Goal: Task Accomplishment & Management: Complete application form

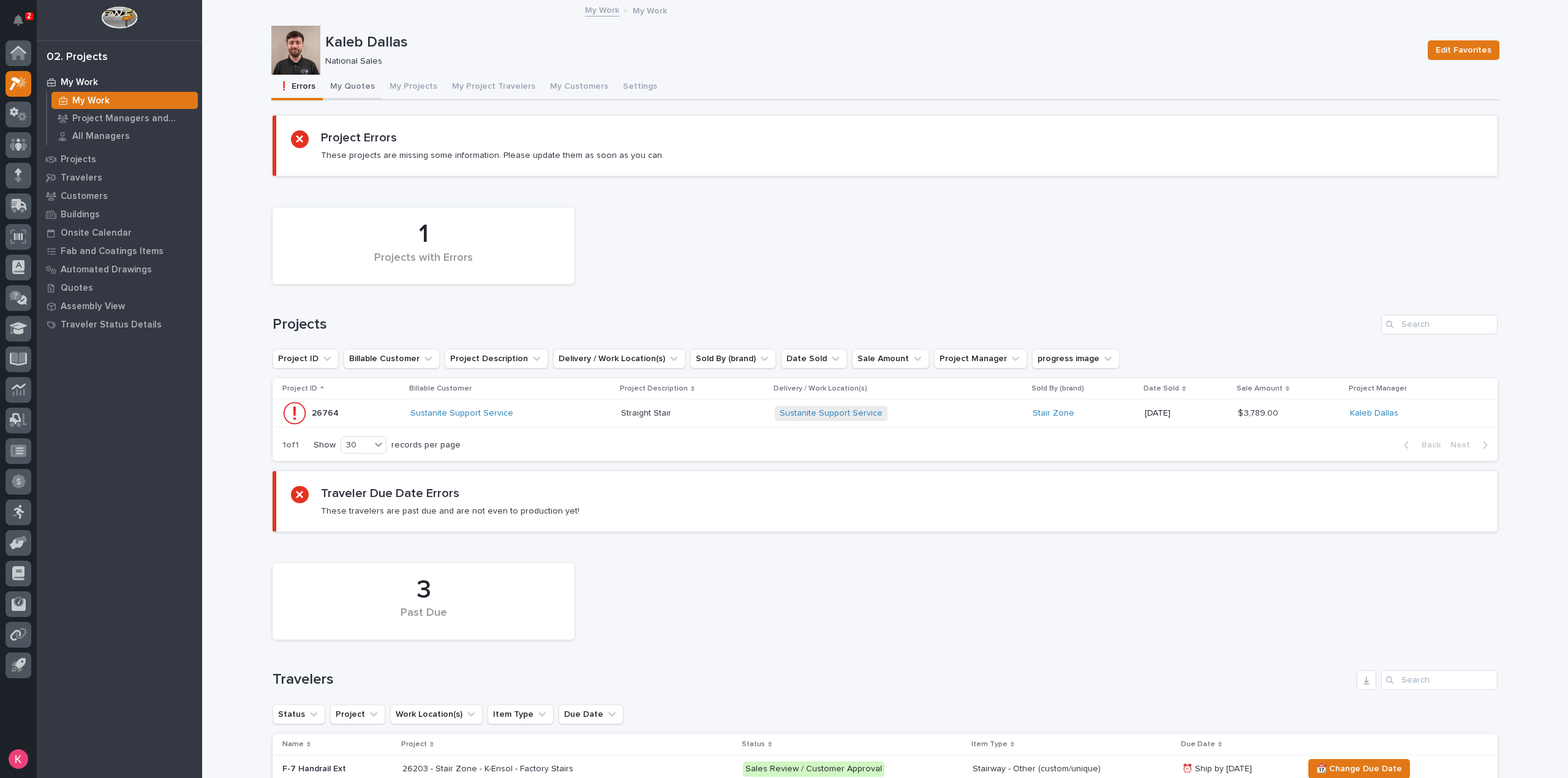
click at [333, 87] on button "My Quotes" at bounding box center [352, 87] width 59 height 26
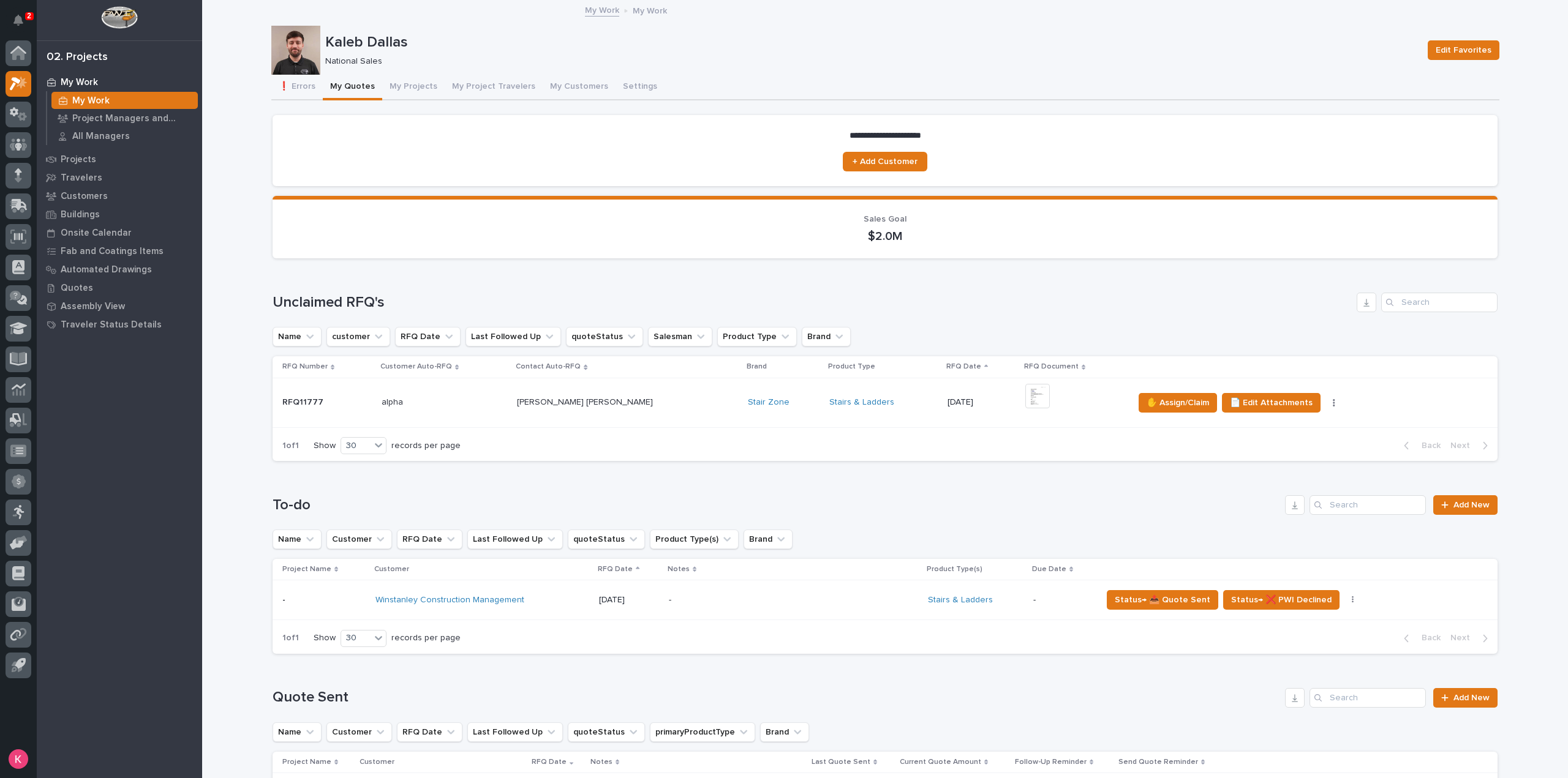
click at [824, 420] on td "Stairs & Ladders" at bounding box center [884, 402] width 118 height 49
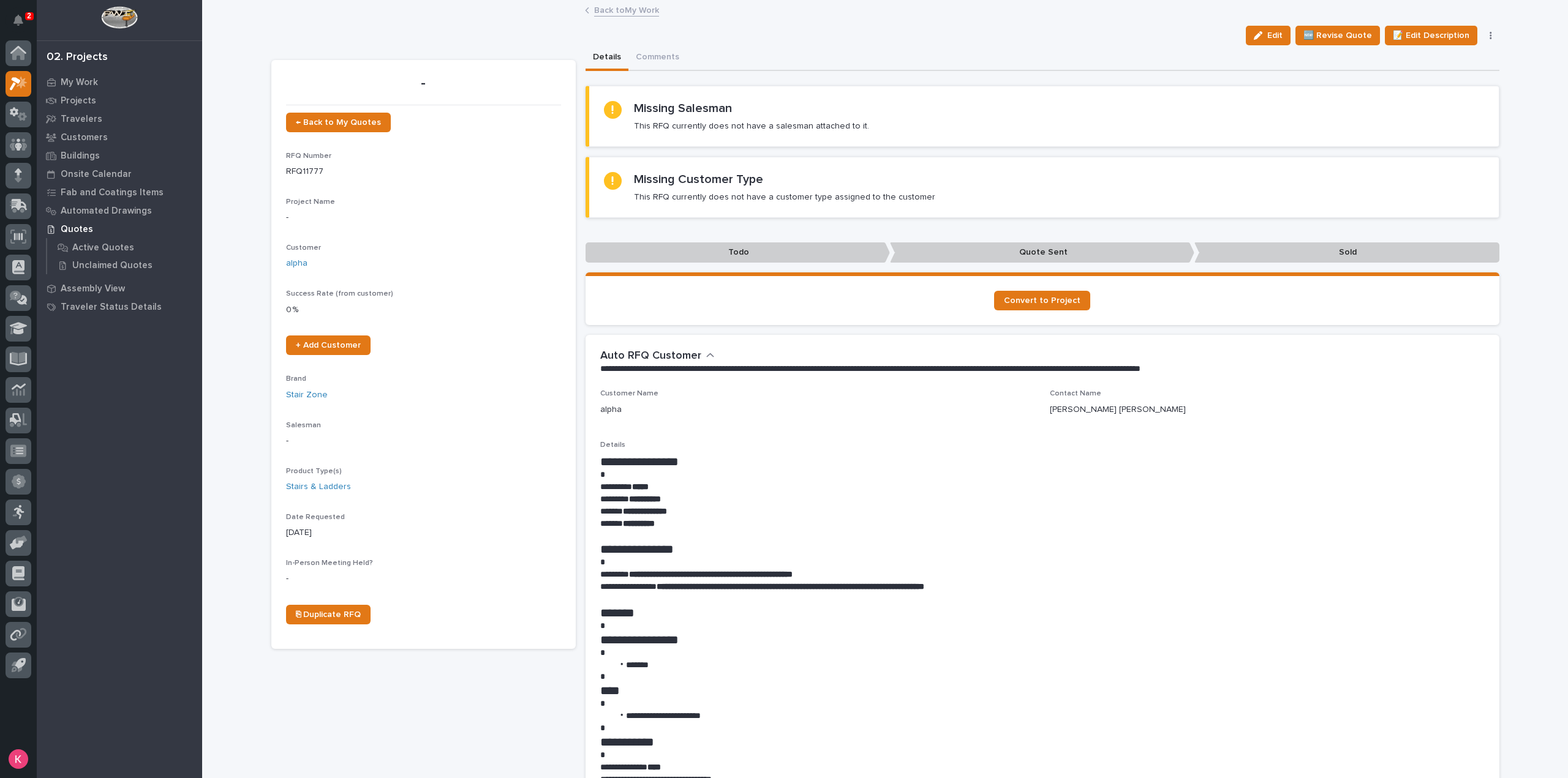
click at [619, 7] on link "Back to My Work" at bounding box center [626, 9] width 65 height 14
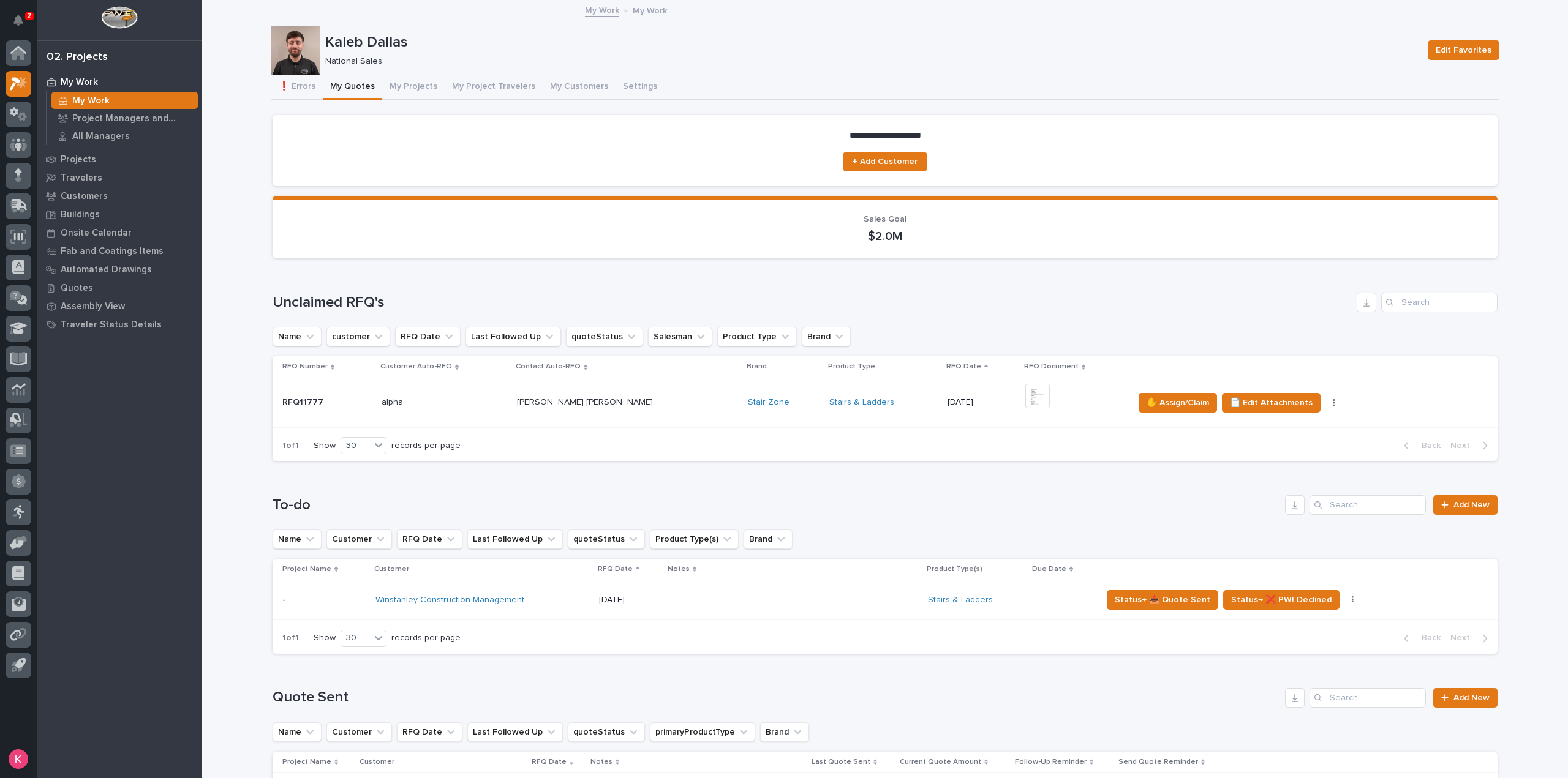
click at [365, 88] on button "My Quotes" at bounding box center [352, 87] width 59 height 26
click at [347, 91] on button "My Quotes" at bounding box center [352, 87] width 59 height 26
click at [359, 90] on button "My Quotes" at bounding box center [352, 87] width 59 height 26
click at [157, 113] on p "Project Managers and Engineers" at bounding box center [132, 119] width 121 height 11
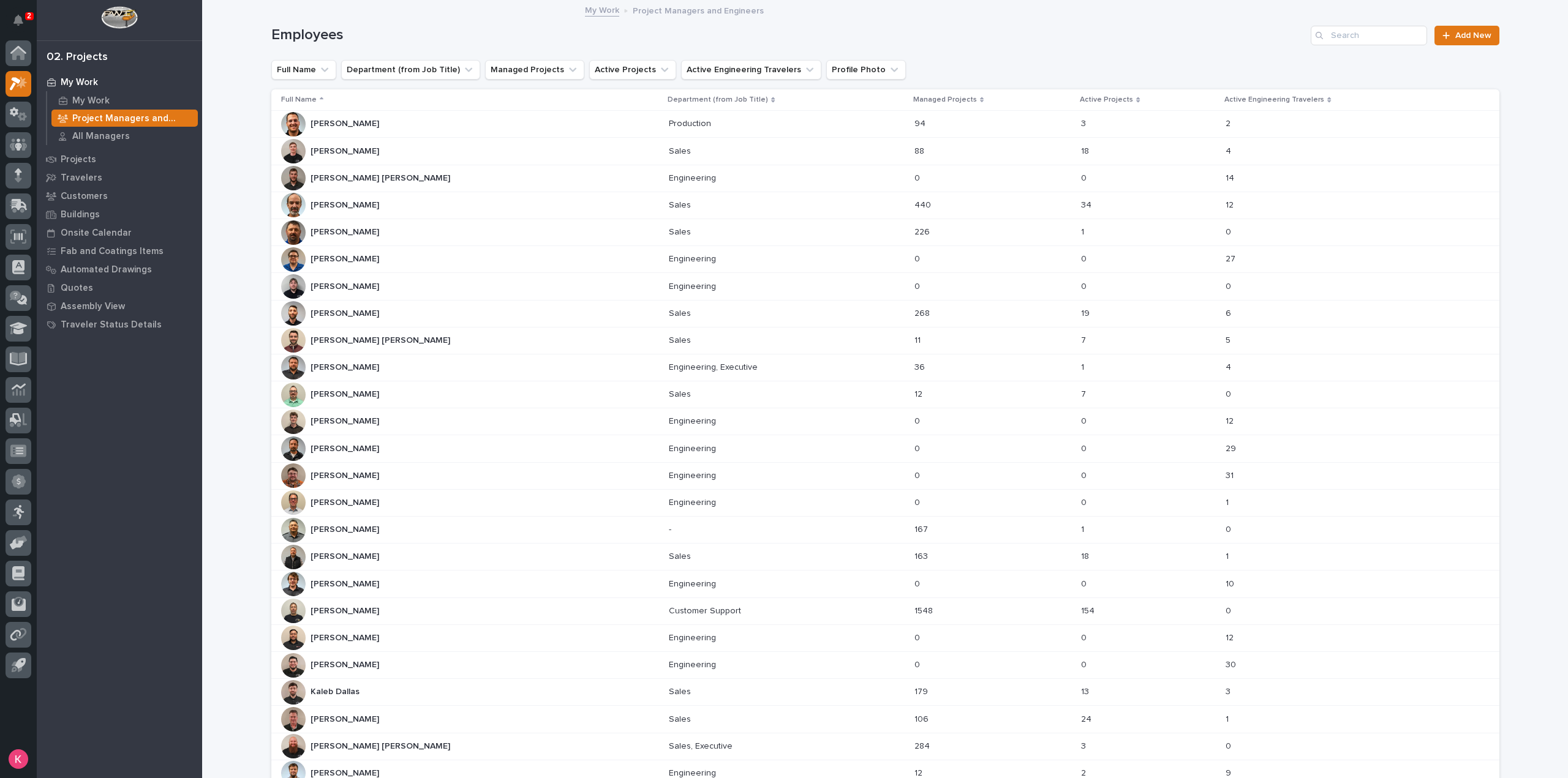
click at [403, 345] on div "Connor Matthes Connor Matthes" at bounding box center [470, 340] width 378 height 24
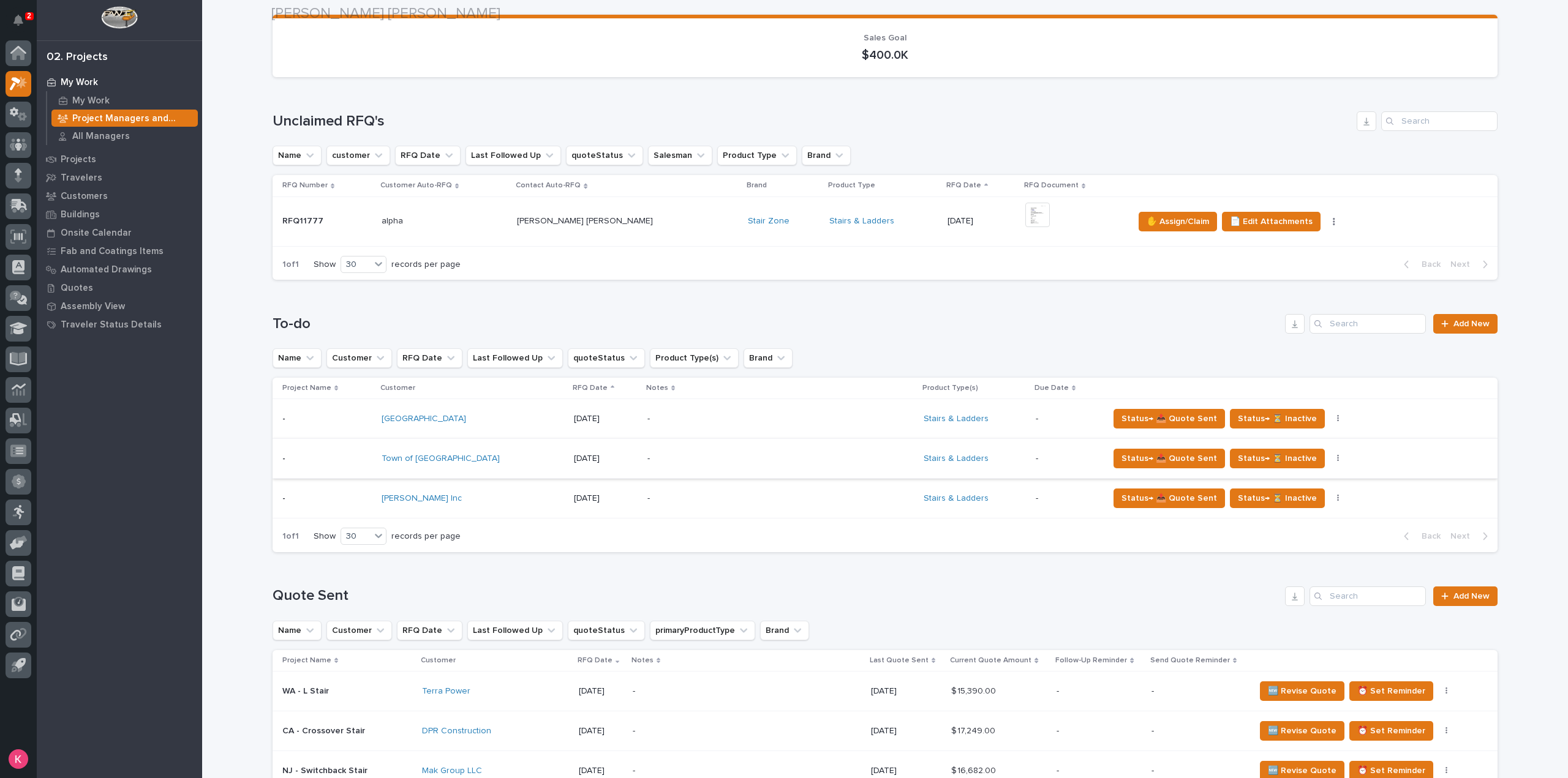
scroll to position [184, 0]
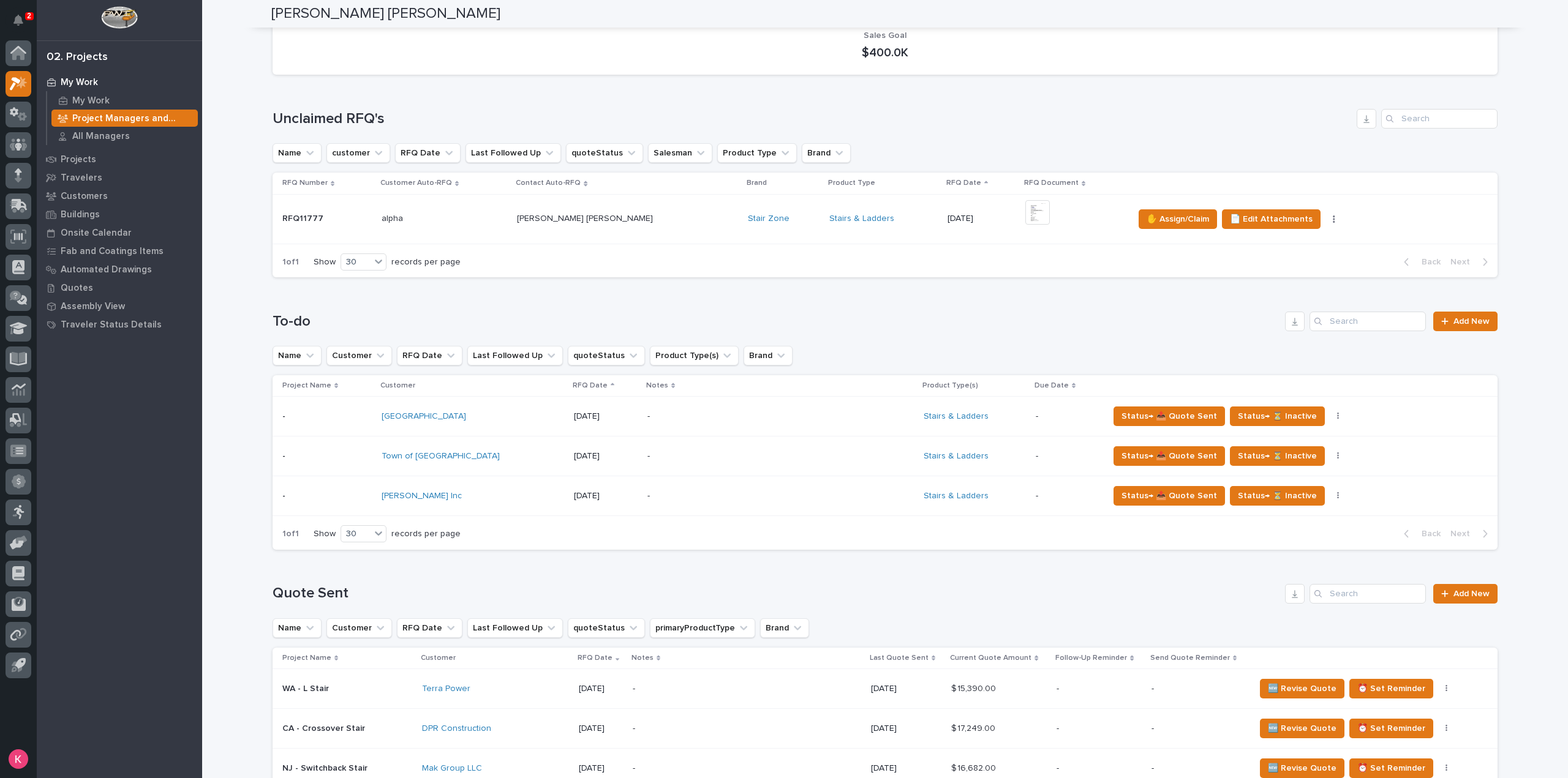
click at [647, 491] on p "-" at bounding box center [754, 495] width 215 height 11
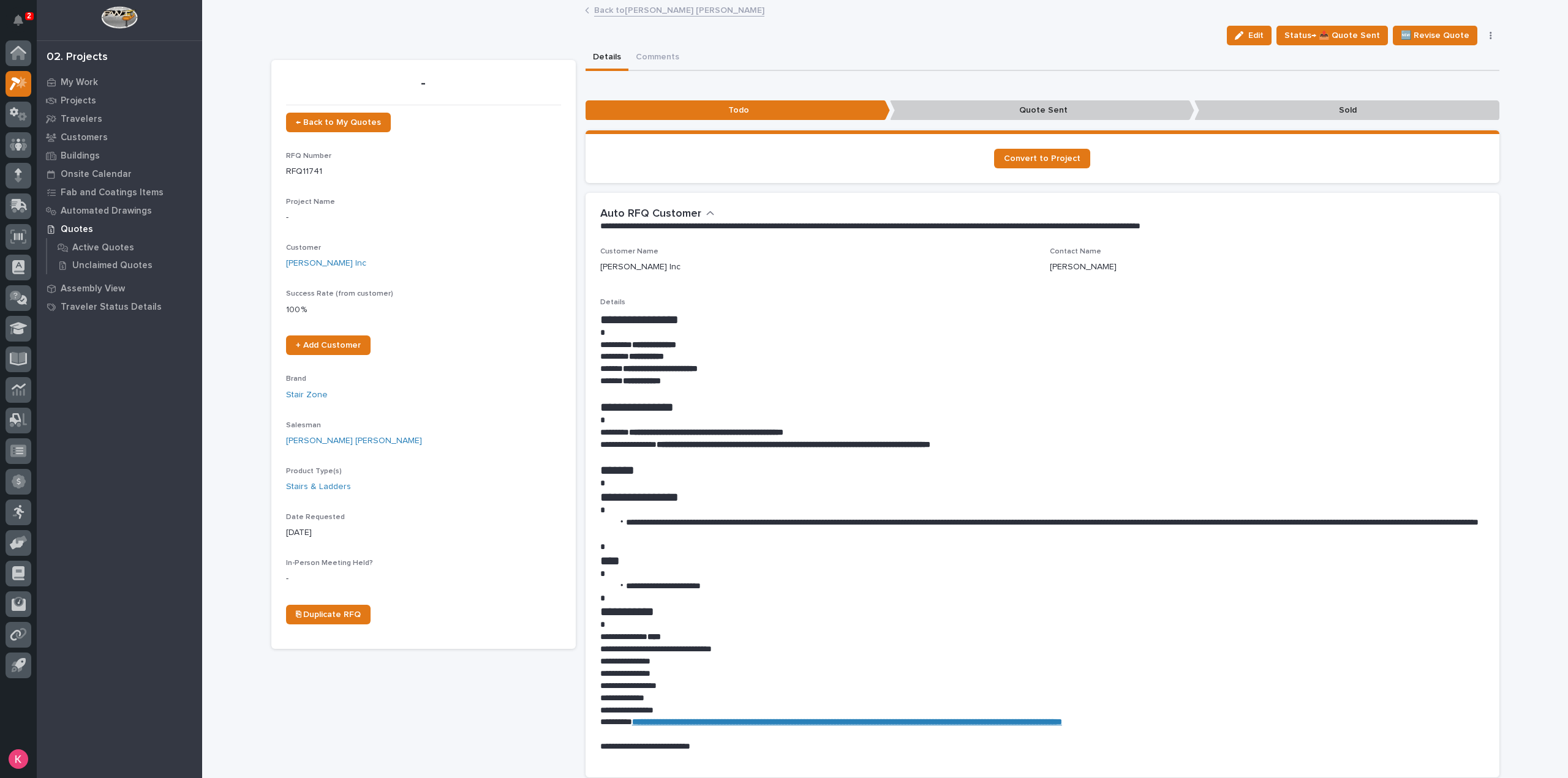
click at [624, 9] on link "Back to Connor Matthes" at bounding box center [679, 9] width 170 height 14
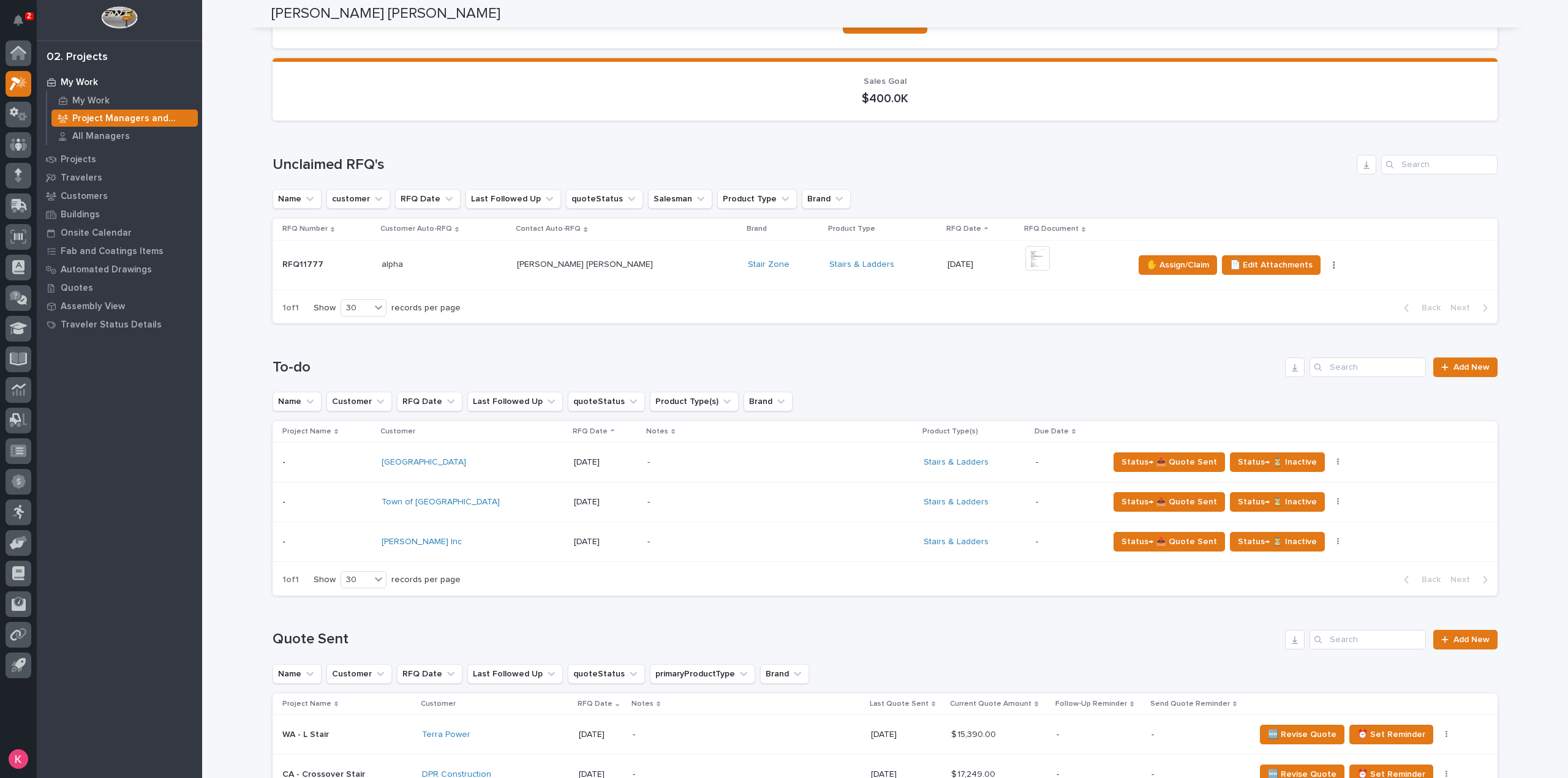
scroll to position [122, 0]
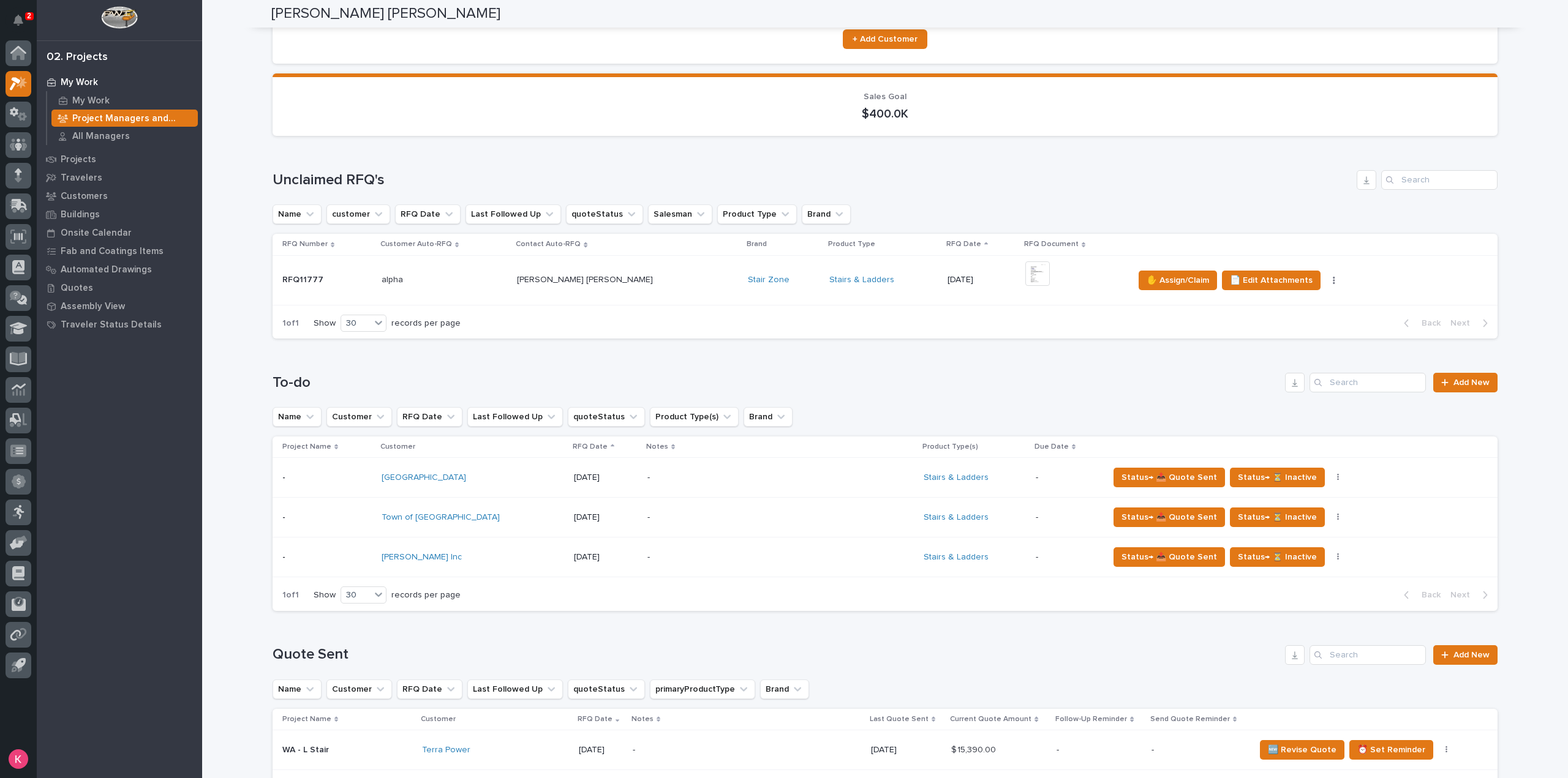
click at [832, 296] on td "Stairs & Ladders" at bounding box center [884, 279] width 118 height 49
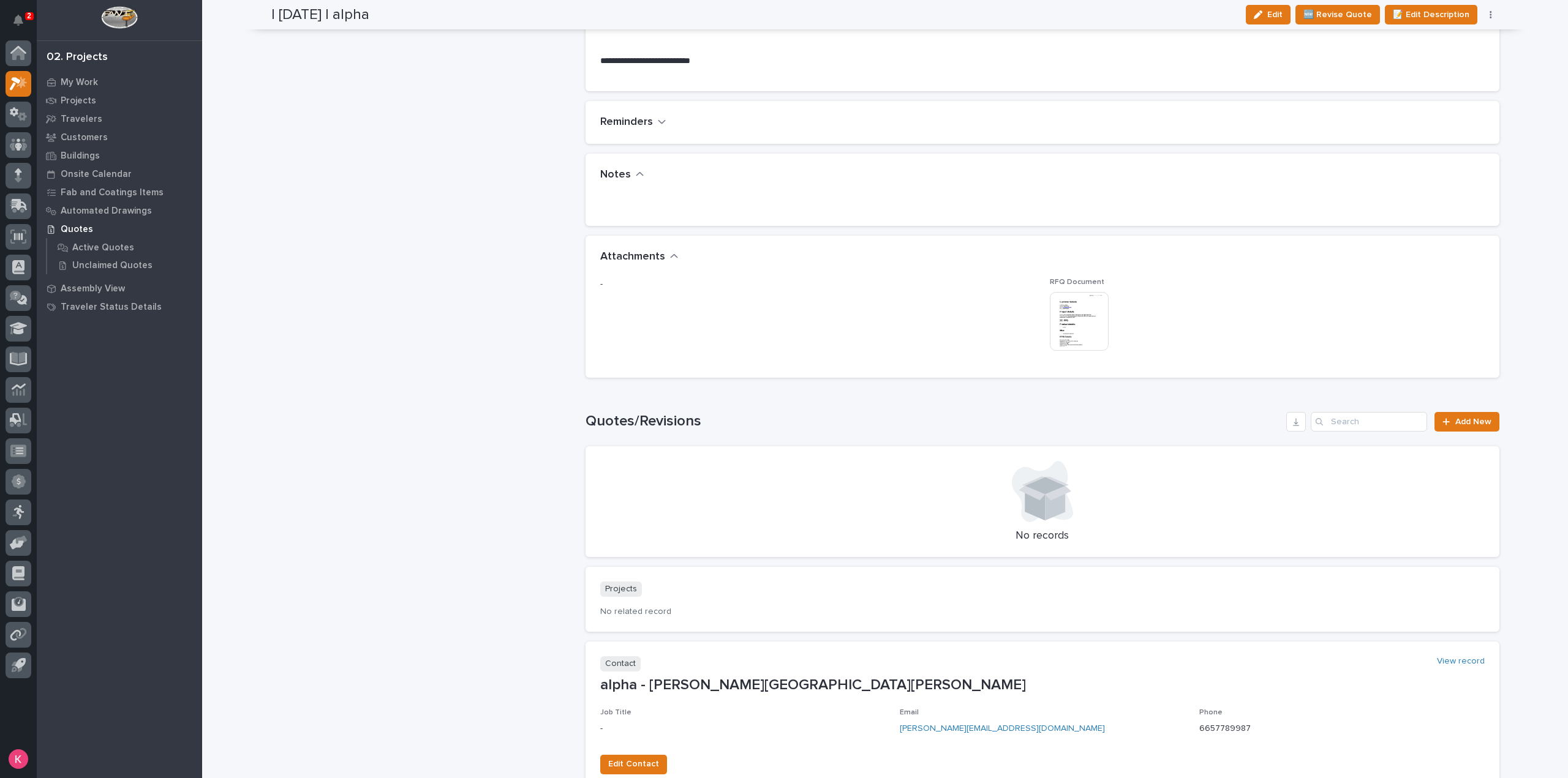
scroll to position [918, 0]
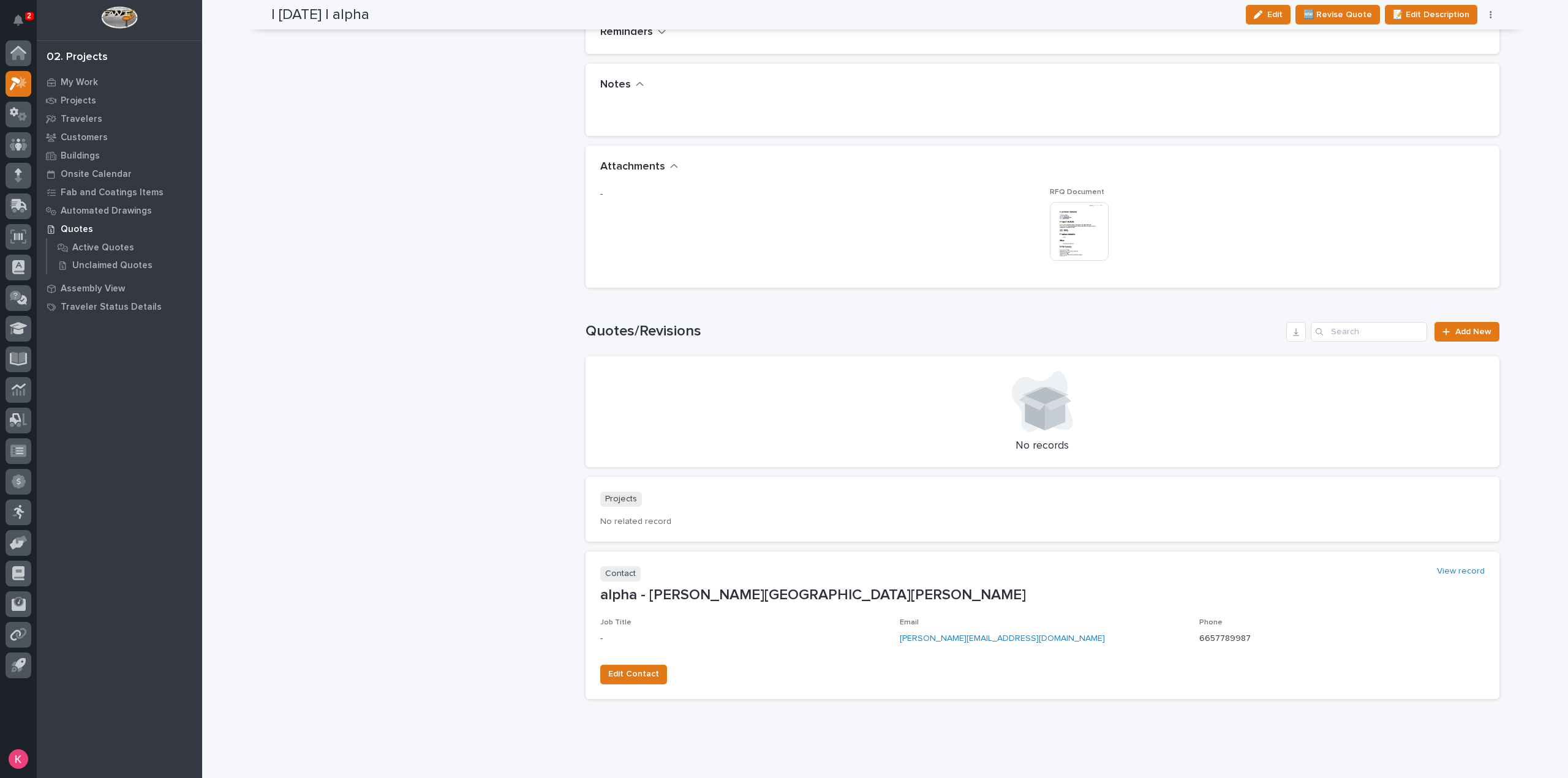
click at [1070, 229] on img at bounding box center [1079, 232] width 59 height 59
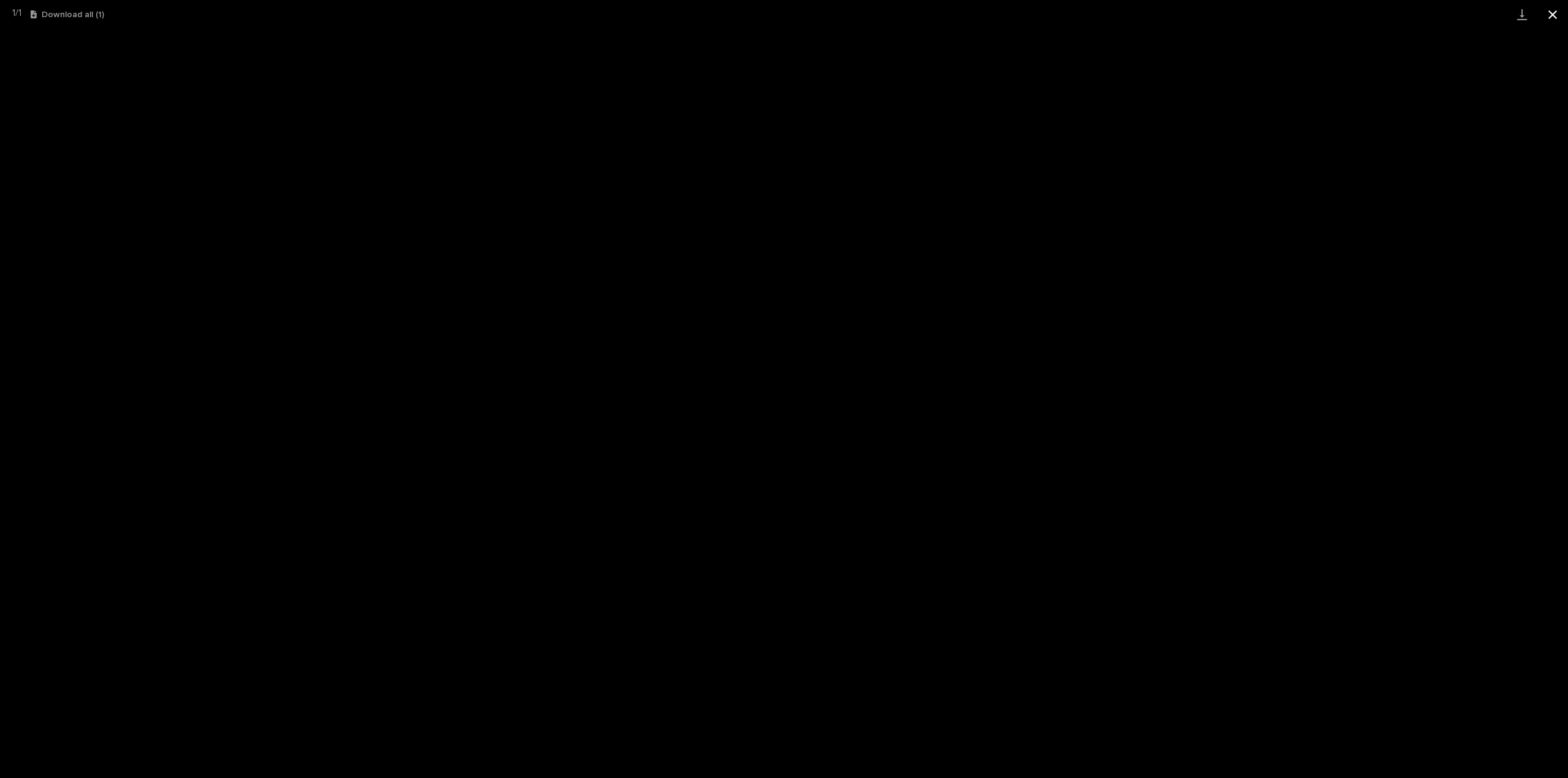
click at [1550, 12] on button "Close gallery" at bounding box center [1553, 15] width 31 height 29
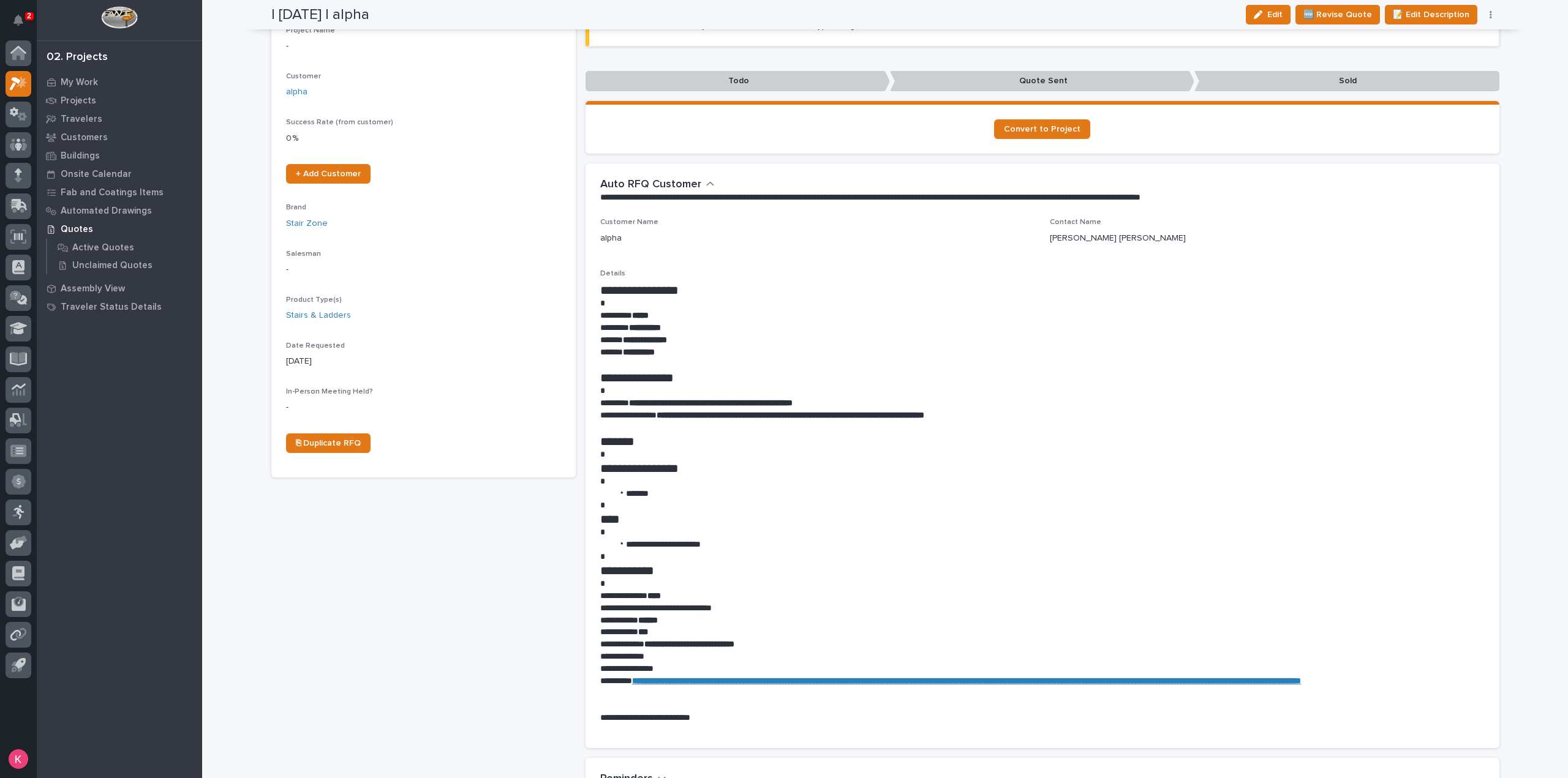
scroll to position [0, 0]
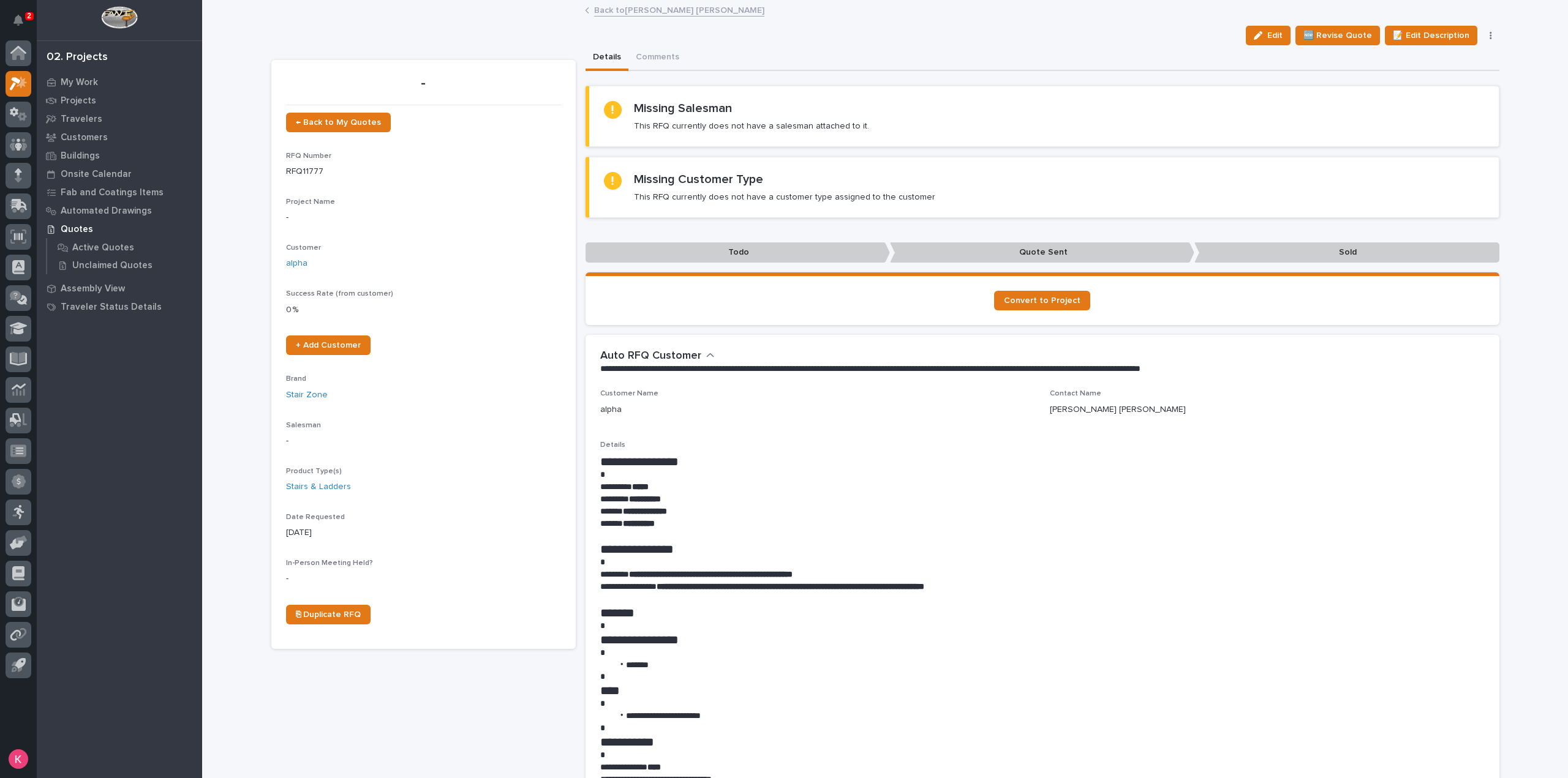
click at [624, 6] on link "Back to Connor Matthes" at bounding box center [679, 9] width 170 height 14
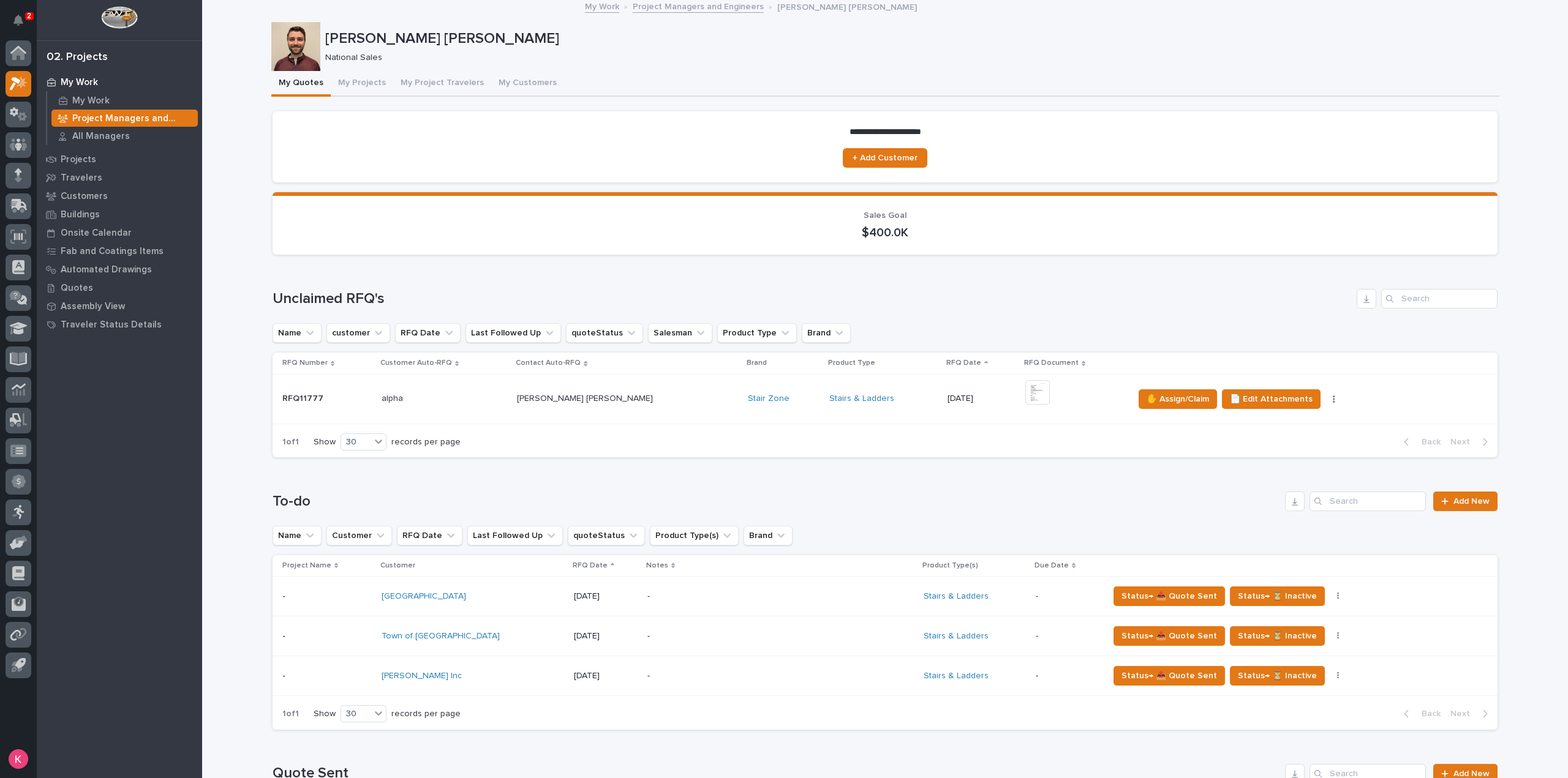
scroll to position [244, 0]
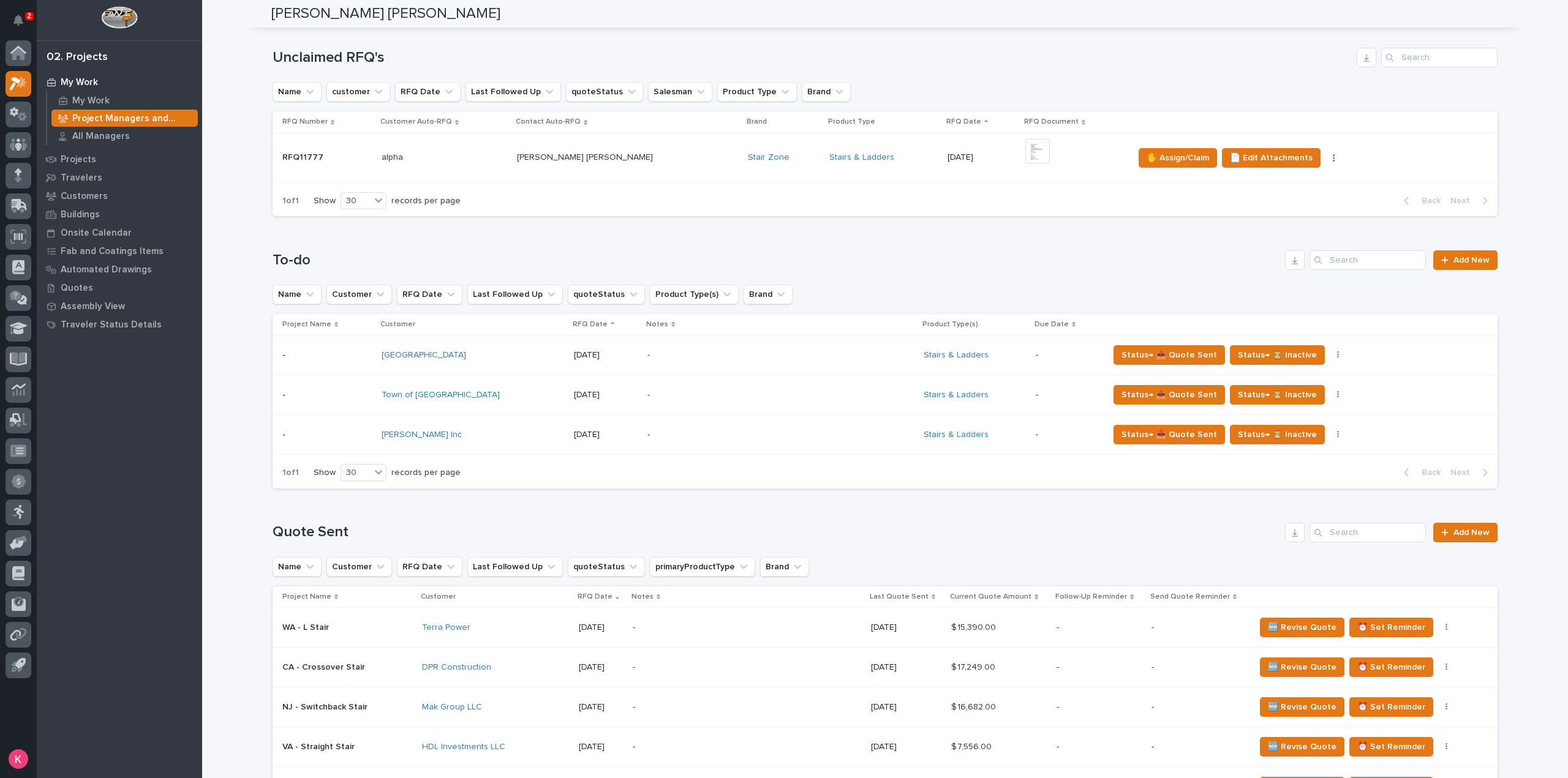
click at [839, 176] on td "Stairs & Ladders" at bounding box center [884, 157] width 118 height 49
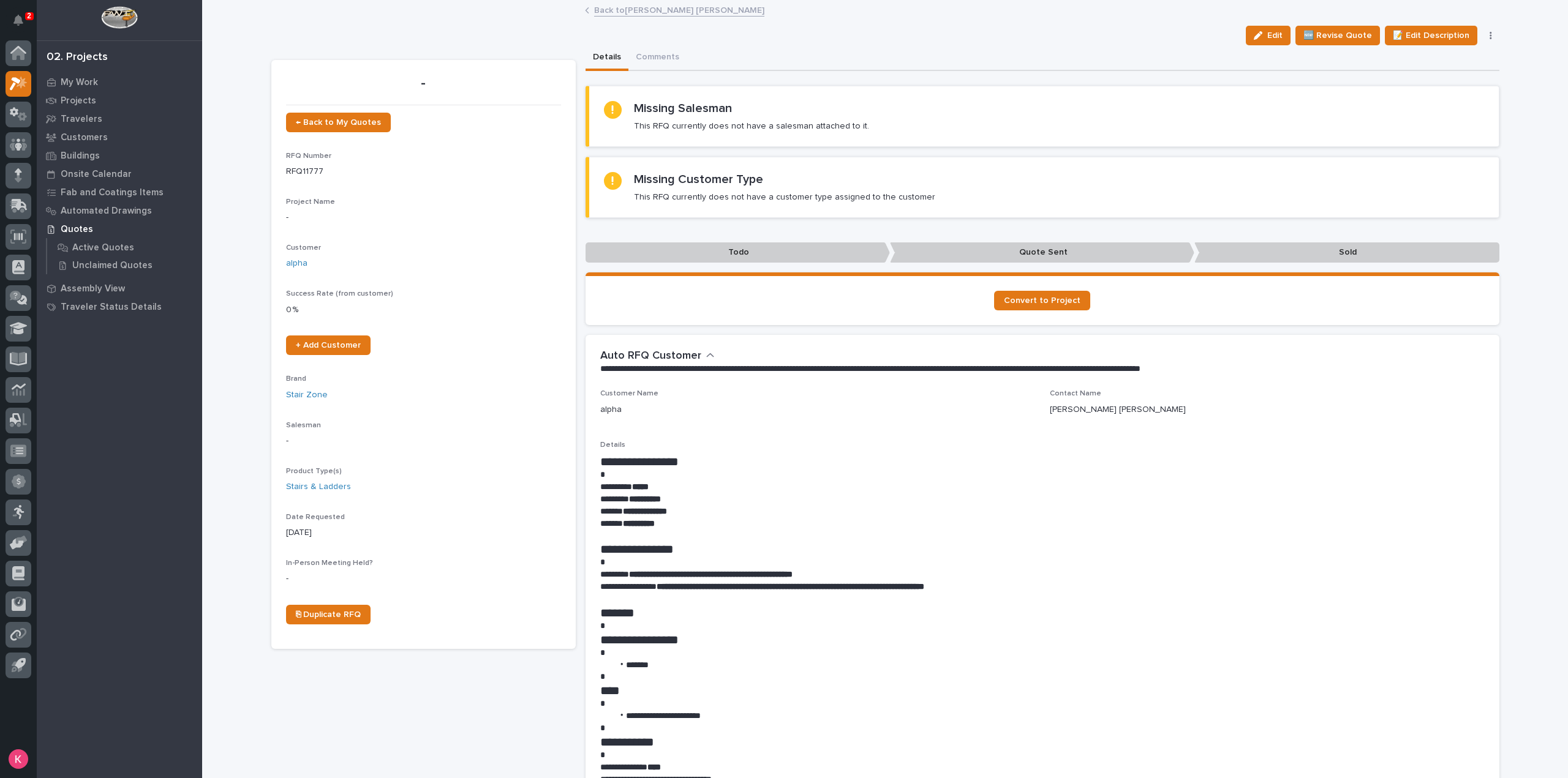
click at [646, 9] on link "Back to Connor Matthes" at bounding box center [679, 9] width 170 height 14
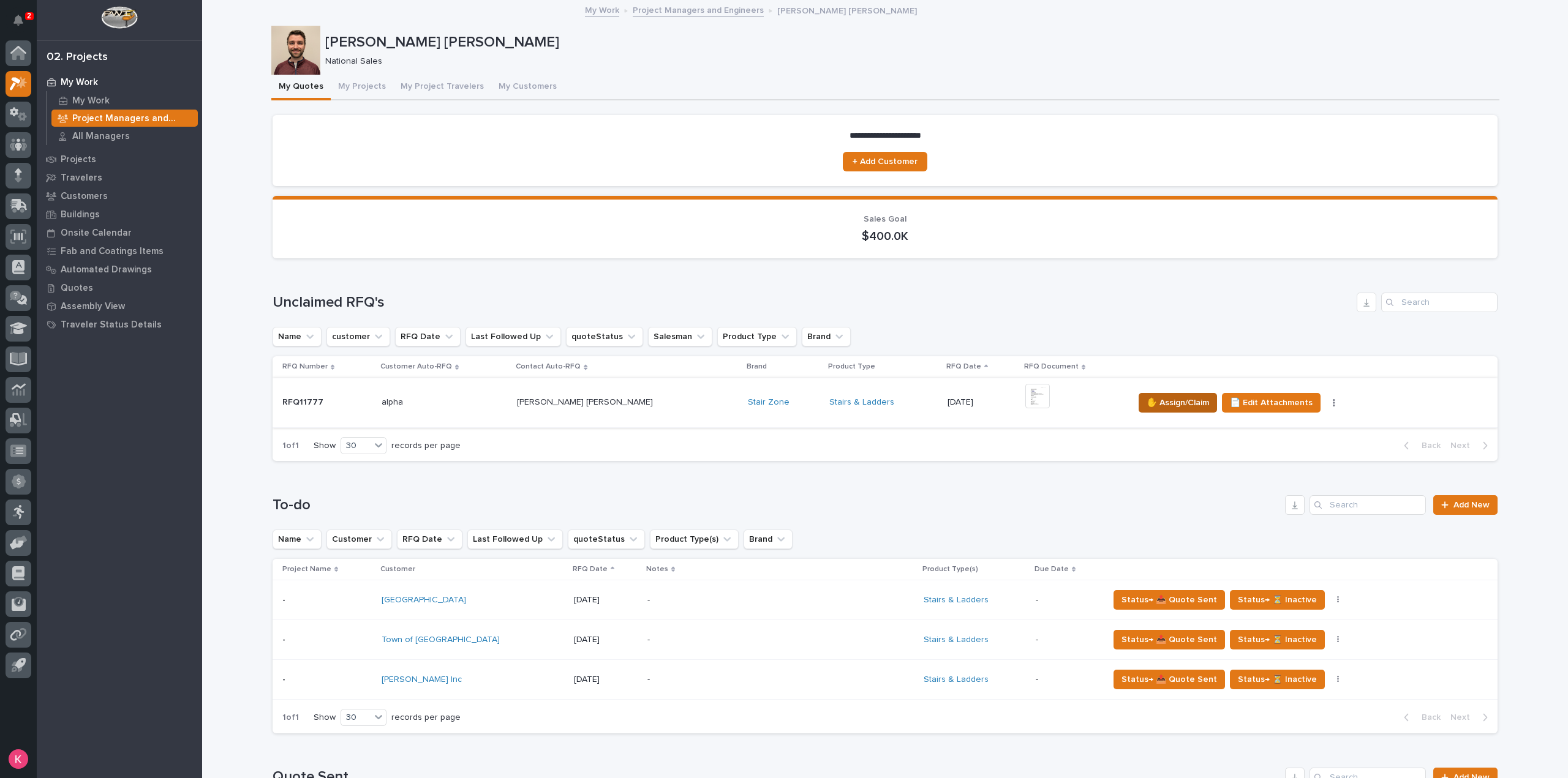
click at [1146, 404] on span "✋ Assign/Claim" at bounding box center [1177, 402] width 62 height 15
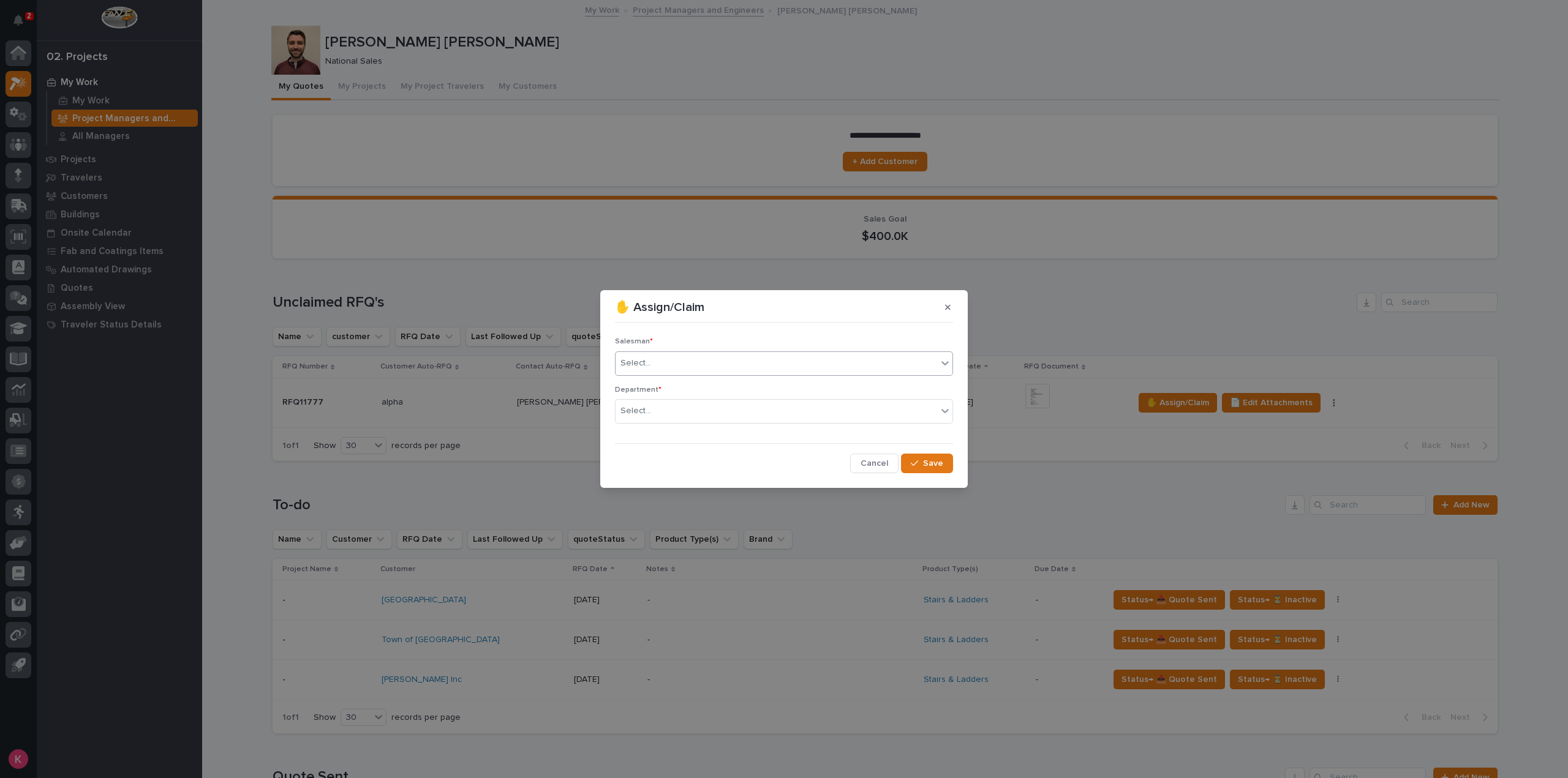
click at [701, 368] on div "Select..." at bounding box center [776, 363] width 322 height 20
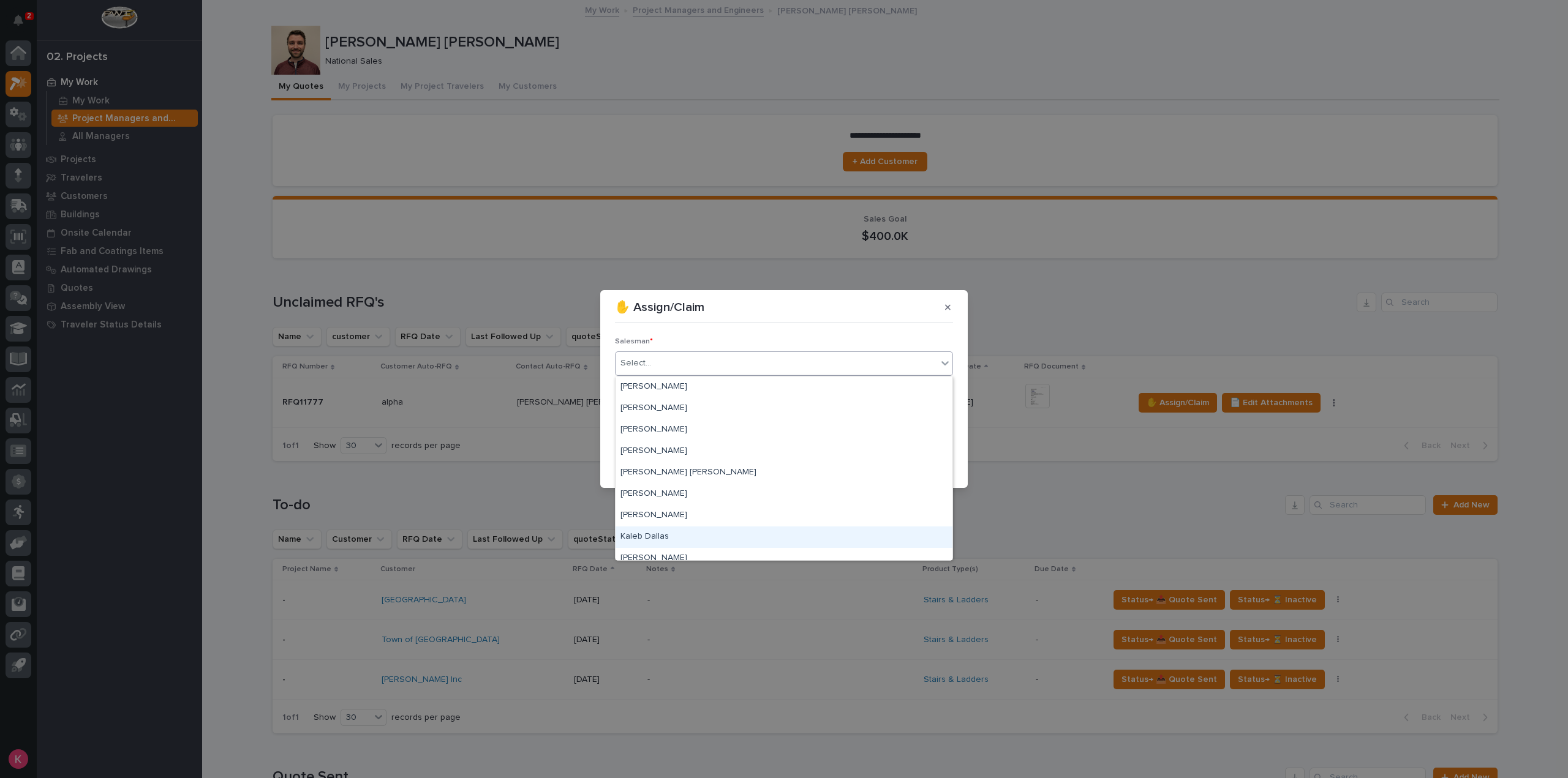
click at [684, 536] on div "Kaleb Dallas" at bounding box center [784, 537] width 337 height 21
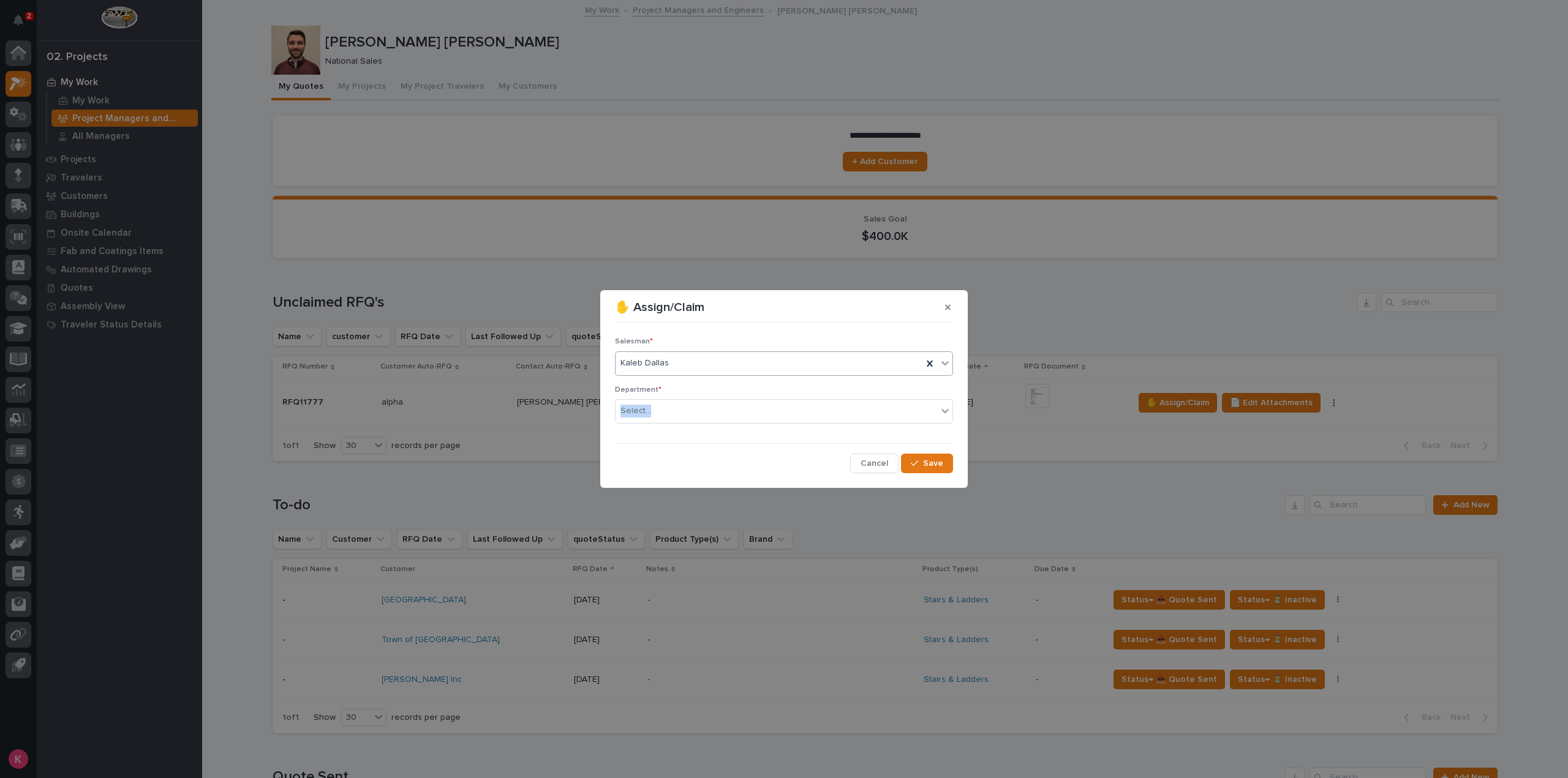
click at [709, 396] on div "Department * Select..." at bounding box center [783, 409] width 338 height 48
click at [709, 408] on div "Select..." at bounding box center [776, 410] width 322 height 20
click at [697, 436] on div "National Sales" at bounding box center [784, 434] width 337 height 21
click at [944, 461] on button "Save" at bounding box center [927, 463] width 52 height 19
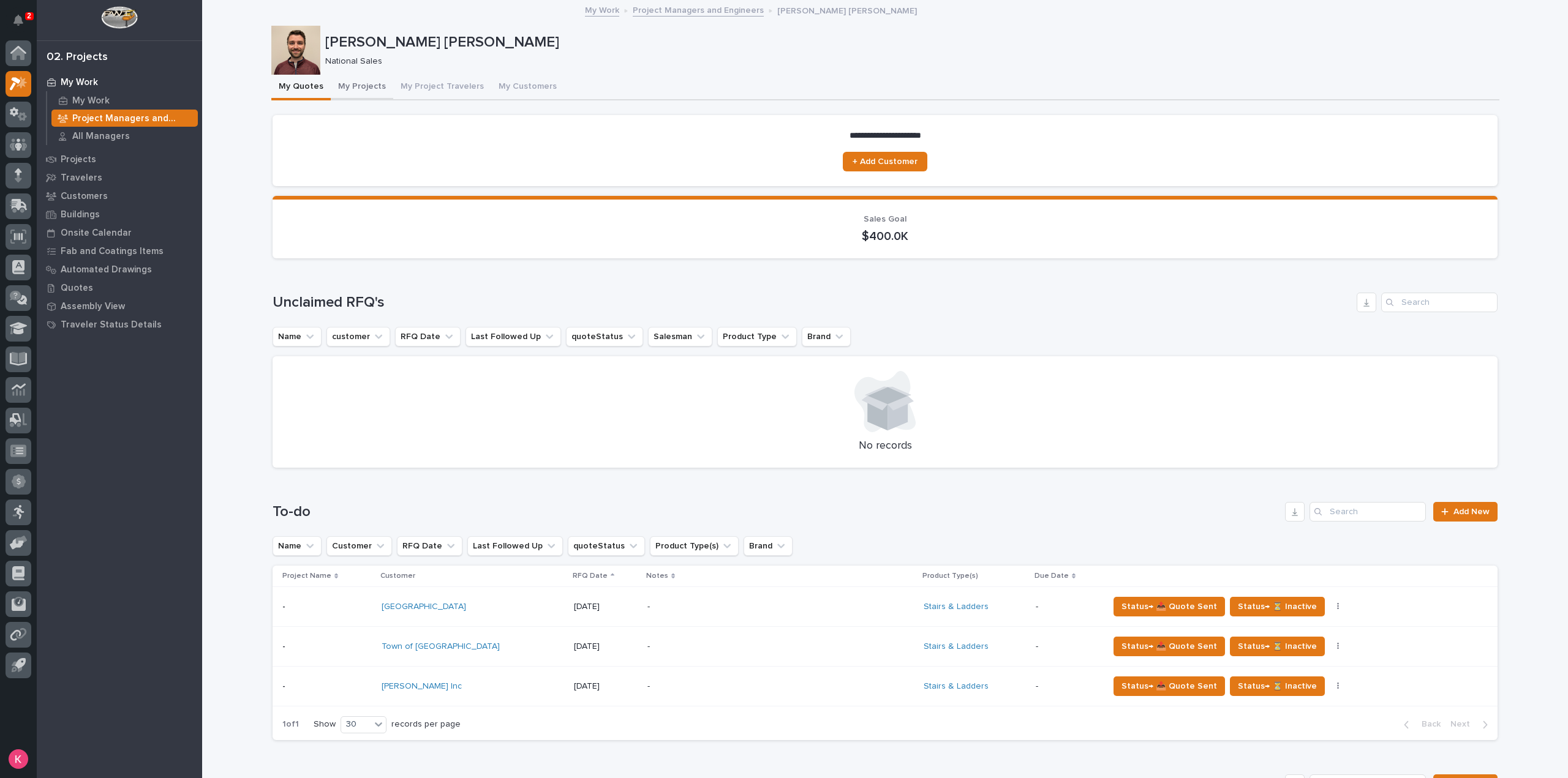
click at [373, 87] on button "My Projects" at bounding box center [361, 87] width 62 height 26
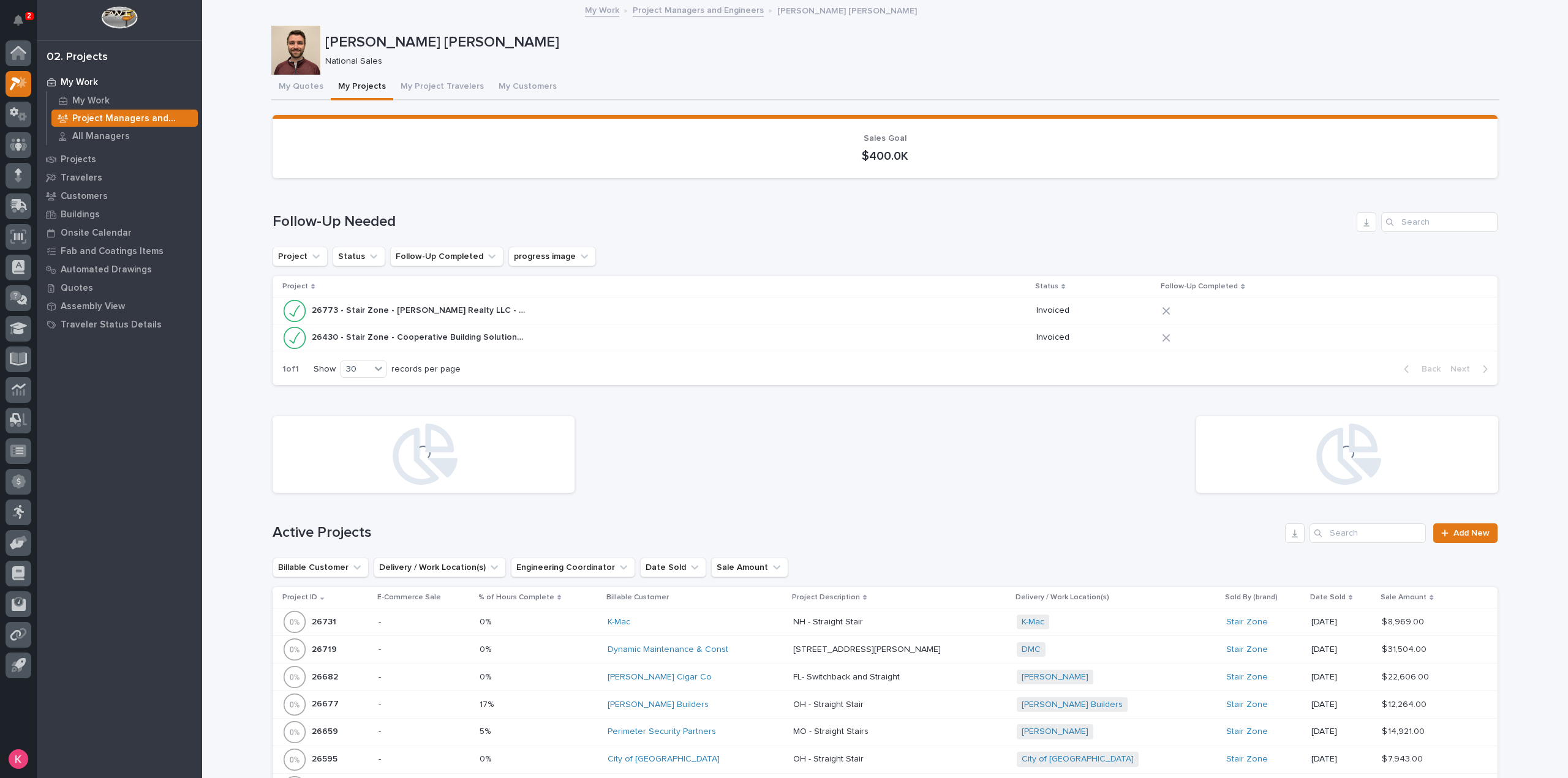
click at [84, 85] on p "My Work" at bounding box center [79, 83] width 37 height 11
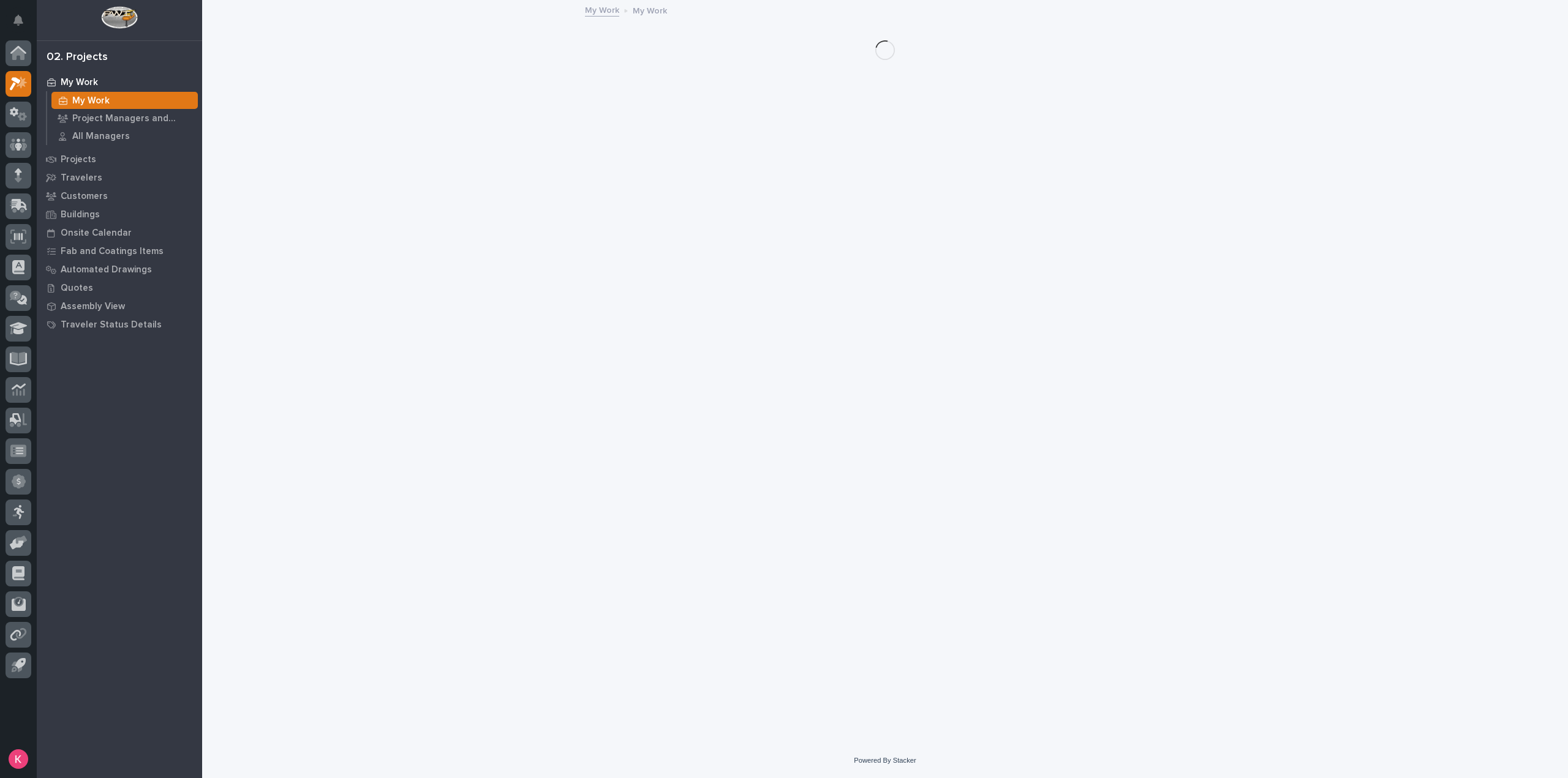
click at [86, 84] on p "My Work" at bounding box center [79, 83] width 37 height 11
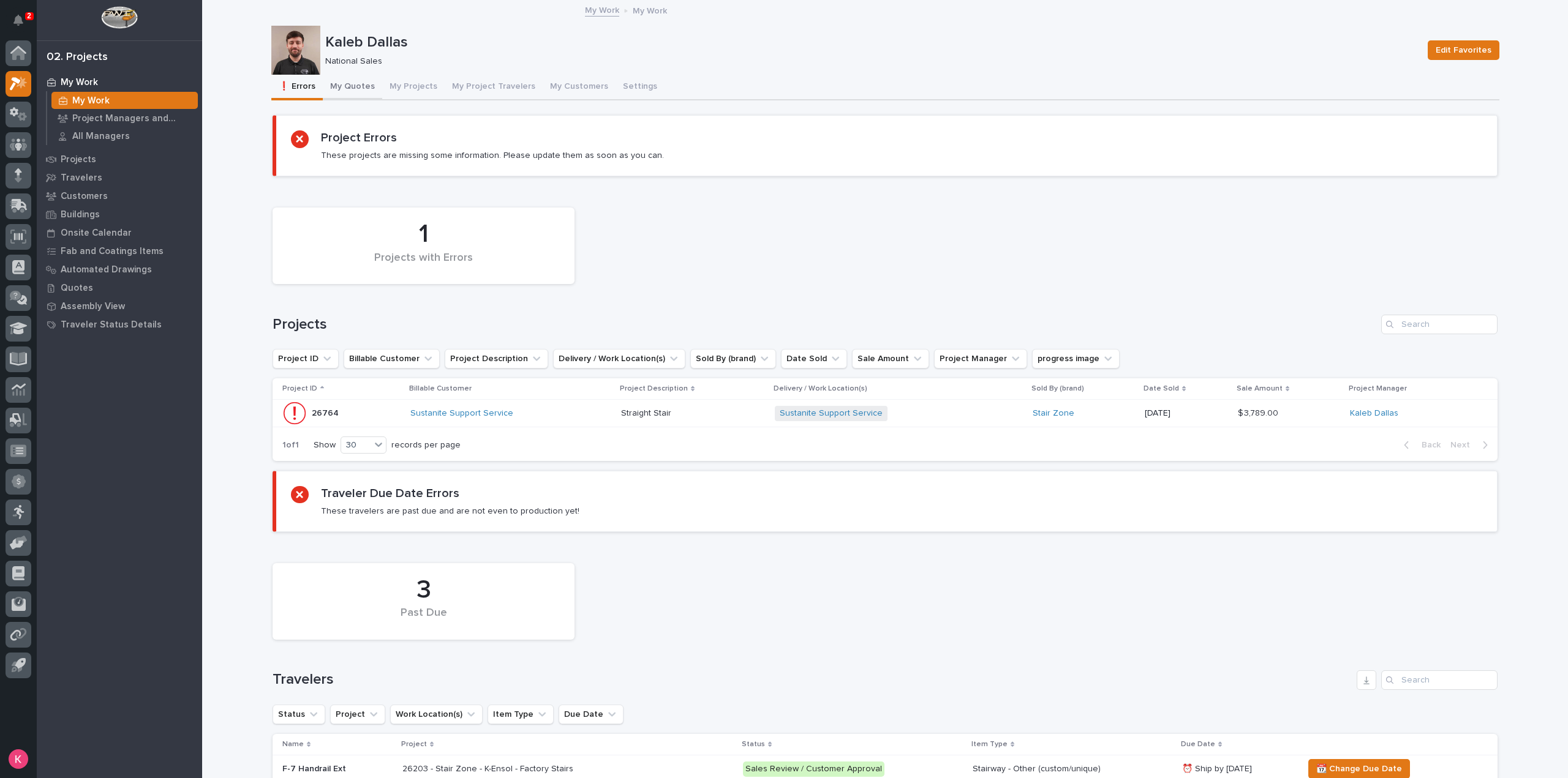
click at [360, 81] on button "My Quotes" at bounding box center [352, 87] width 59 height 26
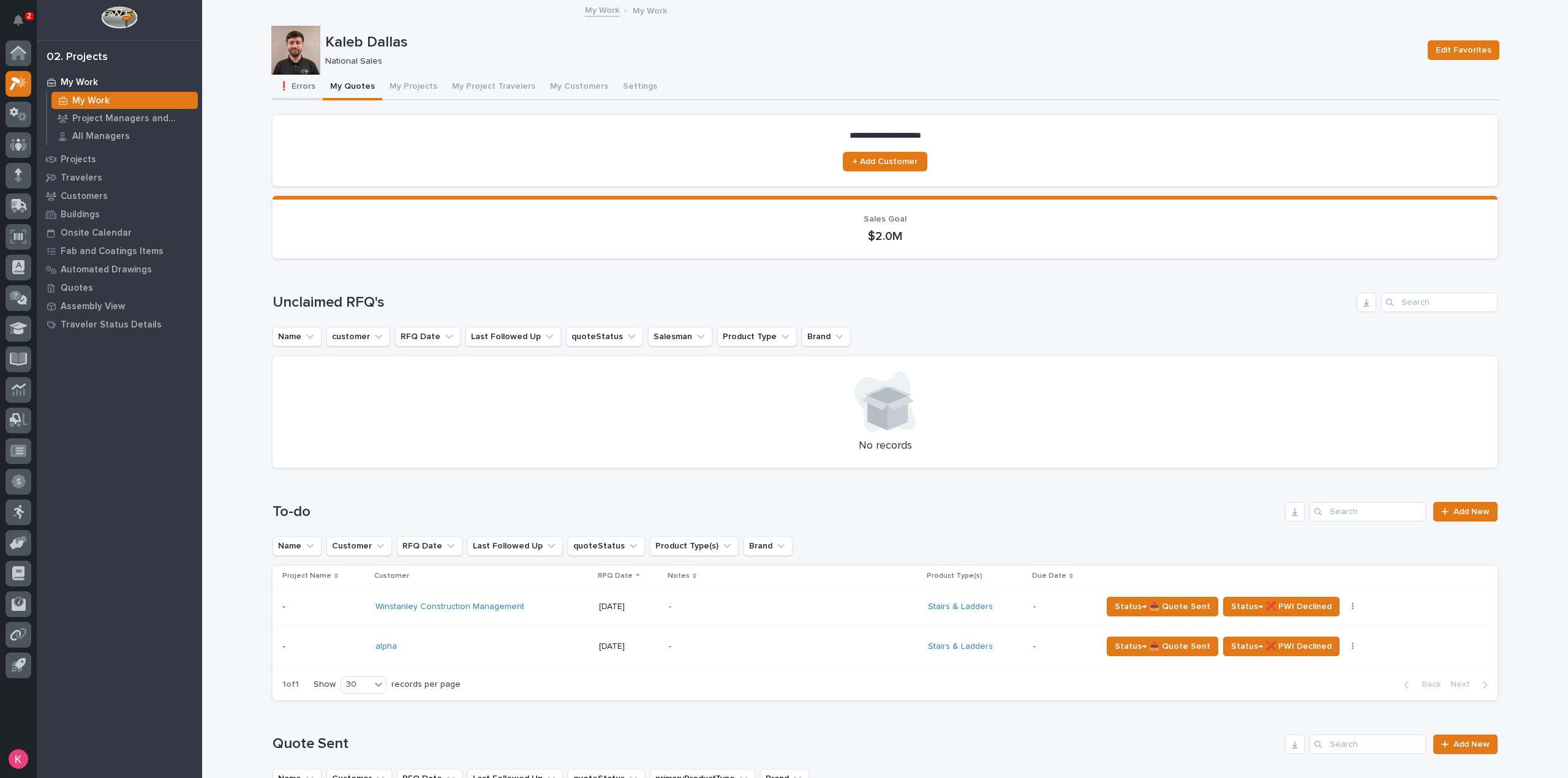
click at [287, 90] on button "❗ Errors" at bounding box center [297, 87] width 52 height 26
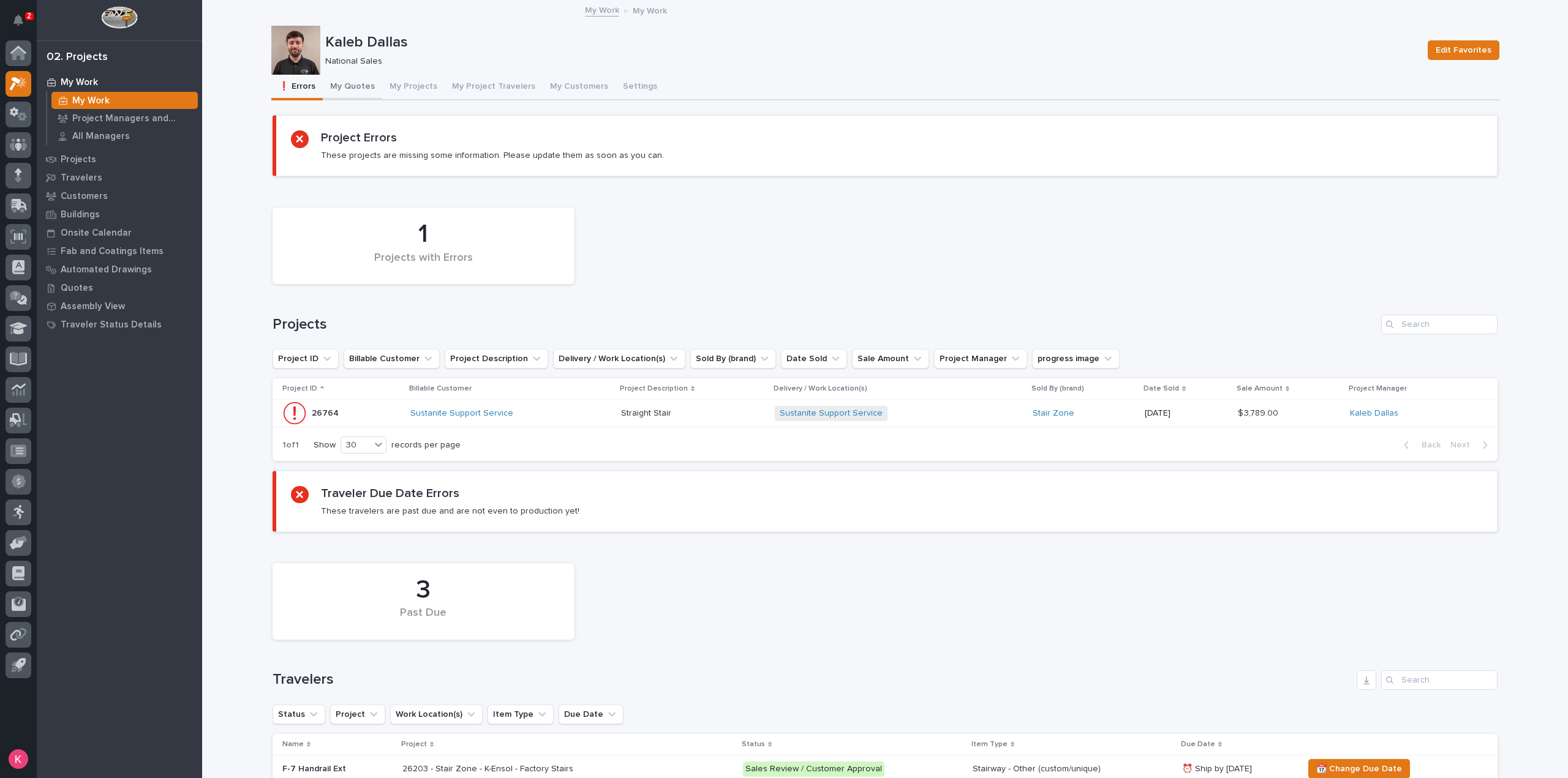
click at [343, 88] on button "My Quotes" at bounding box center [352, 87] width 59 height 26
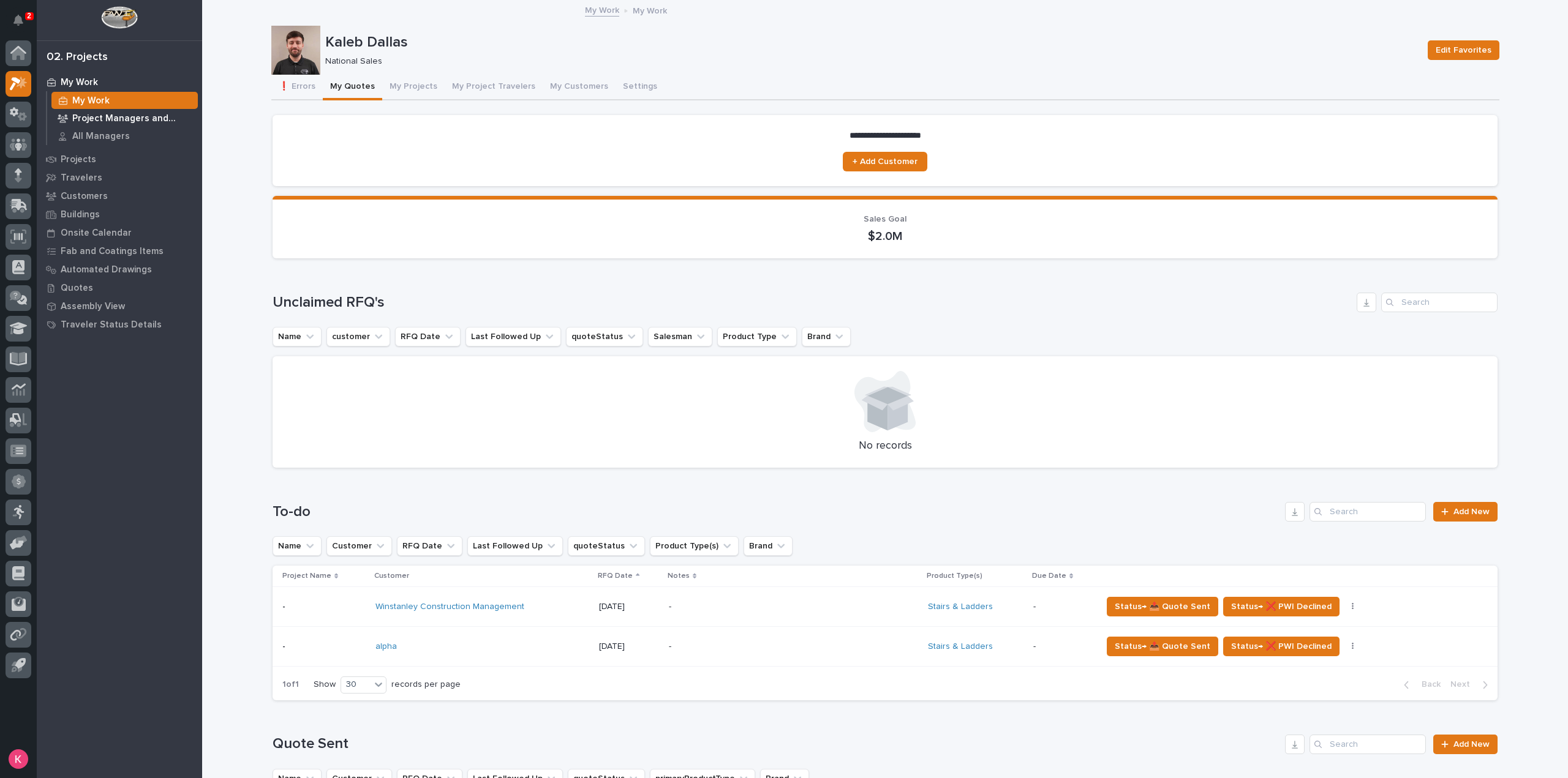
click at [108, 123] on p "Project Managers and Engineers" at bounding box center [132, 119] width 121 height 11
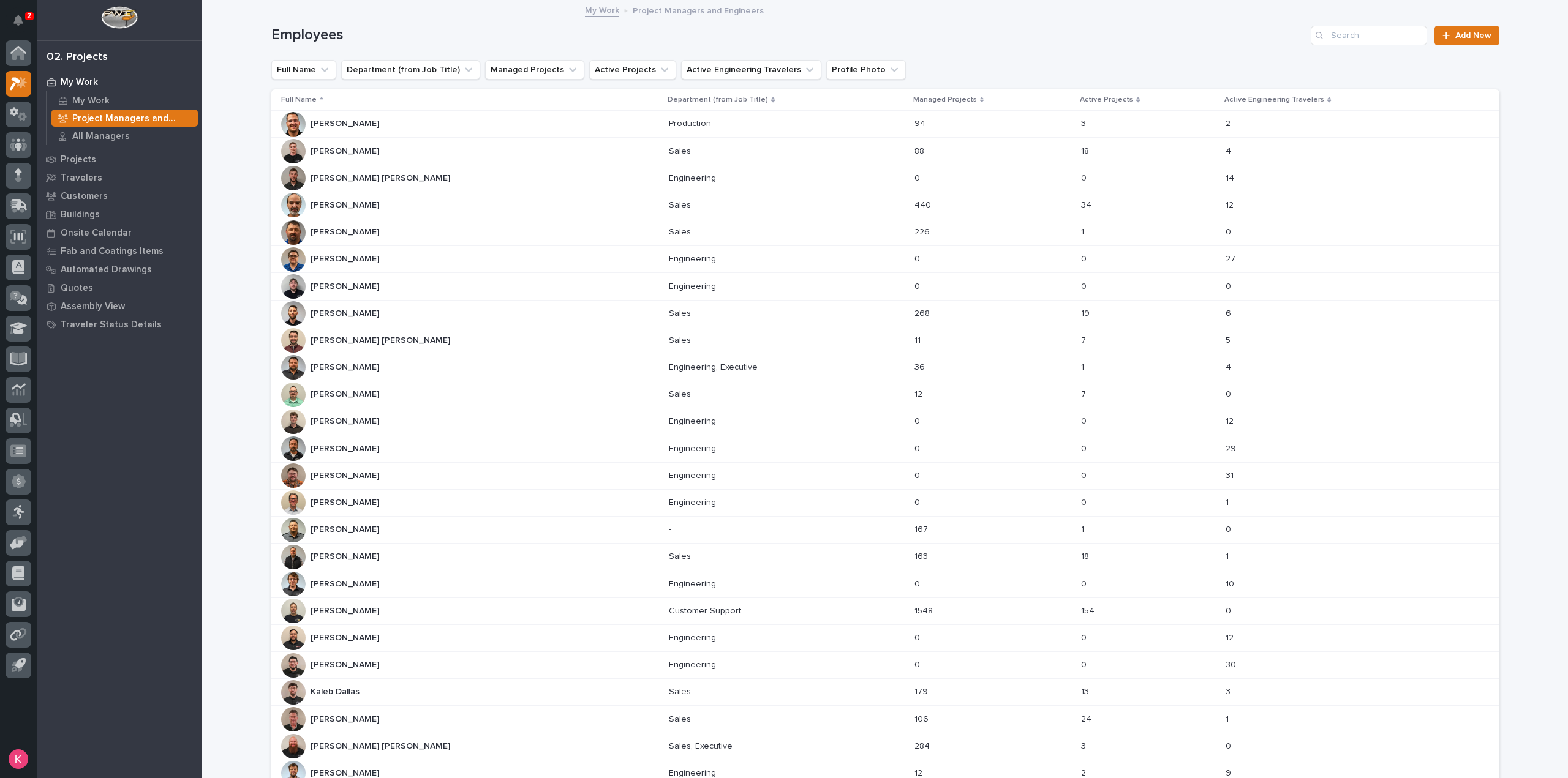
click at [365, 343] on p "Connor Matthes" at bounding box center [381, 339] width 142 height 13
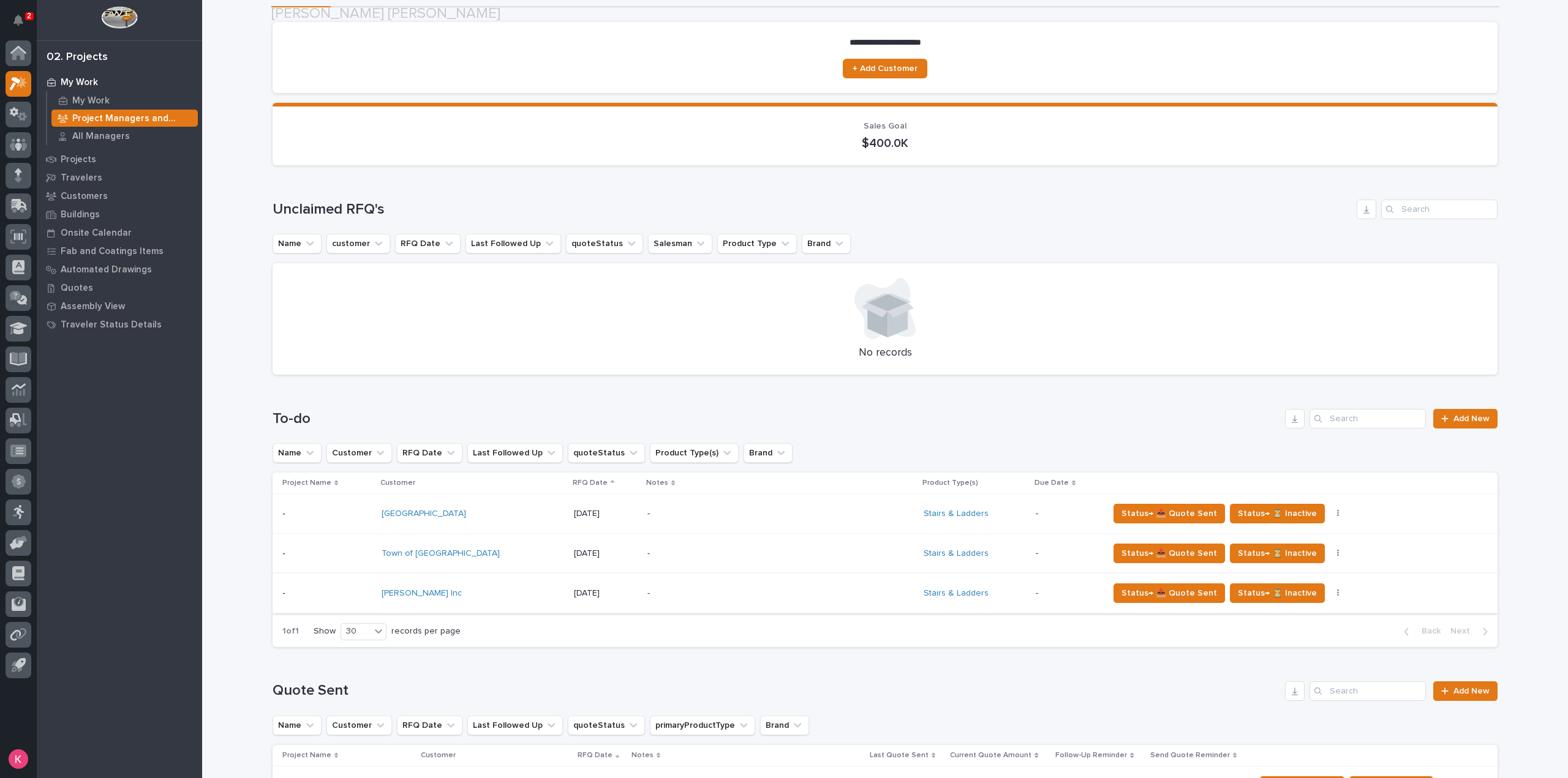
scroll to position [244, 0]
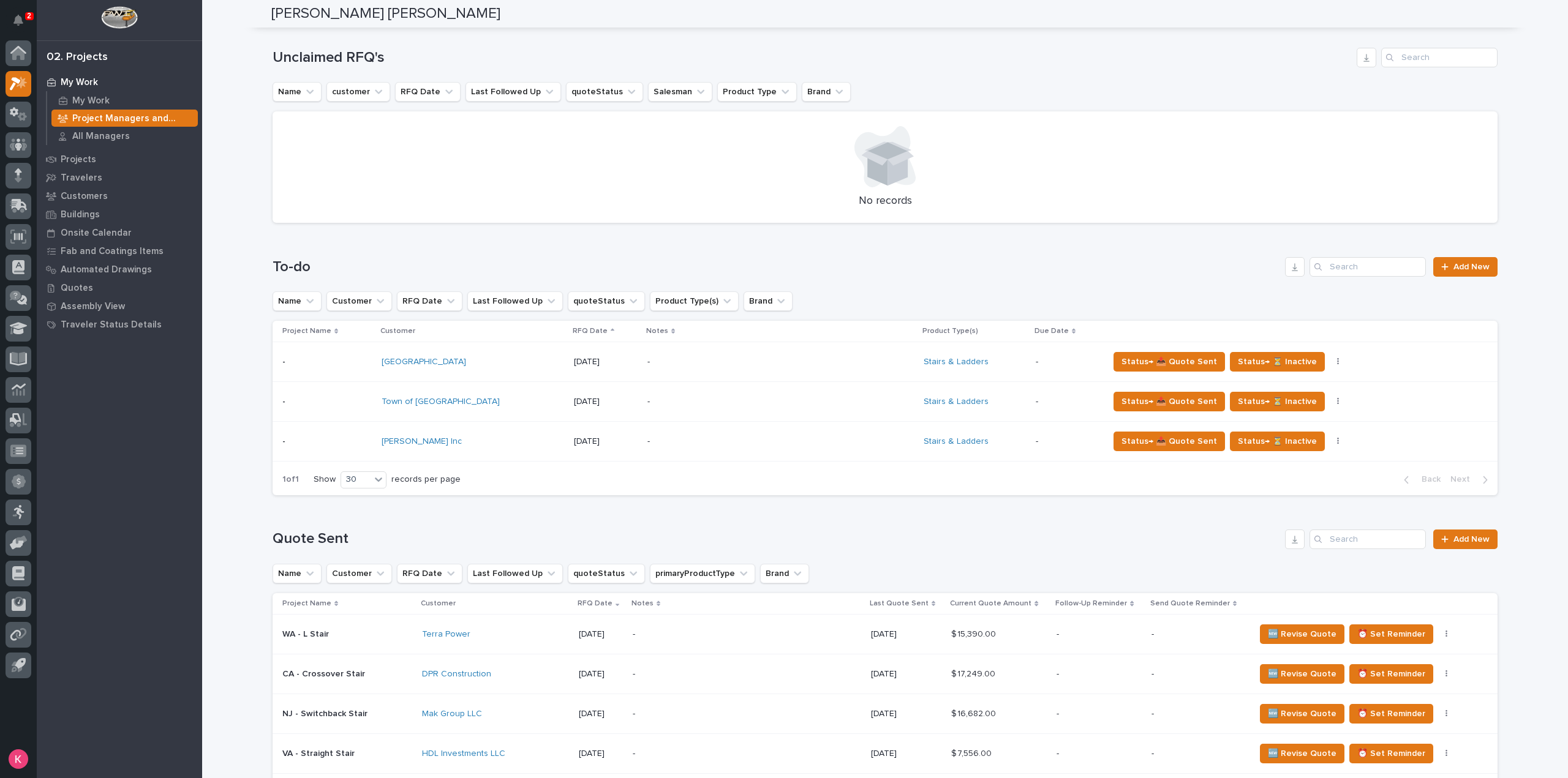
click at [654, 445] on p "-" at bounding box center [754, 441] width 215 height 11
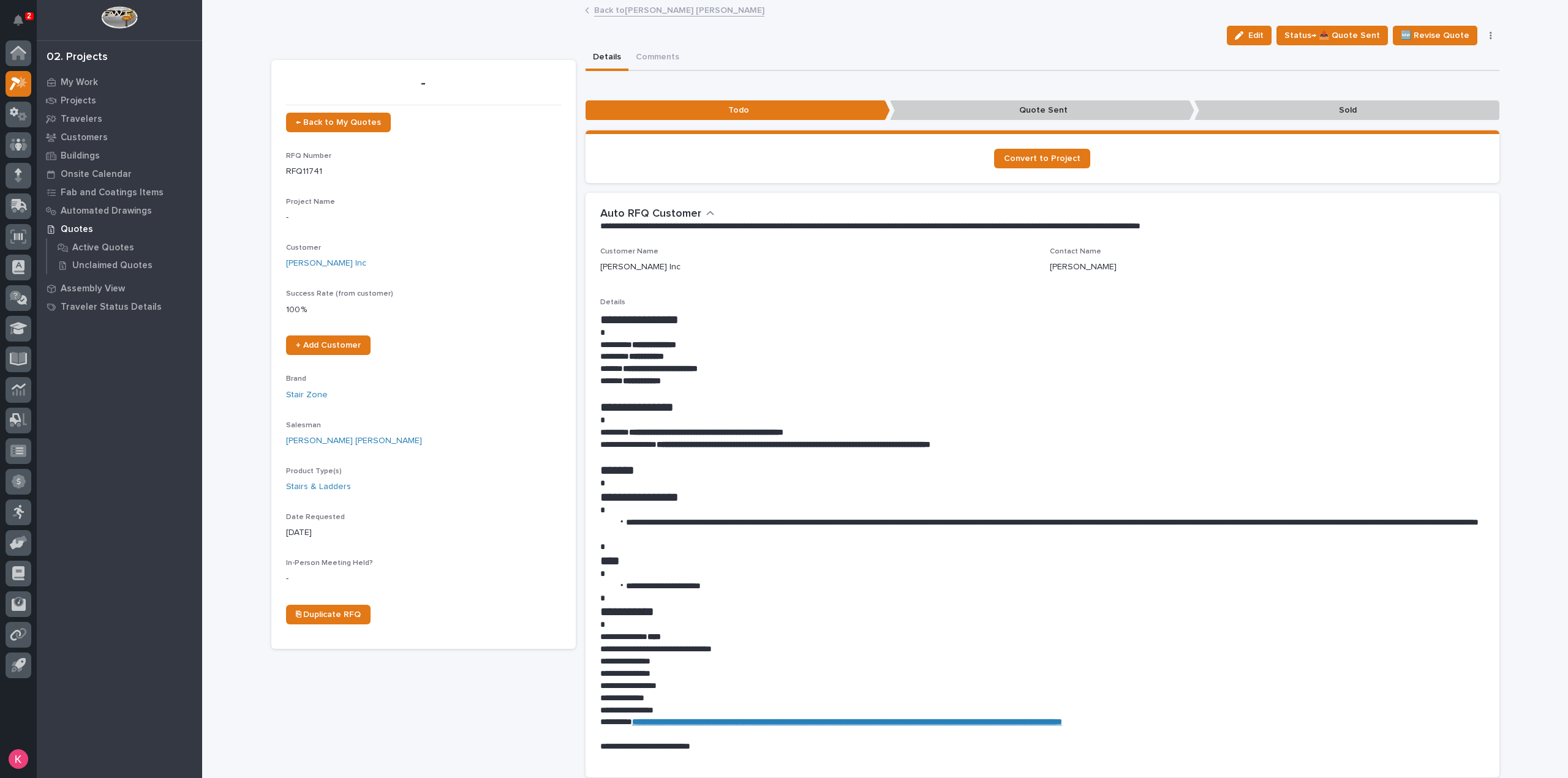
click at [654, 15] on link "Back to Connor Matthes" at bounding box center [679, 9] width 170 height 14
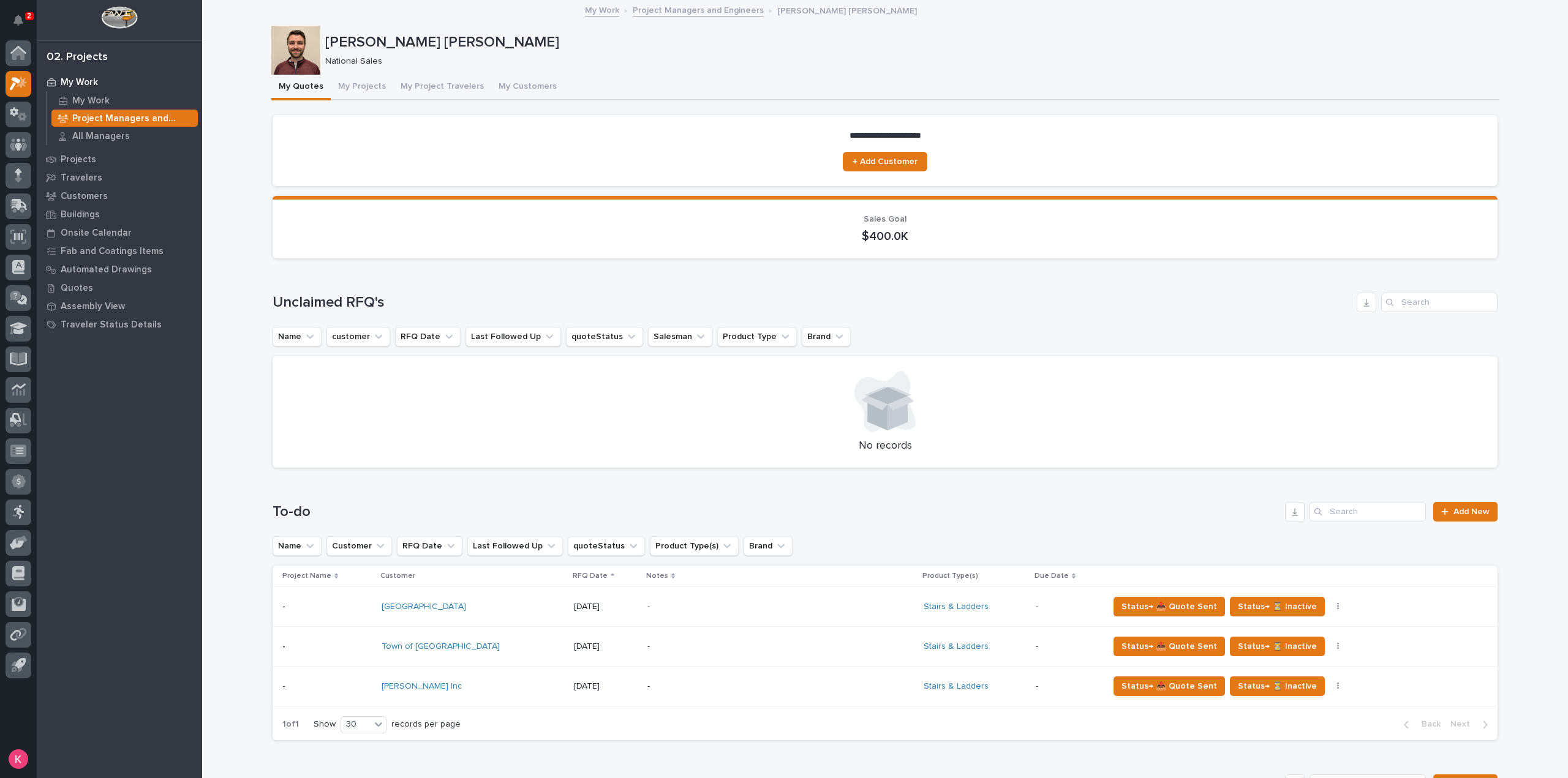
click at [647, 690] on p "-" at bounding box center [754, 687] width 215 height 11
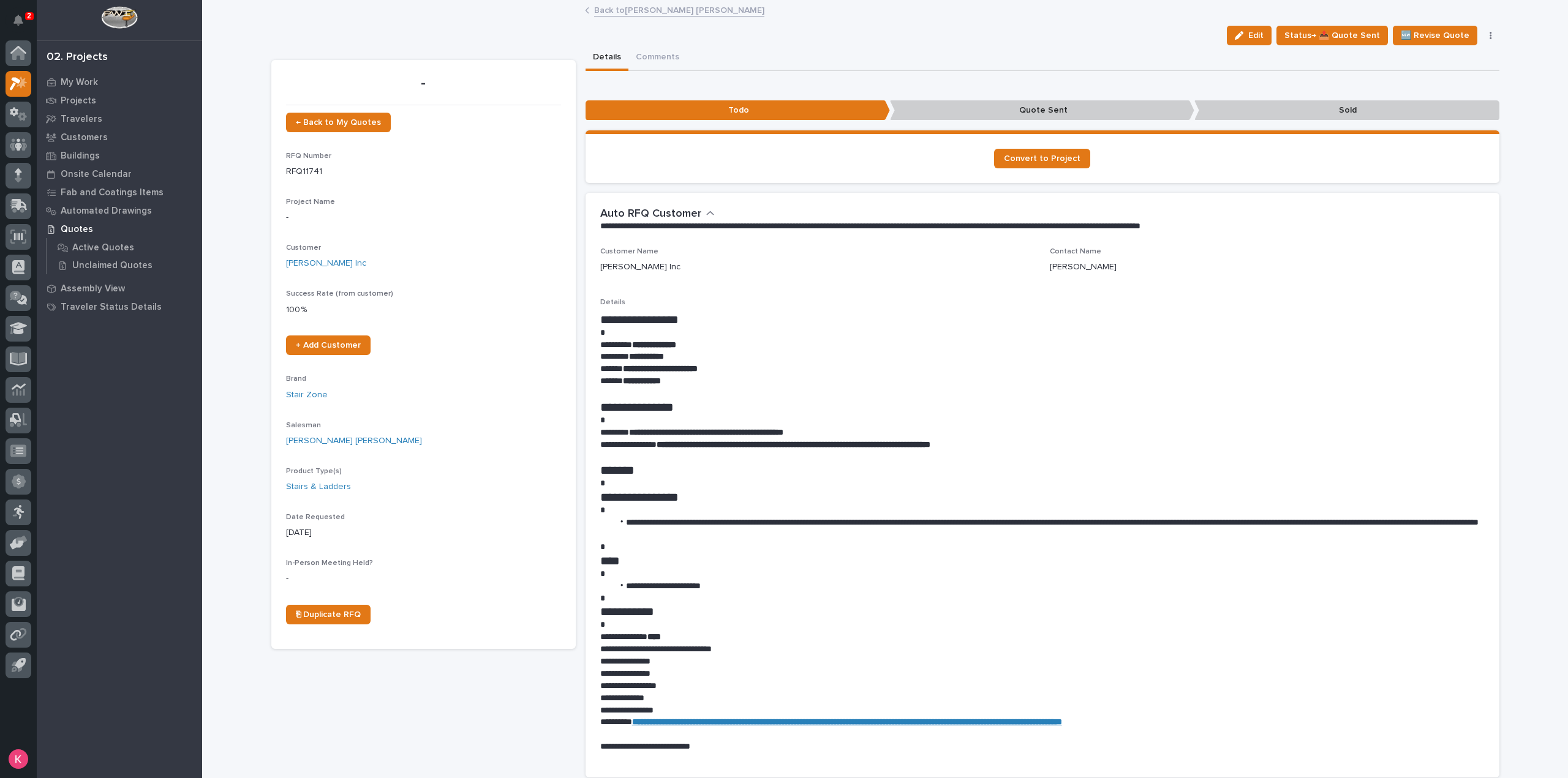
click at [1248, 34] on div "button" at bounding box center [1241, 36] width 14 height 9
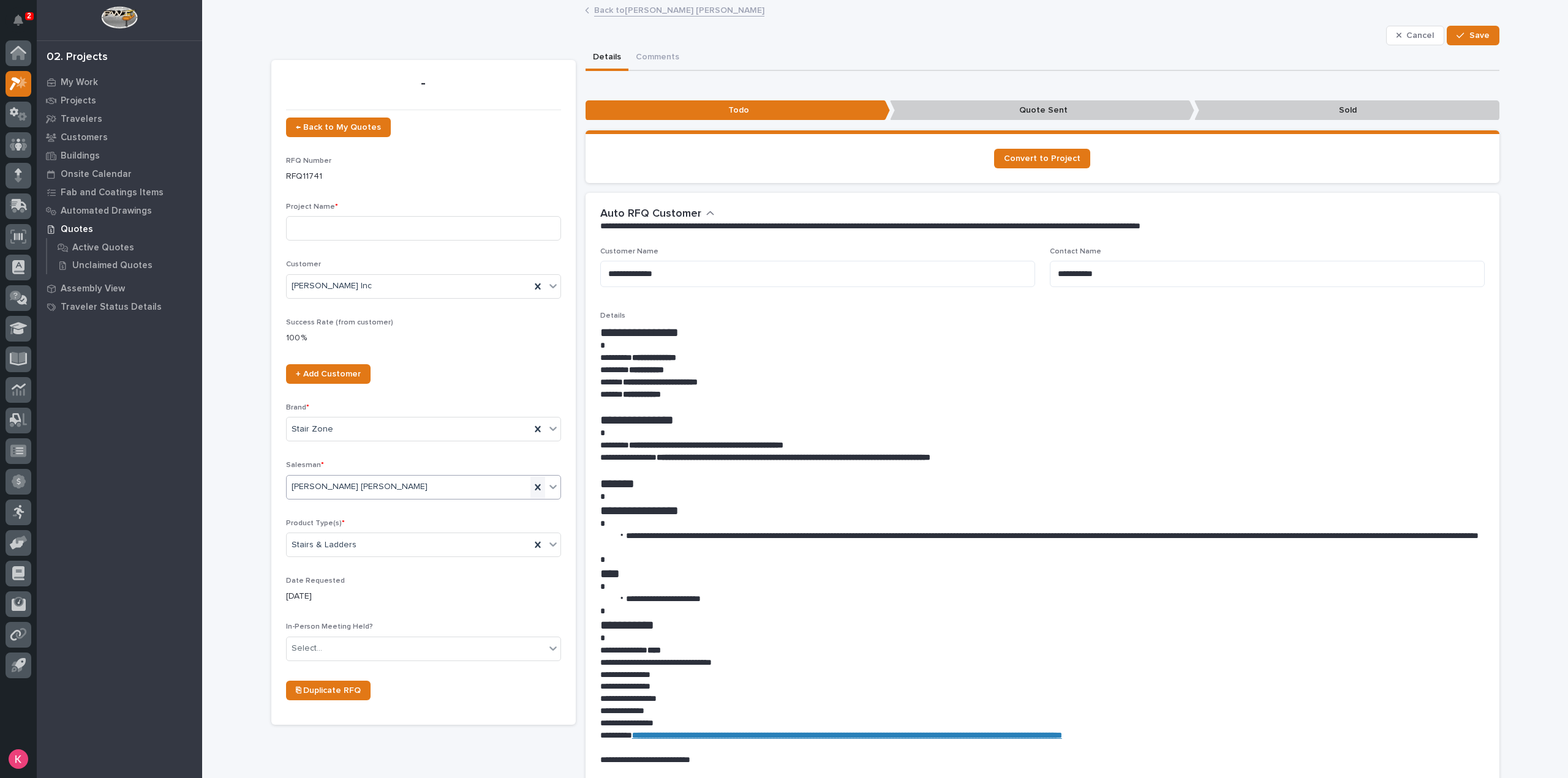
click at [536, 488] on icon at bounding box center [537, 487] width 12 height 12
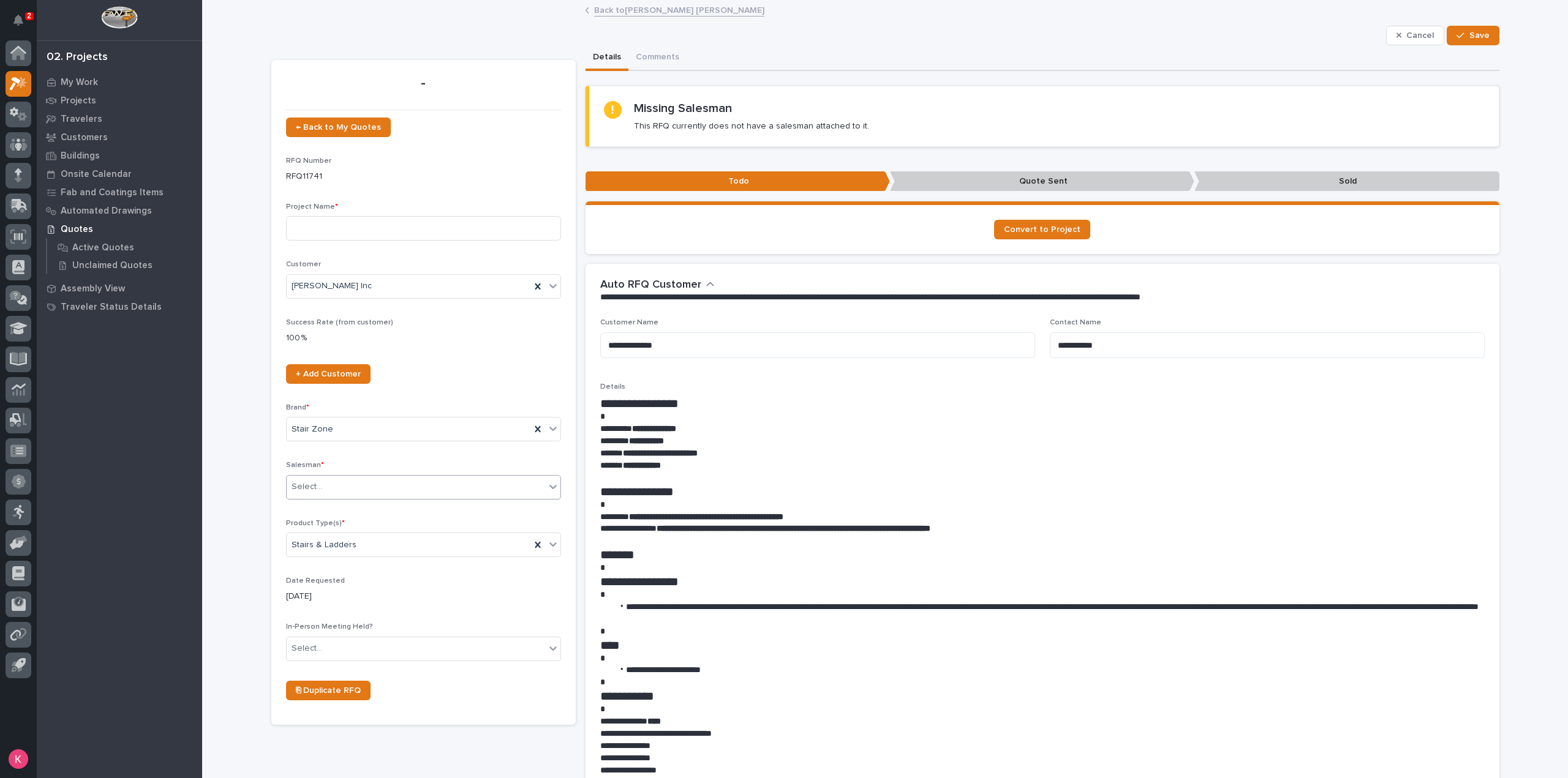
click at [433, 489] on div "Select..." at bounding box center [415, 487] width 258 height 20
drag, startPoint x: 415, startPoint y: 517, endPoint x: 378, endPoint y: 670, distance: 157.4
click at [377, 674] on div "Ken Bajdek" at bounding box center [419, 680] width 274 height 21
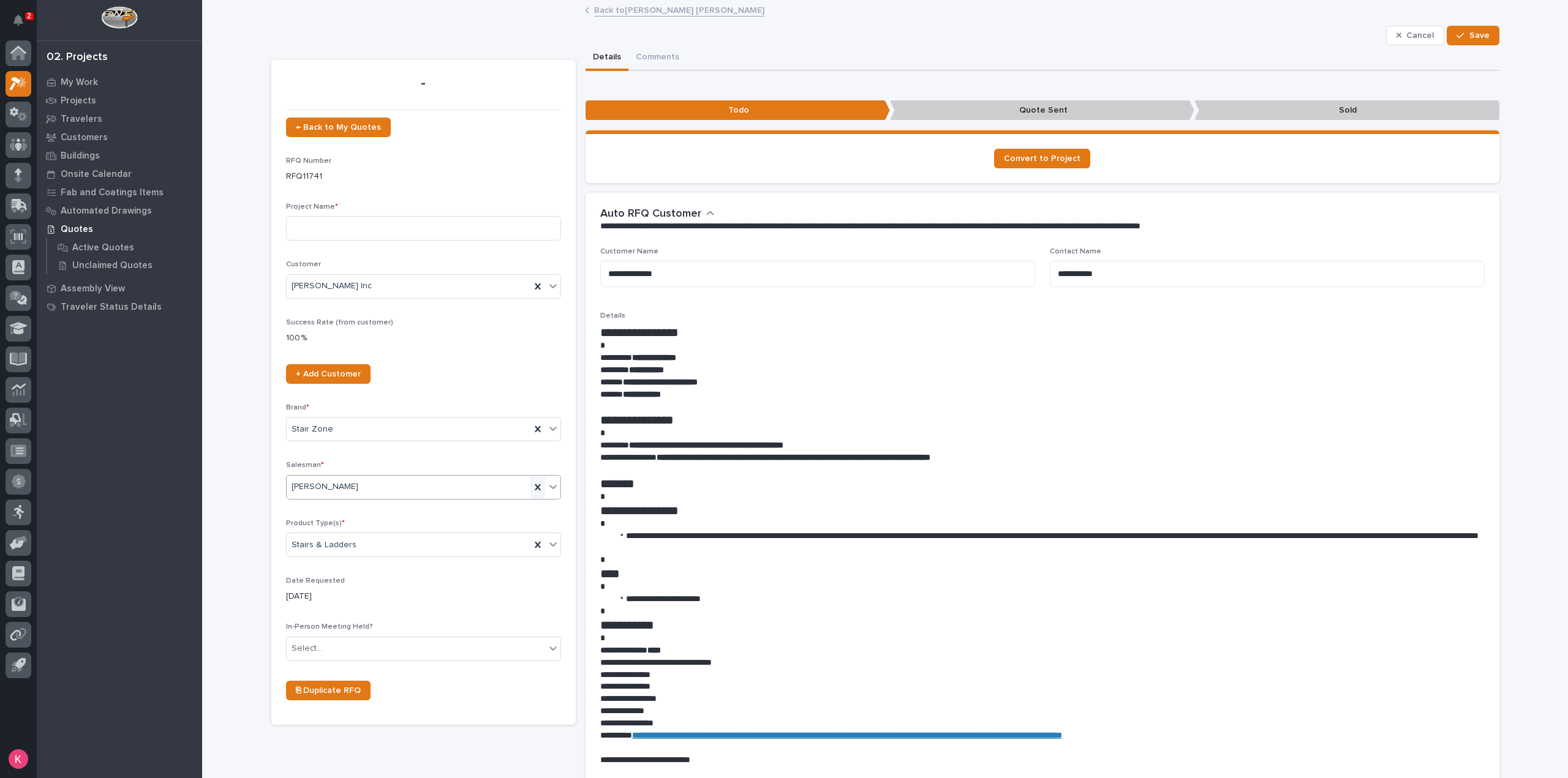
click at [531, 485] on icon at bounding box center [537, 487] width 12 height 12
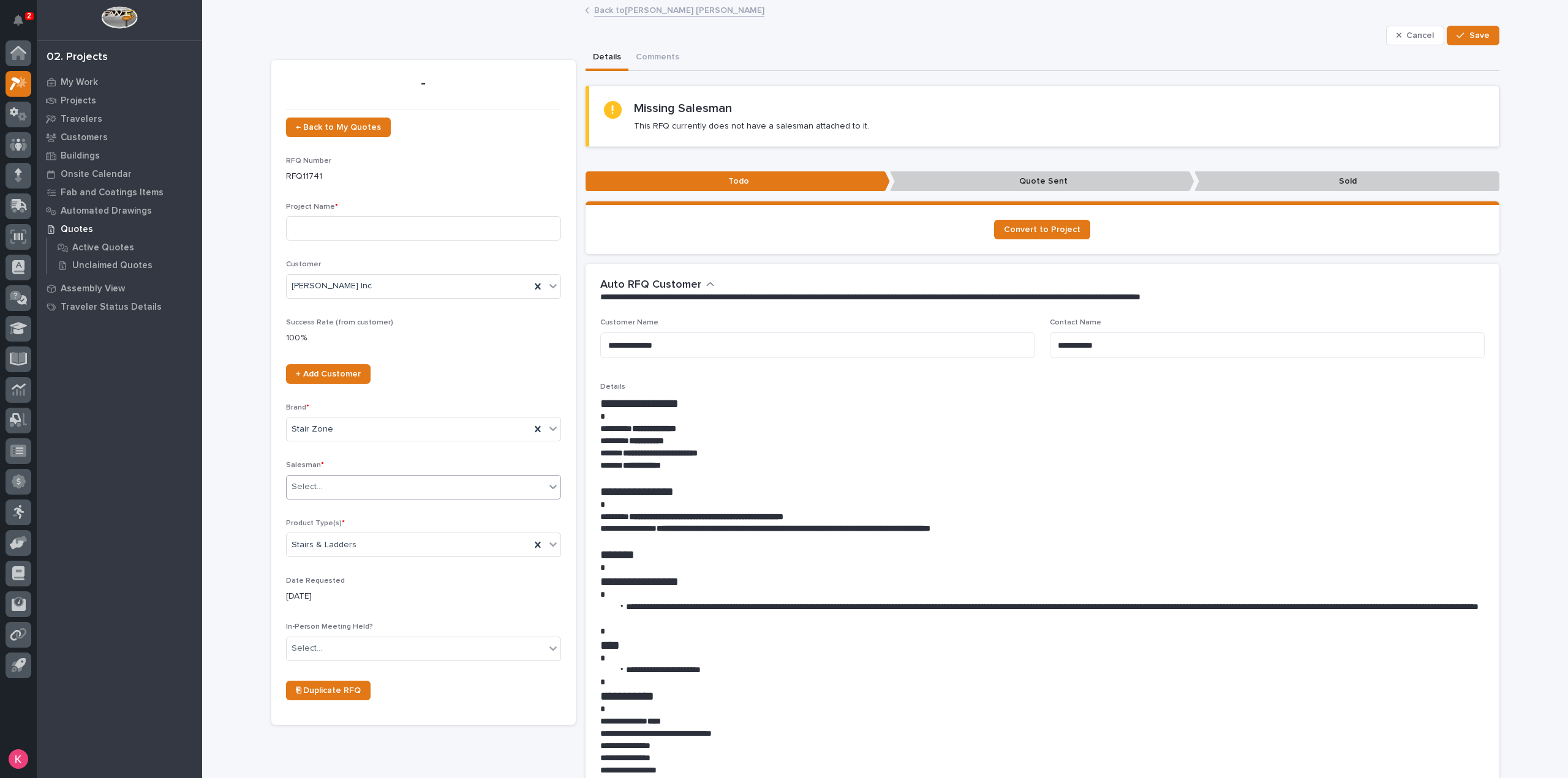
click at [442, 489] on div "Select..." at bounding box center [415, 487] width 258 height 20
click at [358, 658] on div "Kaleb Dallas" at bounding box center [419, 659] width 274 height 21
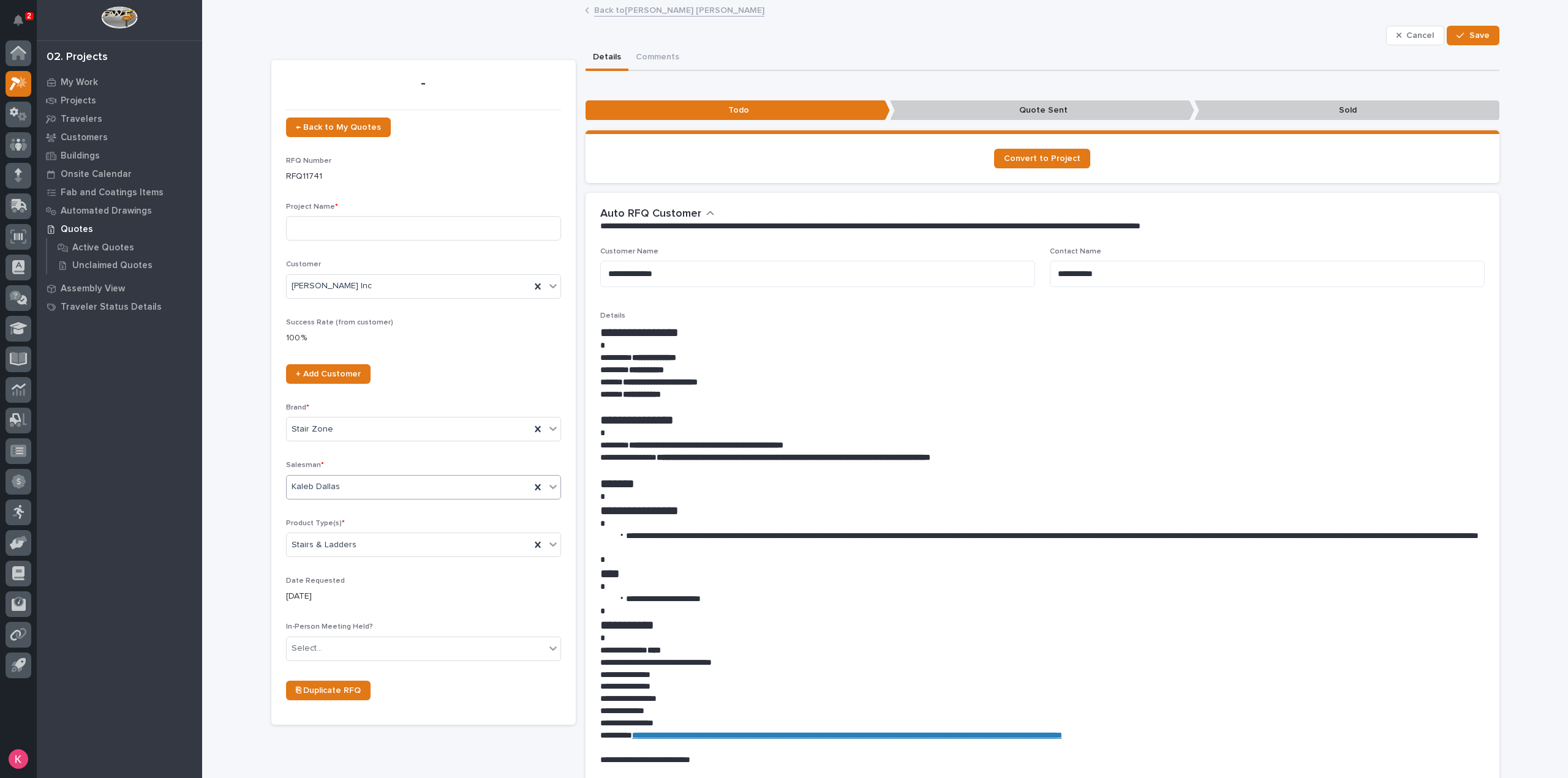
click at [1456, 36] on icon "button" at bounding box center [1459, 36] width 7 height 9
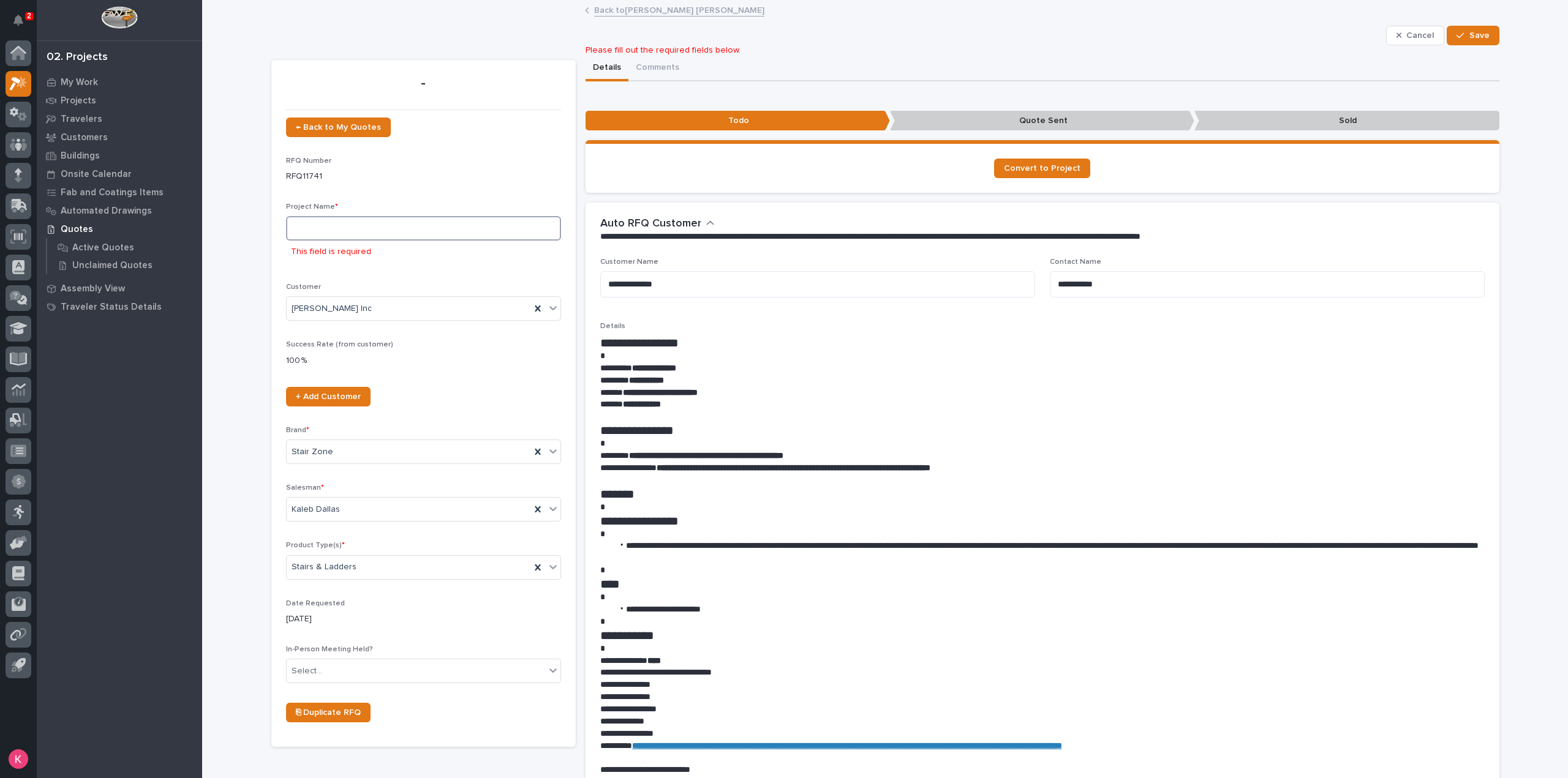
click at [378, 236] on input at bounding box center [423, 228] width 275 height 24
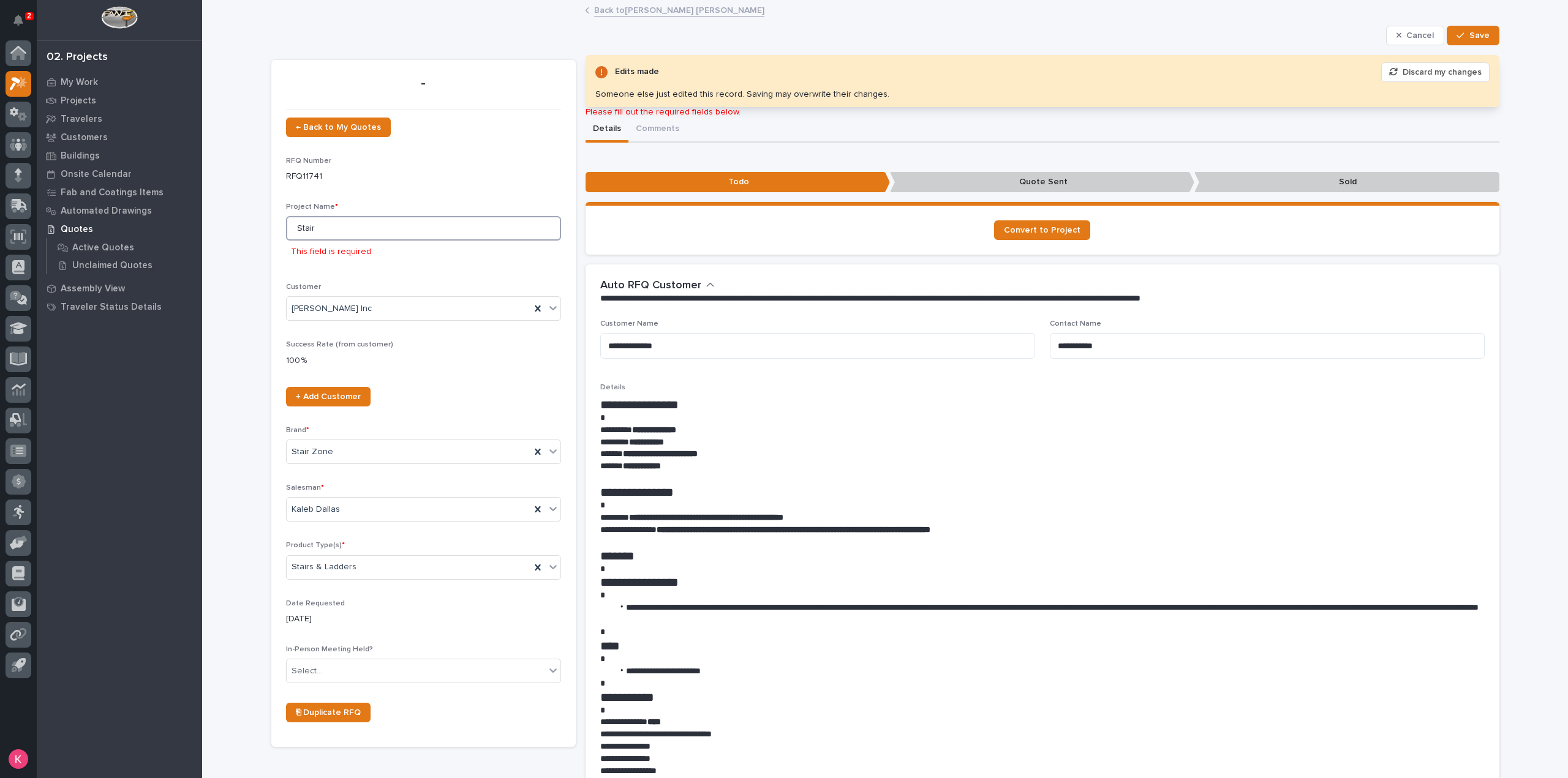
type input "Stair"
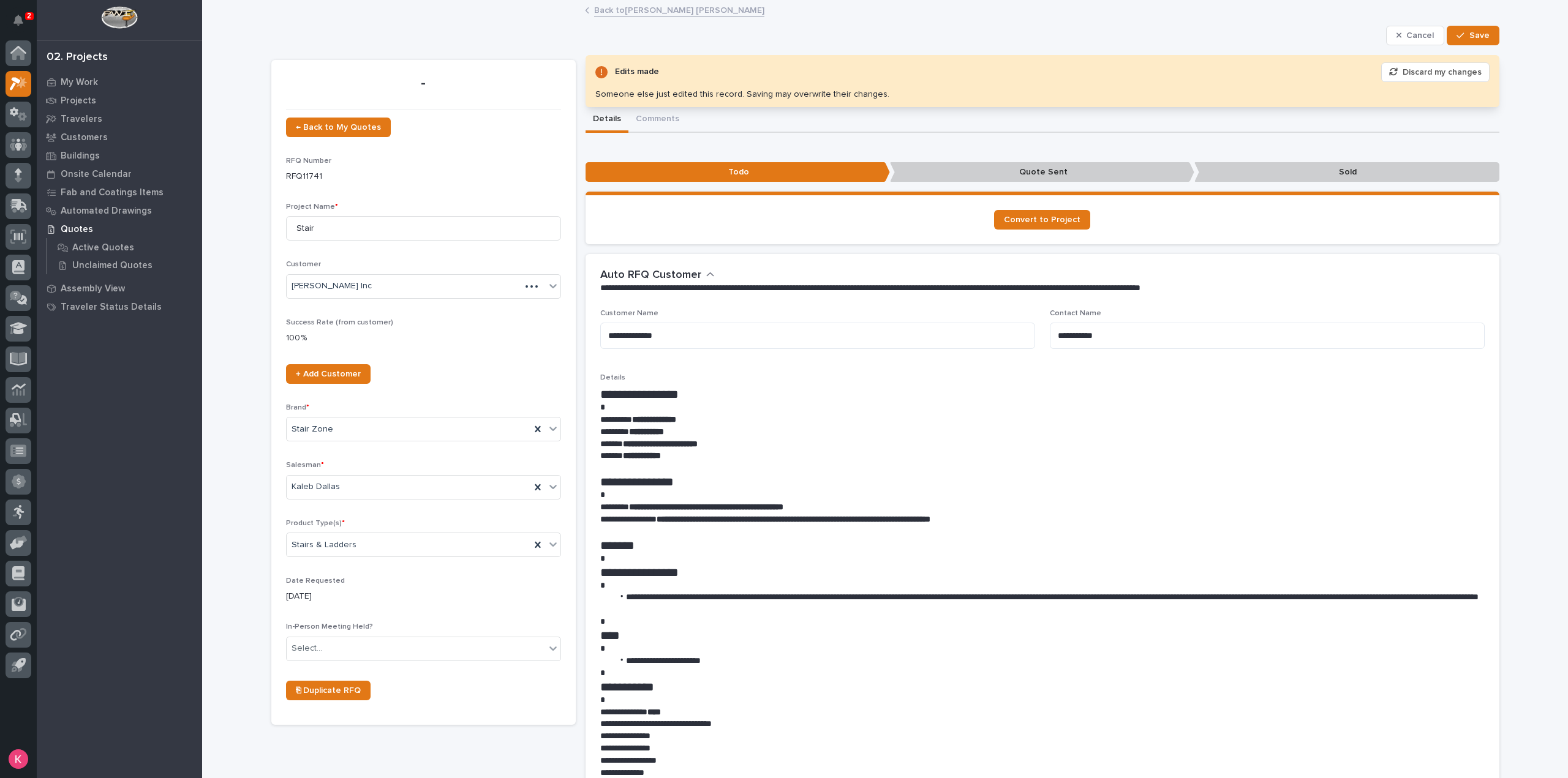
click at [1482, 39] on button "Save" at bounding box center [1472, 36] width 52 height 19
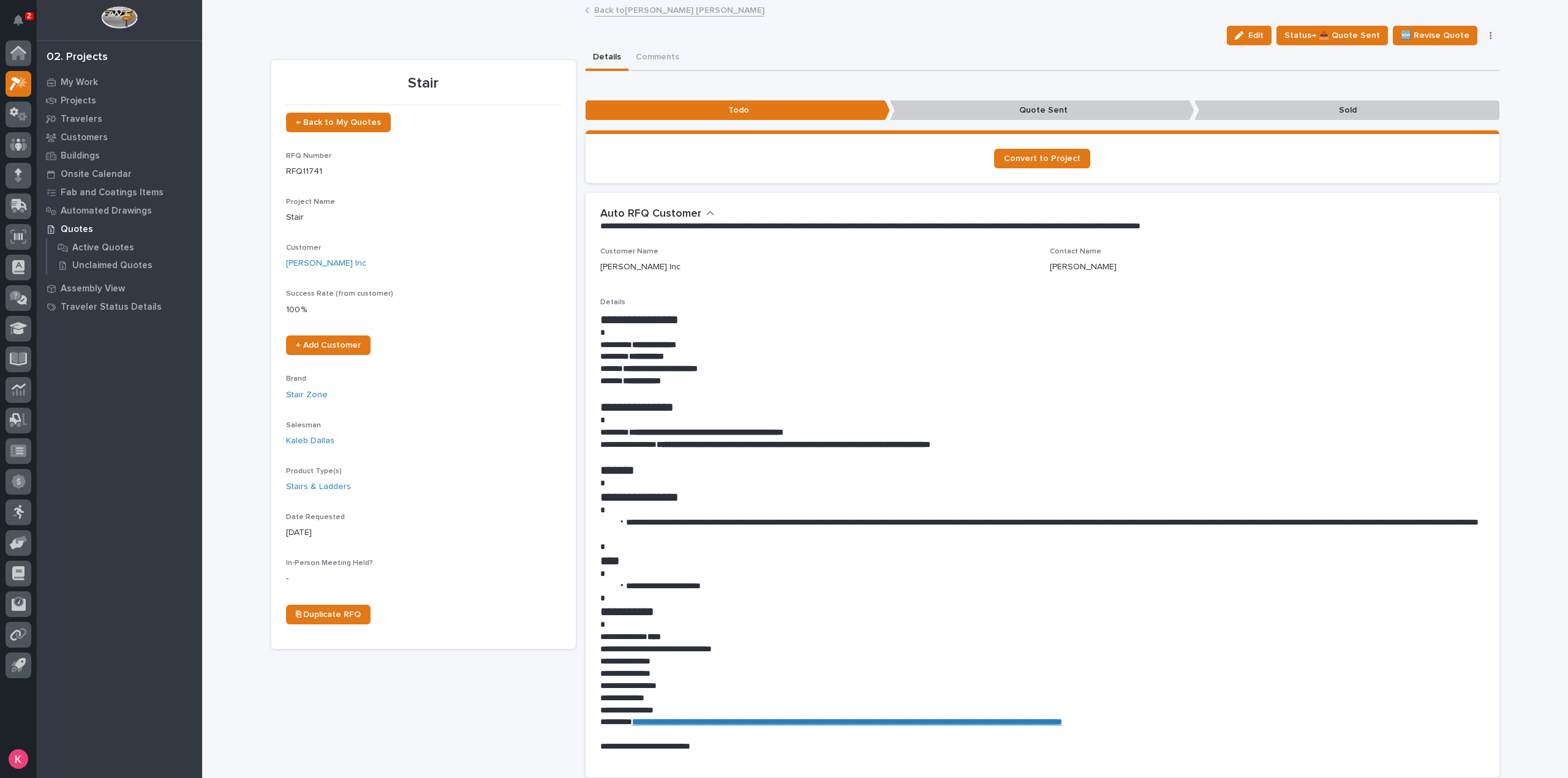
click at [657, 12] on link "Back to Connor Matthes" at bounding box center [679, 9] width 170 height 14
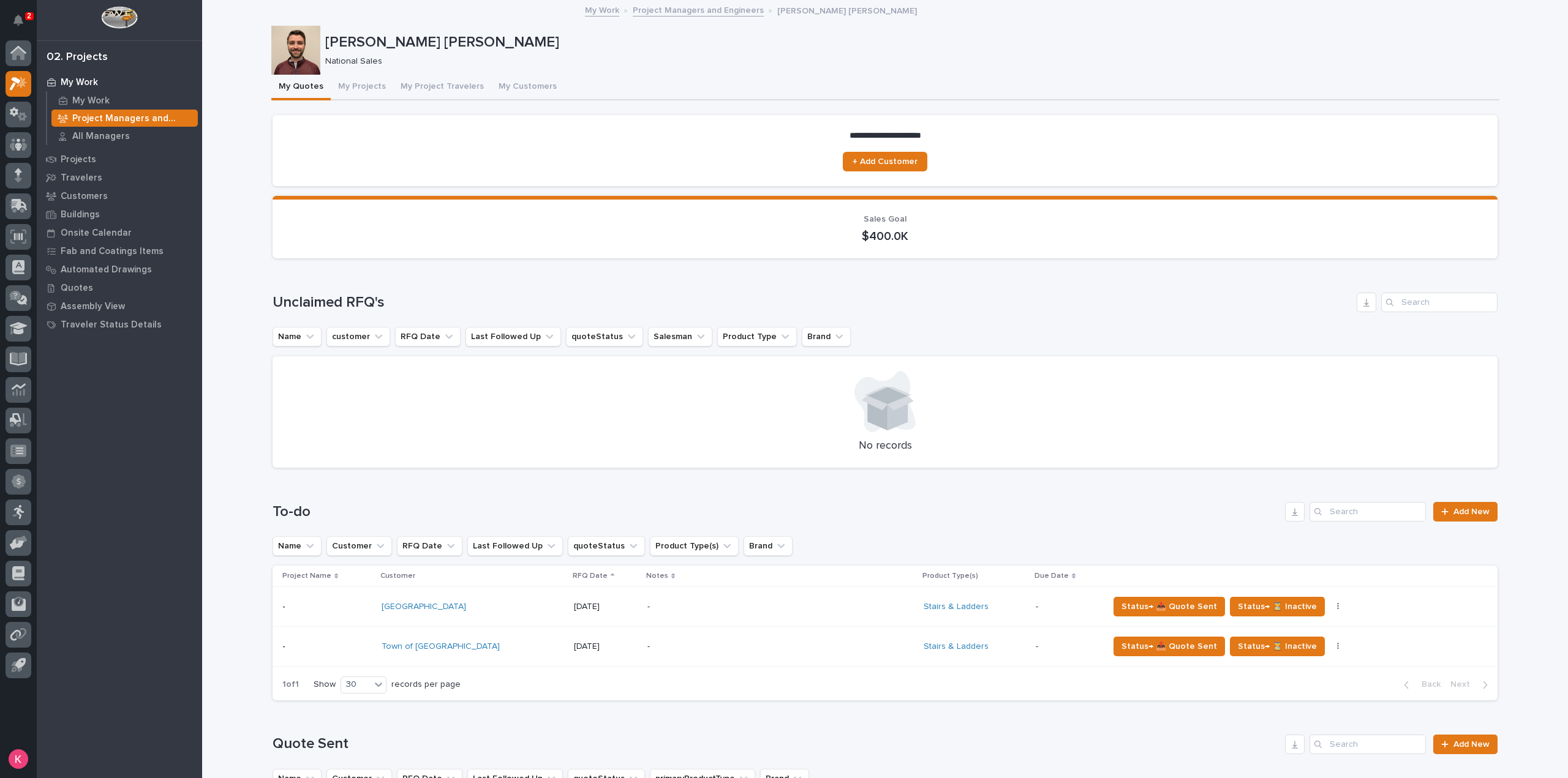
click at [80, 82] on p "My Work" at bounding box center [79, 83] width 37 height 11
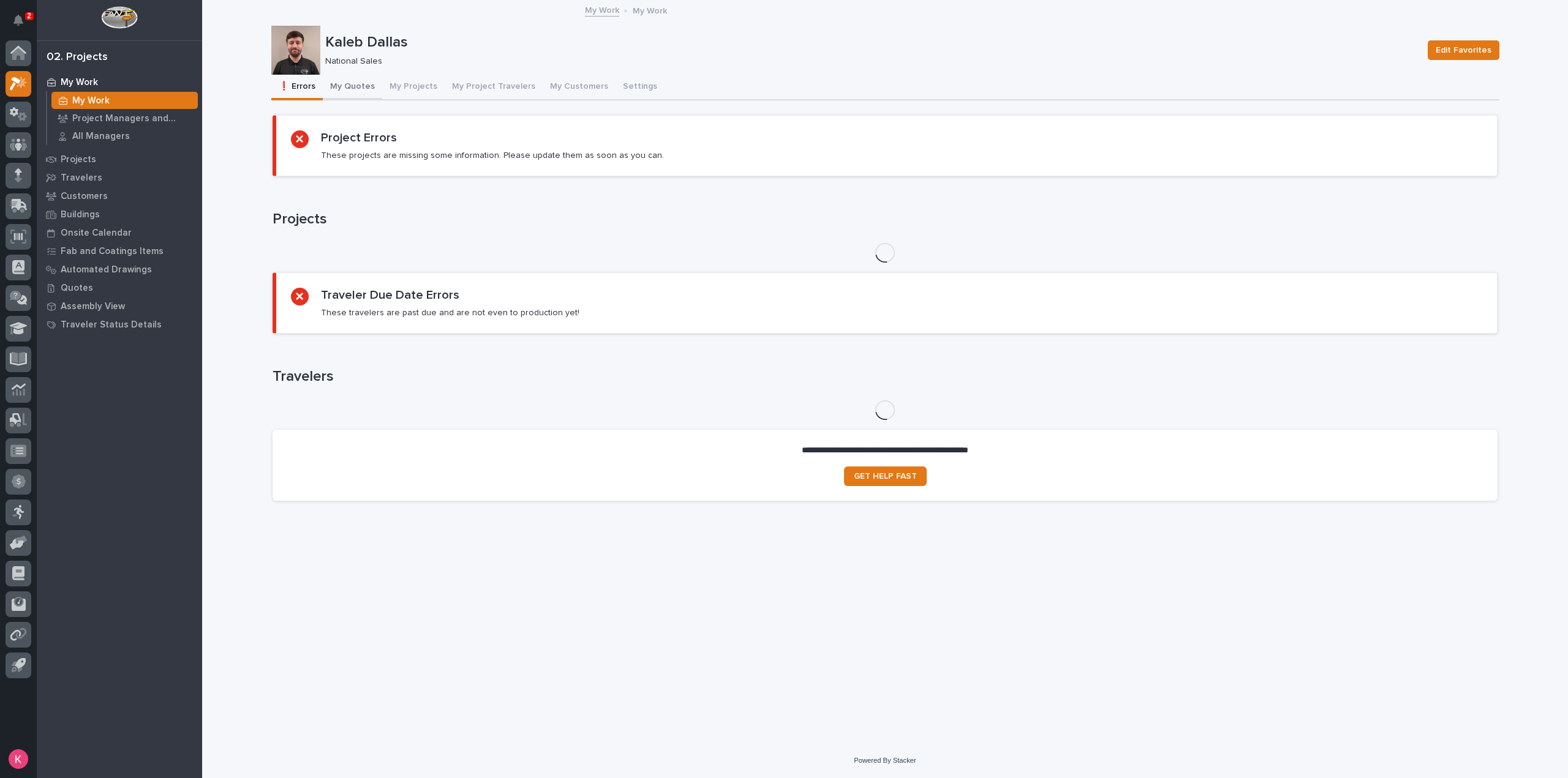
click at [345, 96] on button "My Quotes" at bounding box center [352, 87] width 59 height 26
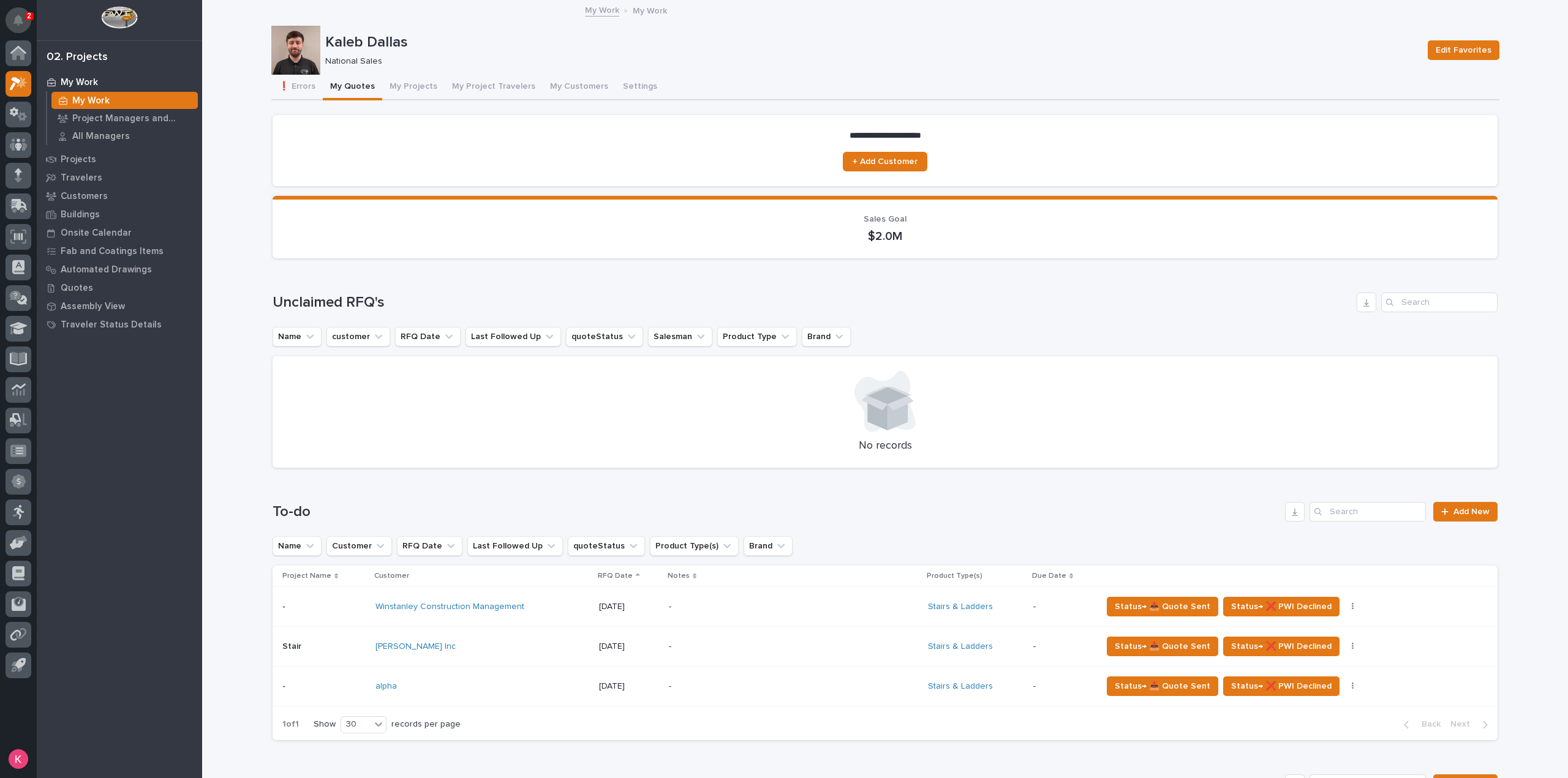
click at [15, 24] on icon "Notifications" at bounding box center [19, 20] width 10 height 11
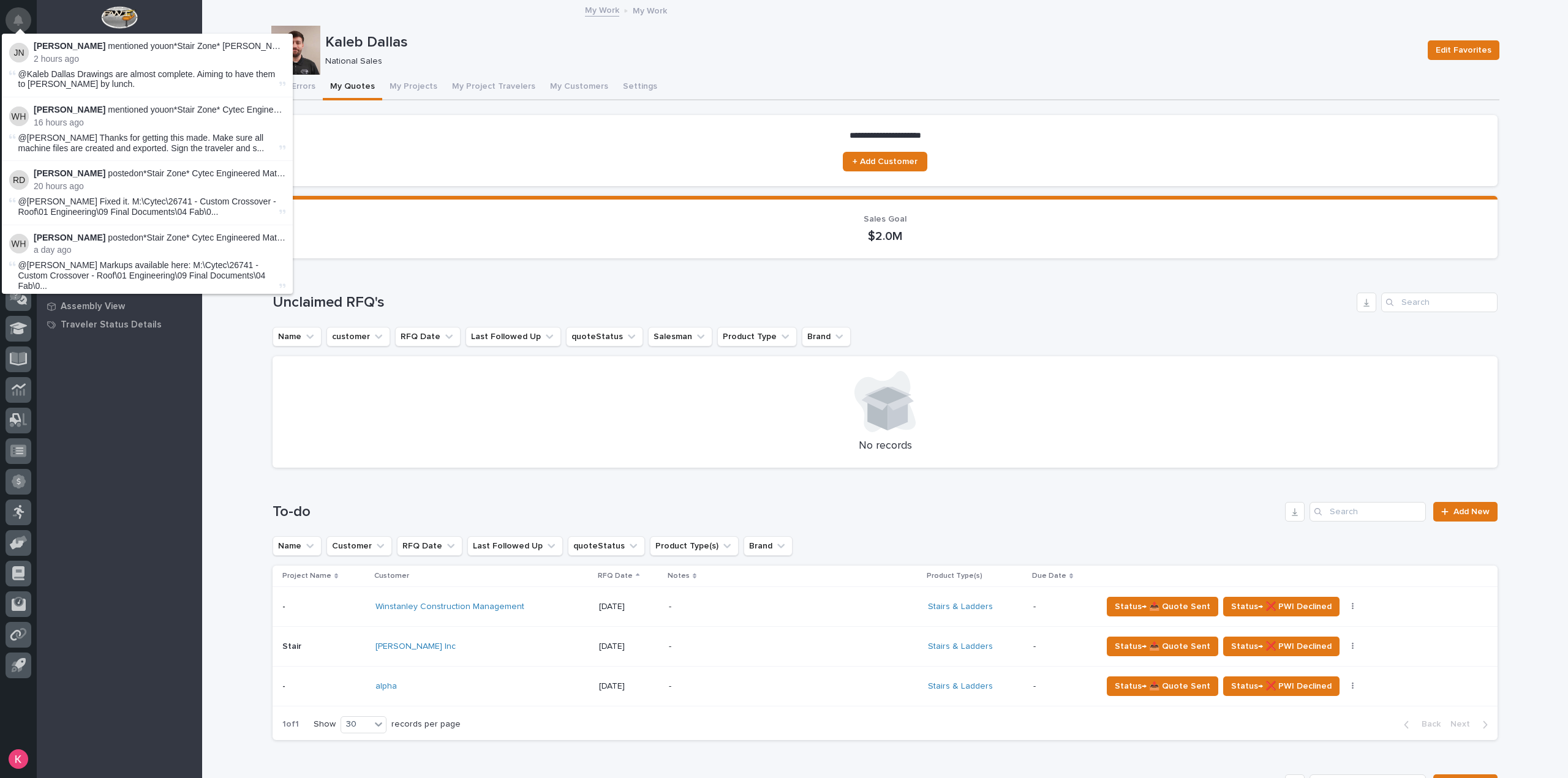
click at [17, 20] on icon "Notifications" at bounding box center [19, 20] width 10 height 11
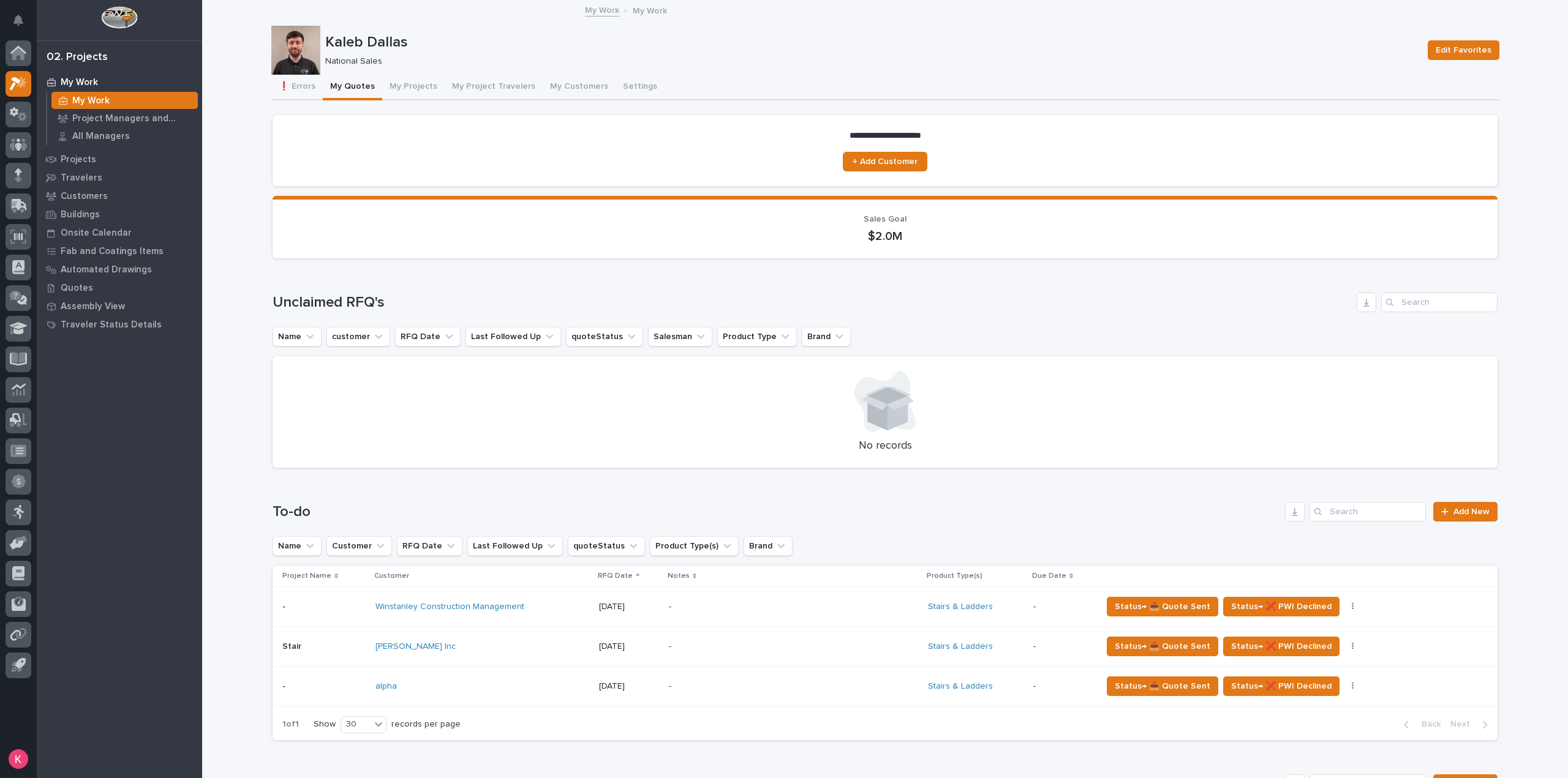
click at [117, 427] on div "My Work My Work Project Managers and Engineers All Managers Projects Travelers …" at bounding box center [119, 425] width 165 height 705
click at [940, 45] on p "Kaleb Dallas" at bounding box center [871, 43] width 1093 height 18
click at [2, 14] on div "My Settings Log Out" at bounding box center [18, 389] width 36 height 778
drag, startPoint x: 8, startPoint y: 19, endPoint x: 36, endPoint y: 36, distance: 32.8
click at [7, 19] on button "Notifications" at bounding box center [19, 20] width 26 height 26
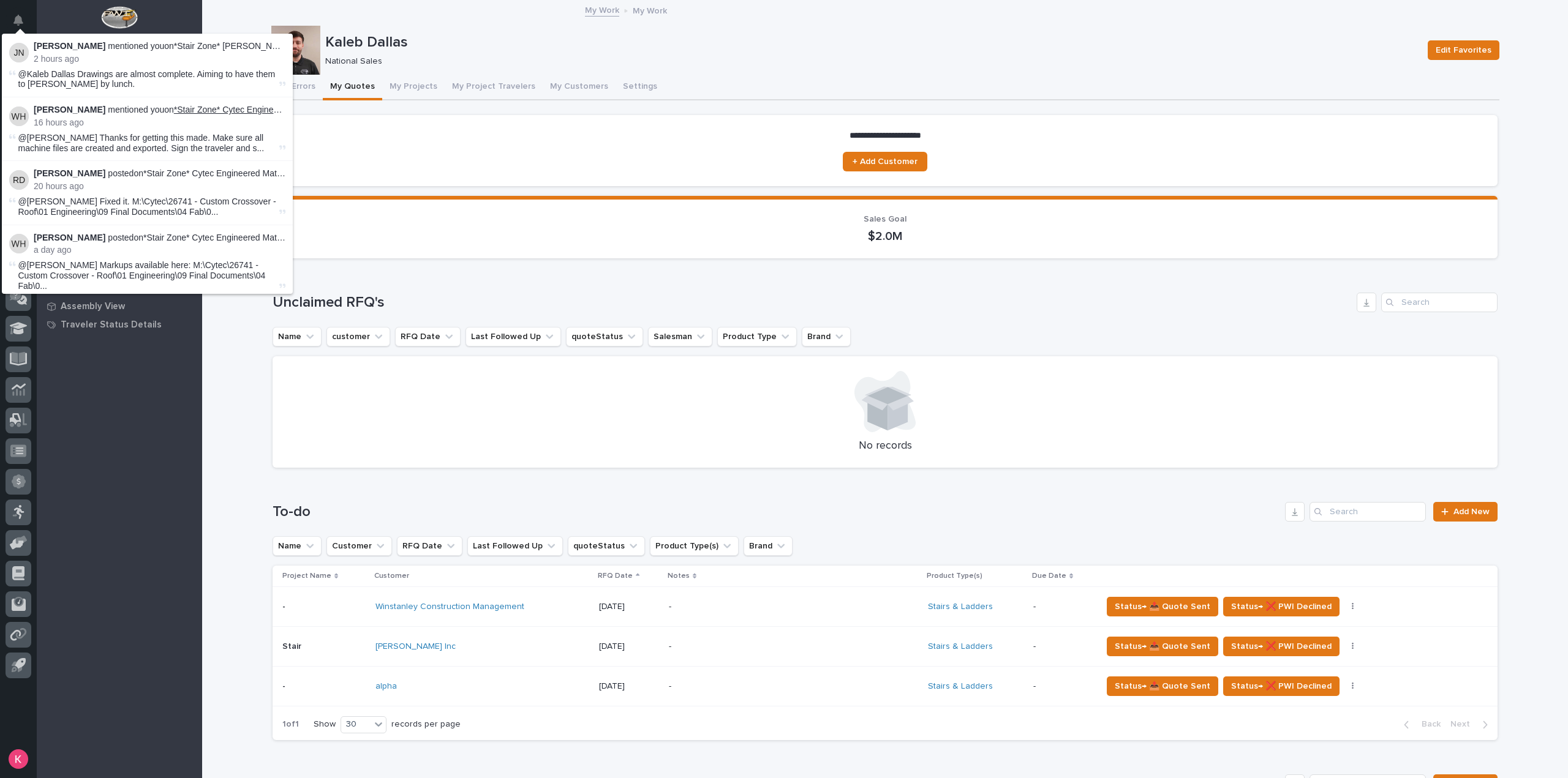
click at [232, 110] on link "*Stair Zone* Cytec Engineered Materials - Custom Crossover - Roof" at bounding box center [303, 109] width 258 height 10
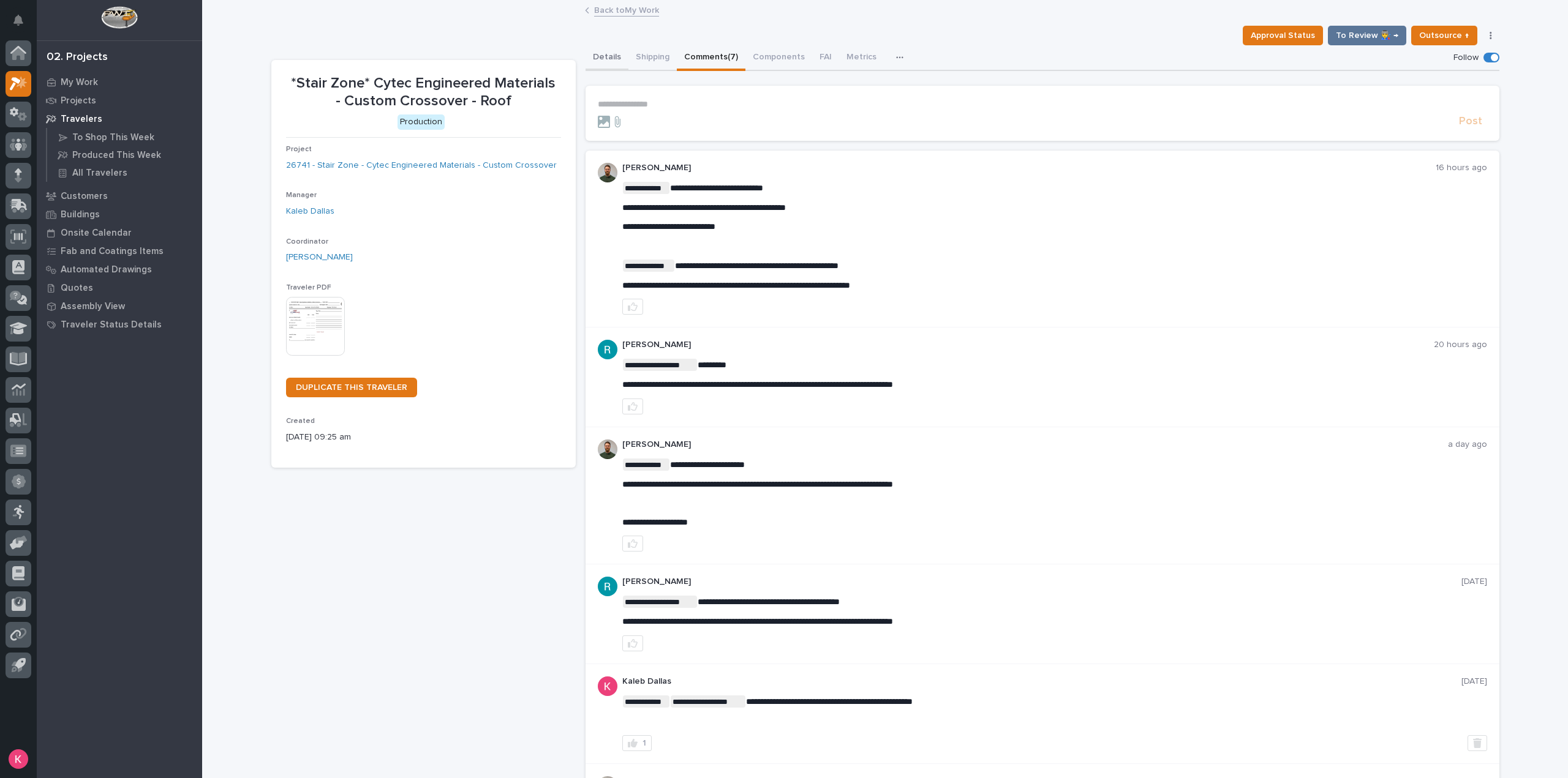
click at [602, 52] on button "Details" at bounding box center [607, 58] width 43 height 26
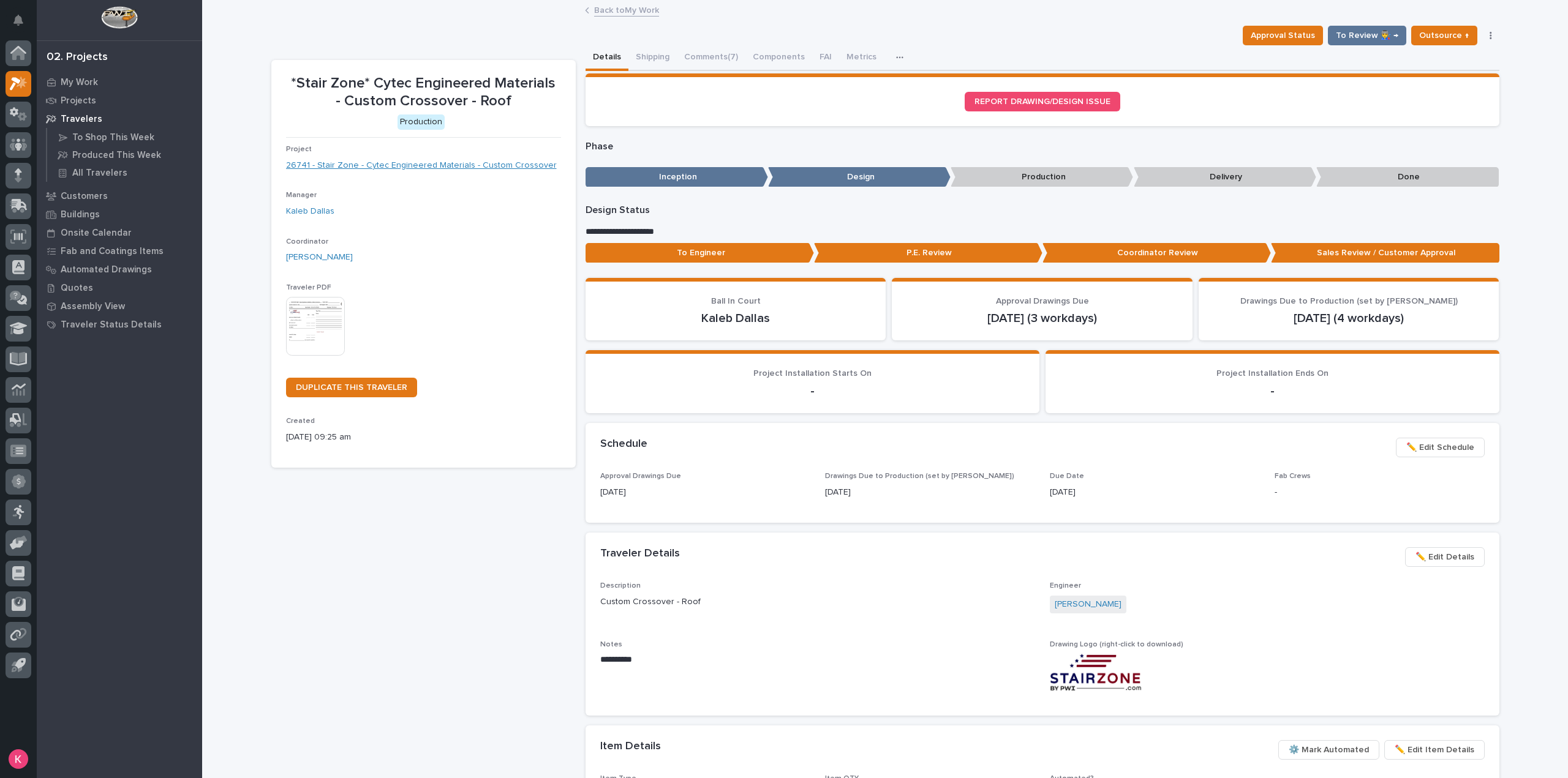
click at [466, 162] on link "26741 - Stair Zone - Cytec Engineered Materials - Custom Crossover" at bounding box center [421, 166] width 271 height 13
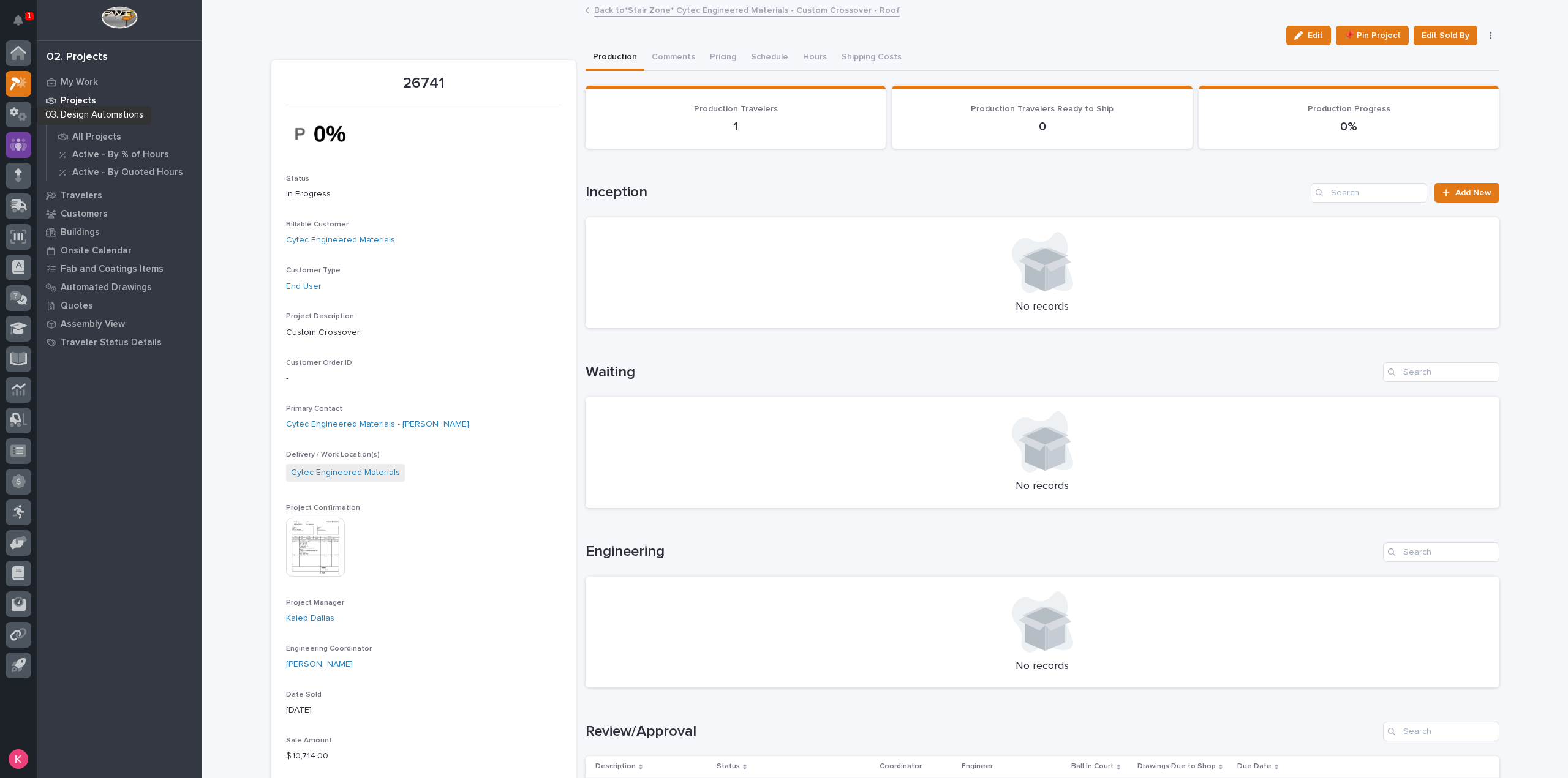
click at [16, 139] on icon at bounding box center [19, 144] width 18 height 14
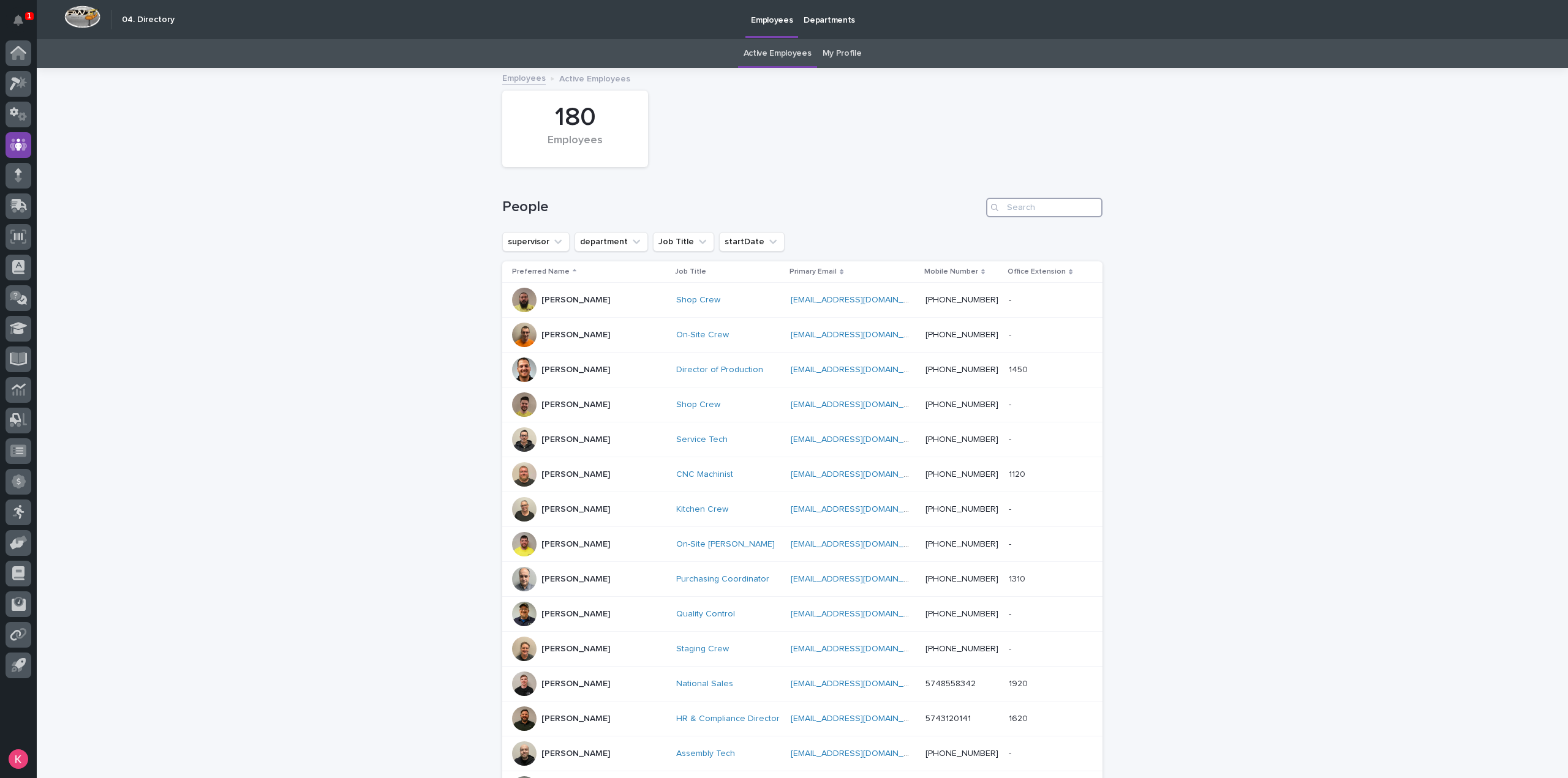
drag, startPoint x: 1067, startPoint y: 202, endPoint x: 1076, endPoint y: 200, distance: 9.2
click at [1067, 203] on input "Search" at bounding box center [1044, 207] width 117 height 19
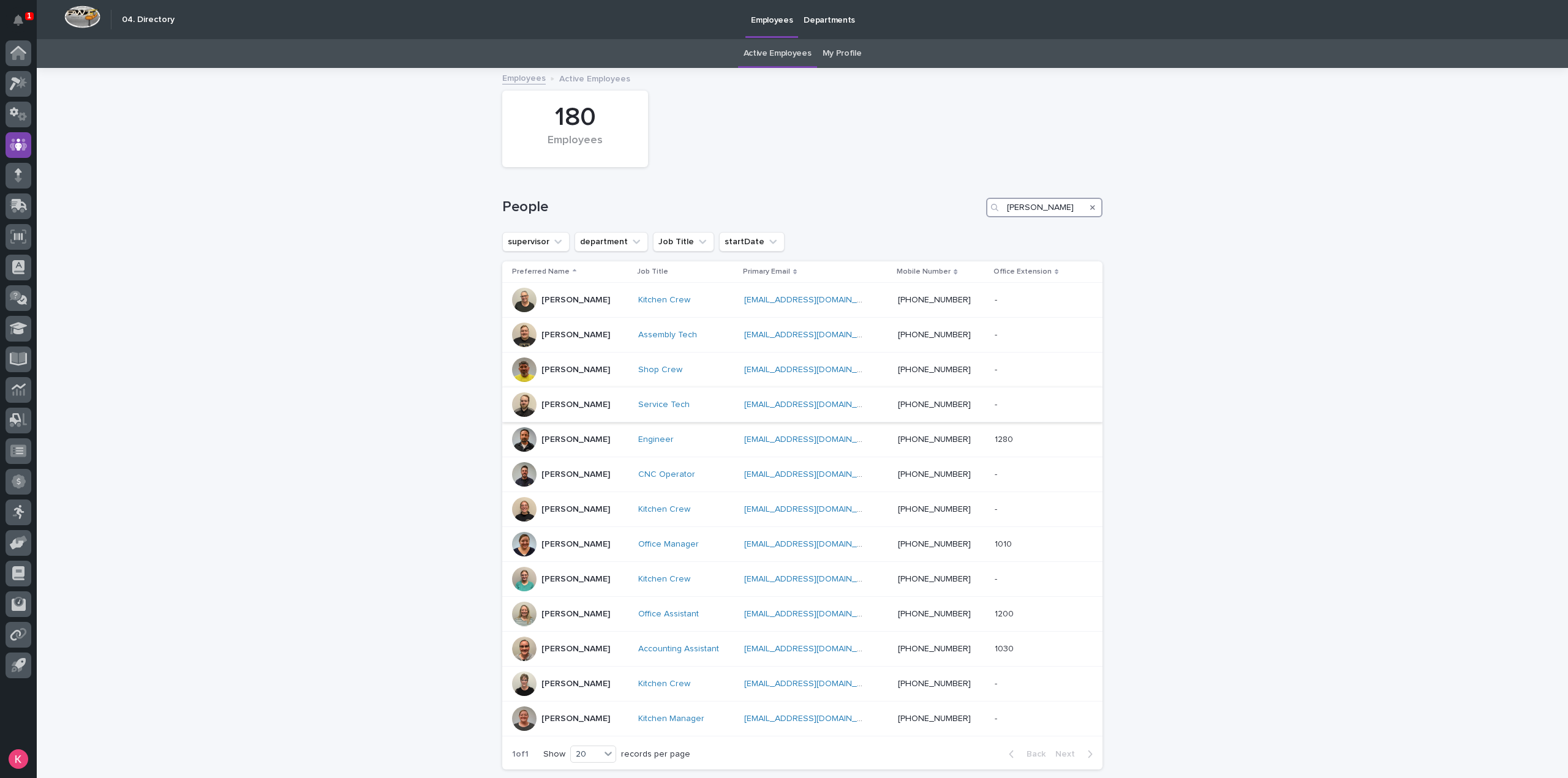
type input "eric"
click at [597, 410] on div "Eric Tener" at bounding box center [570, 405] width 117 height 24
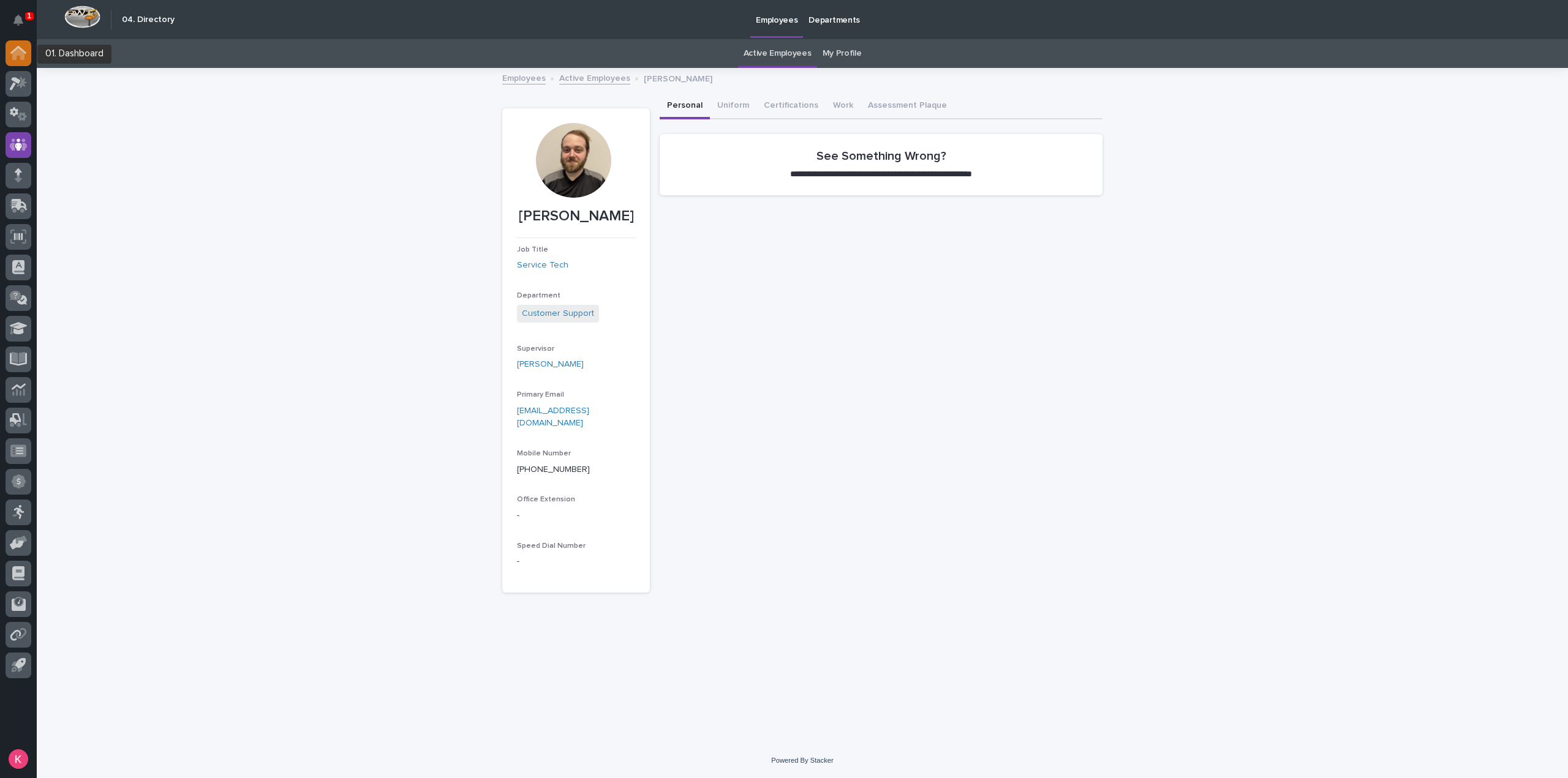
click at [19, 49] on icon at bounding box center [19, 50] width 16 height 8
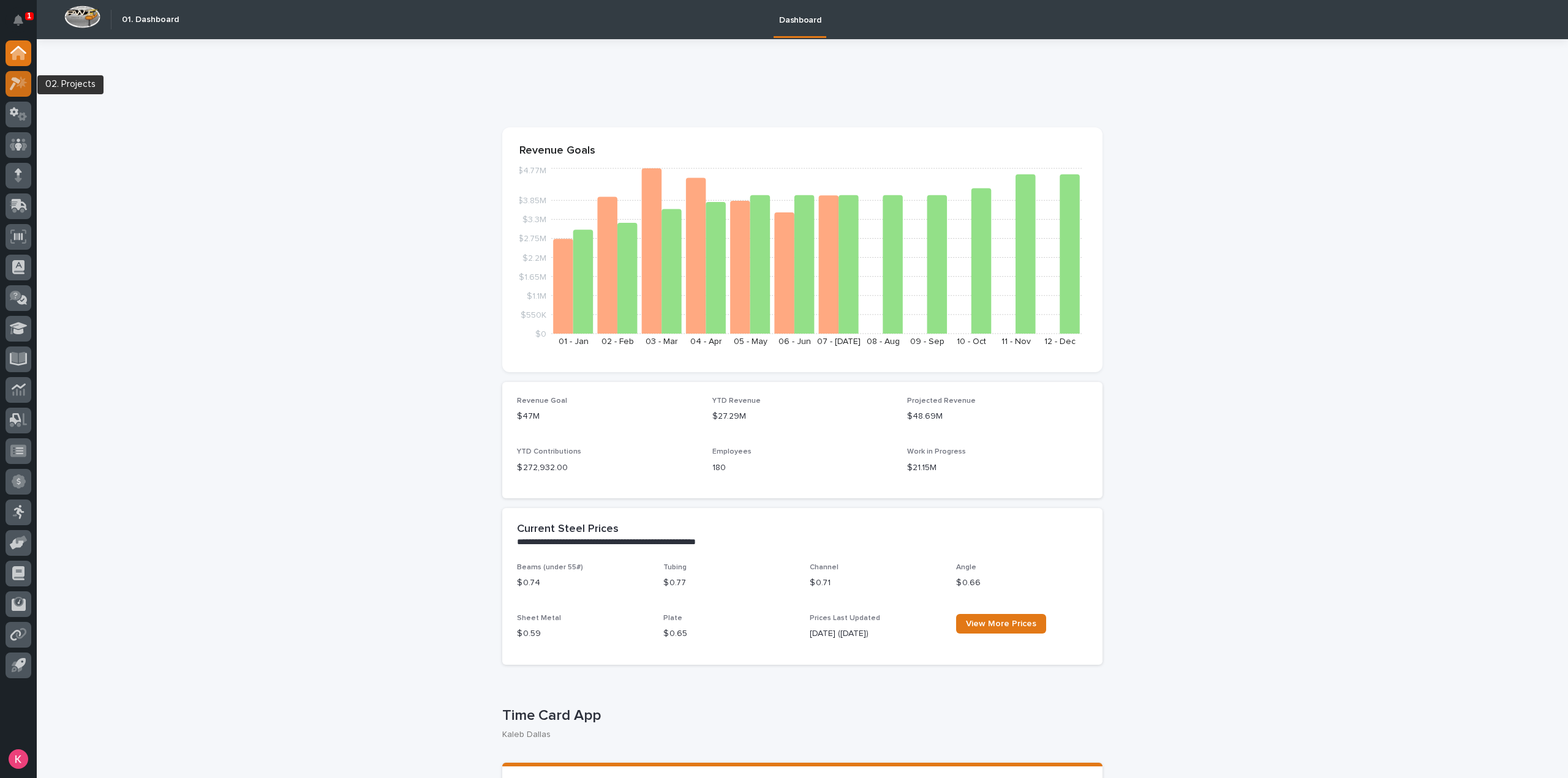
click at [24, 82] on icon at bounding box center [21, 82] width 11 height 12
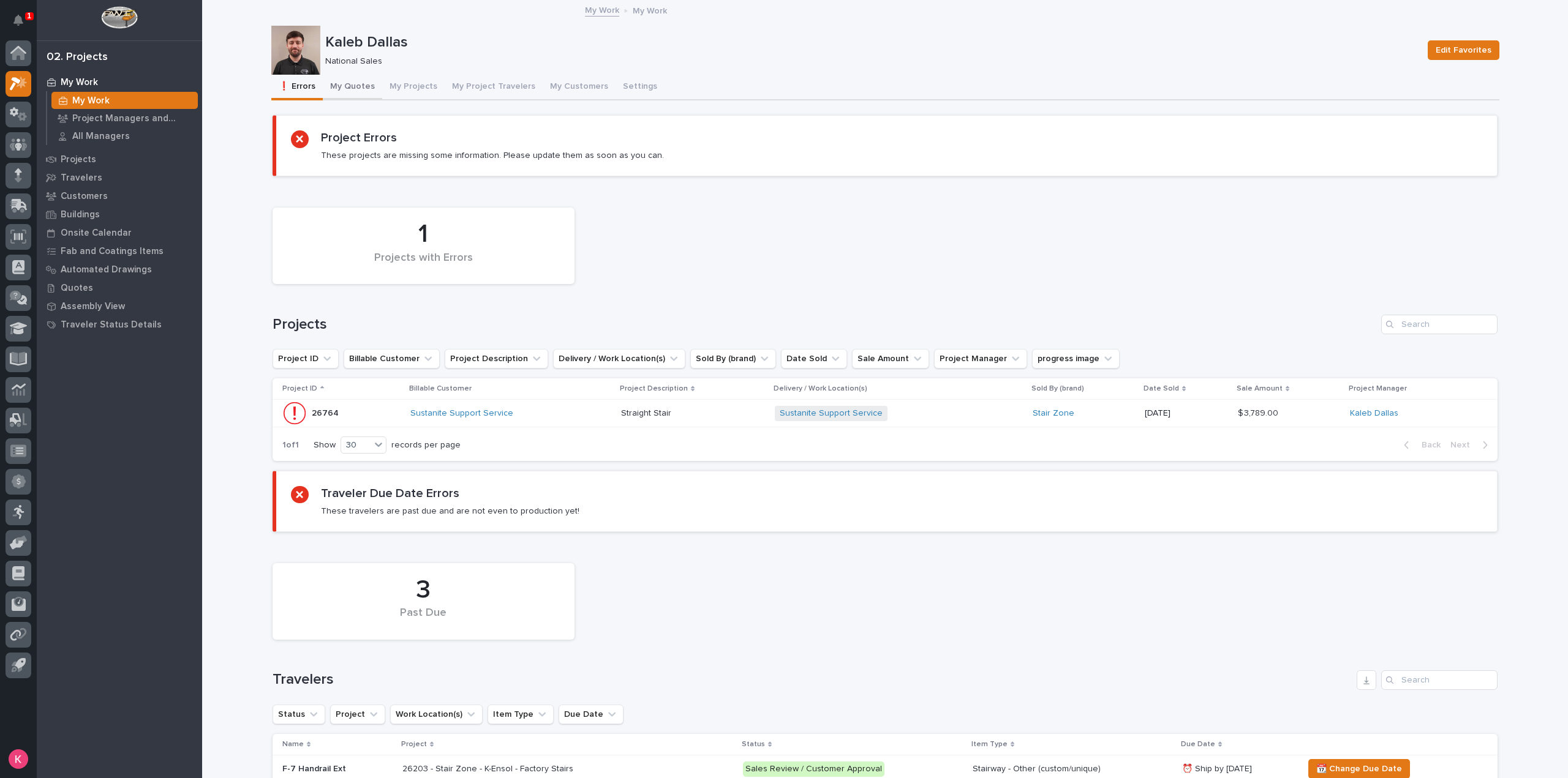
click at [332, 91] on button "My Quotes" at bounding box center [352, 87] width 59 height 26
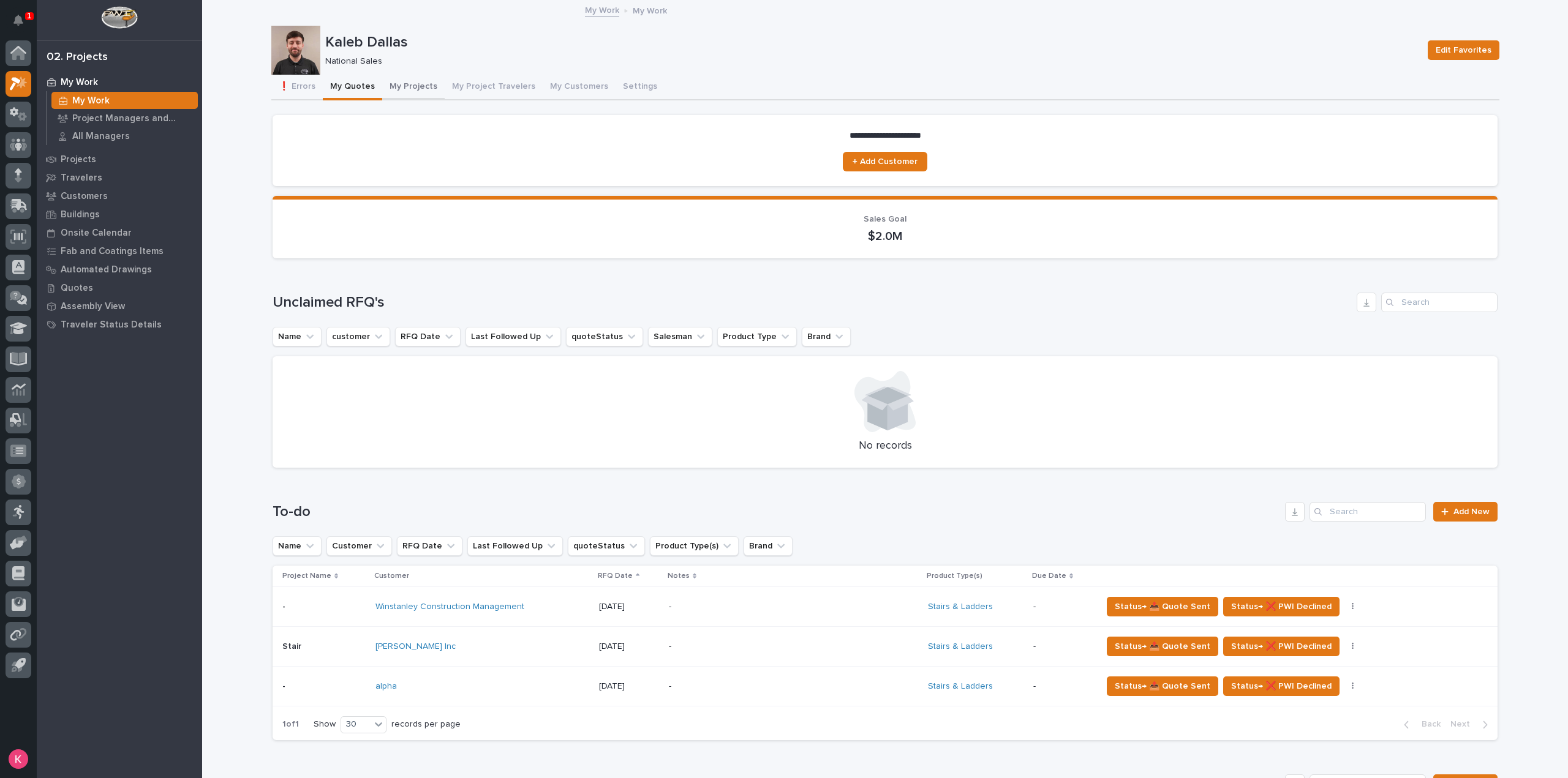
click at [398, 90] on button "My Projects" at bounding box center [413, 87] width 62 height 26
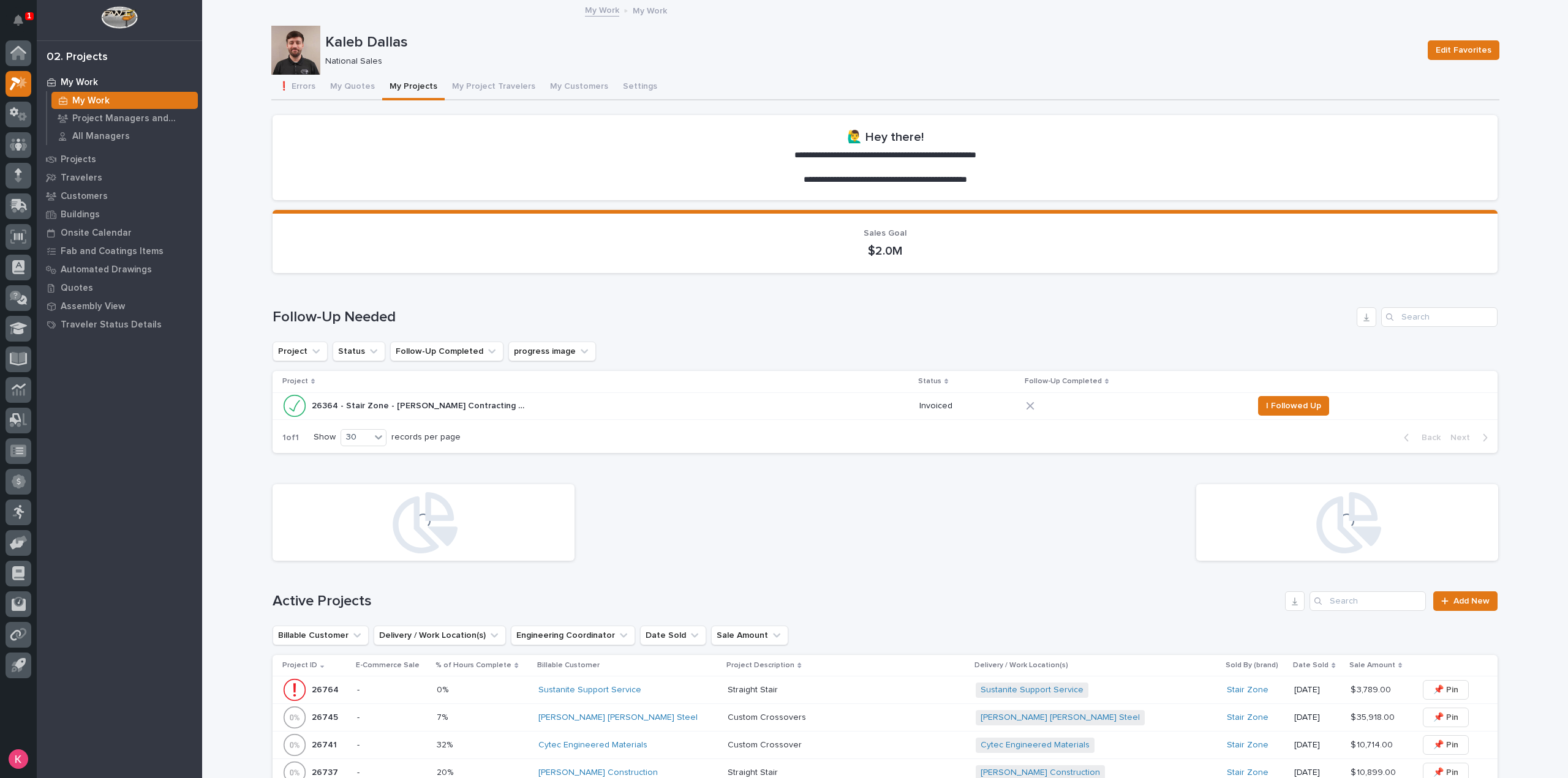
scroll to position [368, 0]
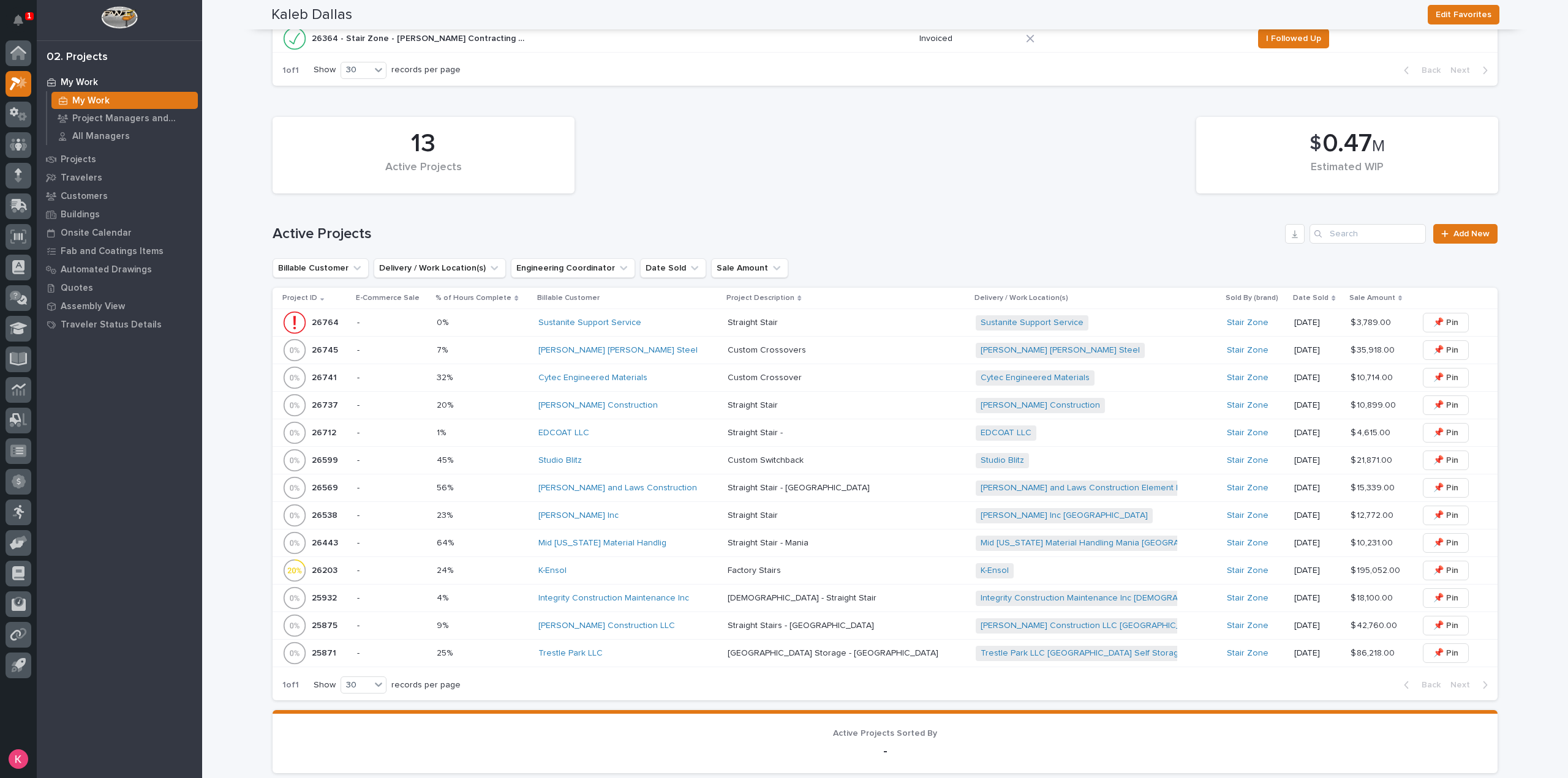
click at [699, 491] on div "Pinkerton and Laws Construction" at bounding box center [628, 488] width 180 height 11
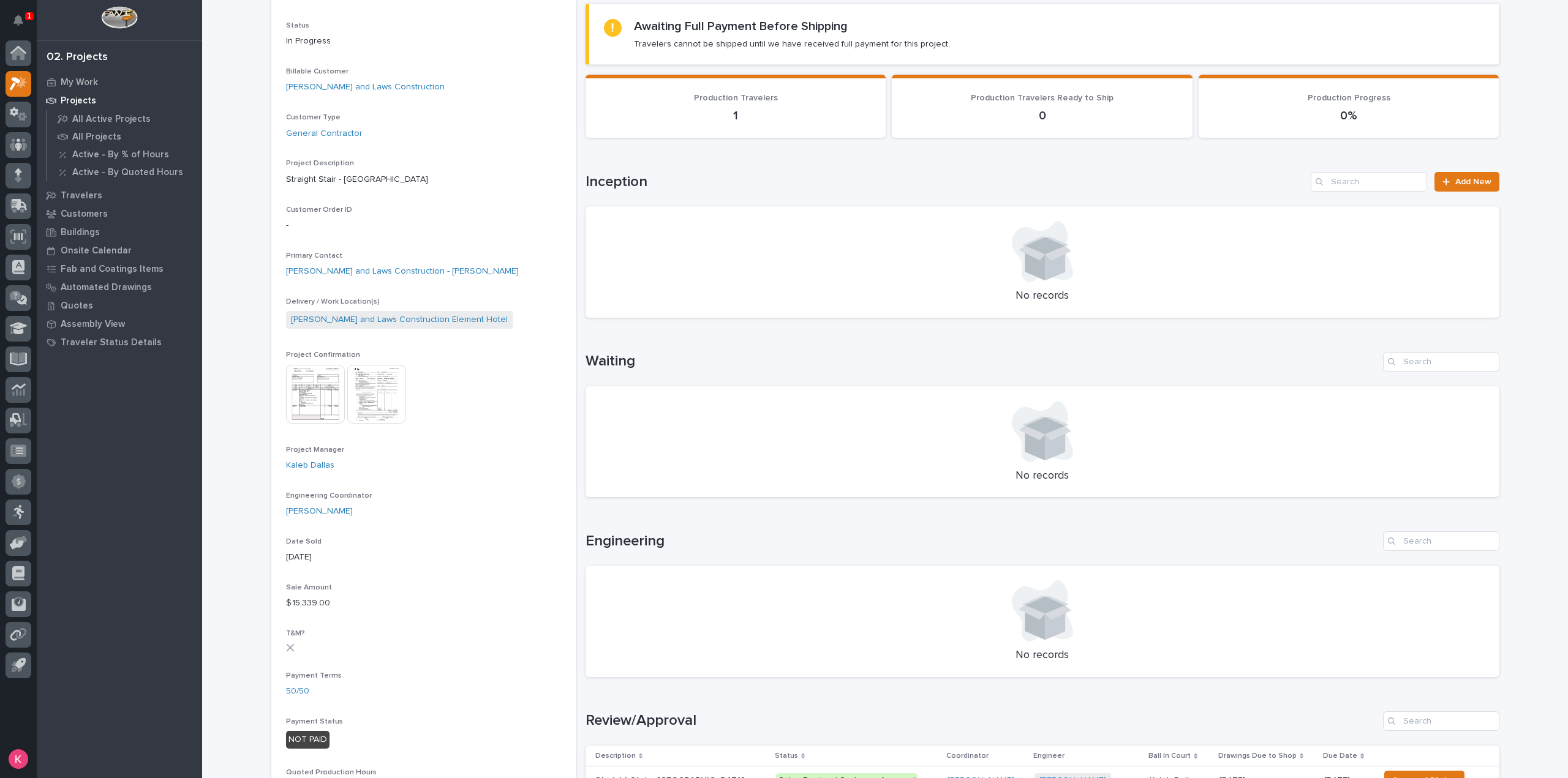
scroll to position [490, 0]
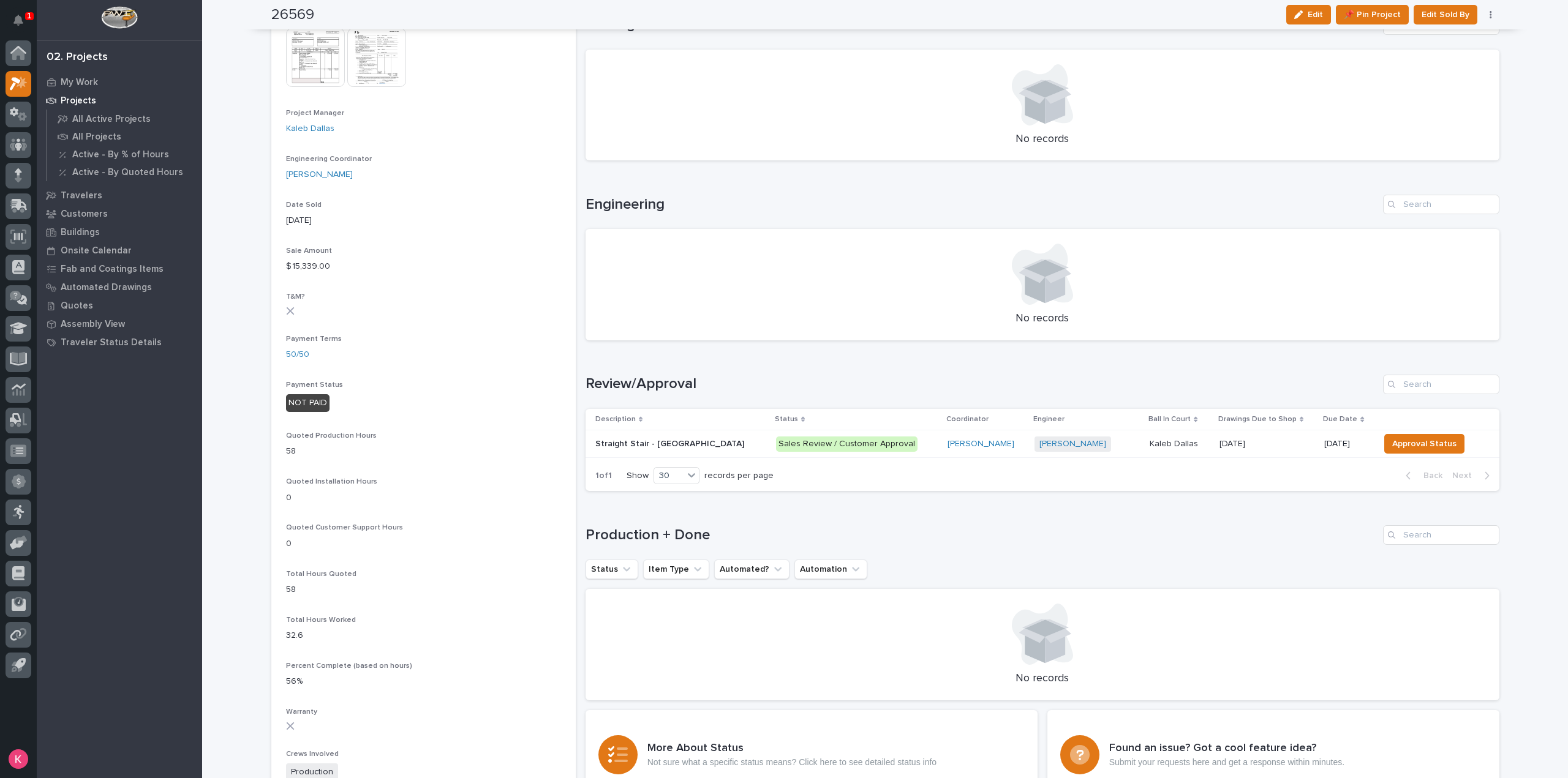
click at [883, 454] on div "Sales Review / Customer Approval" at bounding box center [857, 444] width 162 height 25
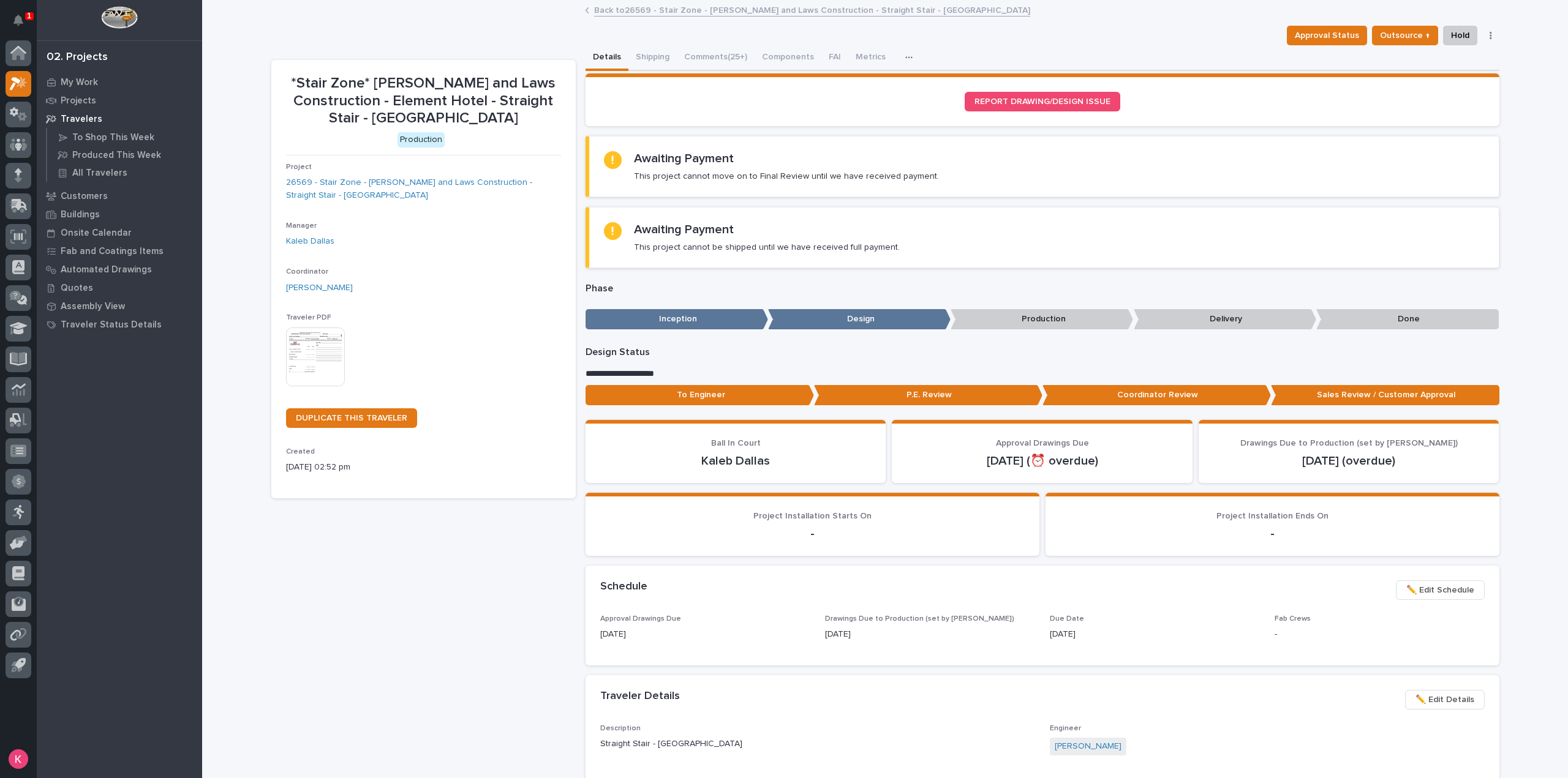
click at [704, 62] on button "Comments (25+)" at bounding box center [715, 58] width 78 height 26
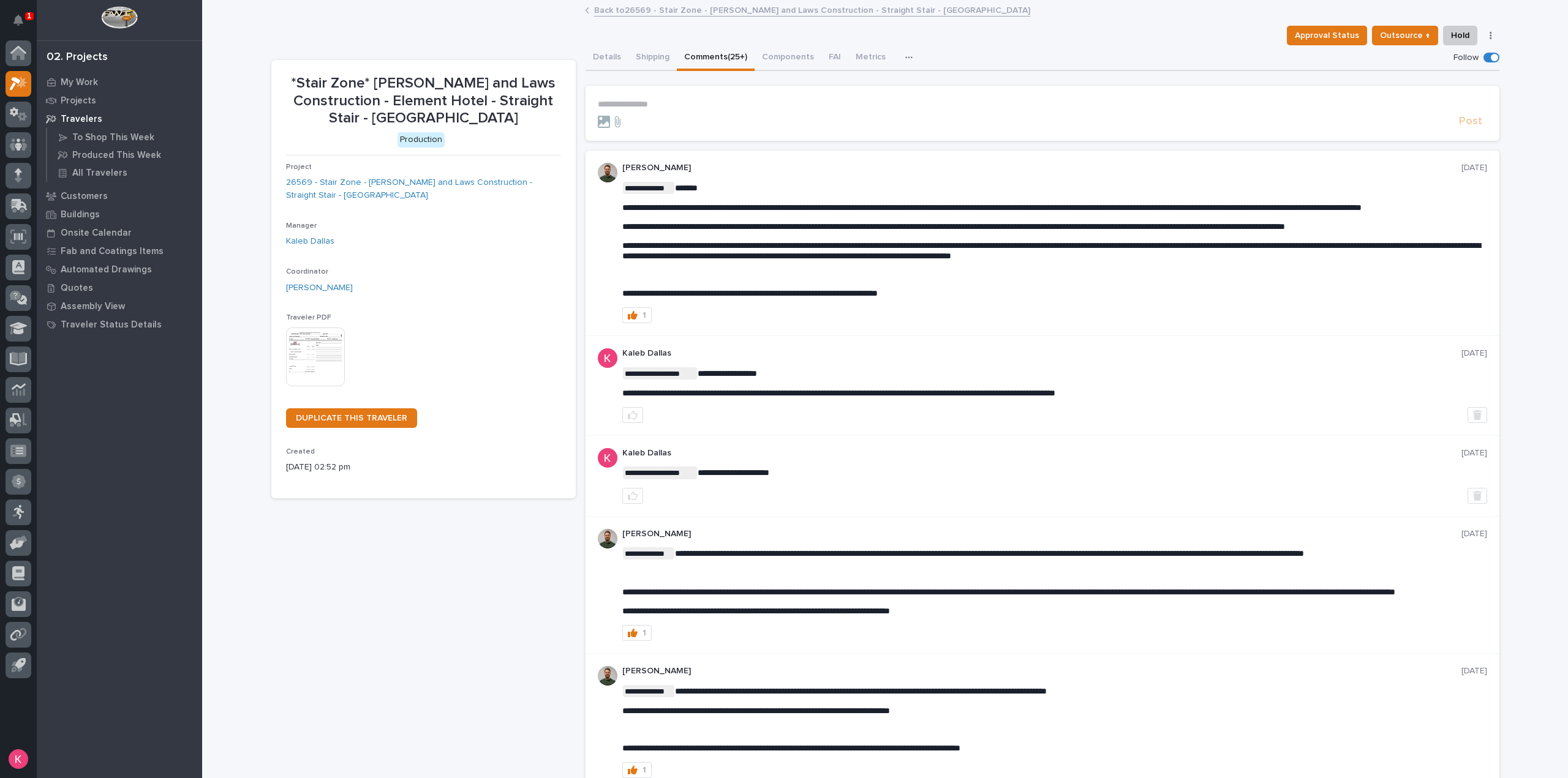
click at [709, 96] on section "**********" at bounding box center [1042, 113] width 914 height 55
click at [709, 102] on p "**********" at bounding box center [1042, 104] width 889 height 11
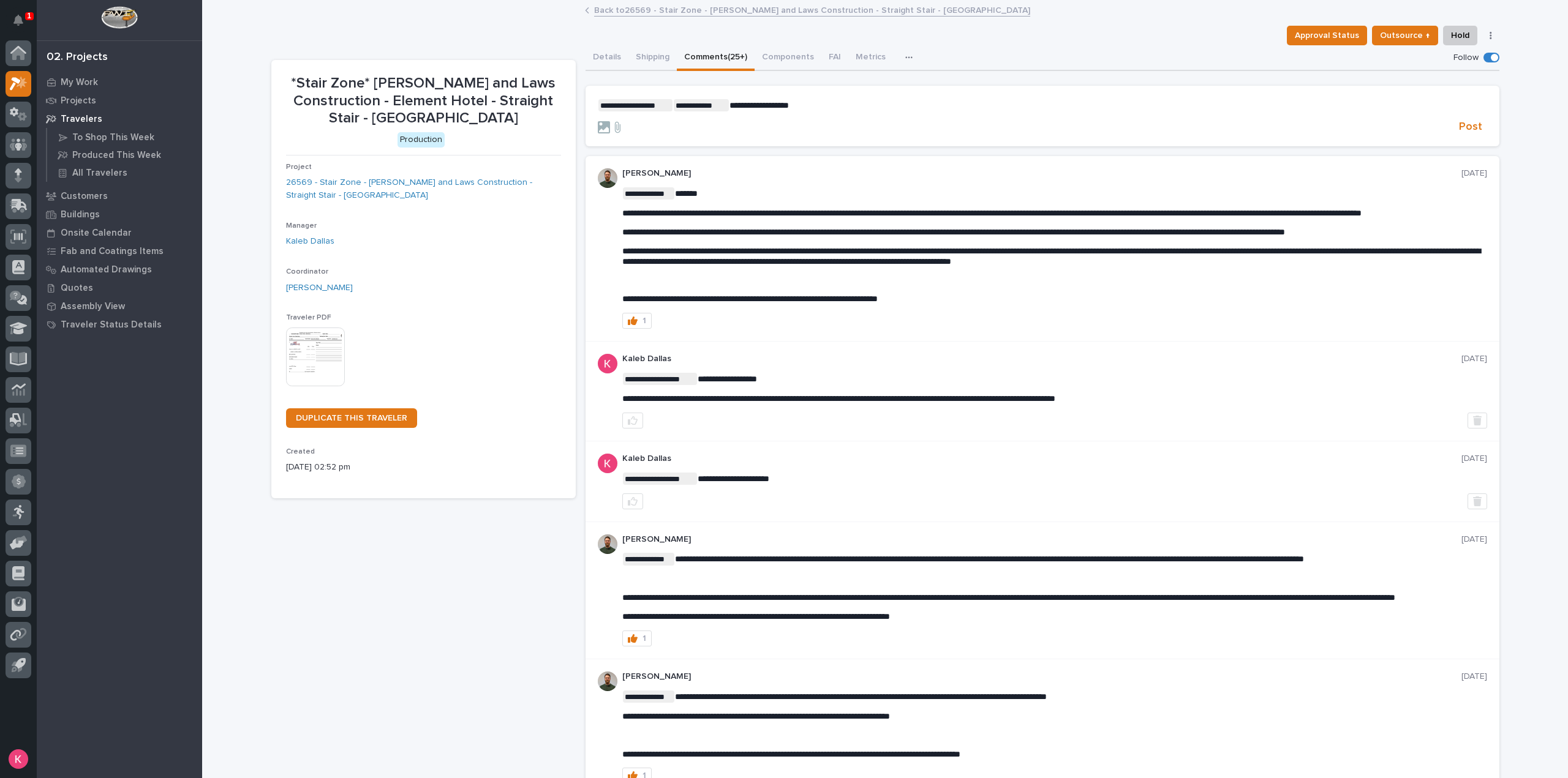
click at [849, 102] on p "**********" at bounding box center [1042, 104] width 889 height 12
drag, startPoint x: 815, startPoint y: 106, endPoint x: 803, endPoint y: 103, distance: 12.4
click at [803, 103] on p "**********" at bounding box center [1042, 104] width 889 height 12
click at [794, 90] on section "**********" at bounding box center [1042, 117] width 914 height 62
click at [810, 99] on p "**********" at bounding box center [1042, 104] width 889 height 12
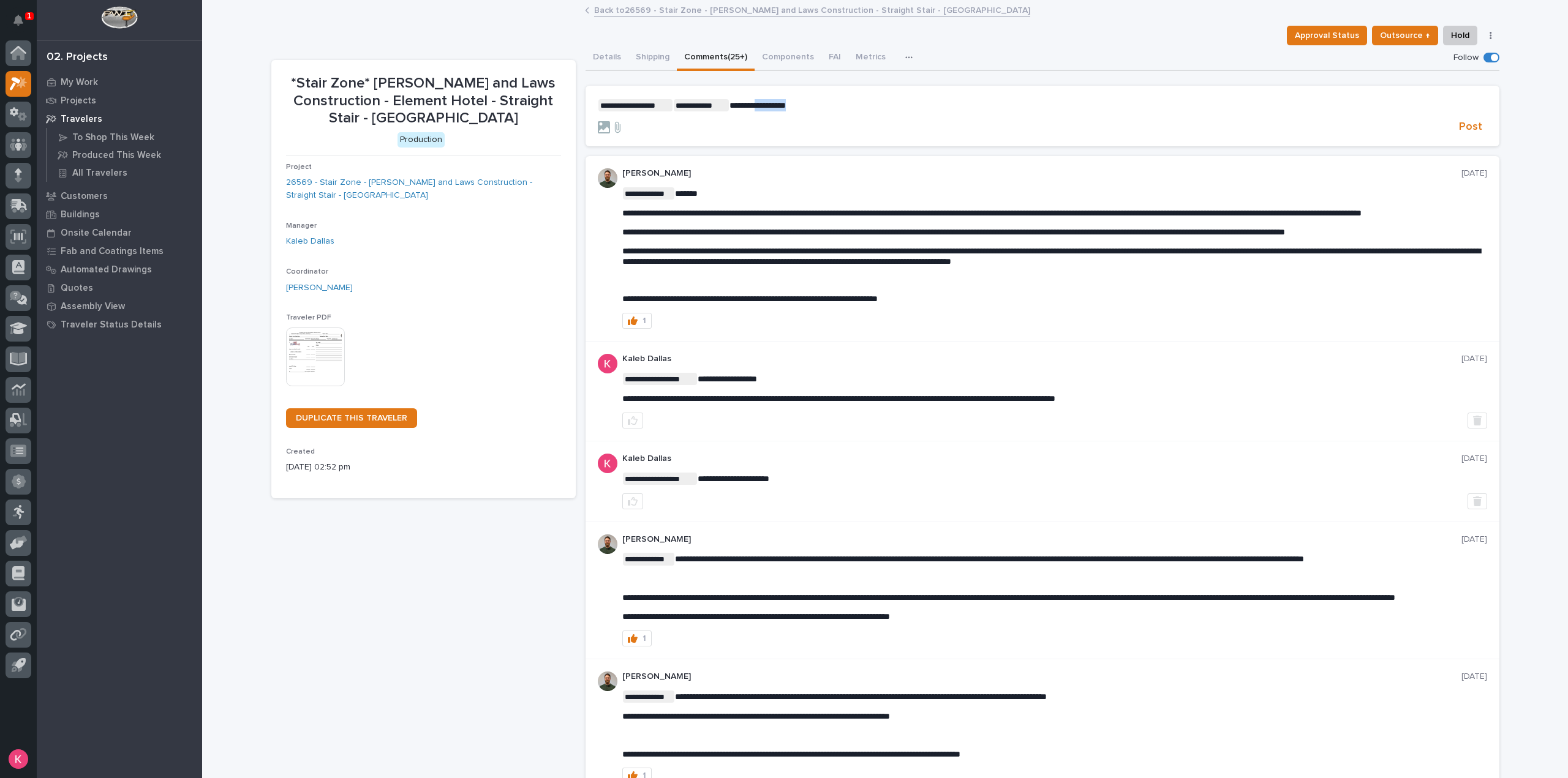
drag, startPoint x: 811, startPoint y: 107, endPoint x: 761, endPoint y: 100, distance: 50.5
click at [761, 100] on p "**********" at bounding box center [1042, 104] width 889 height 12
click at [814, 102] on p "**********" at bounding box center [1042, 104] width 889 height 12
drag, startPoint x: 791, startPoint y: 106, endPoint x: 760, endPoint y: 107, distance: 31.0
click at [760, 107] on span "**********" at bounding box center [757, 105] width 57 height 9
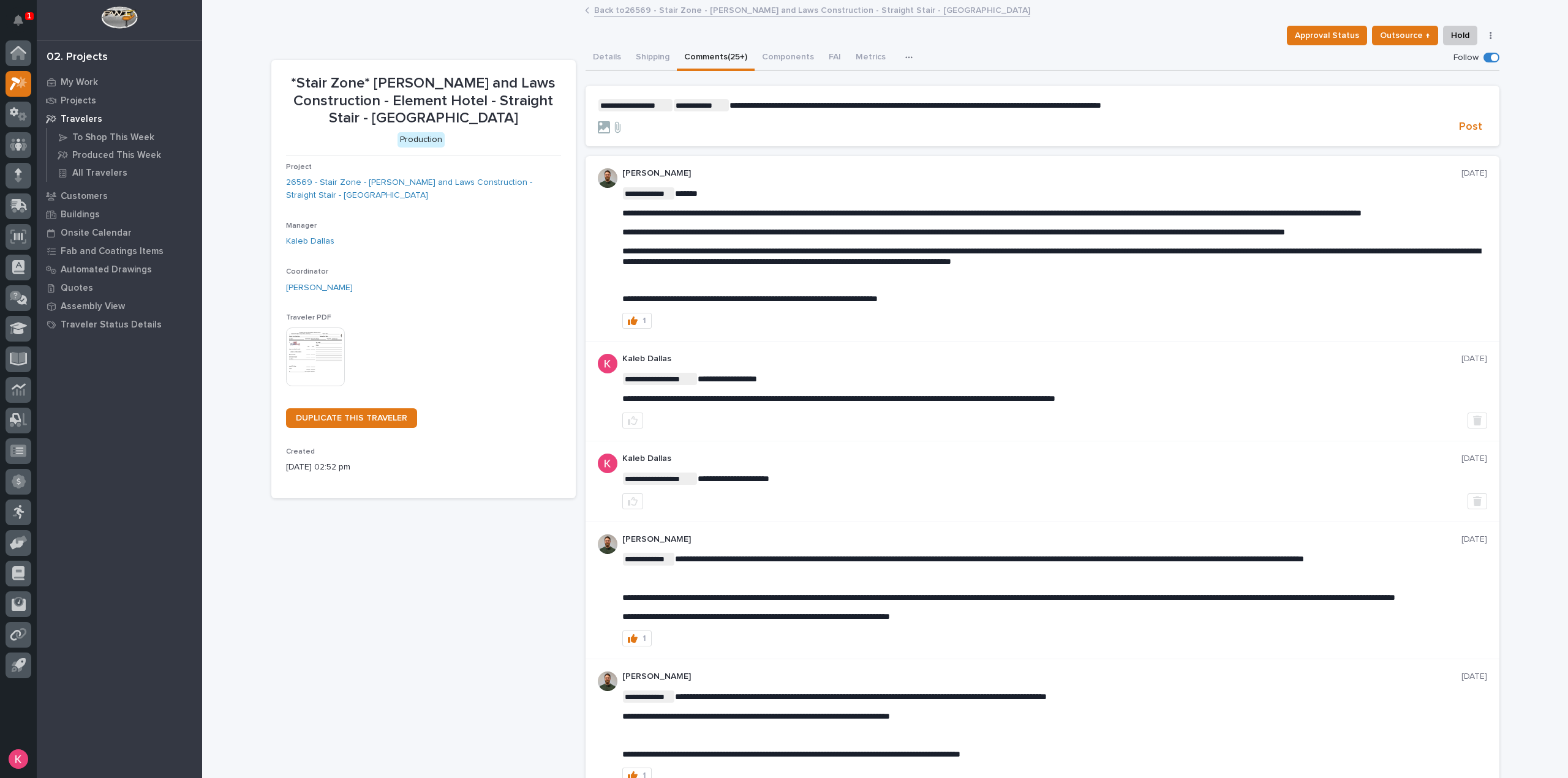
click at [1050, 106] on span "**********" at bounding box center [914, 105] width 372 height 9
click at [1054, 104] on span "**********" at bounding box center [914, 105] width 372 height 9
drag, startPoint x: 1089, startPoint y: 104, endPoint x: 1047, endPoint y: 106, distance: 42.0
click at [1047, 106] on span "**********" at bounding box center [914, 105] width 372 height 9
click at [1259, 109] on p "**********" at bounding box center [1042, 104] width 889 height 12
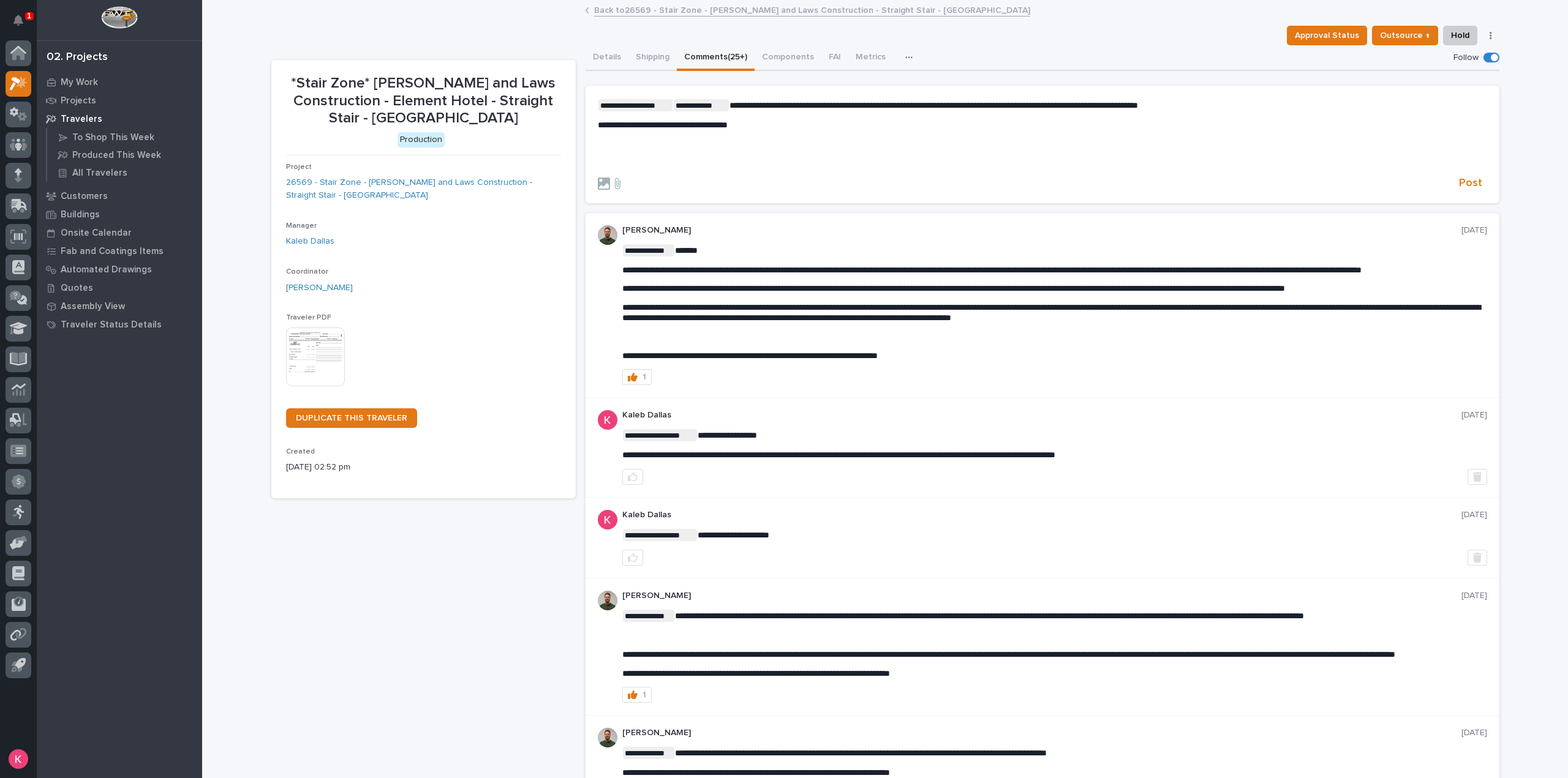
drag, startPoint x: 1035, startPoint y: 54, endPoint x: 1034, endPoint y: 73, distance: 19.0
click at [1035, 54] on div "Details Shipping Comments (25+) Components FAI Metrics Schedule" at bounding box center [1042, 58] width 914 height 26
click at [660, 159] on p "﻿" at bounding box center [1042, 163] width 889 height 11
click at [1361, 466] on div "**********" at bounding box center [1055, 448] width 865 height 74
click at [1490, 178] on section "**********" at bounding box center [1042, 144] width 914 height 117
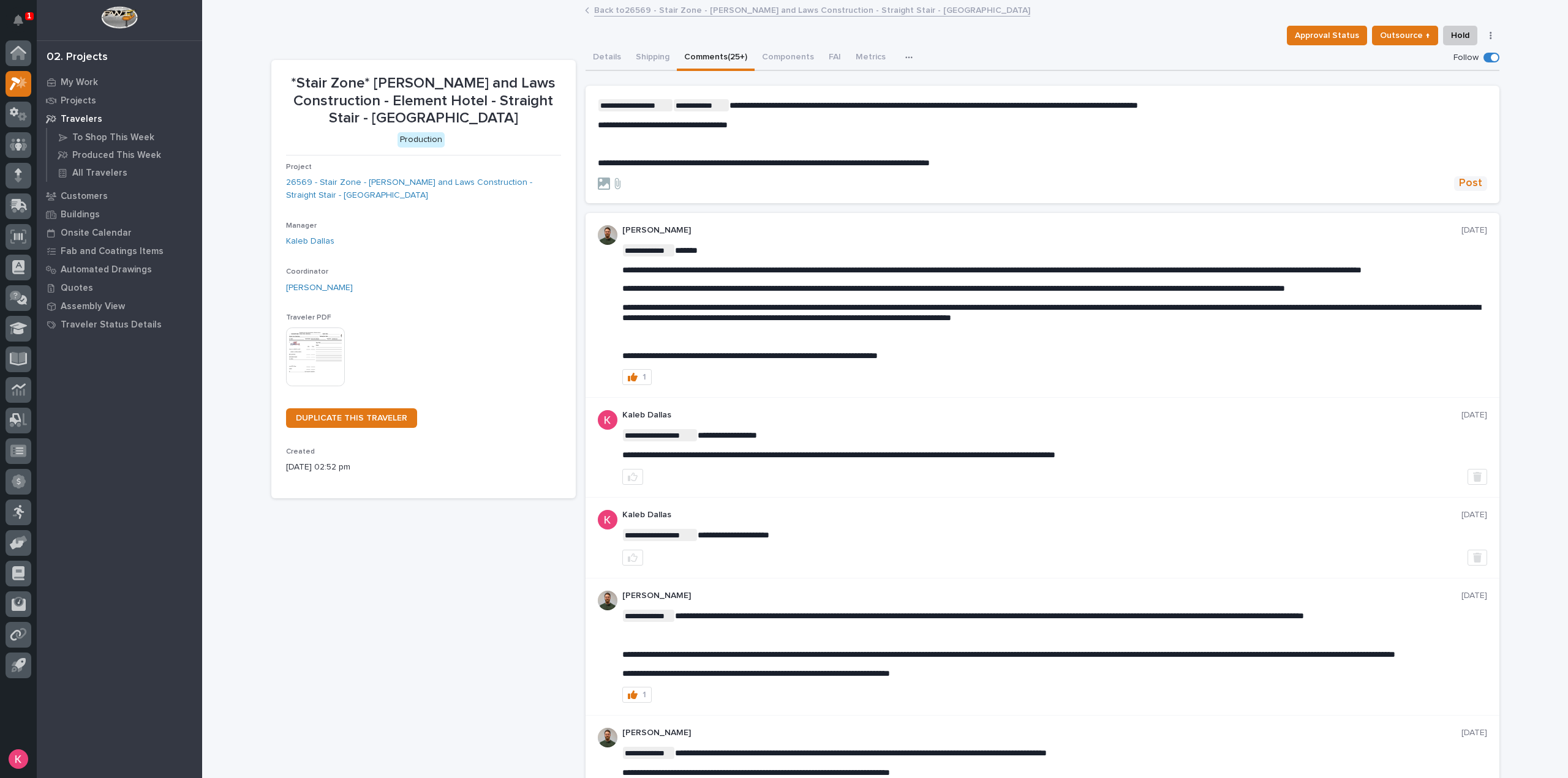
click at [1459, 180] on span "Post" at bounding box center [1470, 183] width 23 height 14
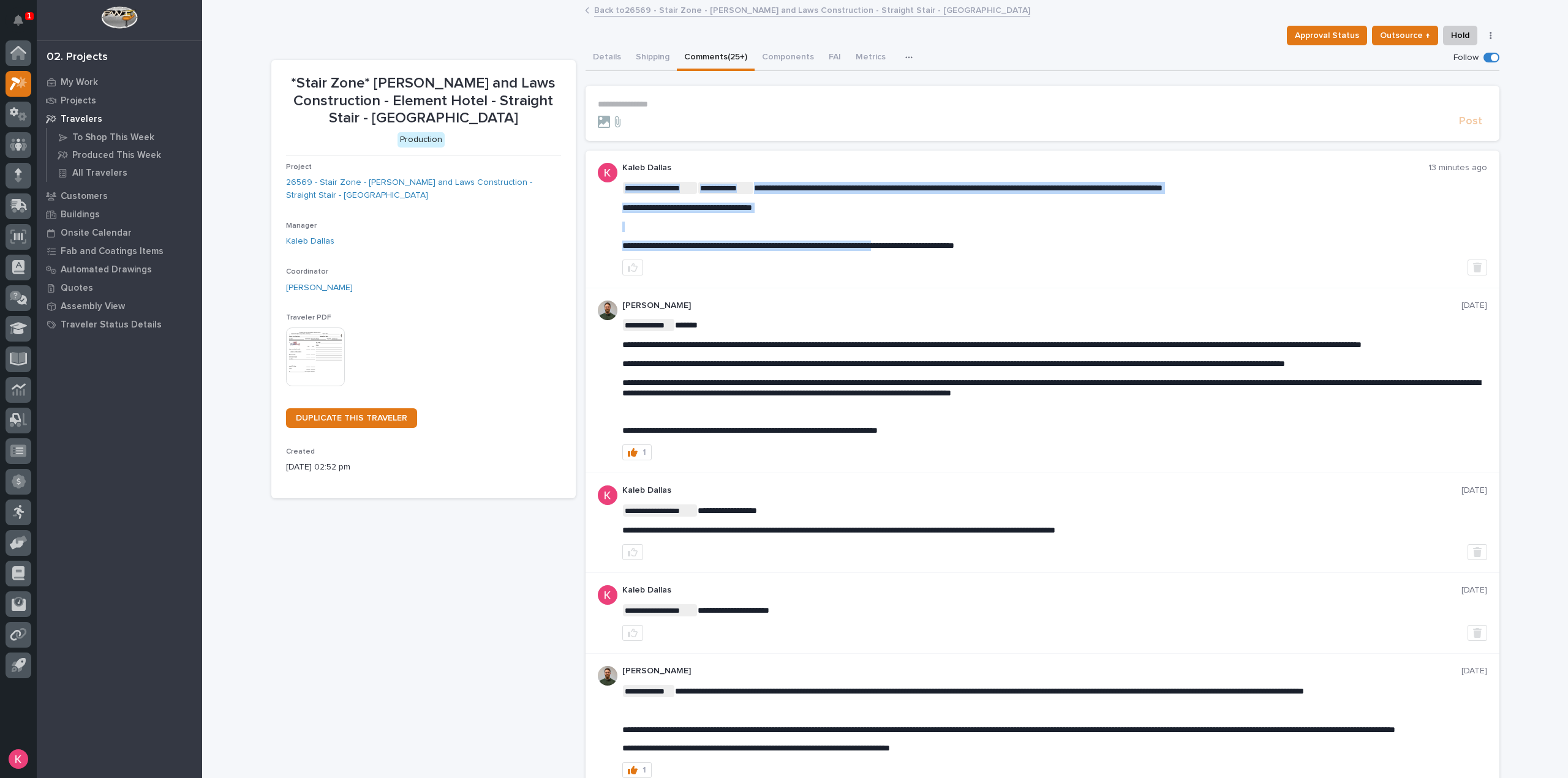
drag, startPoint x: 689, startPoint y: 244, endPoint x: 925, endPoint y: 243, distance: 236.0
drag, startPoint x: 928, startPoint y: 245, endPoint x: 933, endPoint y: 250, distance: 7.1
click at [931, 248] on span "**********" at bounding box center [788, 245] width 332 height 9
click at [944, 289] on div "**********" at bounding box center [1042, 380] width 914 height 185
click at [985, 260] on div at bounding box center [1055, 268] width 865 height 16
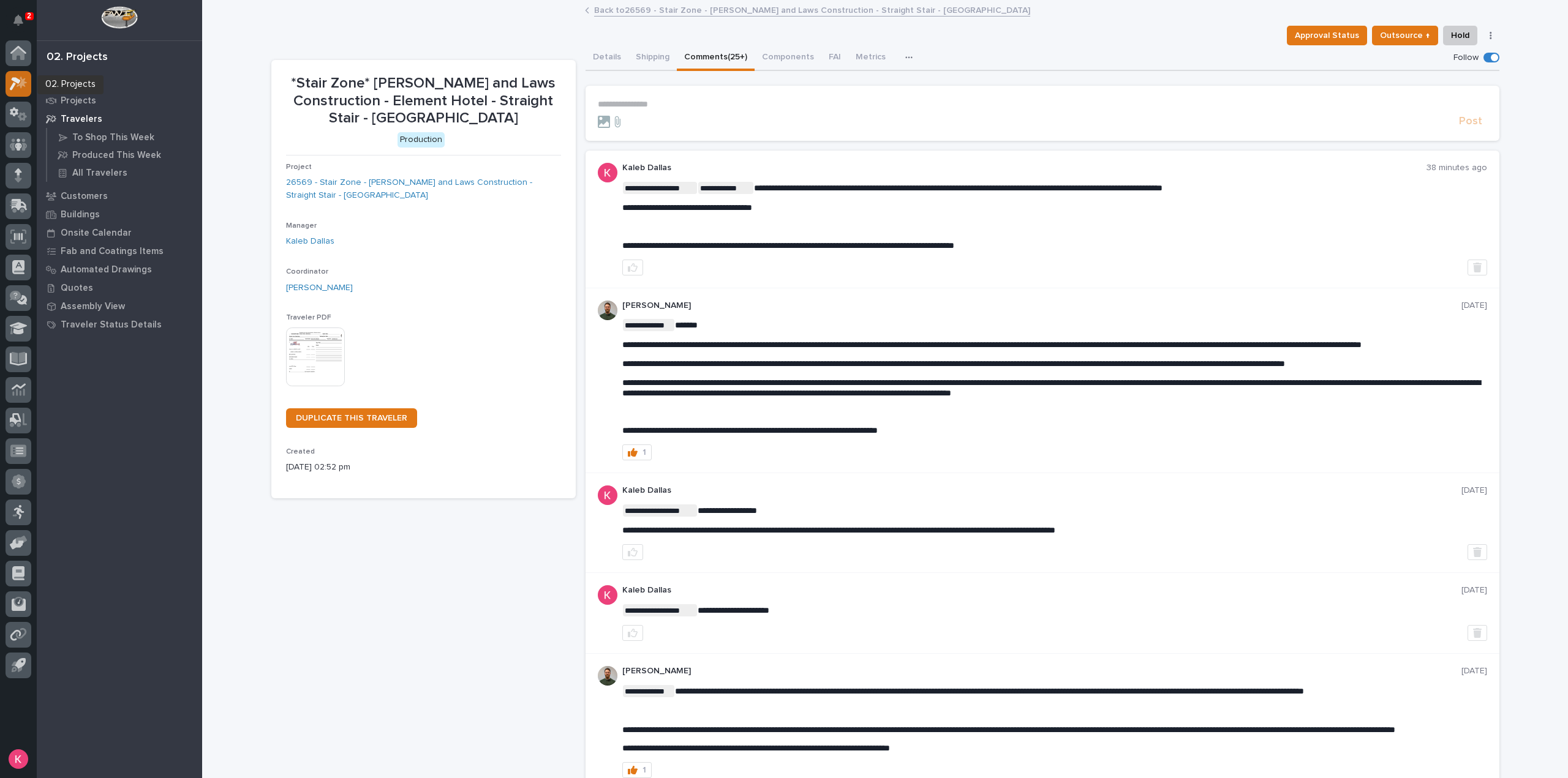
click at [17, 83] on icon at bounding box center [15, 83] width 11 height 14
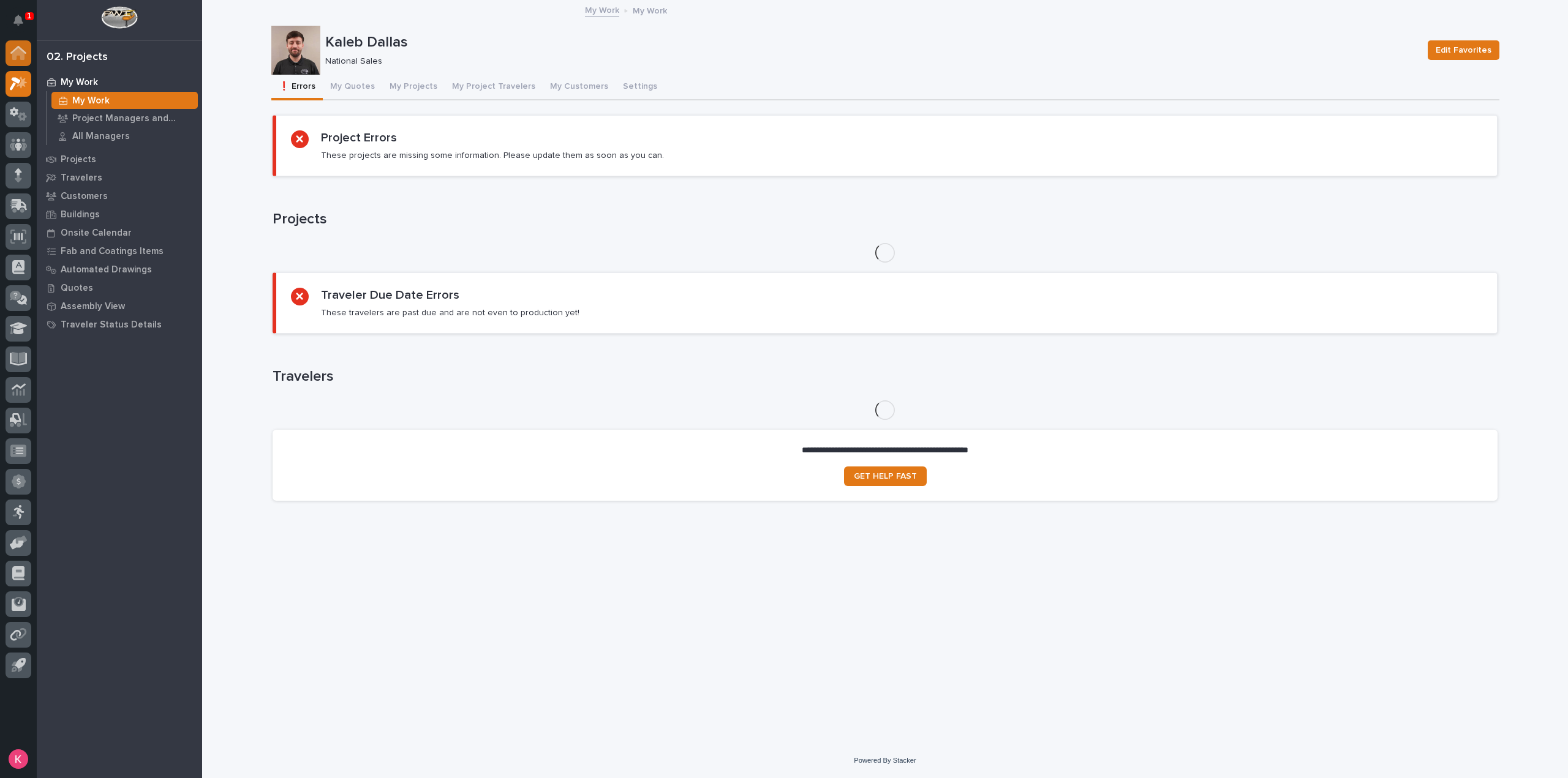
click at [23, 21] on button "Notifications" at bounding box center [19, 20] width 26 height 26
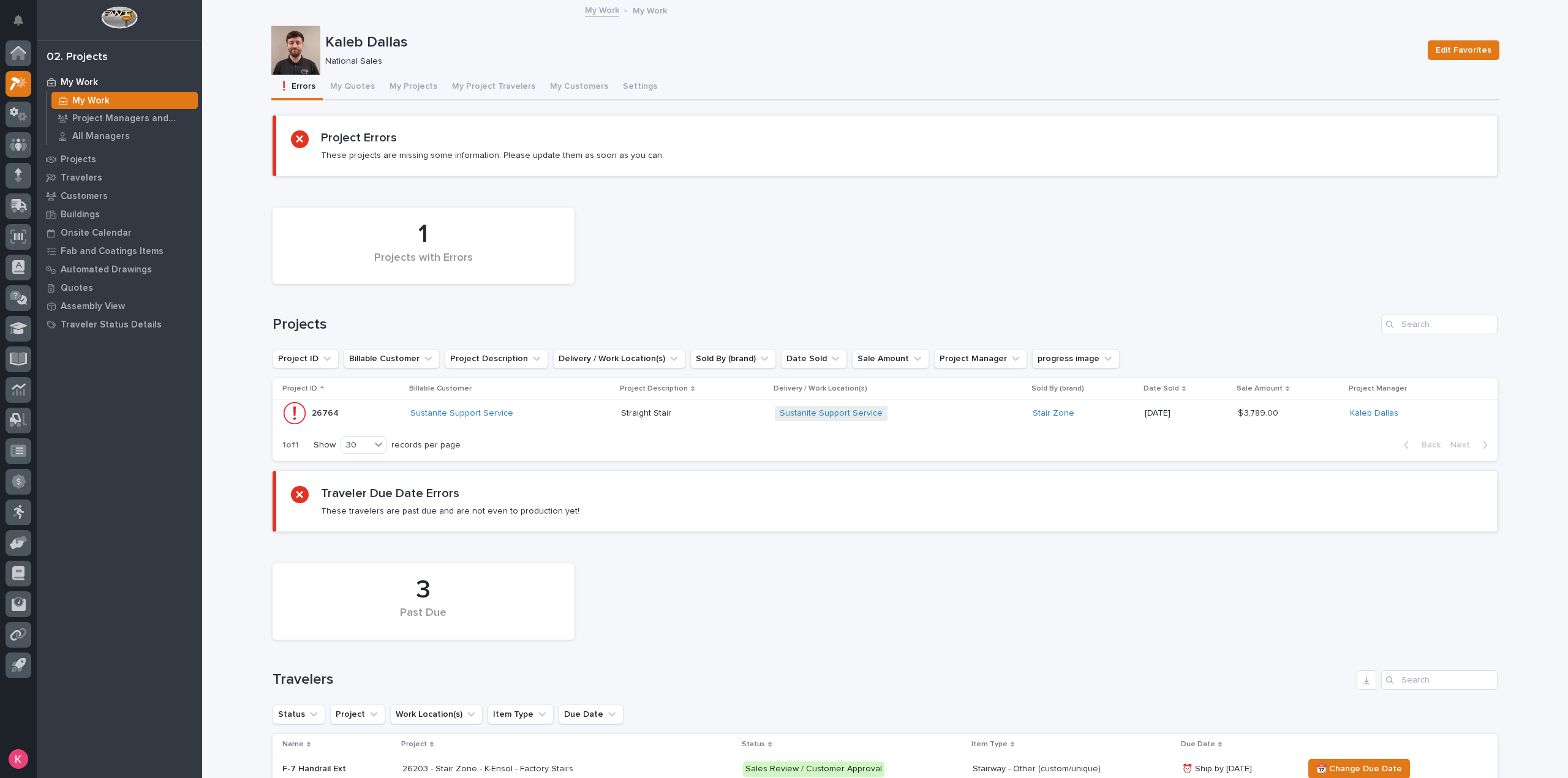
click at [96, 429] on div "My Work My Work Project Managers and Engineers All Managers Projects Travelers …" at bounding box center [119, 425] width 165 height 705
click at [361, 87] on button "My Quotes" at bounding box center [352, 87] width 59 height 26
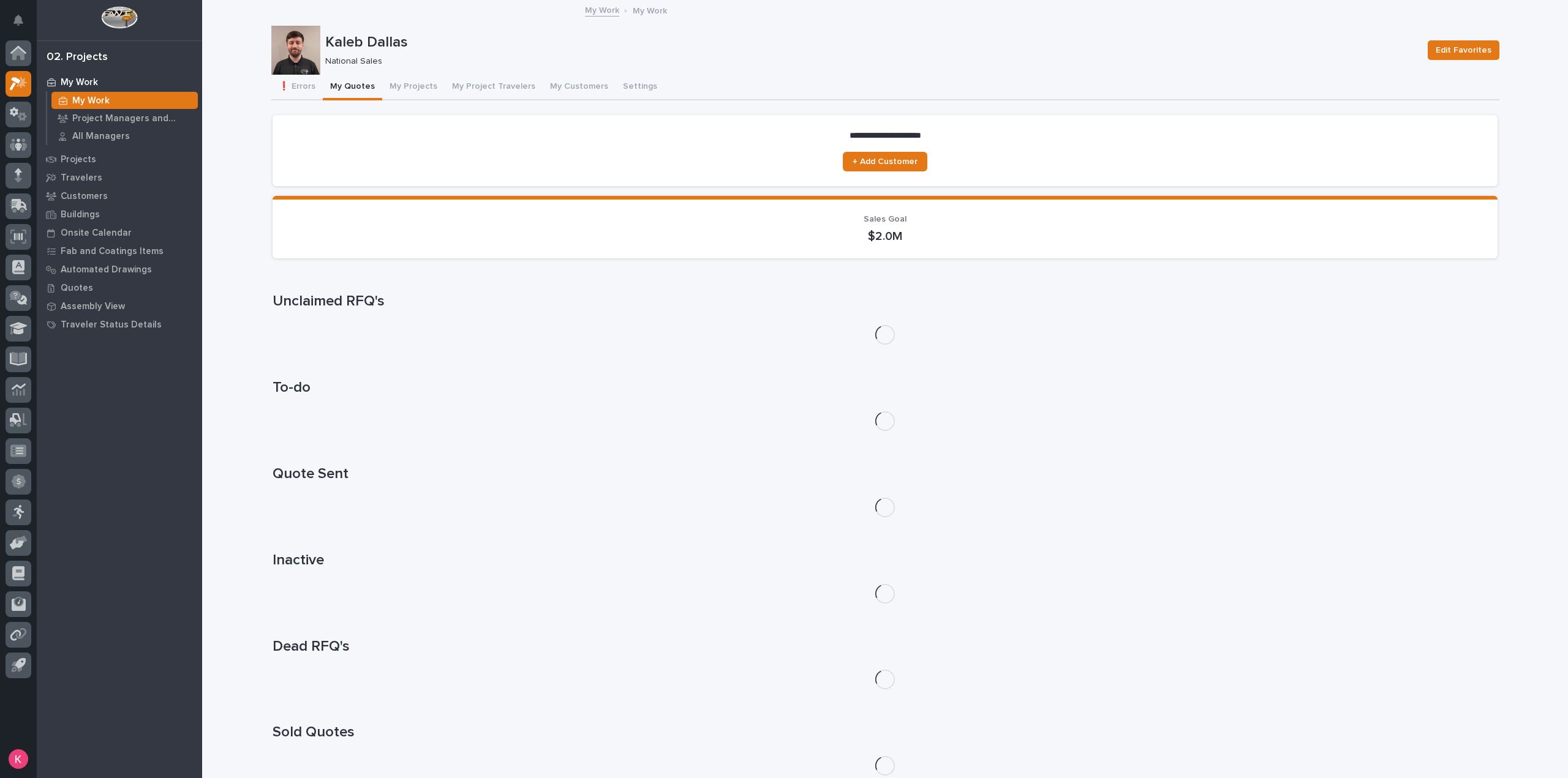
click at [410, 87] on button "My Projects" at bounding box center [413, 87] width 62 height 26
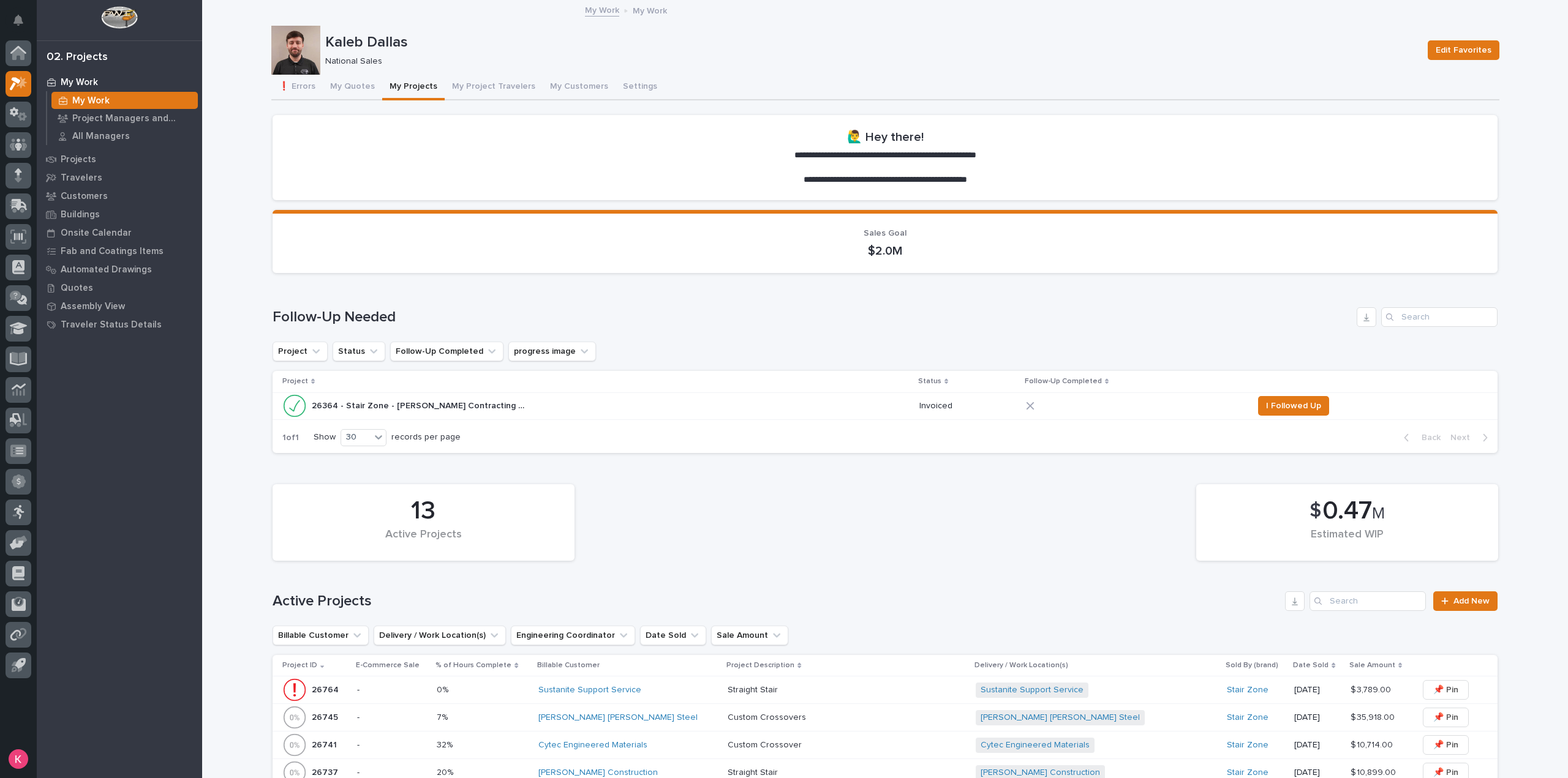
scroll to position [428, 0]
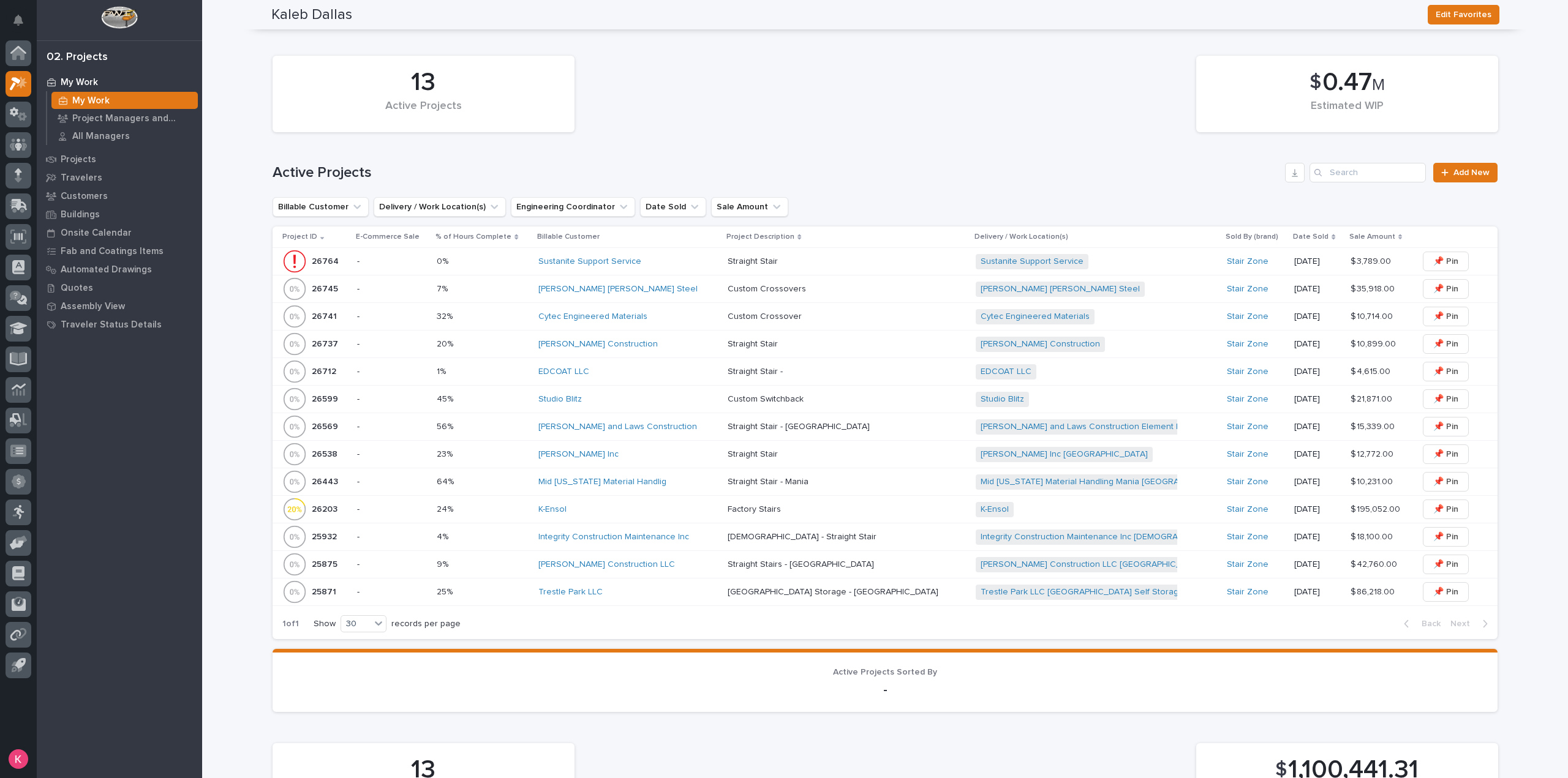
click at [655, 317] on div "Cytec Engineered Materials" at bounding box center [628, 317] width 180 height 11
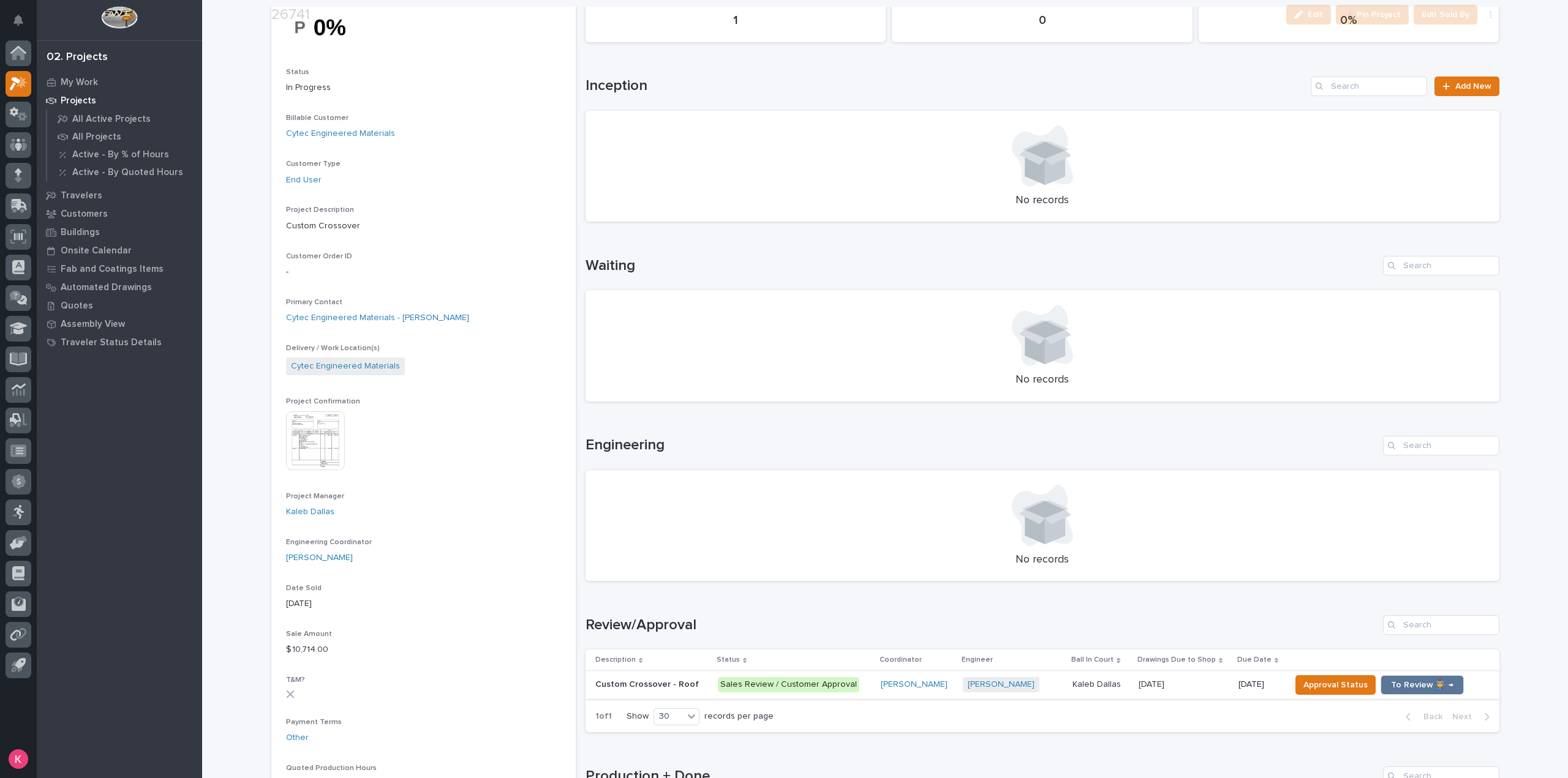
scroll to position [428, 0]
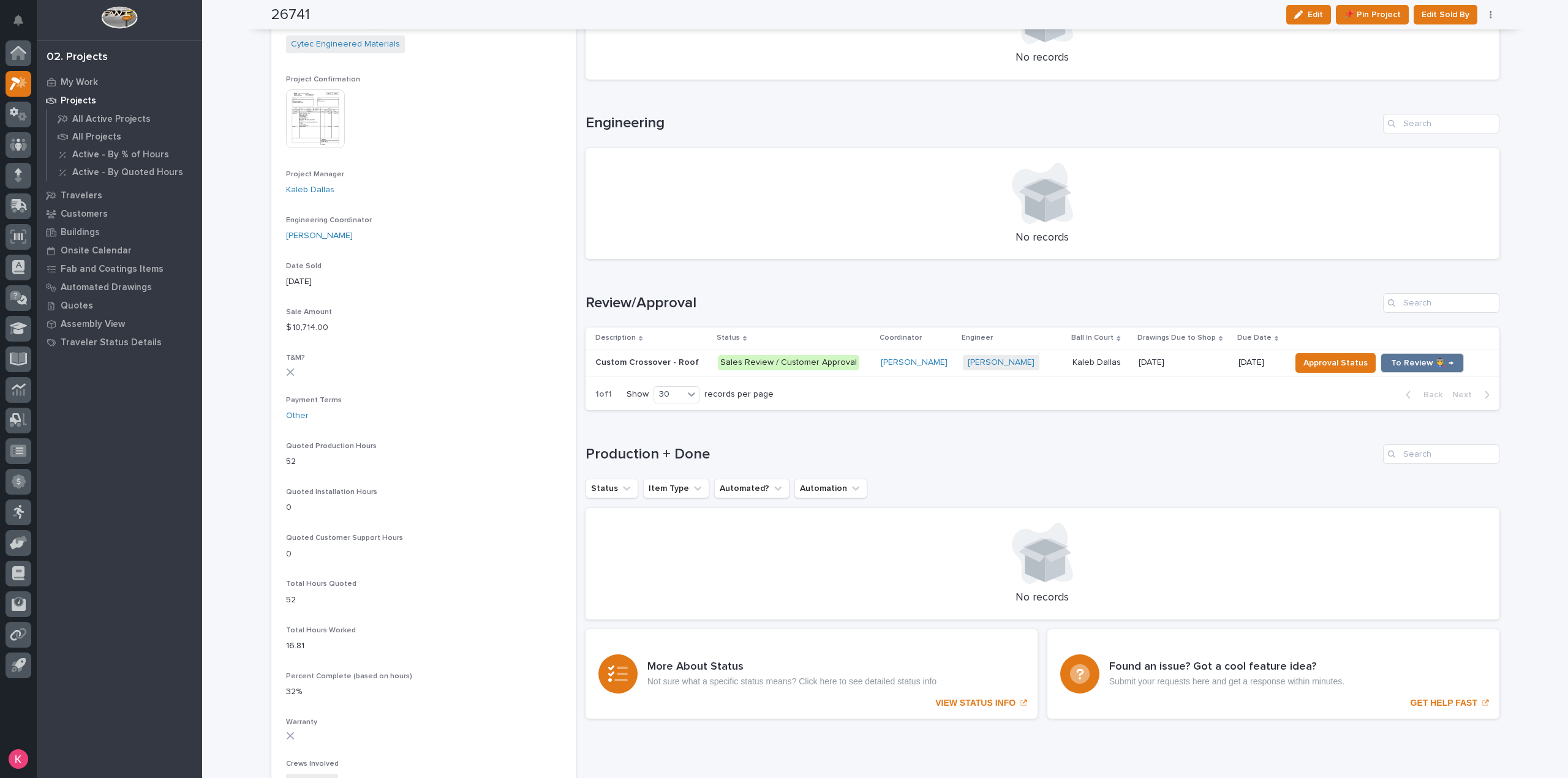
click at [1045, 371] on td "Rishi Desai + 0" at bounding box center [1012, 363] width 109 height 28
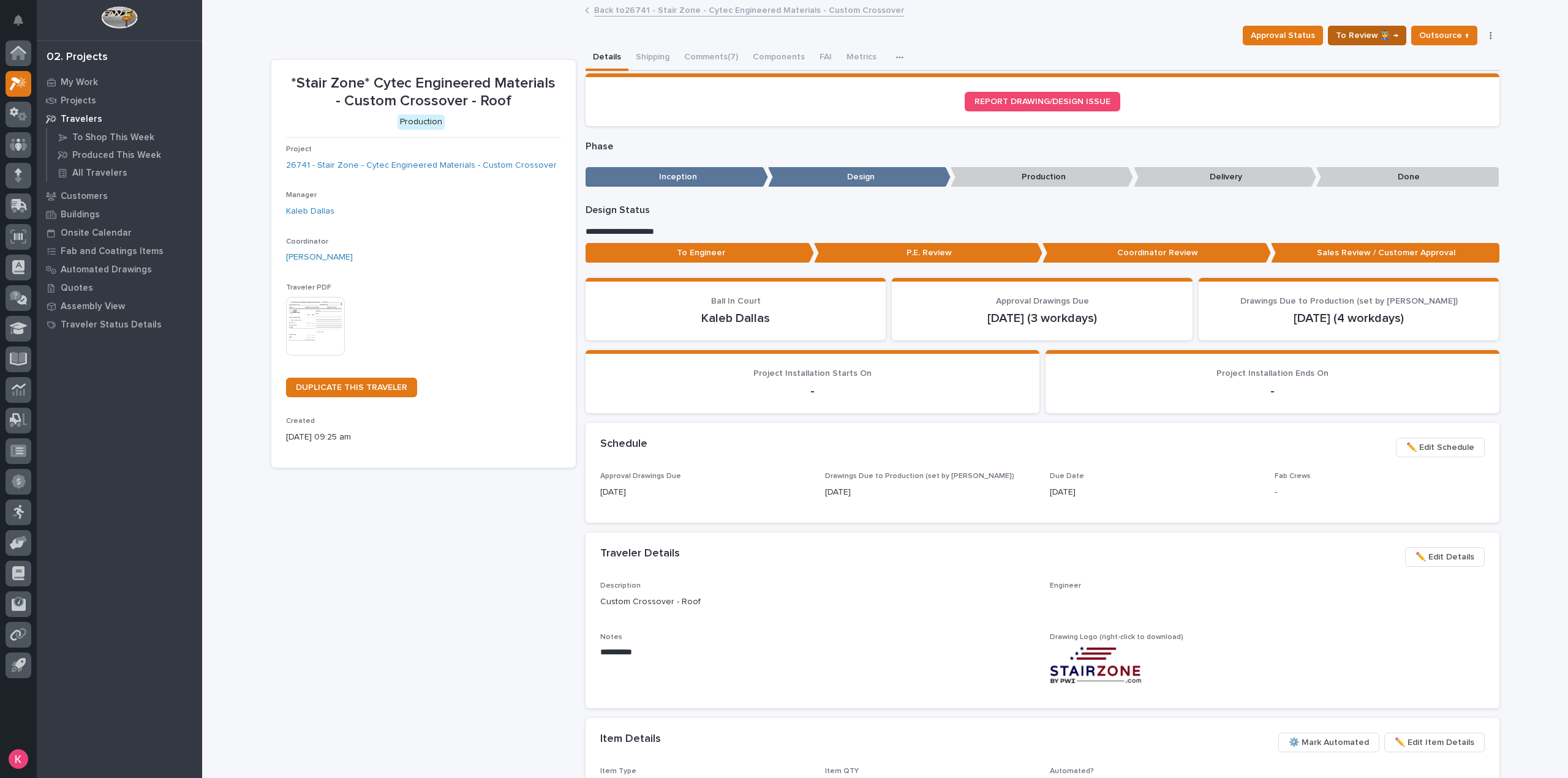
drag, startPoint x: 1378, startPoint y: 47, endPoint x: 1378, endPoint y: 39, distance: 8.0
click at [1378, 46] on div "Details Shipping Comments (7) Components FAI Metrics Schedule" at bounding box center [1042, 58] width 914 height 26
click at [1378, 37] on span "To Review 👨‍🏭 →" at bounding box center [1366, 36] width 62 height 15
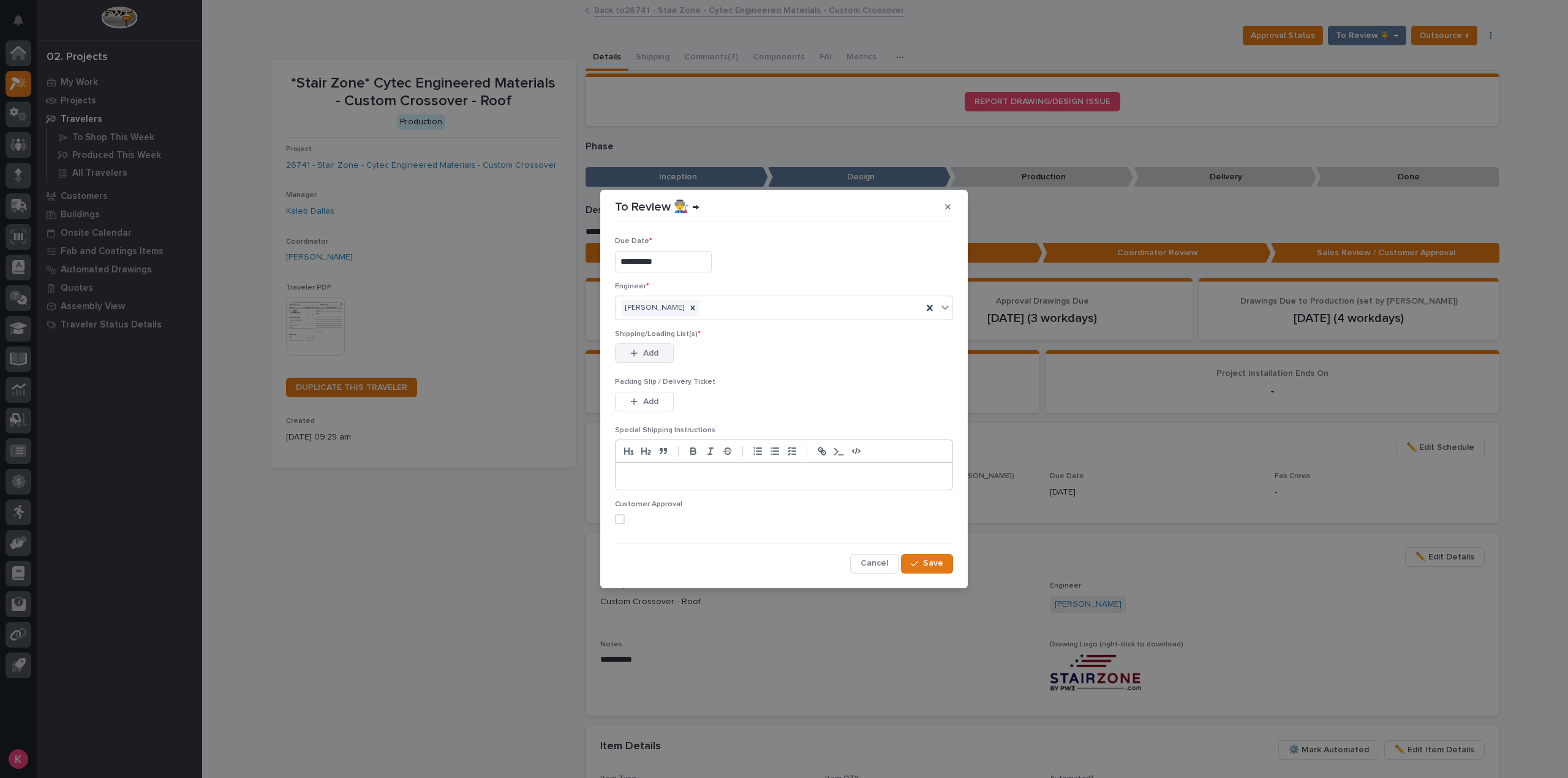
click at [632, 357] on icon "button" at bounding box center [633, 353] width 7 height 9
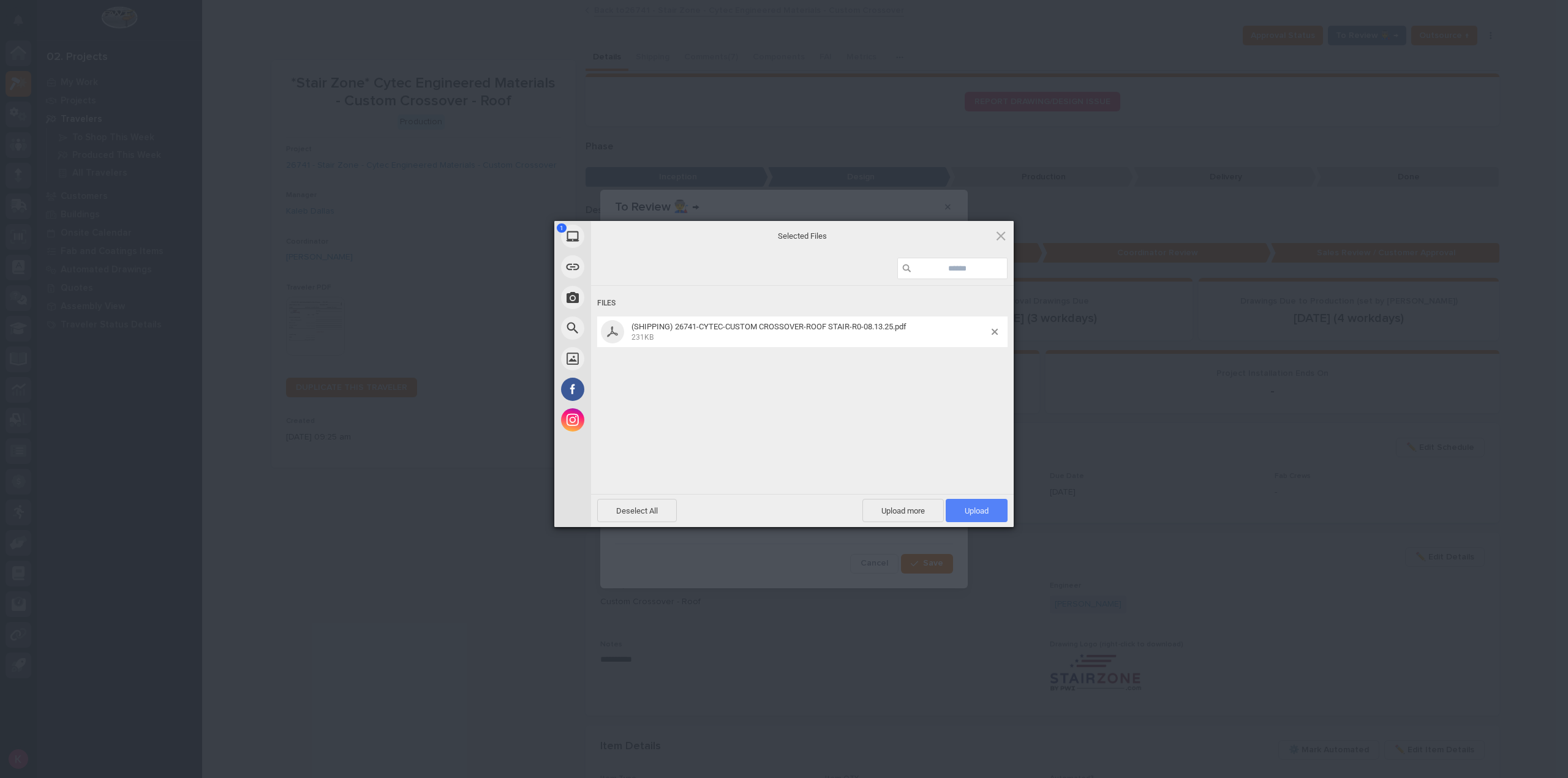
click at [973, 500] on span "Upload 1" at bounding box center [976, 510] width 62 height 23
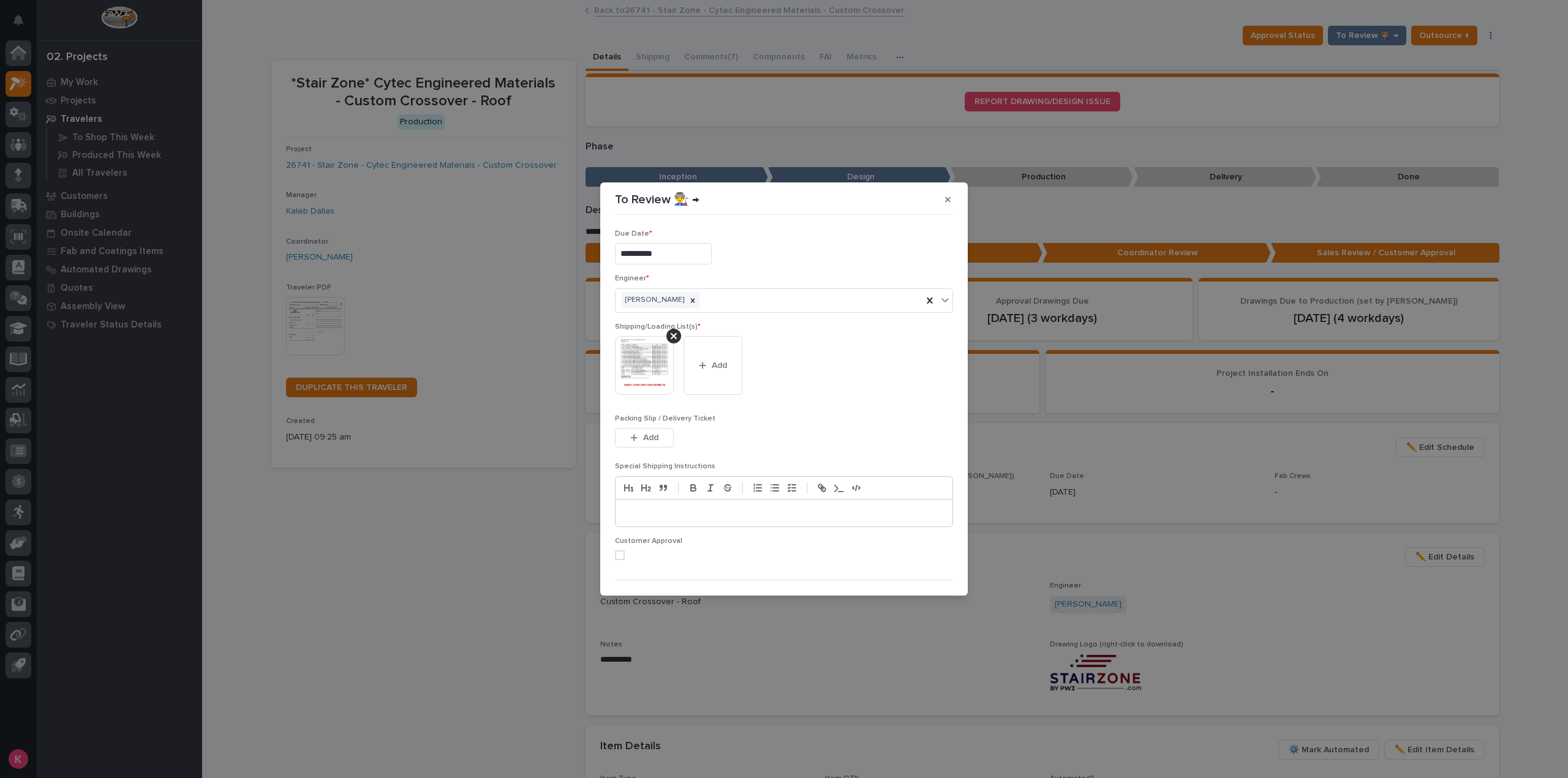
scroll to position [24, 0]
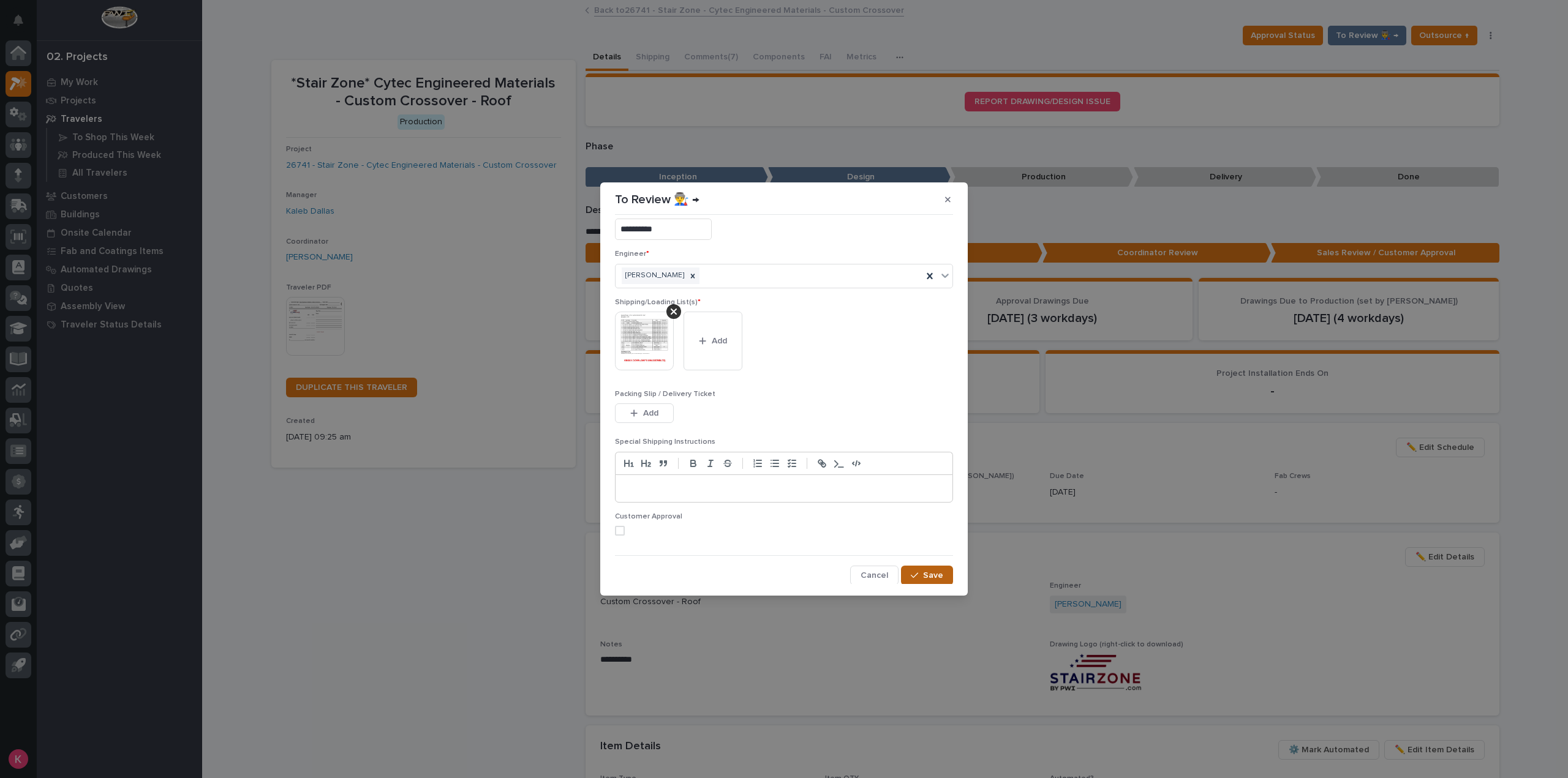
click at [910, 575] on icon "button" at bounding box center [914, 575] width 7 height 9
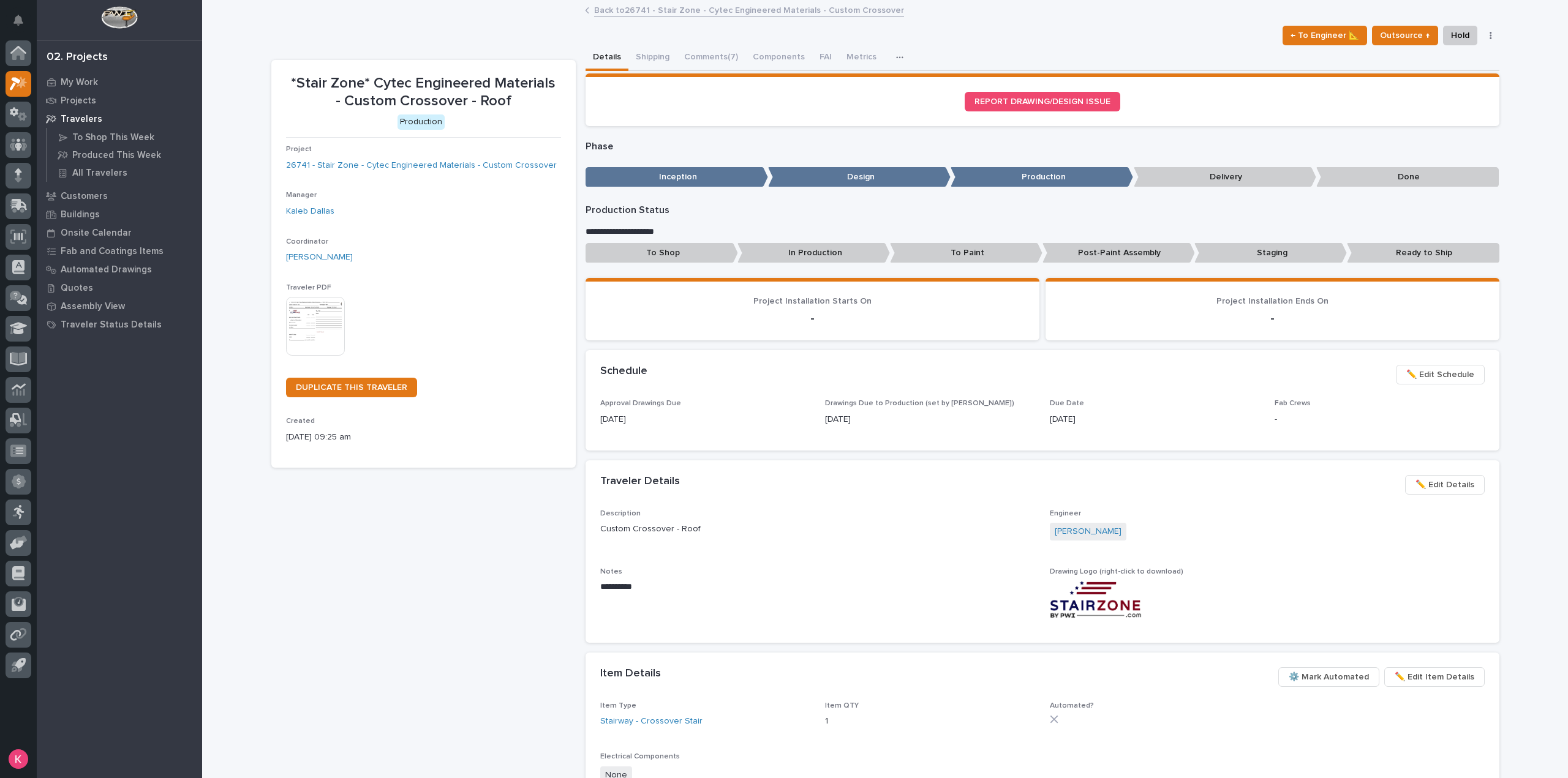
click at [1174, 136] on div "Loading... Saving… Phase ••• Inception Design Production Delivery Done" at bounding box center [1042, 164] width 914 height 57
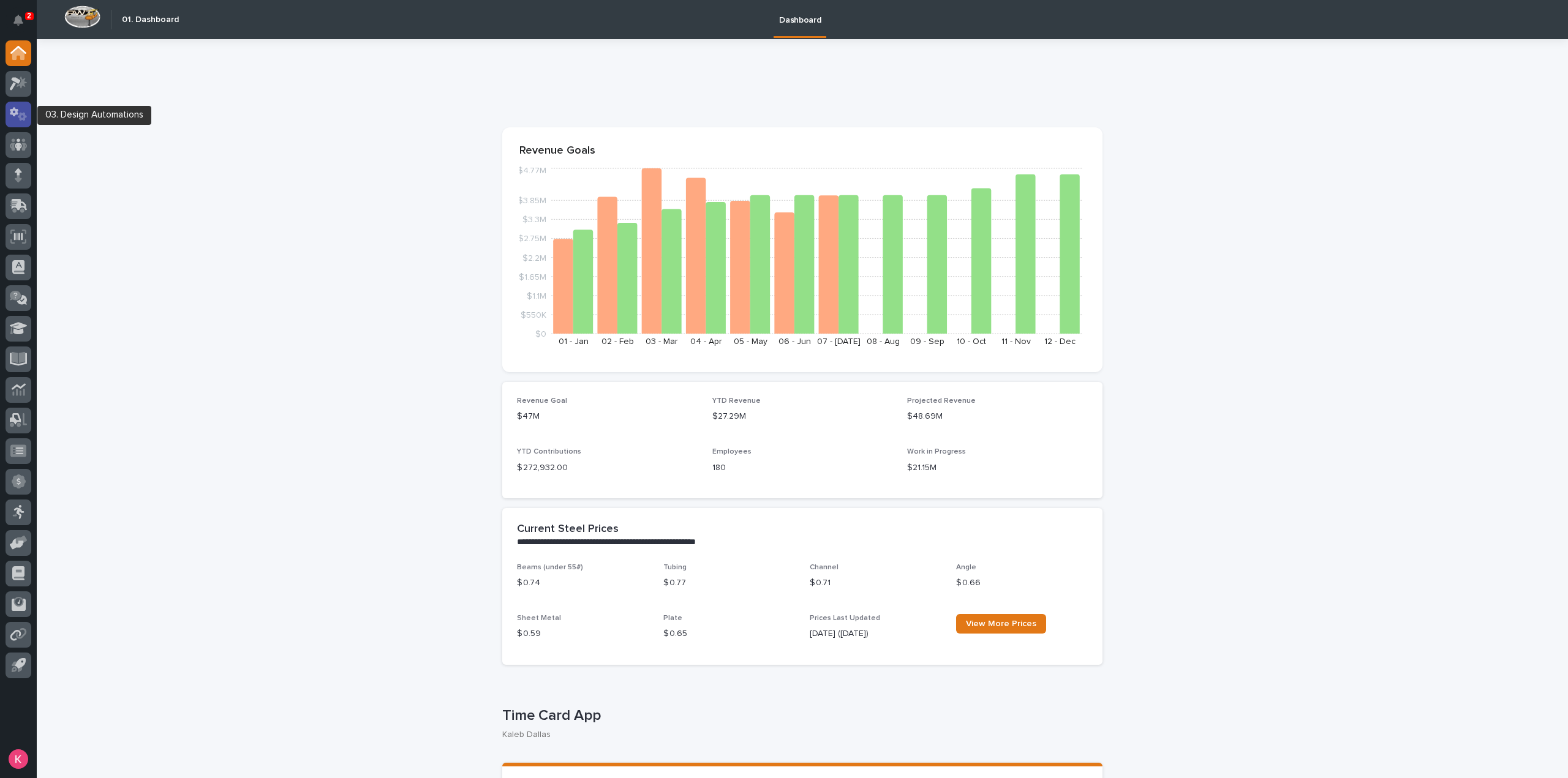
click at [21, 116] on icon at bounding box center [19, 113] width 18 height 14
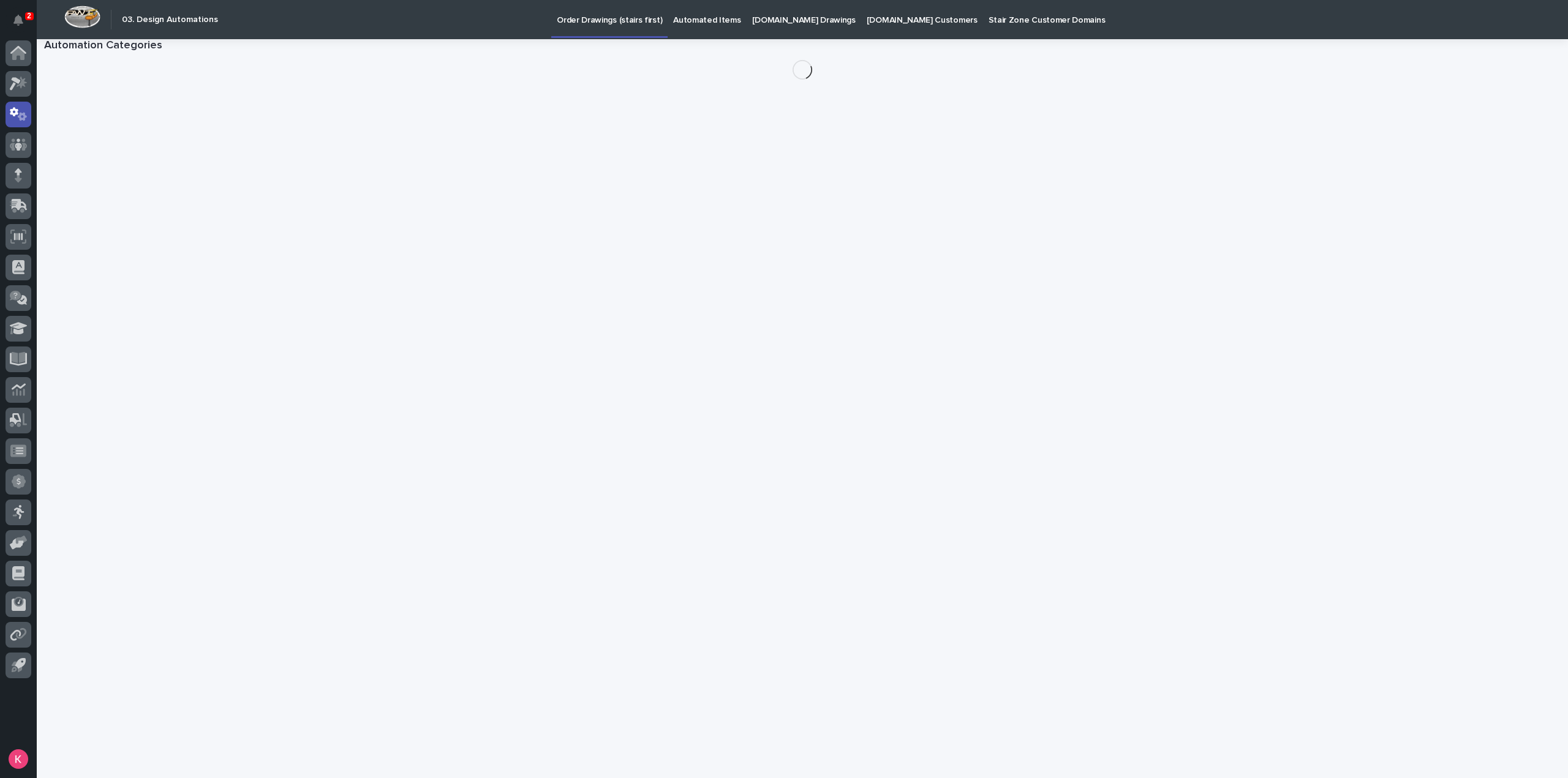
click at [32, 87] on div at bounding box center [18, 362] width 36 height 643
click at [19, 84] on icon at bounding box center [21, 82] width 11 height 12
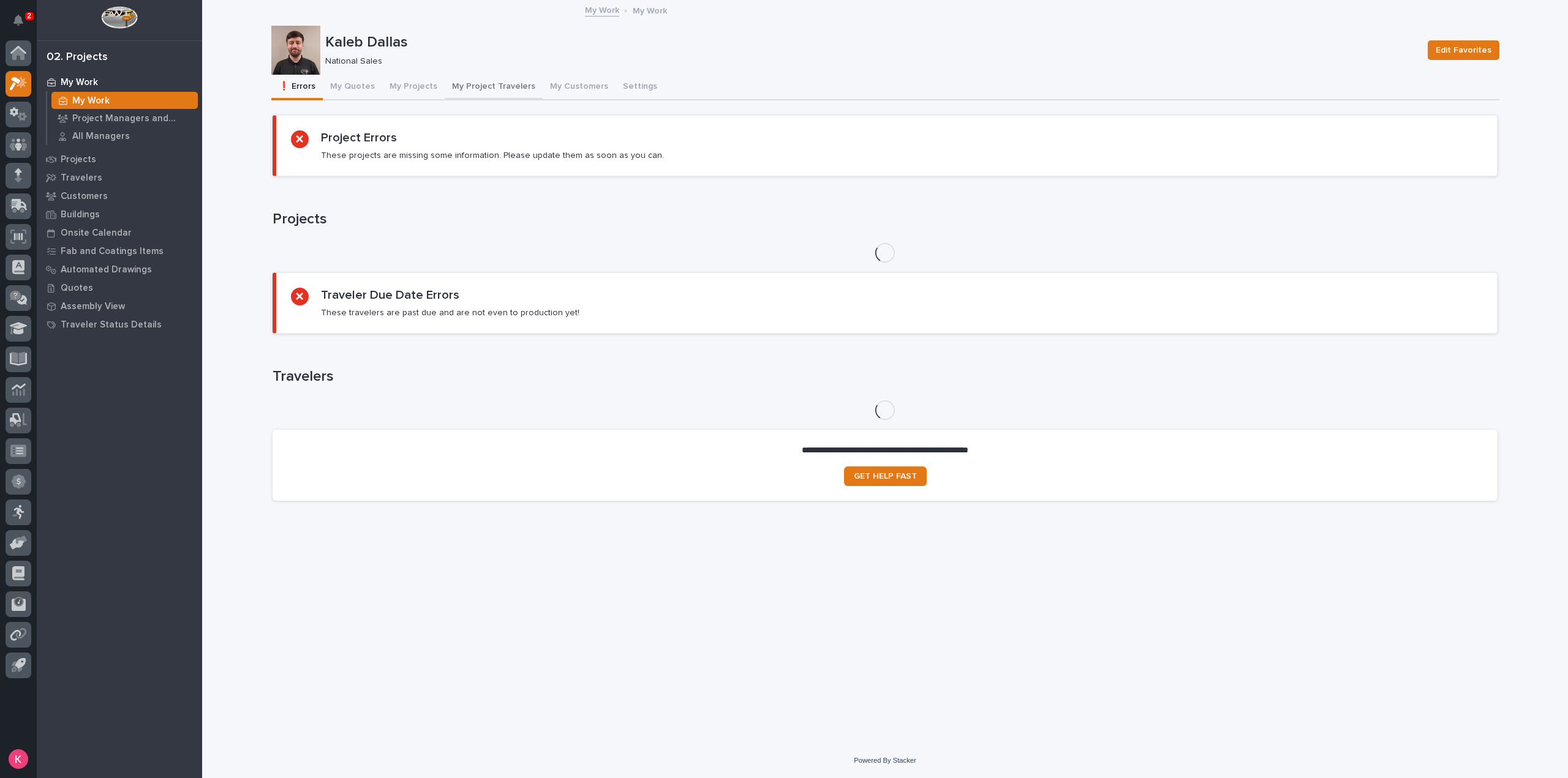
drag, startPoint x: 501, startPoint y: 84, endPoint x: 516, endPoint y: 97, distance: 19.8
click at [501, 84] on button "My Project Travelers" at bounding box center [493, 87] width 98 height 26
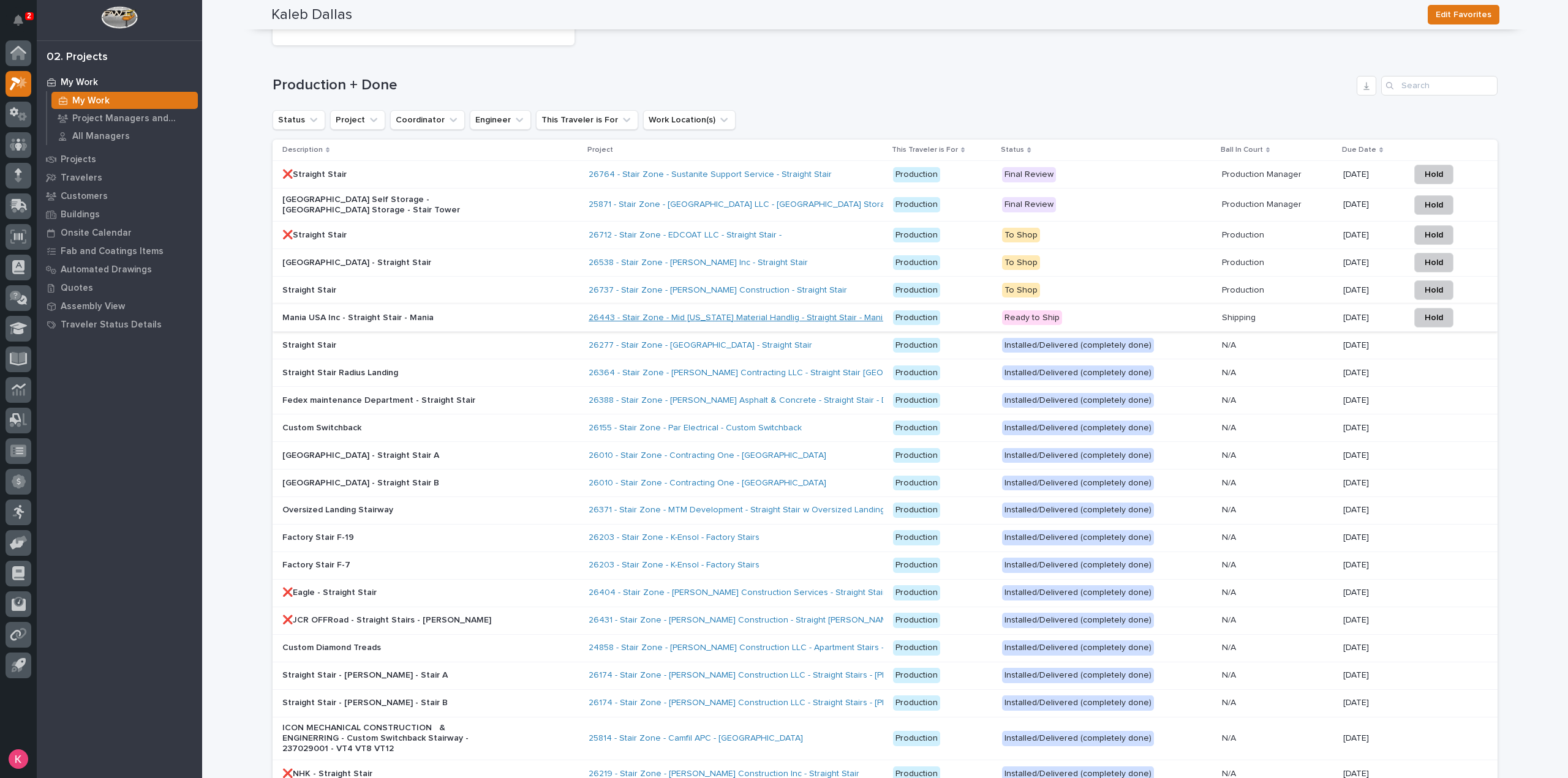
scroll to position [1510, 0]
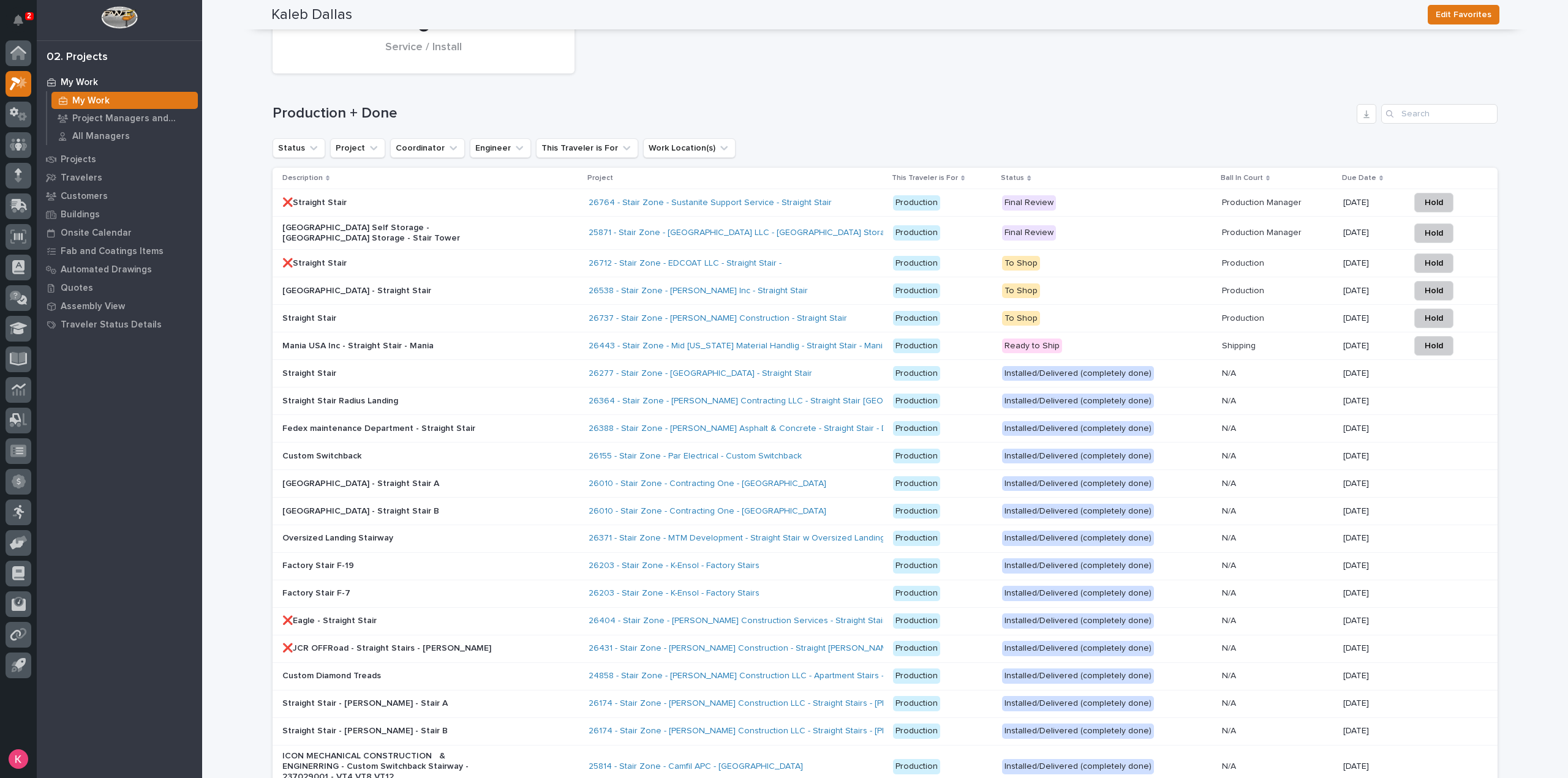
click at [790, 371] on div "26277 - Stair Zone - Sedalco - Straight Stair" at bounding box center [696, 373] width 215 height 11
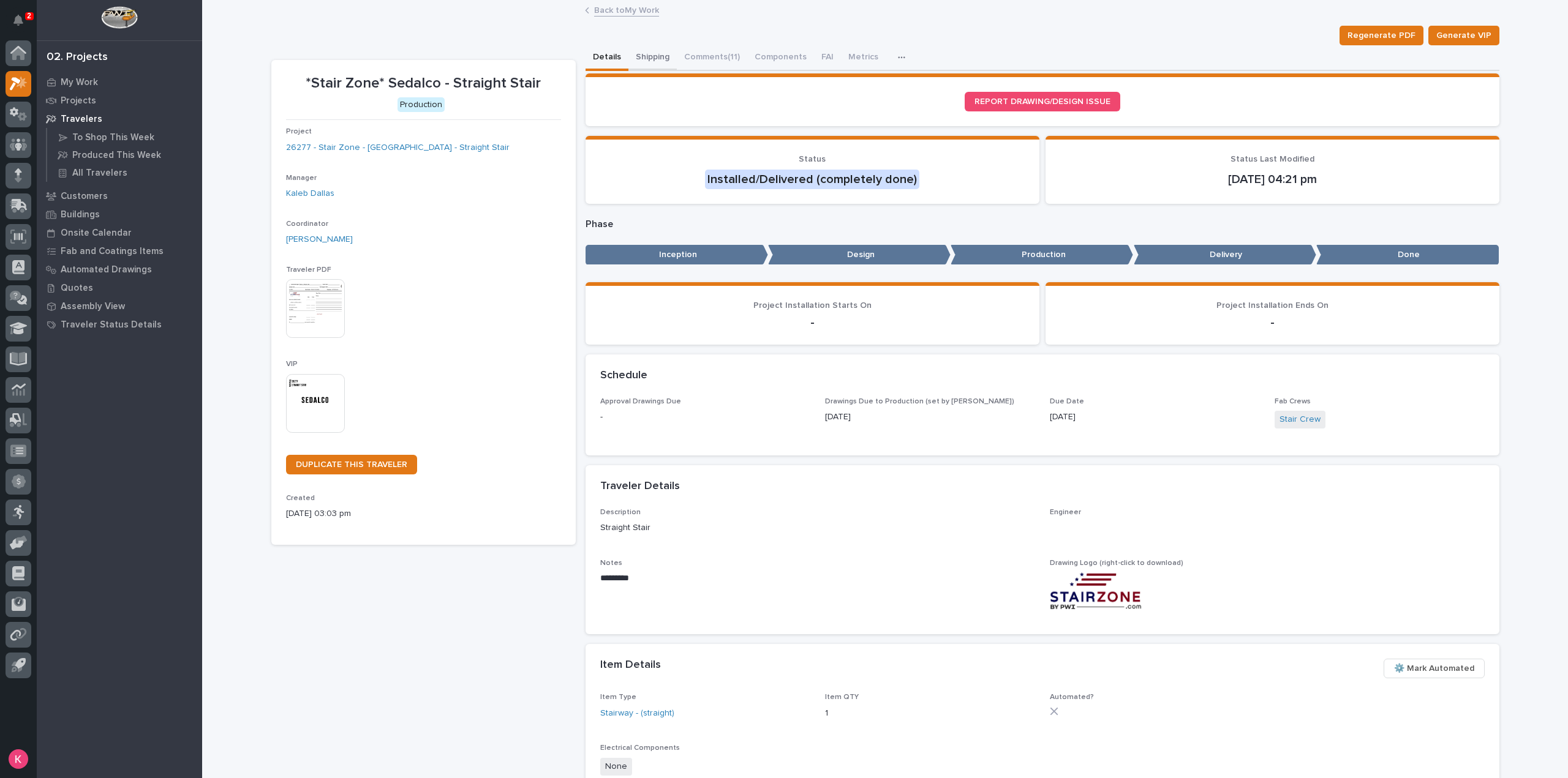
click at [653, 62] on button "Shipping" at bounding box center [653, 58] width 49 height 26
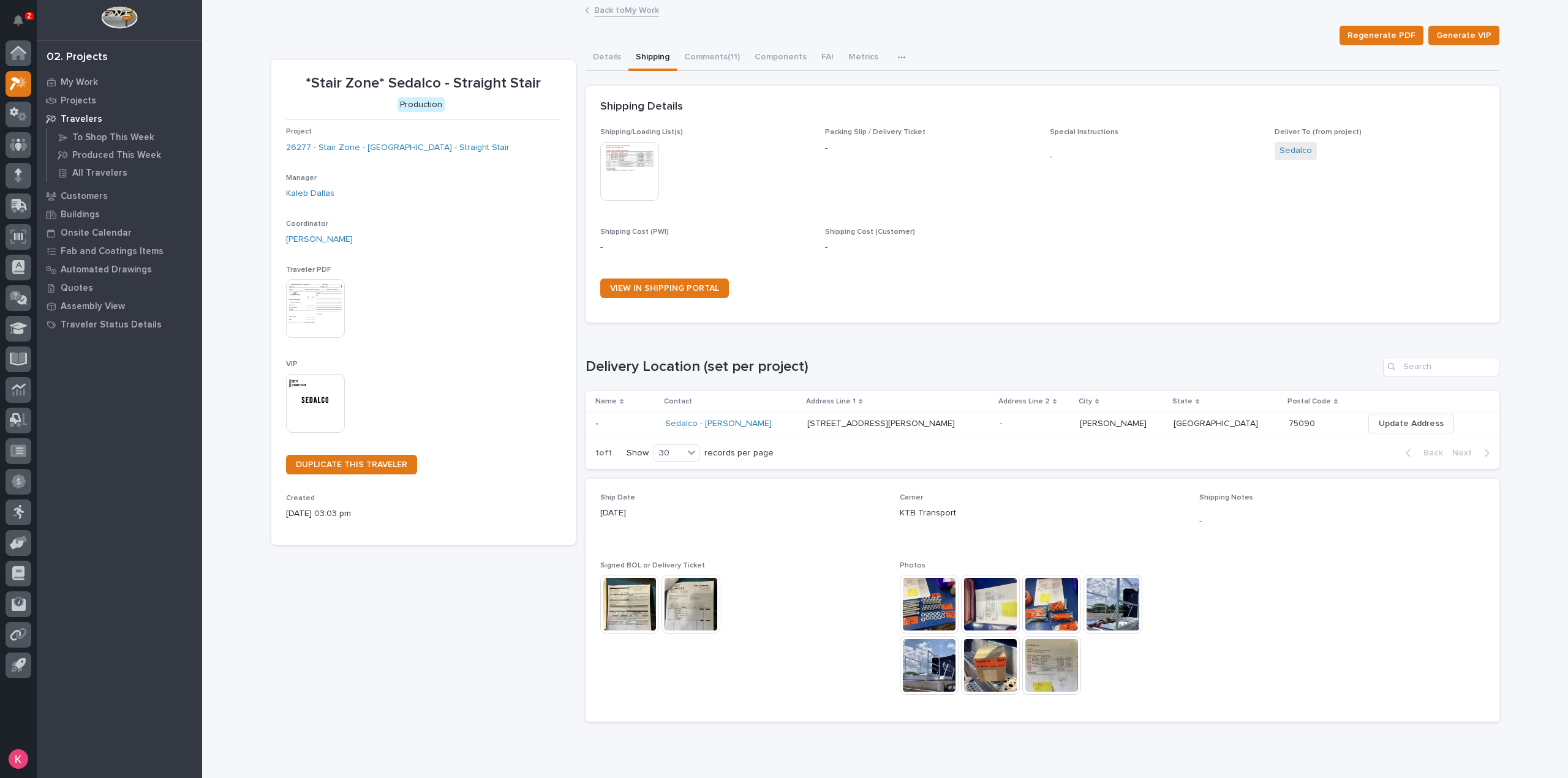
scroll to position [49, 0]
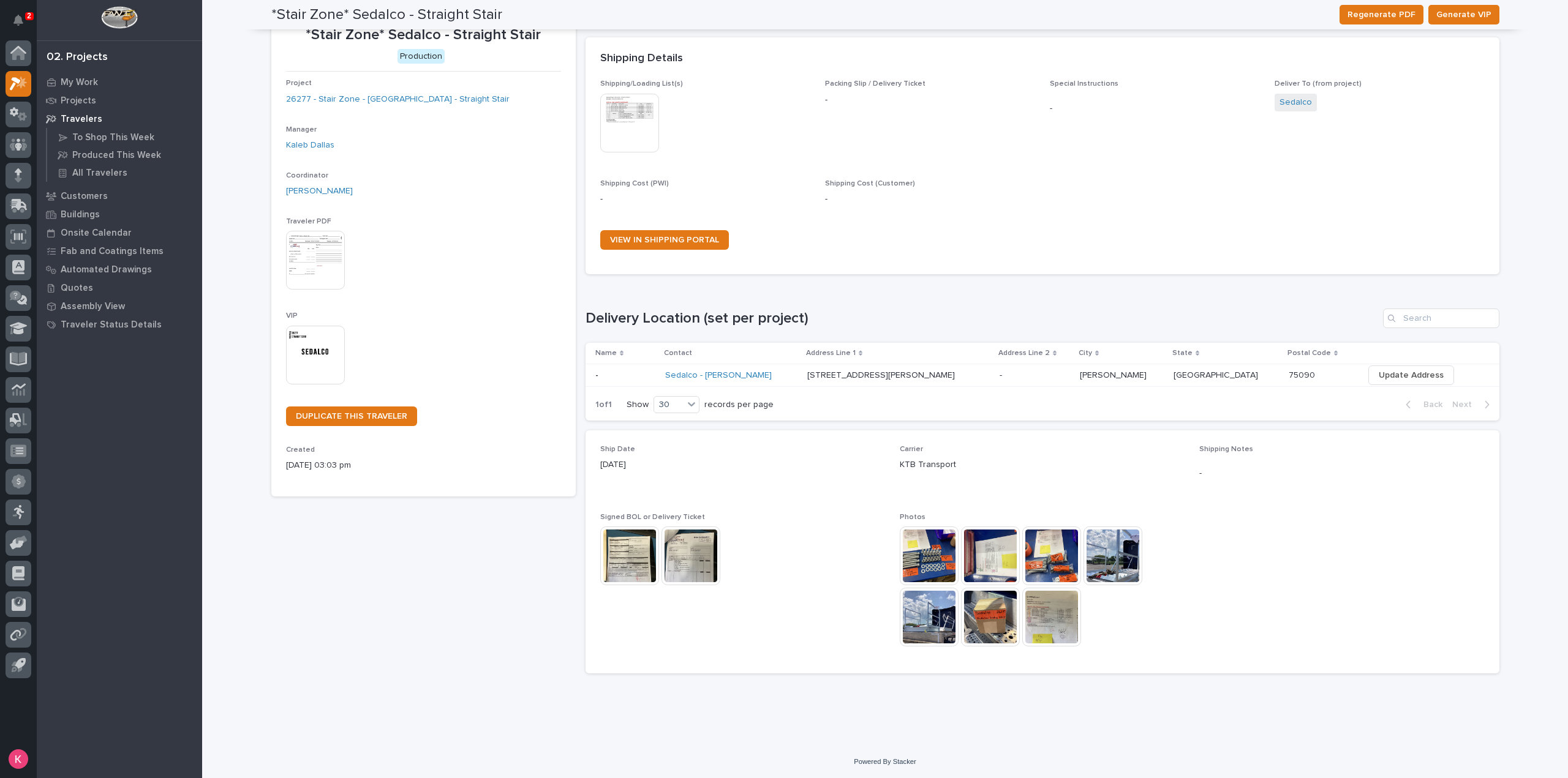
click at [917, 538] on img at bounding box center [929, 555] width 59 height 59
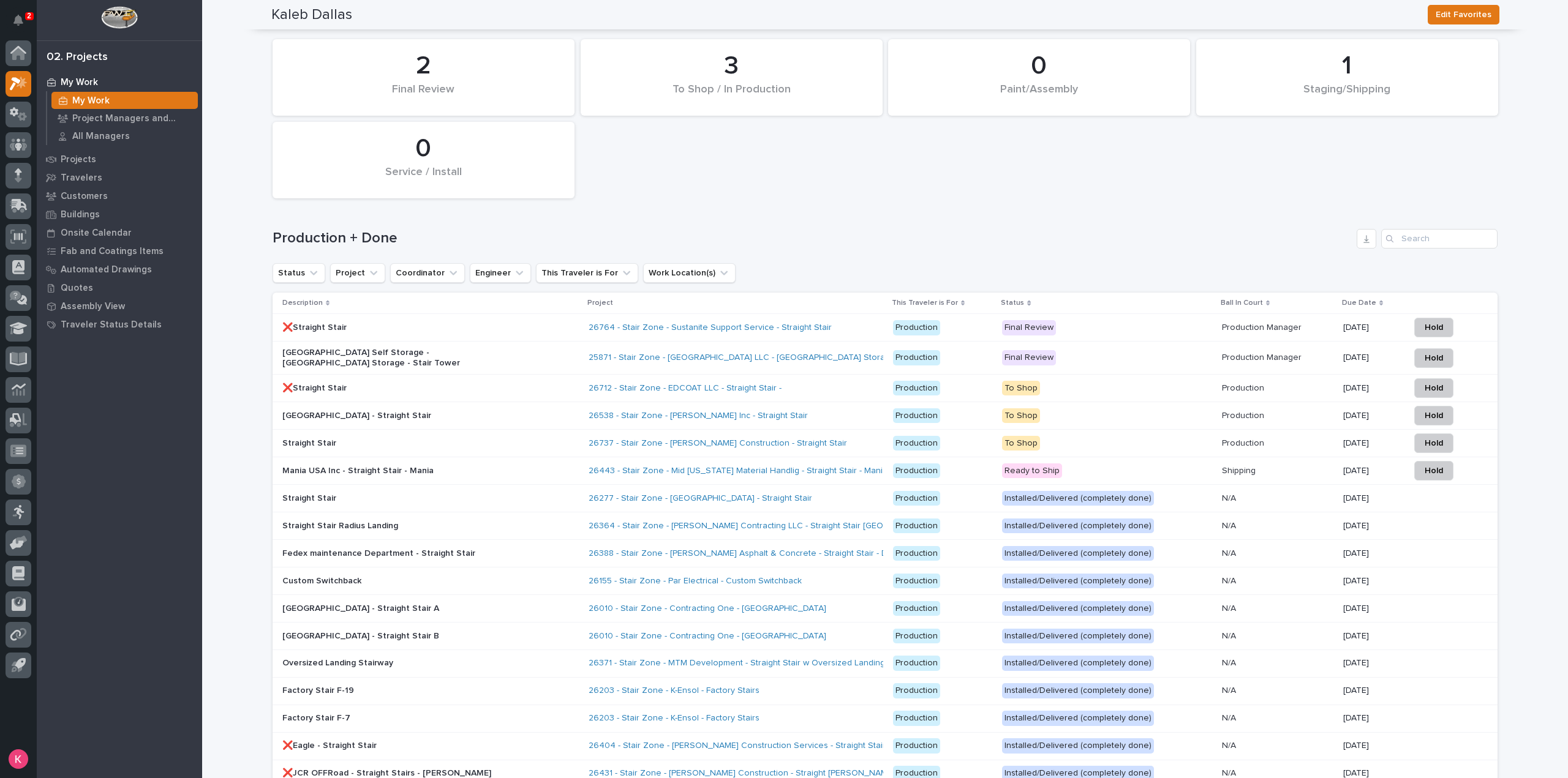
scroll to position [1408, 0]
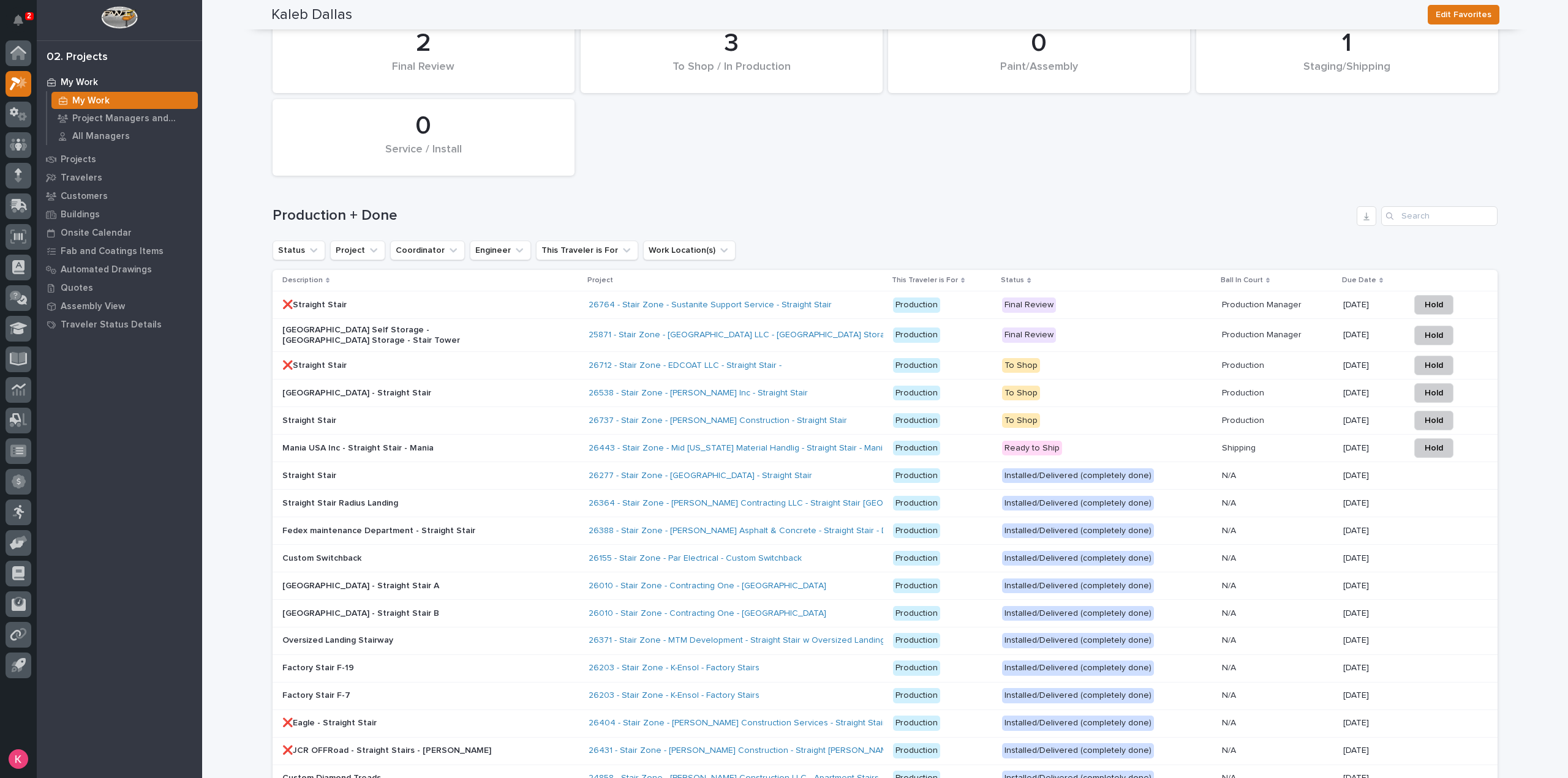
click at [885, 499] on td "26364 - Stair Zone - Purcell Contracting LLC - Straight Stair Radius Landing" at bounding box center [736, 503] width 305 height 28
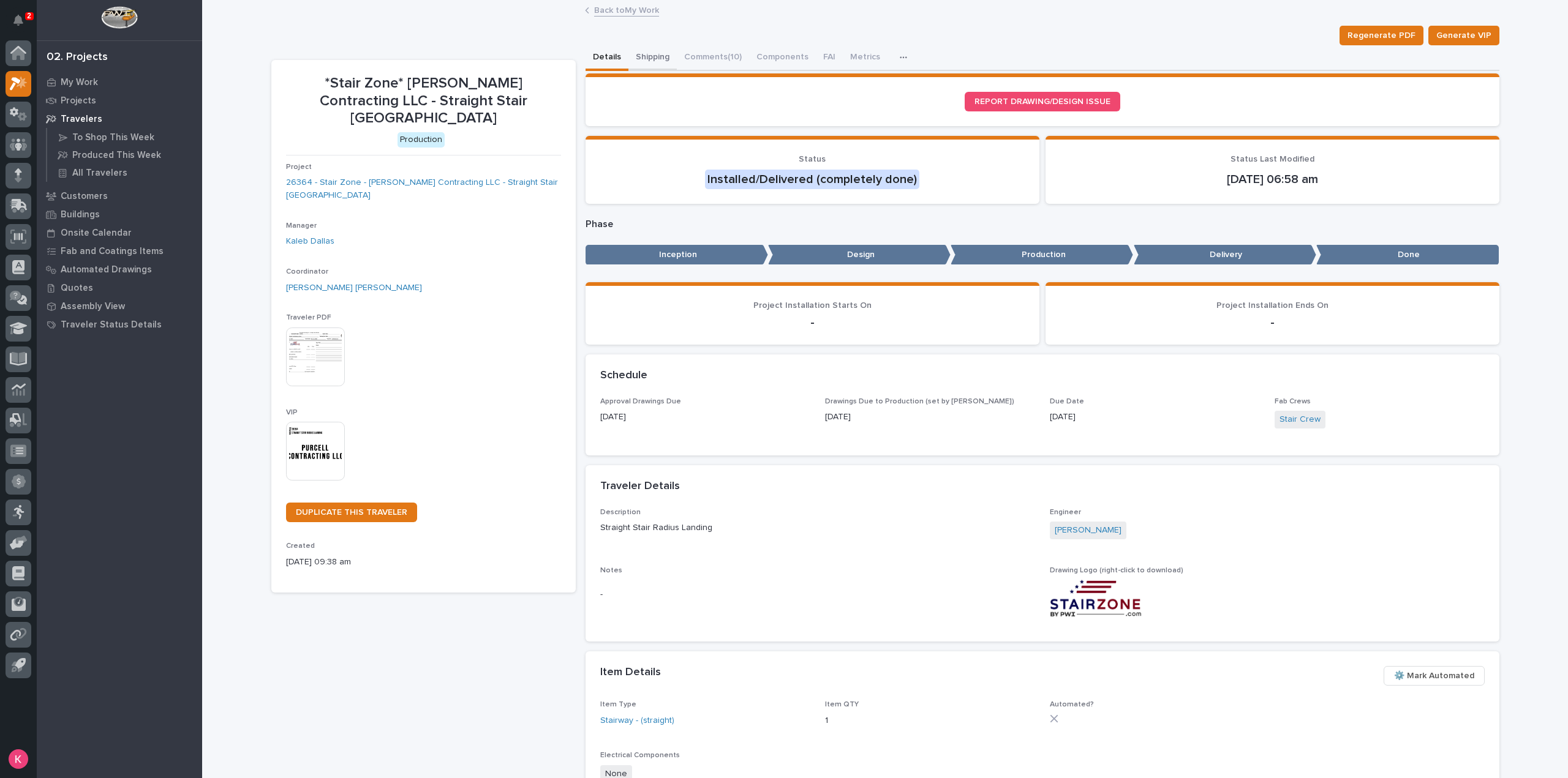
click at [644, 57] on button "Shipping" at bounding box center [653, 58] width 49 height 26
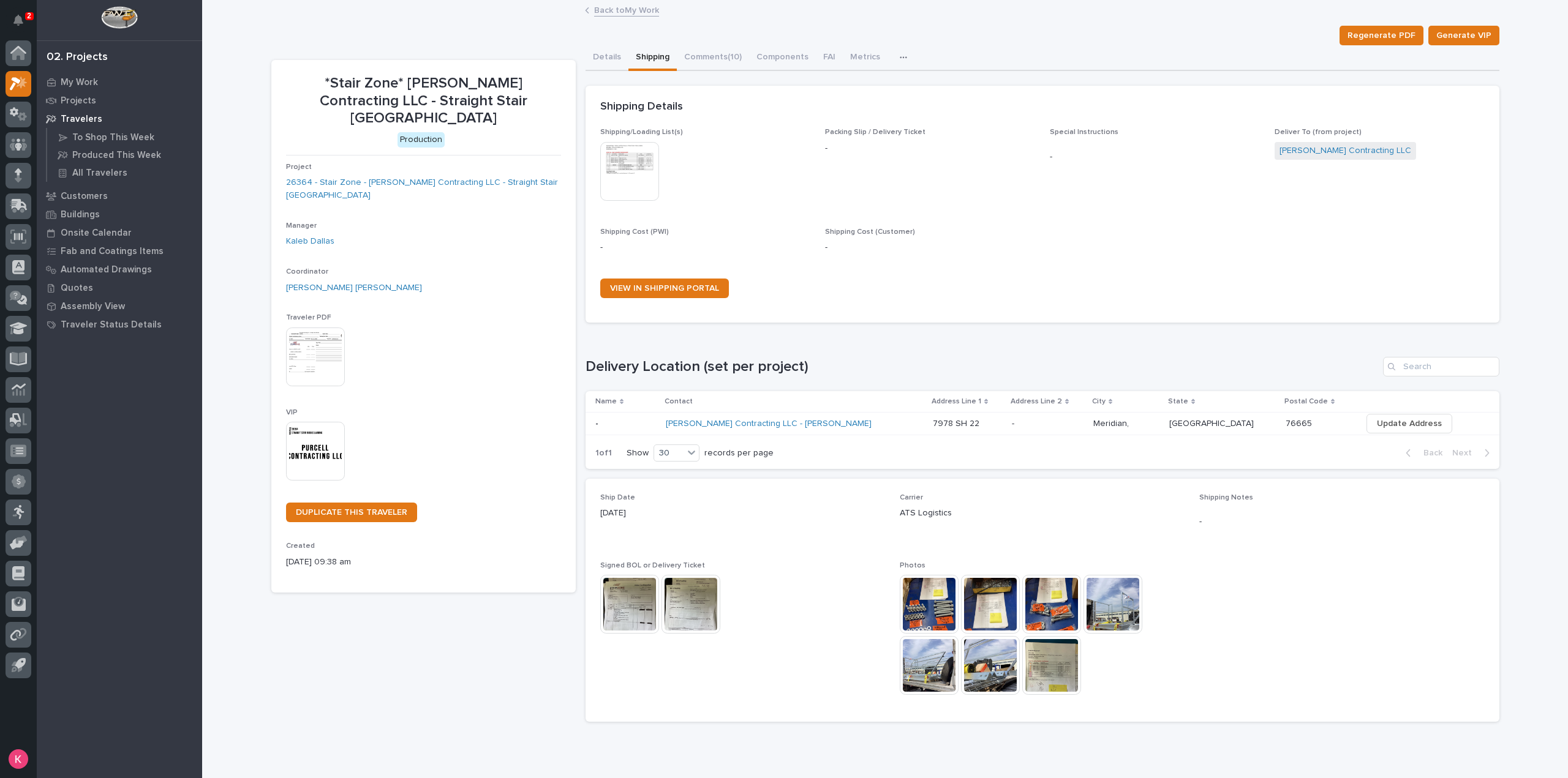
click at [915, 619] on img at bounding box center [929, 604] width 59 height 59
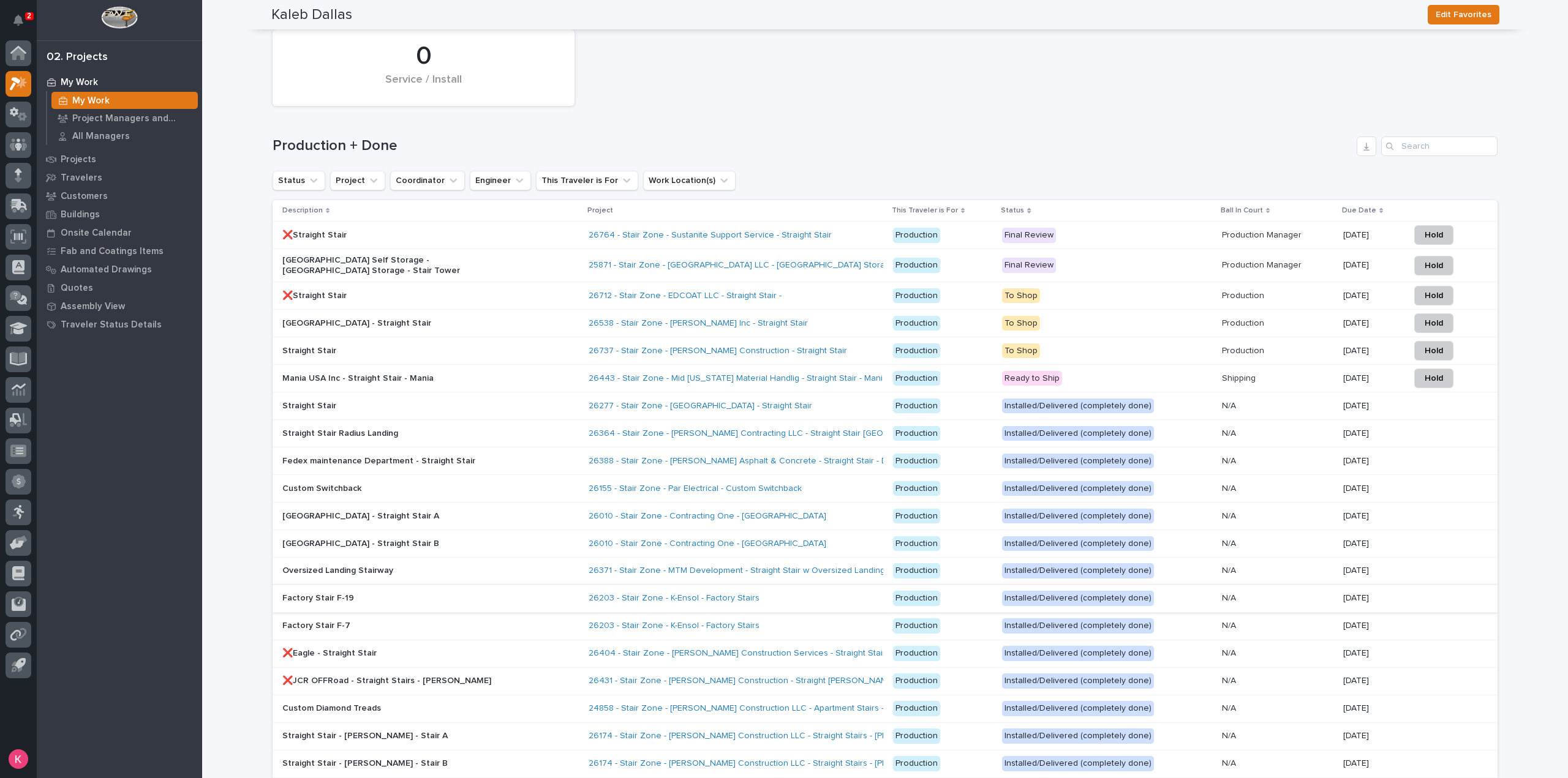
scroll to position [1592, 0]
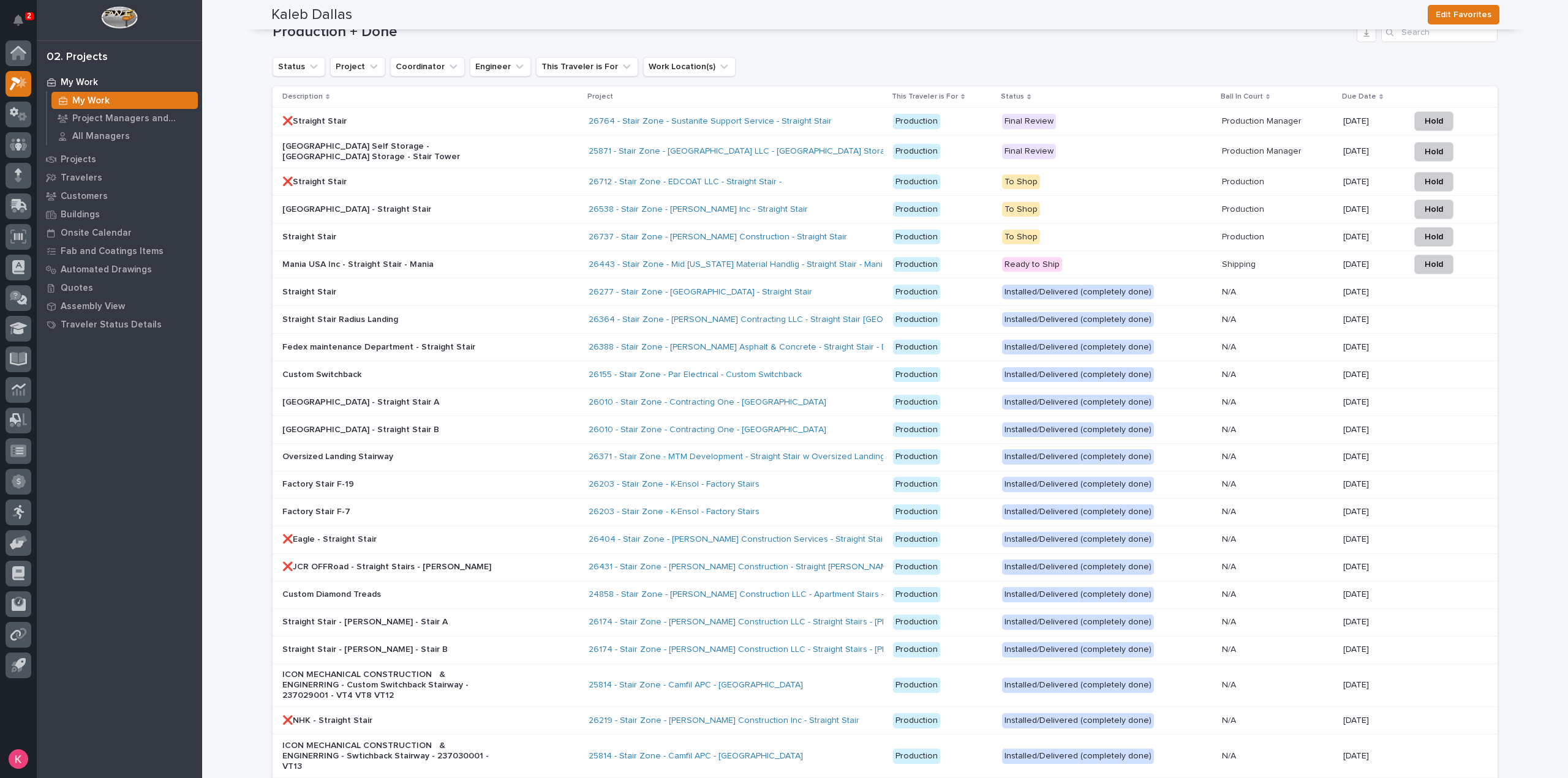
click at [856, 347] on div "26388 - Stair Zone - Sipes Asphalt & Concrete - Straight Stair - Dock" at bounding box center [736, 347] width 295 height 20
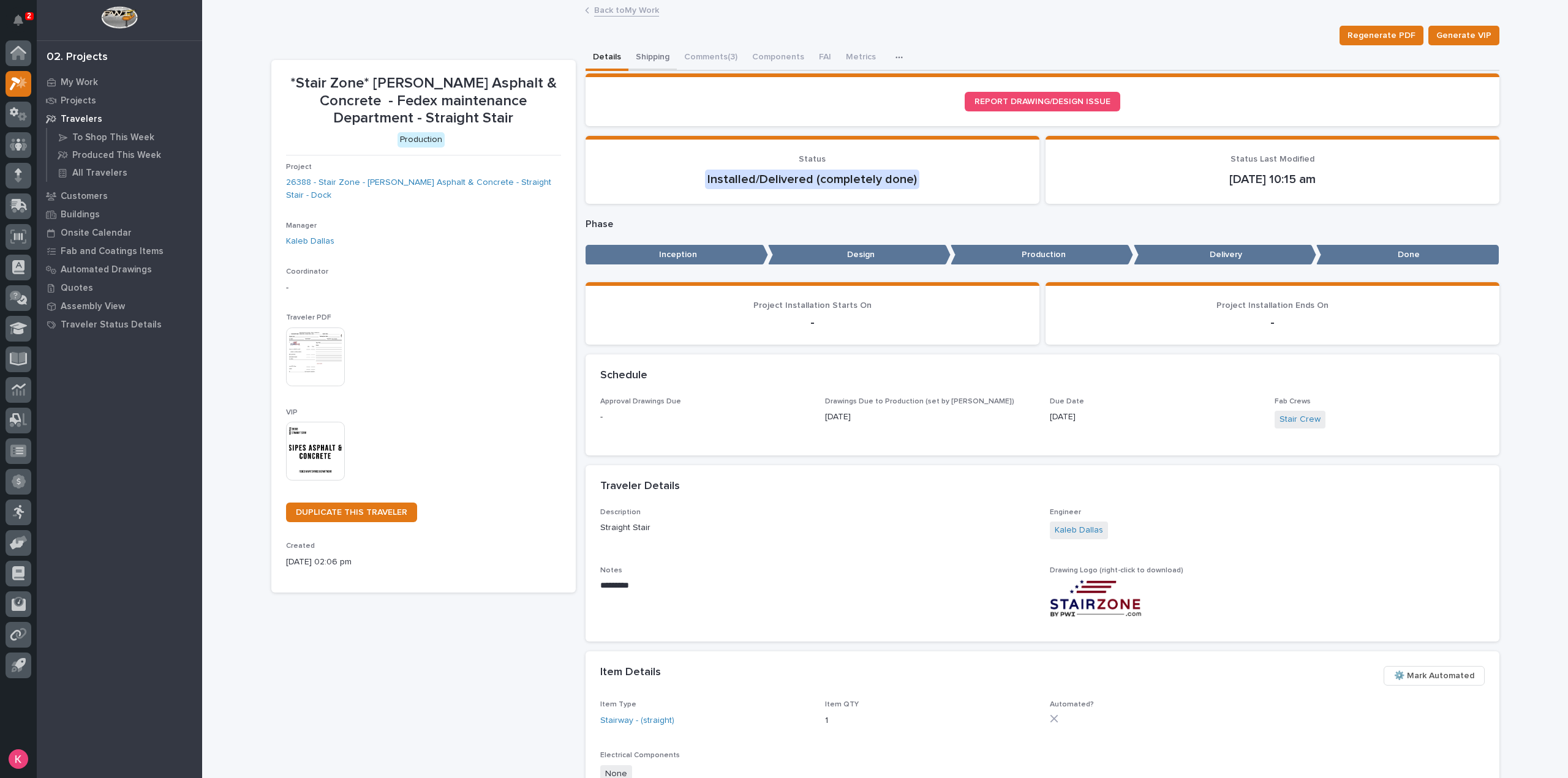
click at [652, 62] on button "Shipping" at bounding box center [653, 58] width 49 height 26
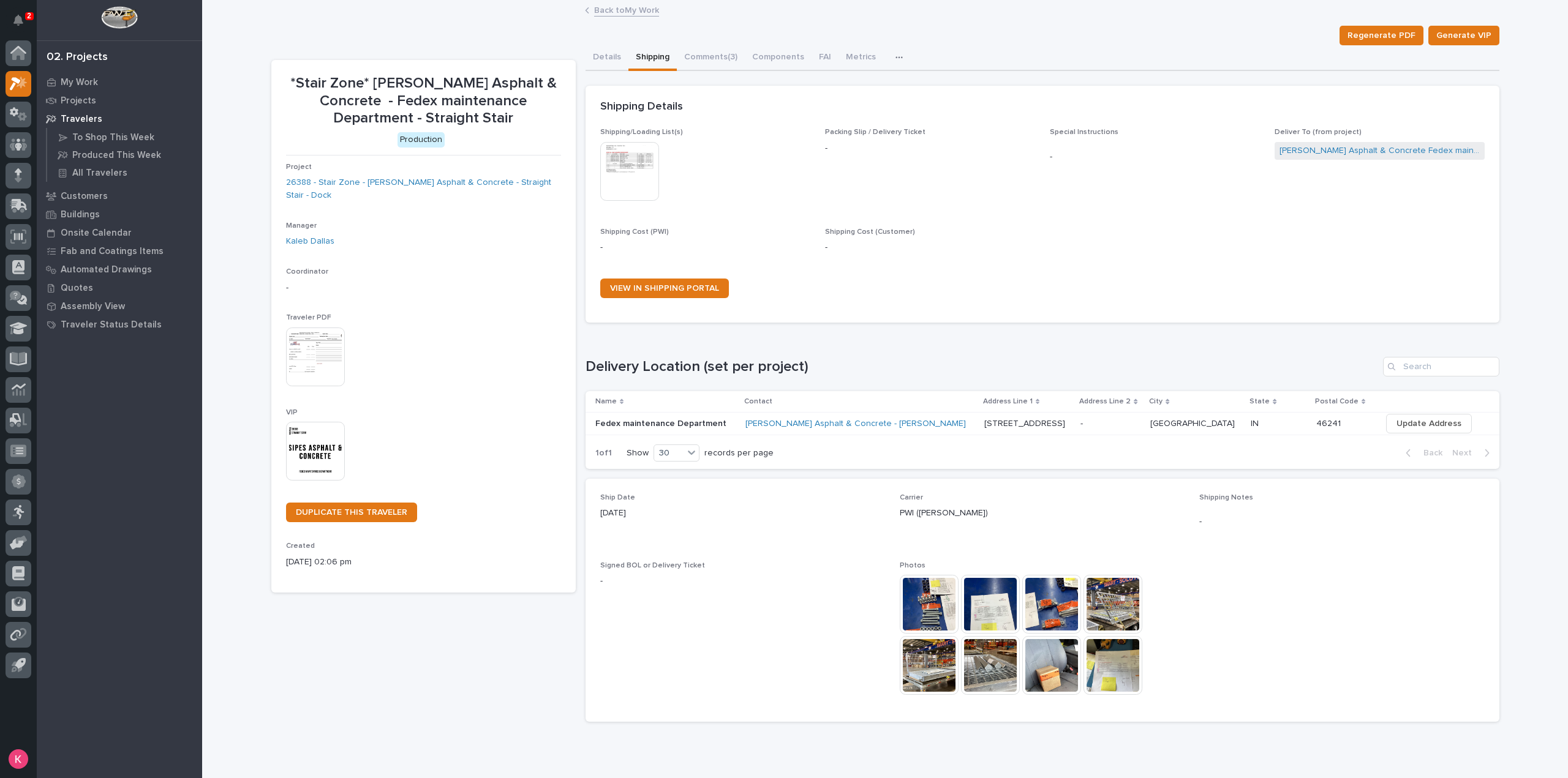
click at [1102, 609] on img at bounding box center [1112, 604] width 59 height 59
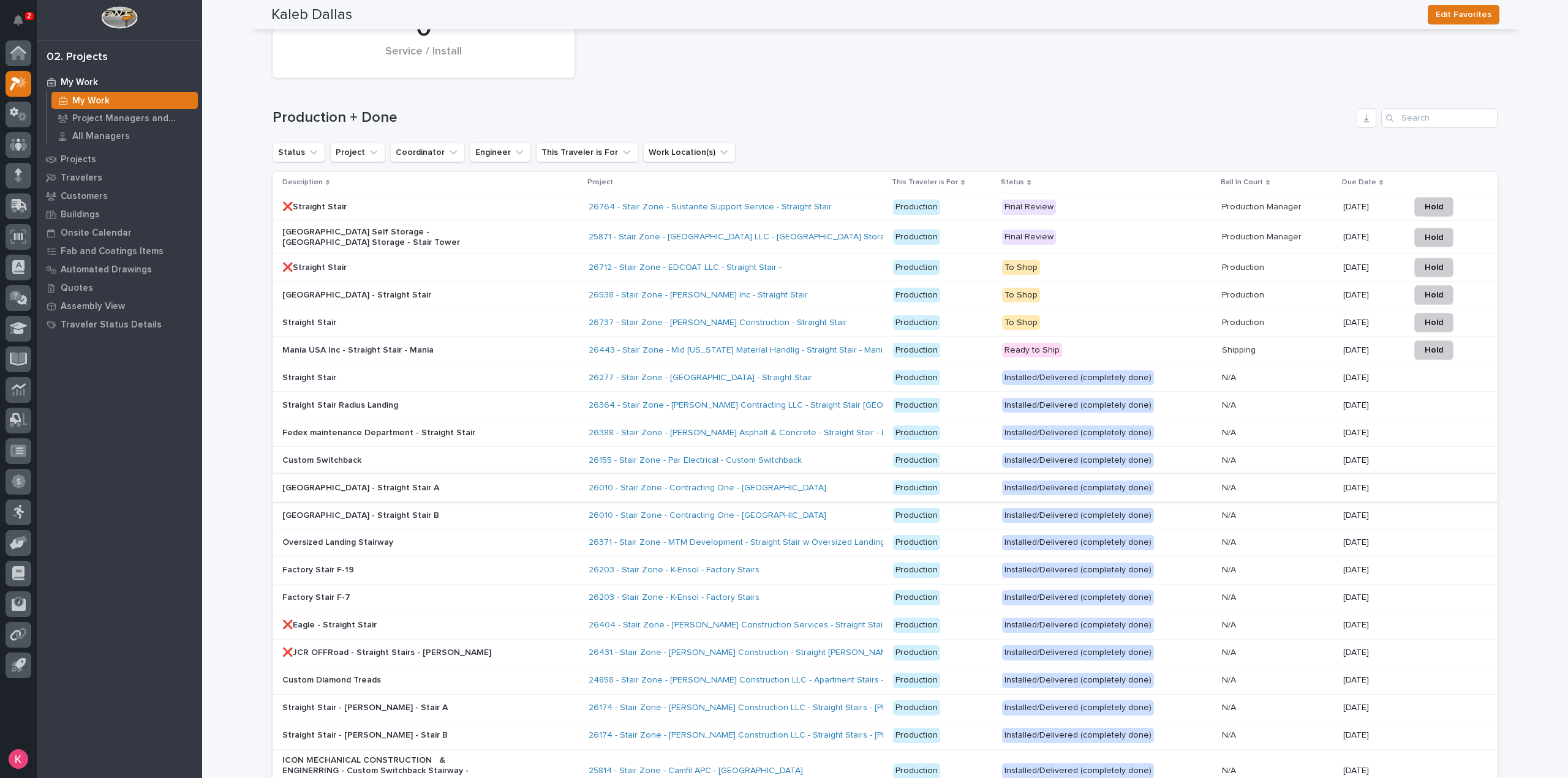
scroll to position [1530, 0]
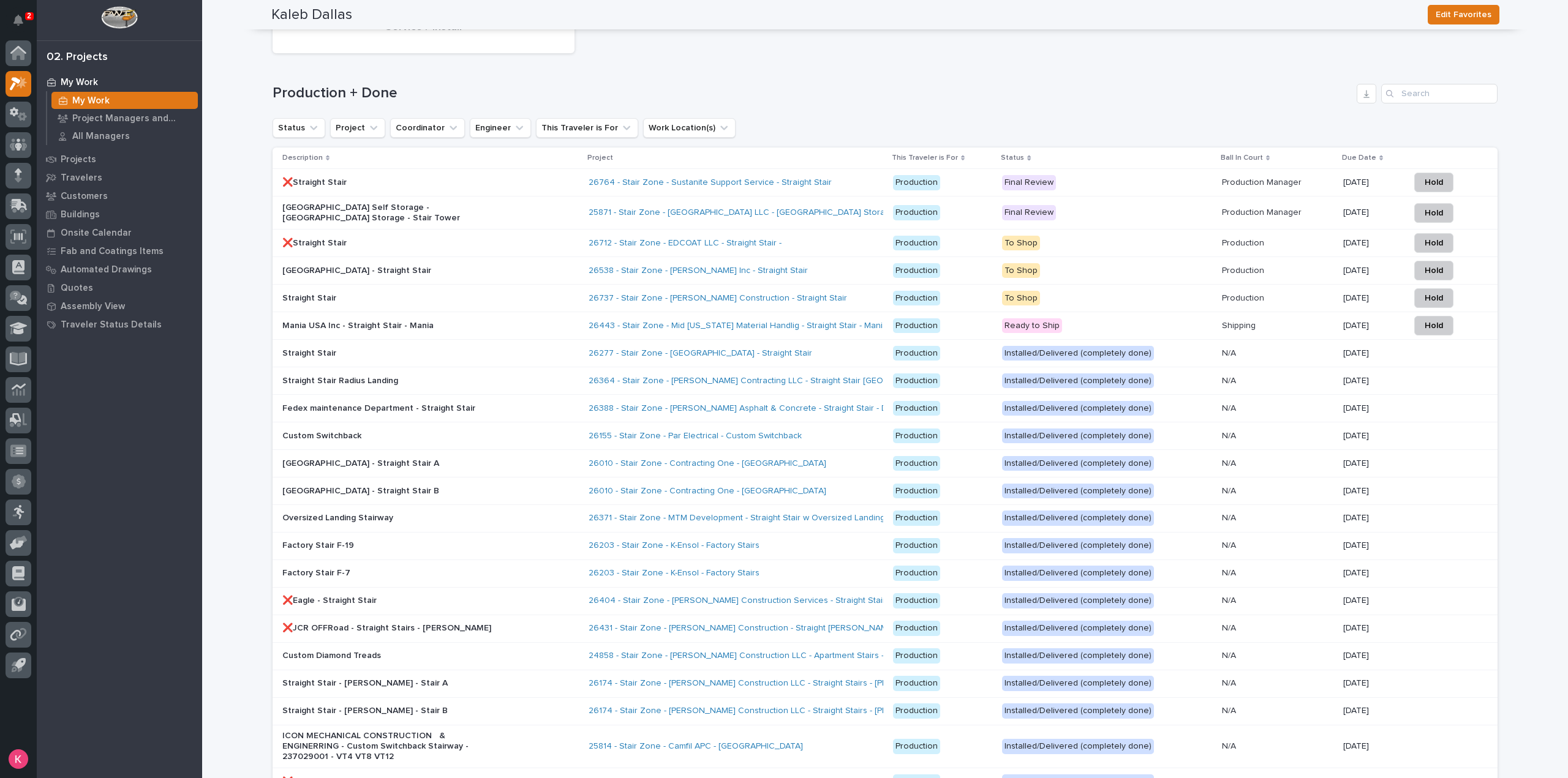
click at [810, 431] on div "26155 - Stair Zone - Par Electrical - Custom Switchback" at bounding box center [736, 436] width 295 height 20
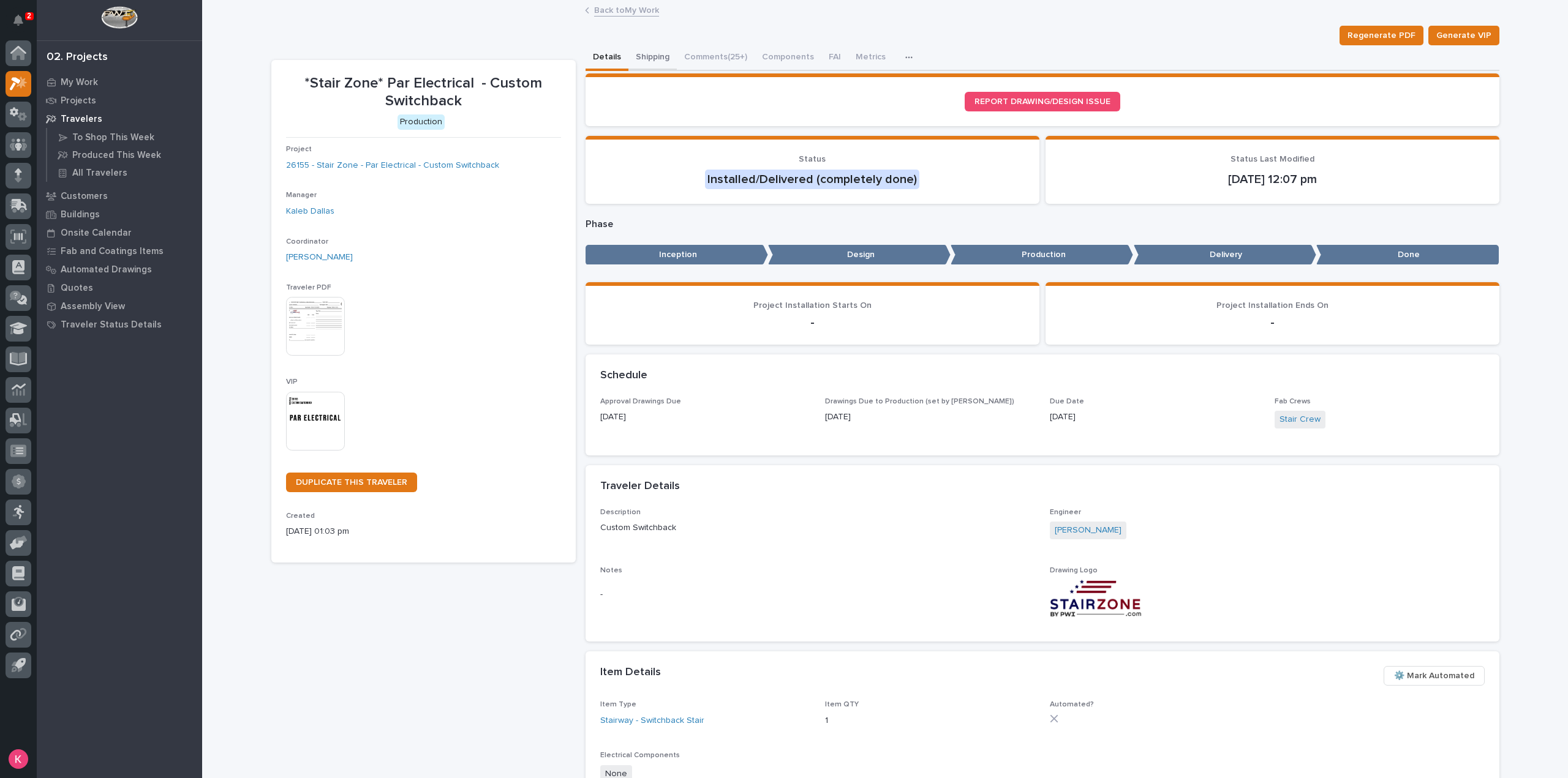
click at [656, 59] on button "Shipping" at bounding box center [653, 58] width 49 height 26
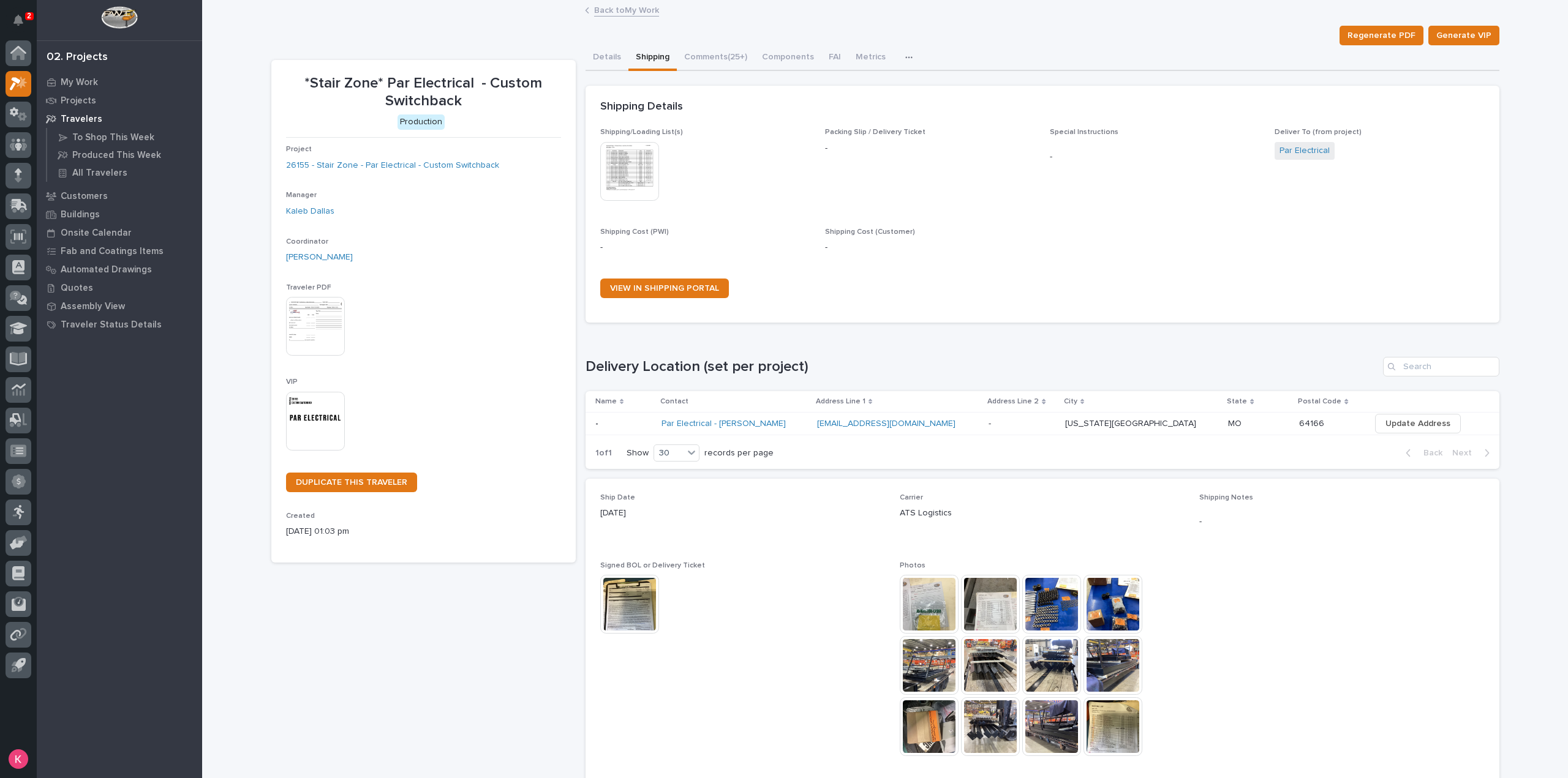
click at [913, 618] on img at bounding box center [929, 604] width 59 height 59
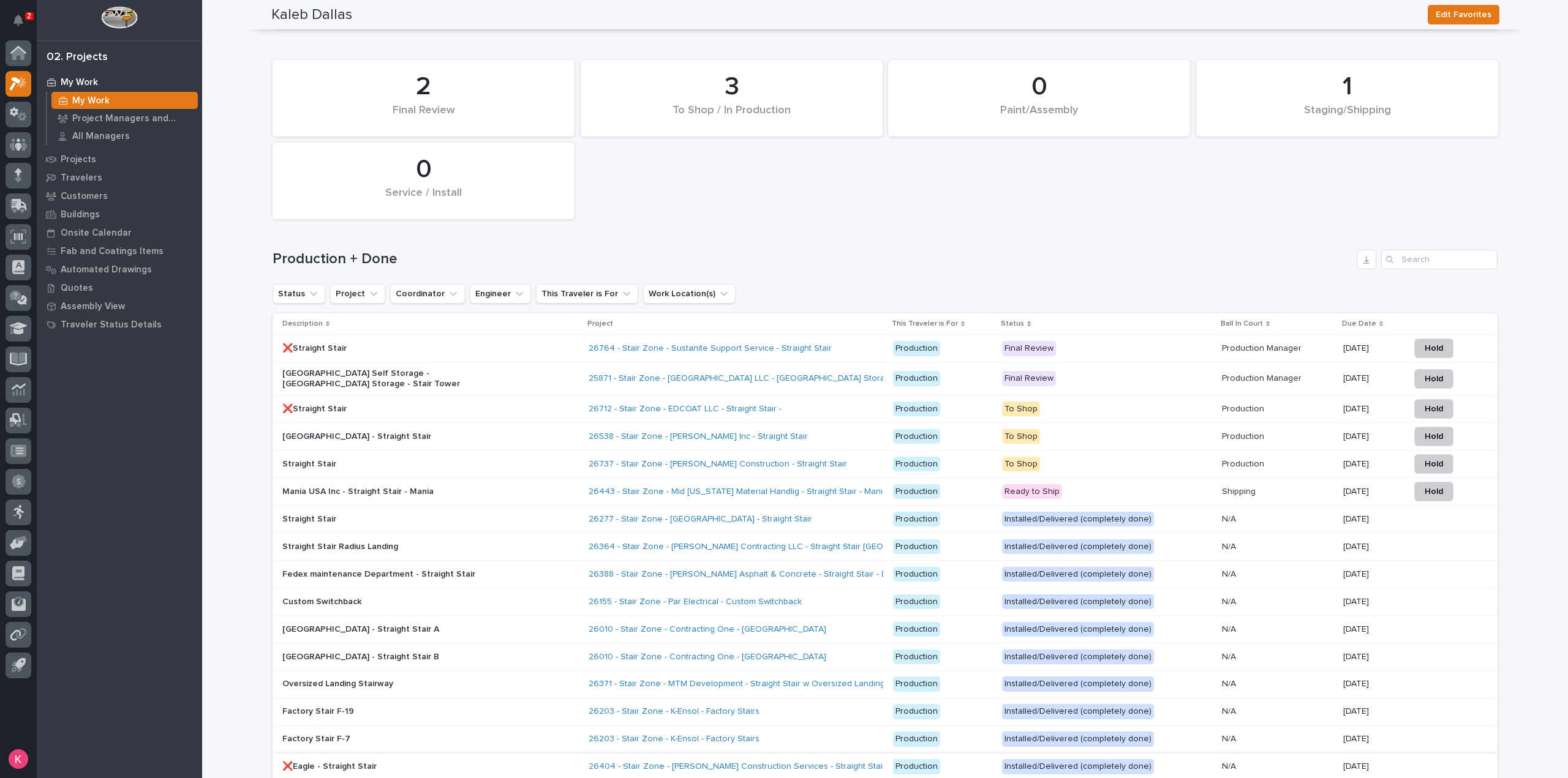
scroll to position [1530, 0]
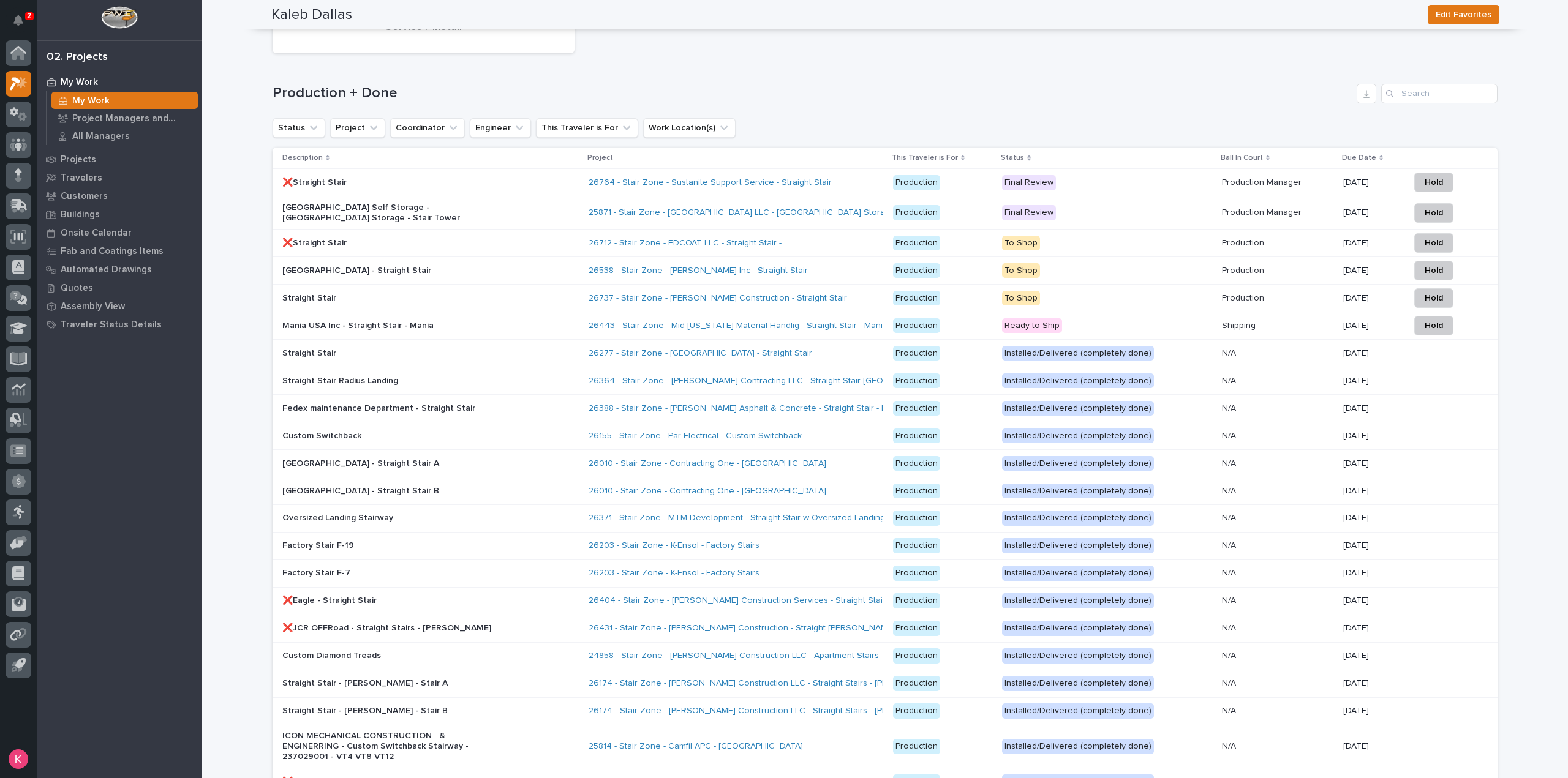
click at [825, 481] on div "26010 - Stair Zone - Contracting One - Sailsbury" at bounding box center [736, 491] width 295 height 20
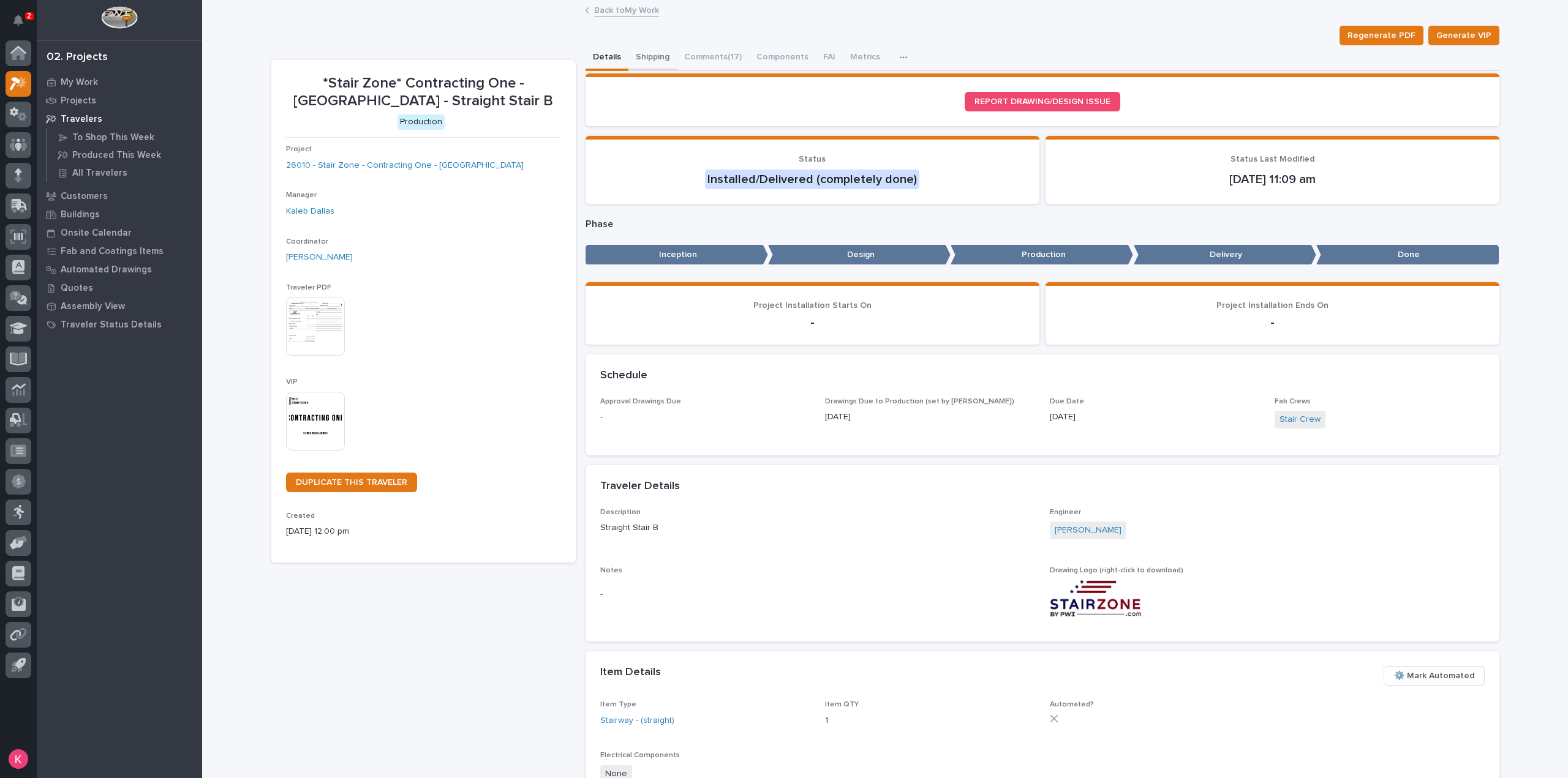
click at [650, 61] on button "Shipping" at bounding box center [653, 58] width 49 height 26
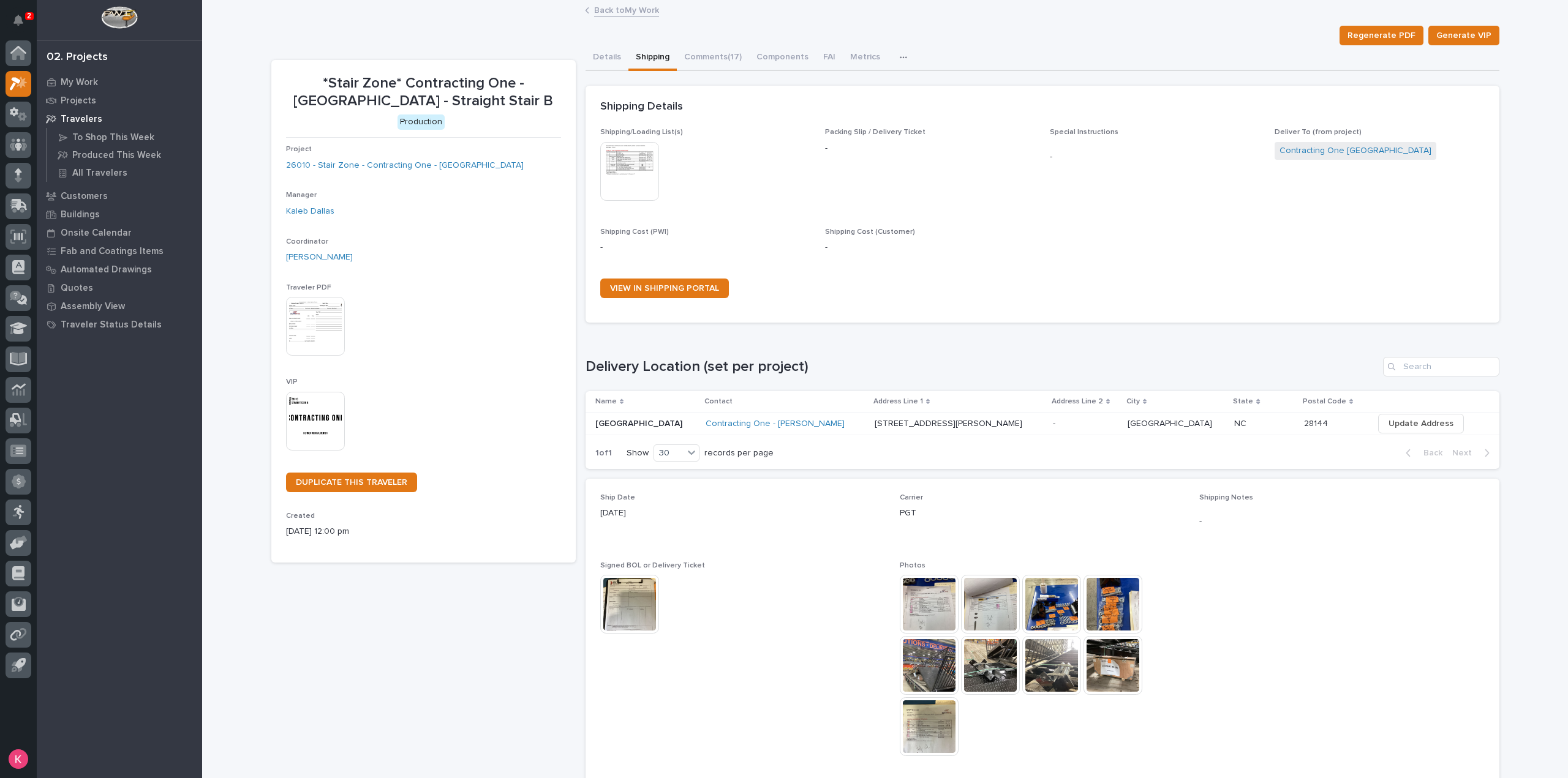
click at [925, 653] on img at bounding box center [929, 665] width 59 height 59
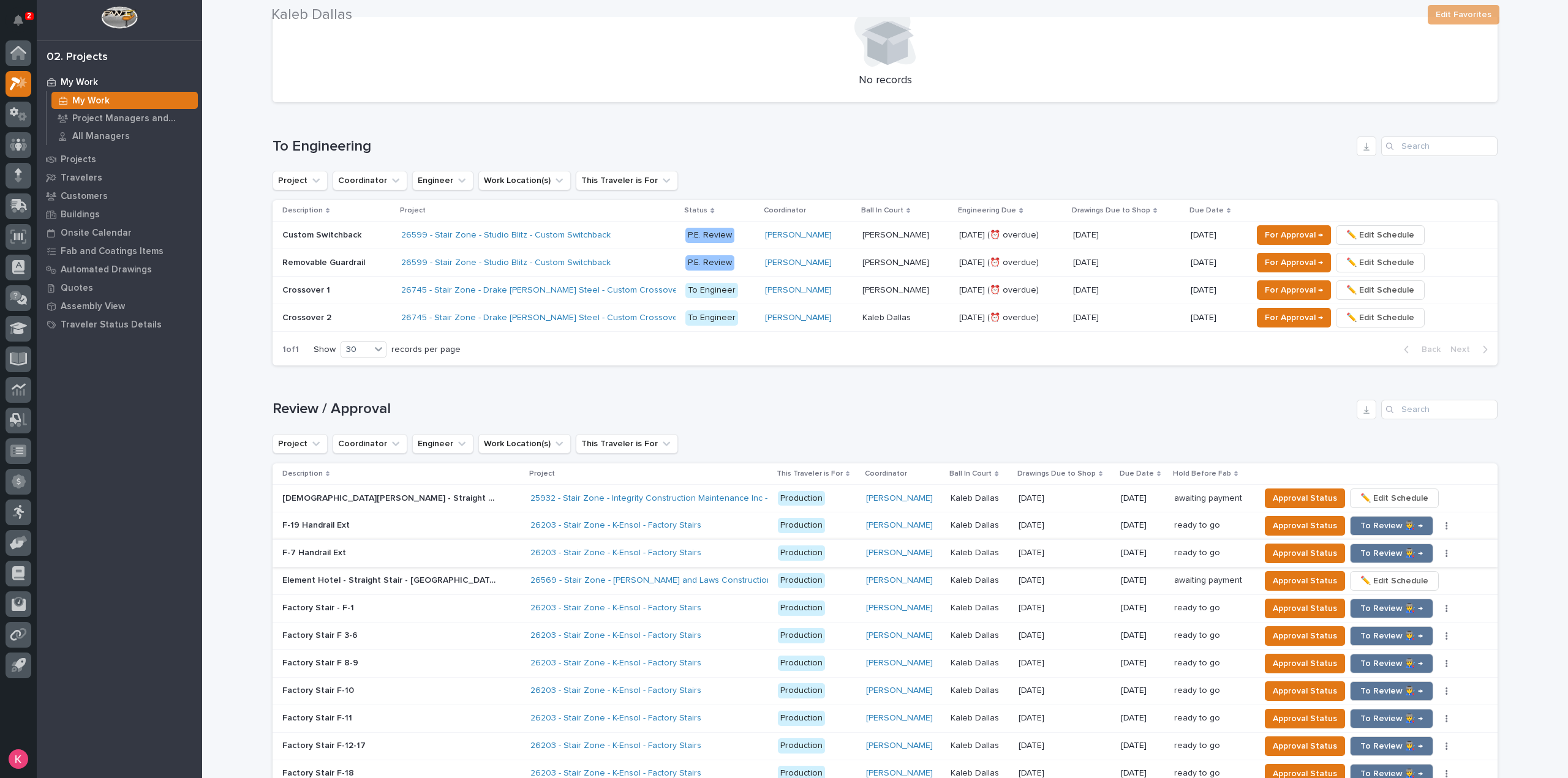
scroll to position [857, 0]
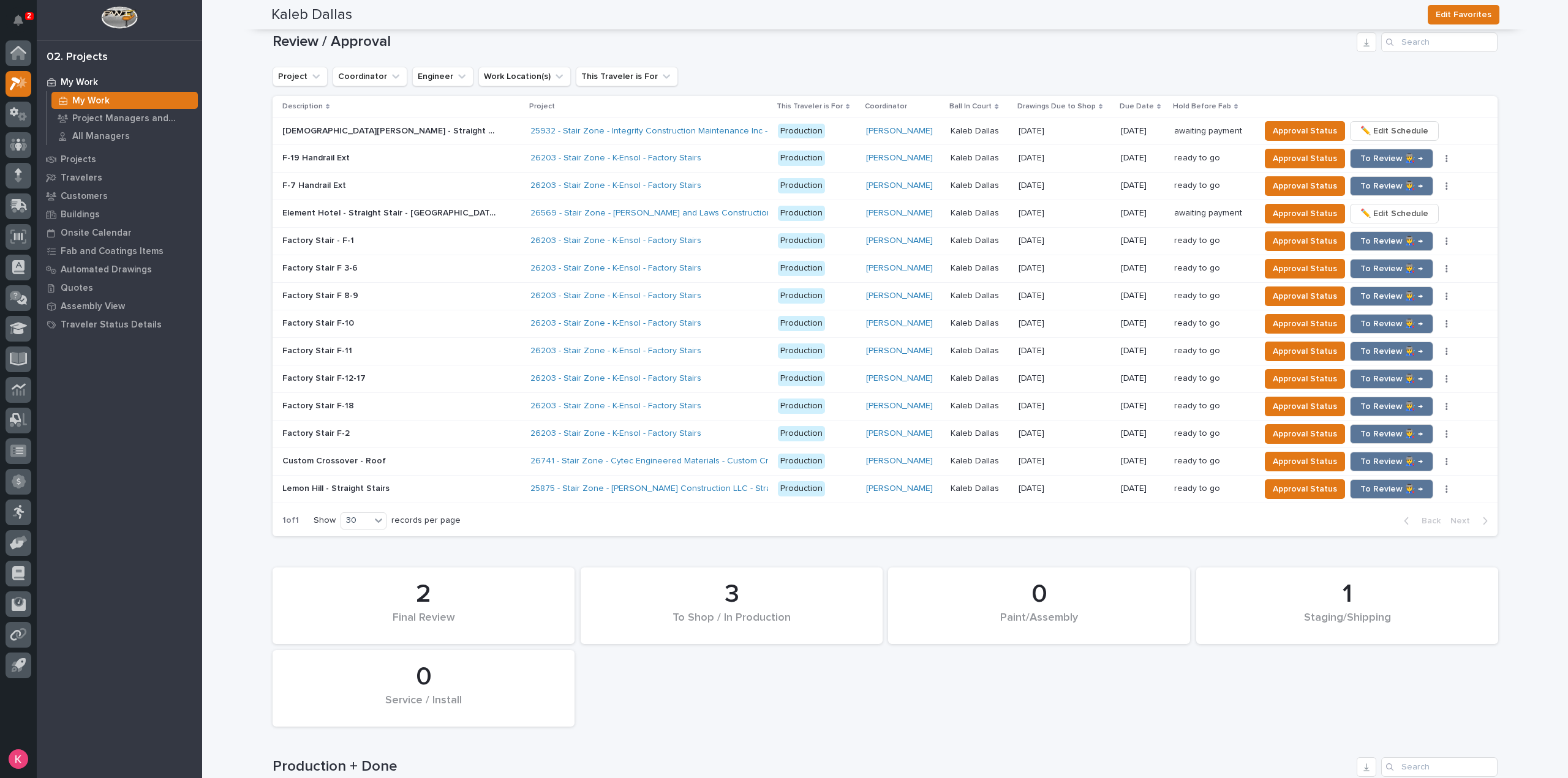
click at [29, 17] on p "2" at bounding box center [28, 15] width 4 height 9
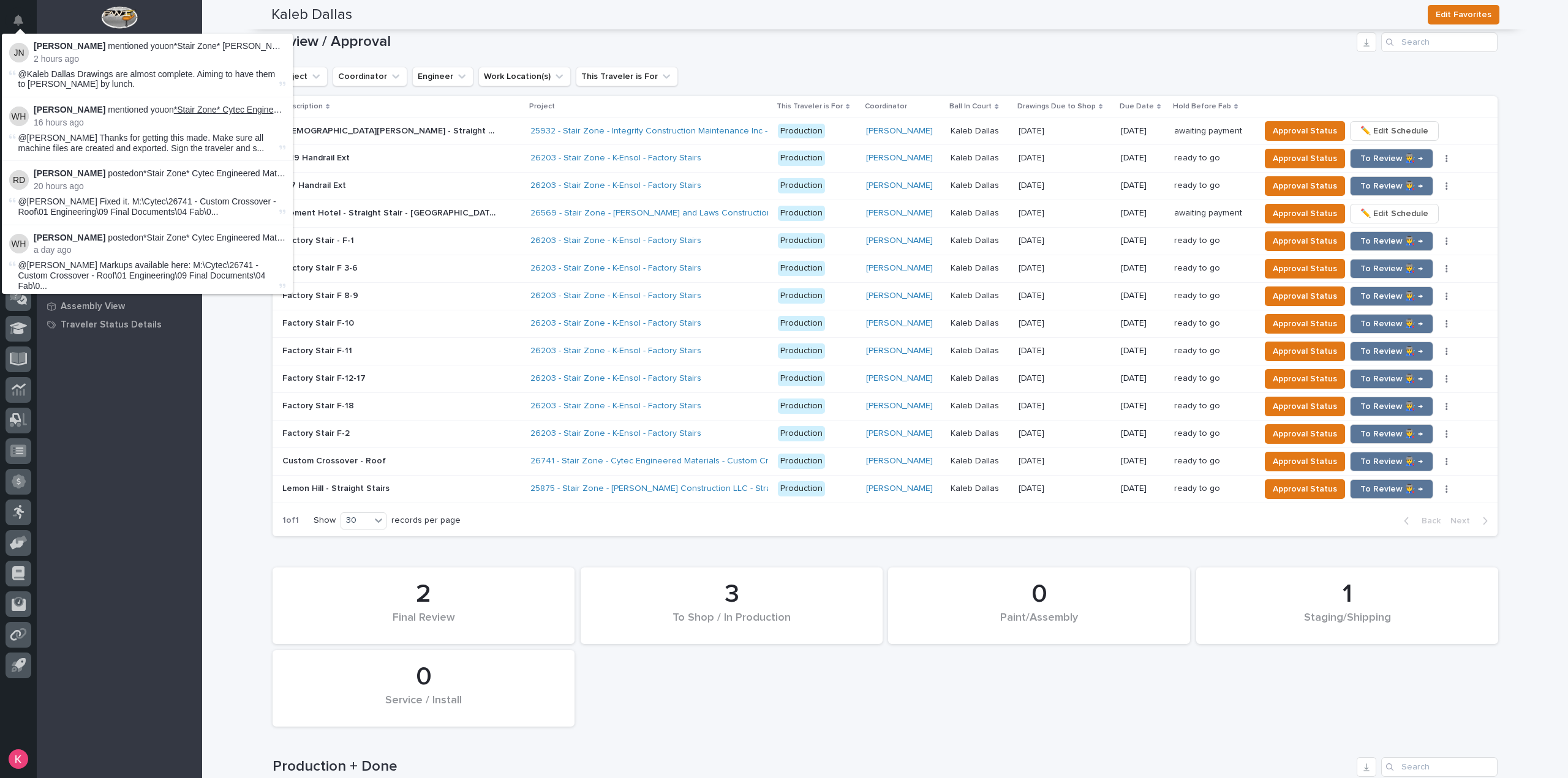
click at [252, 107] on link "*Stair Zone* Cytec Engineered Materials - Custom Crossover - Roof" at bounding box center [303, 109] width 258 height 10
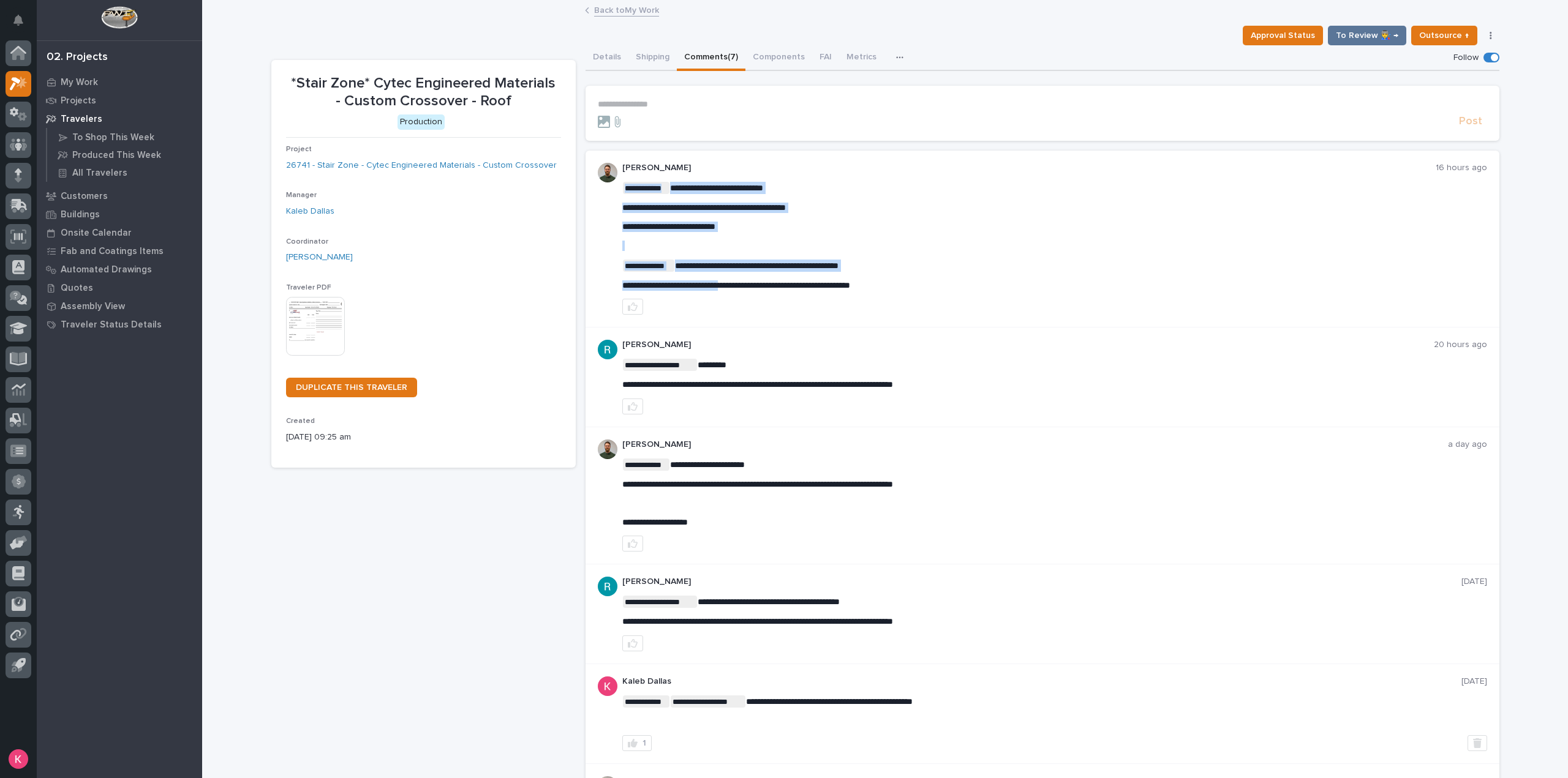
drag, startPoint x: 932, startPoint y: 285, endPoint x: 741, endPoint y: 284, distance: 191.0
click at [741, 284] on span "**********" at bounding box center [735, 285] width 228 height 9
click at [784, 310] on div at bounding box center [1055, 307] width 865 height 16
drag, startPoint x: 920, startPoint y: 285, endPoint x: 614, endPoint y: 287, distance: 306.0
click at [614, 287] on div "**********" at bounding box center [1042, 239] width 914 height 177
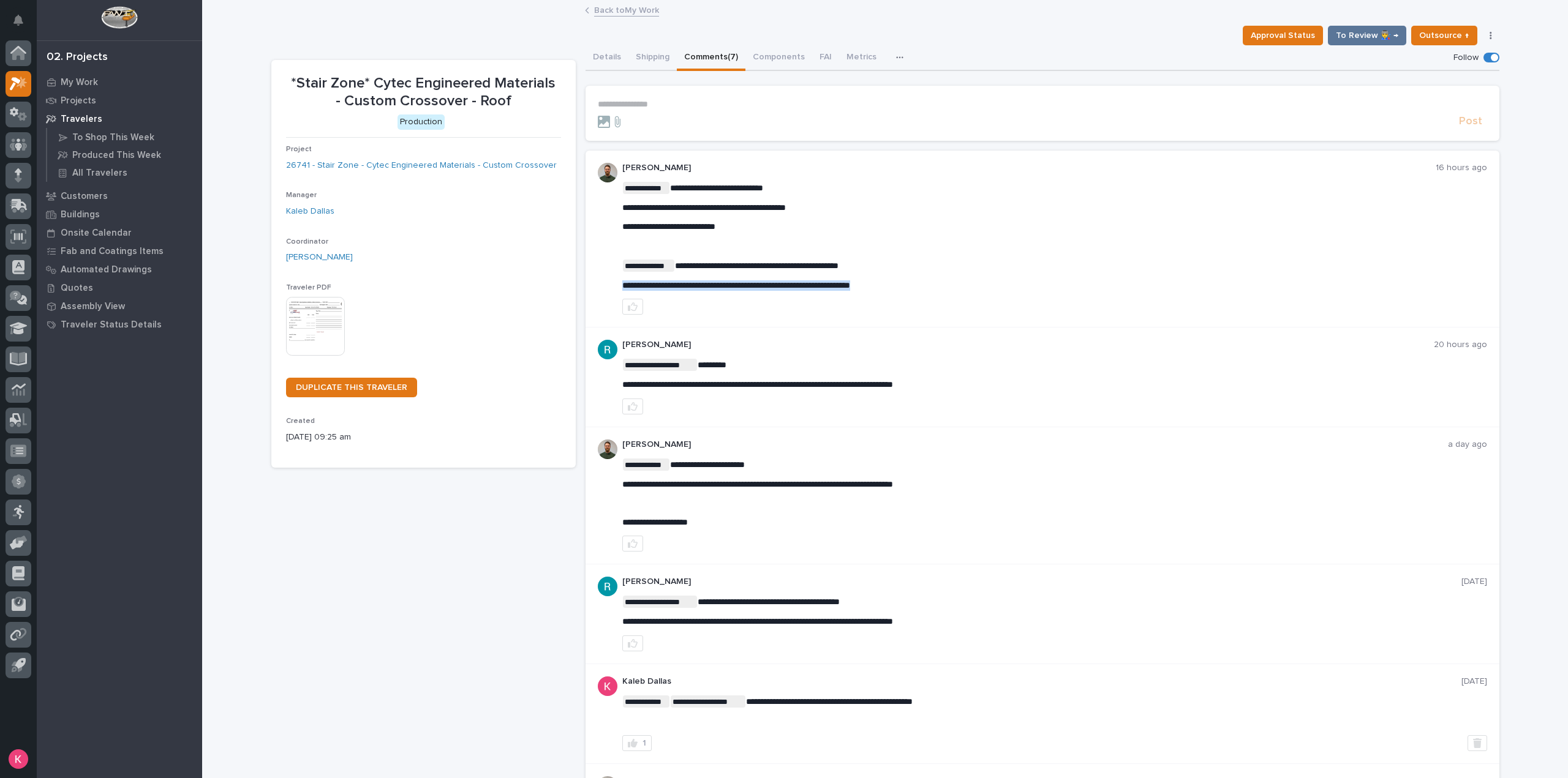
copy span "**********"
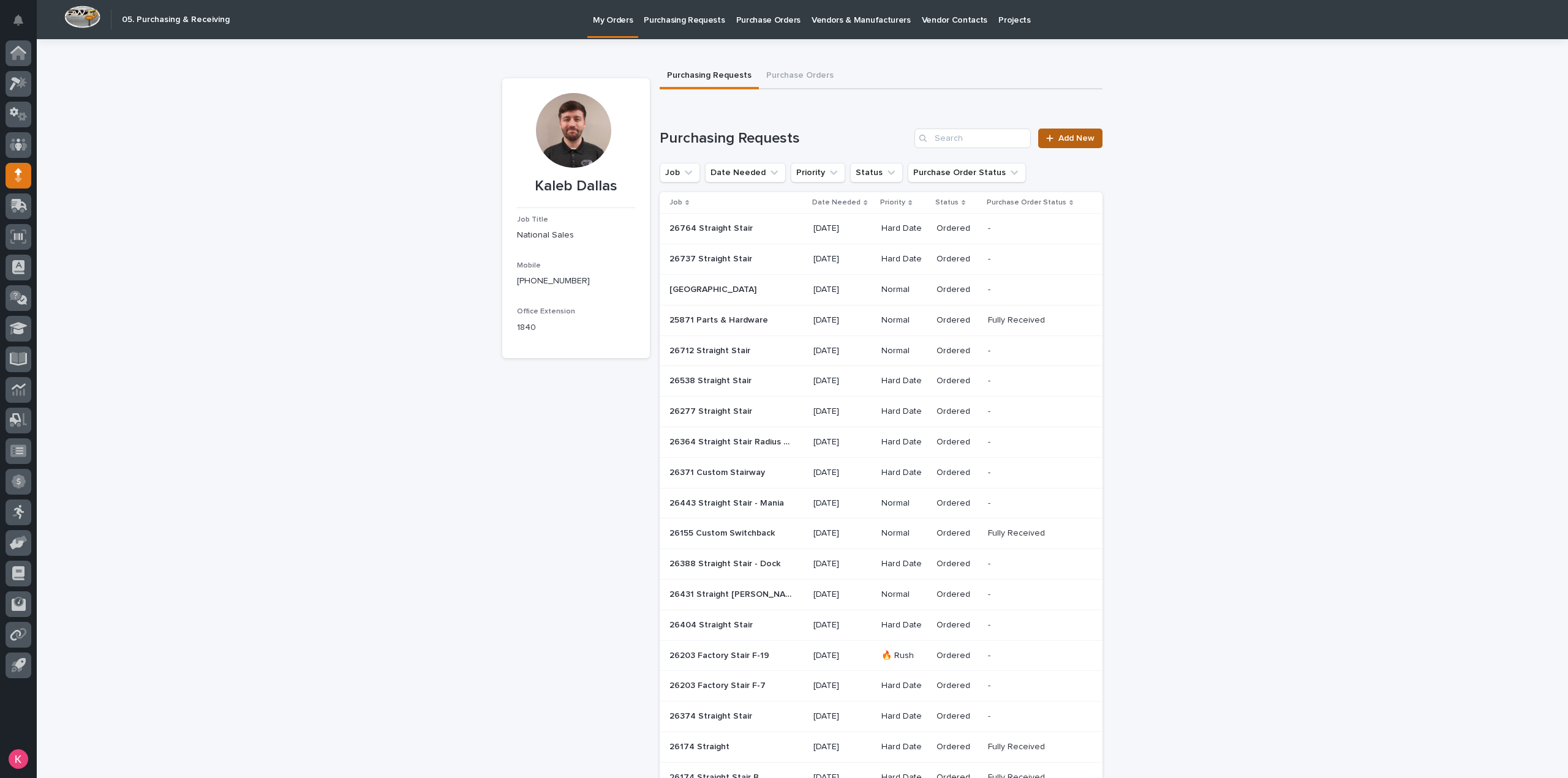
click at [1066, 134] on span "Add New" at bounding box center [1076, 138] width 36 height 9
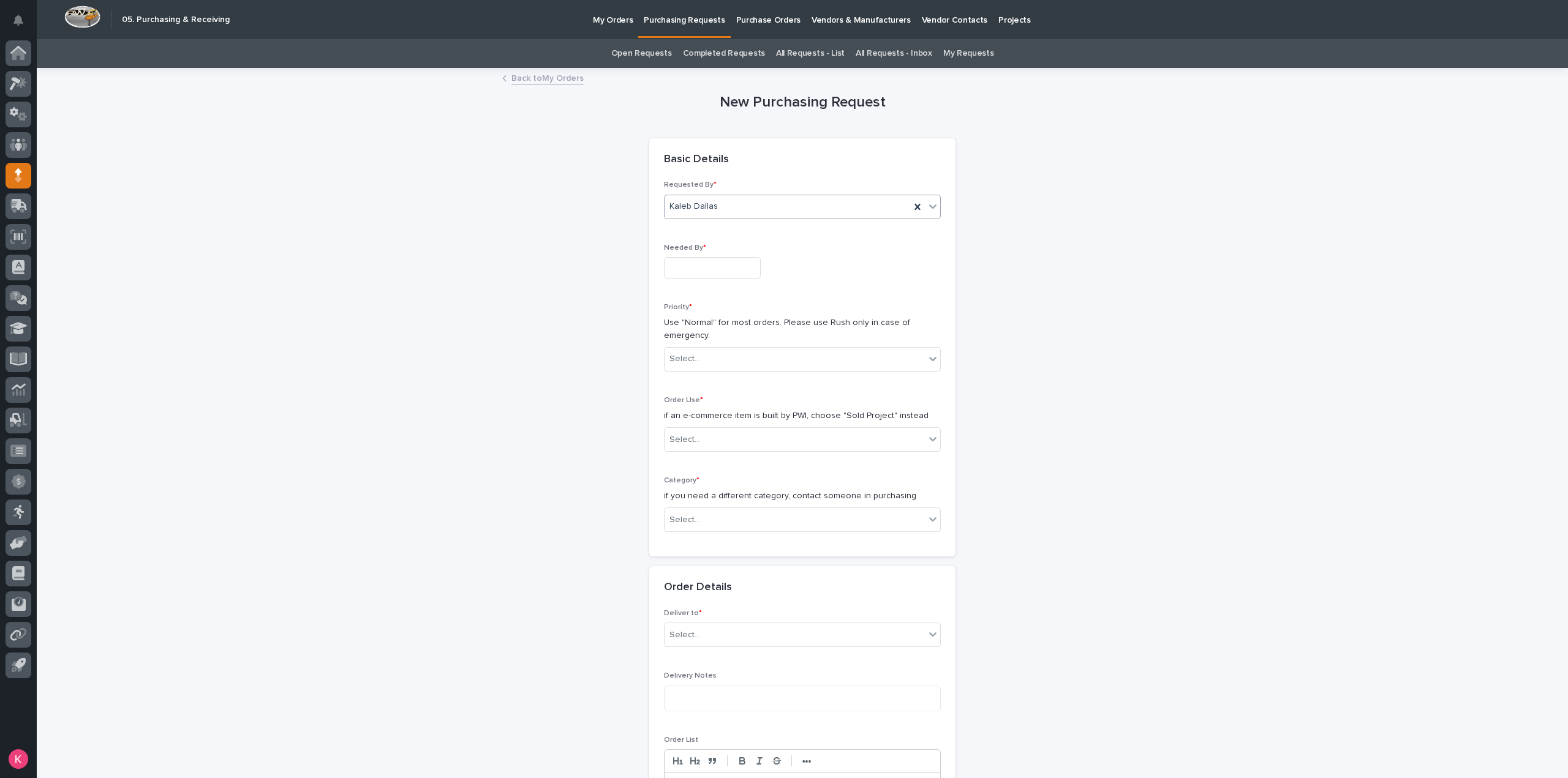
click at [760, 199] on div "Kaleb Dallas" at bounding box center [786, 206] width 245 height 20
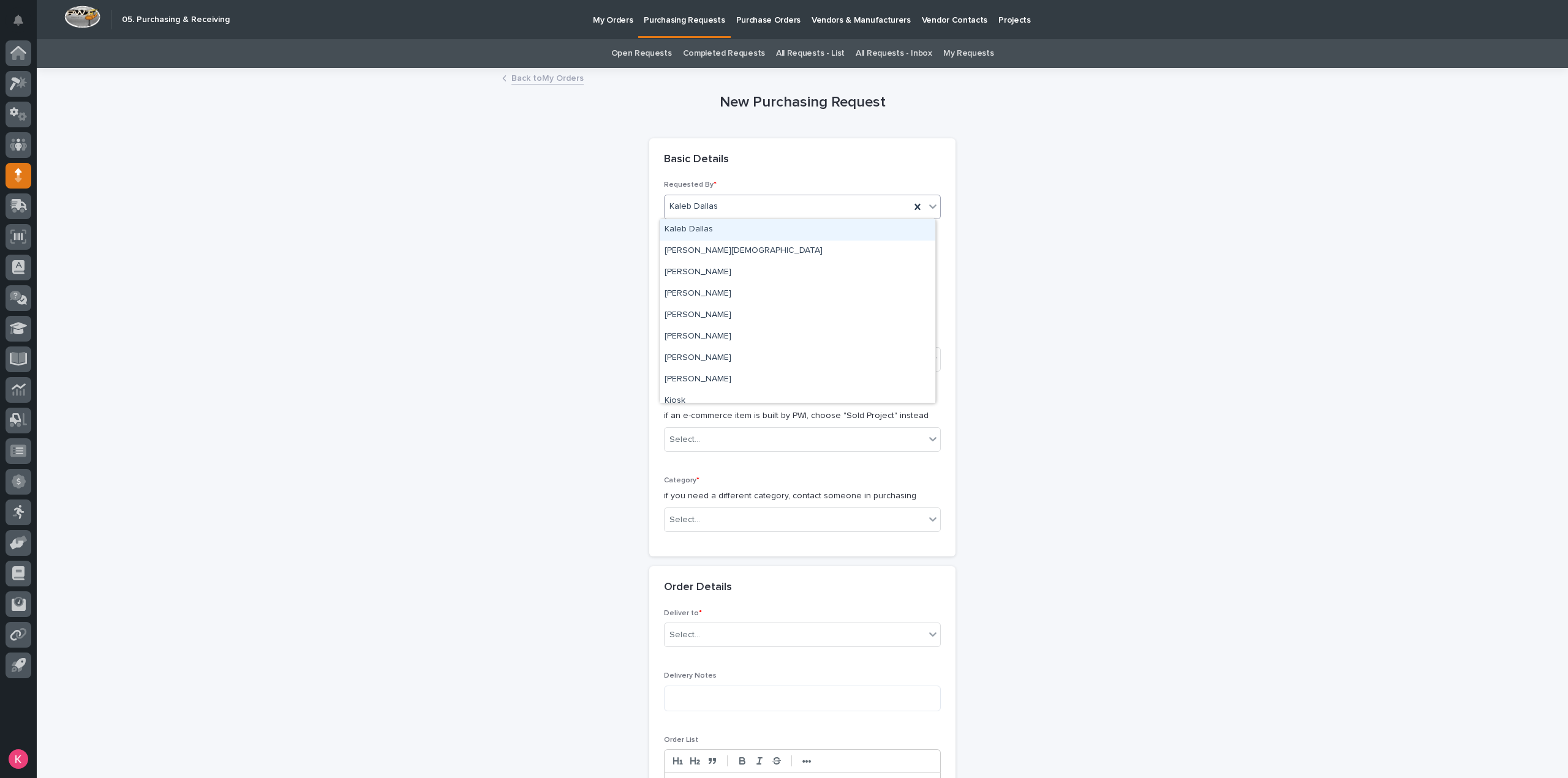
drag, startPoint x: 756, startPoint y: 217, endPoint x: 735, endPoint y: 255, distance: 43.4
click at [738, 232] on div "Kaleb Dallas" at bounding box center [797, 230] width 275 height 21
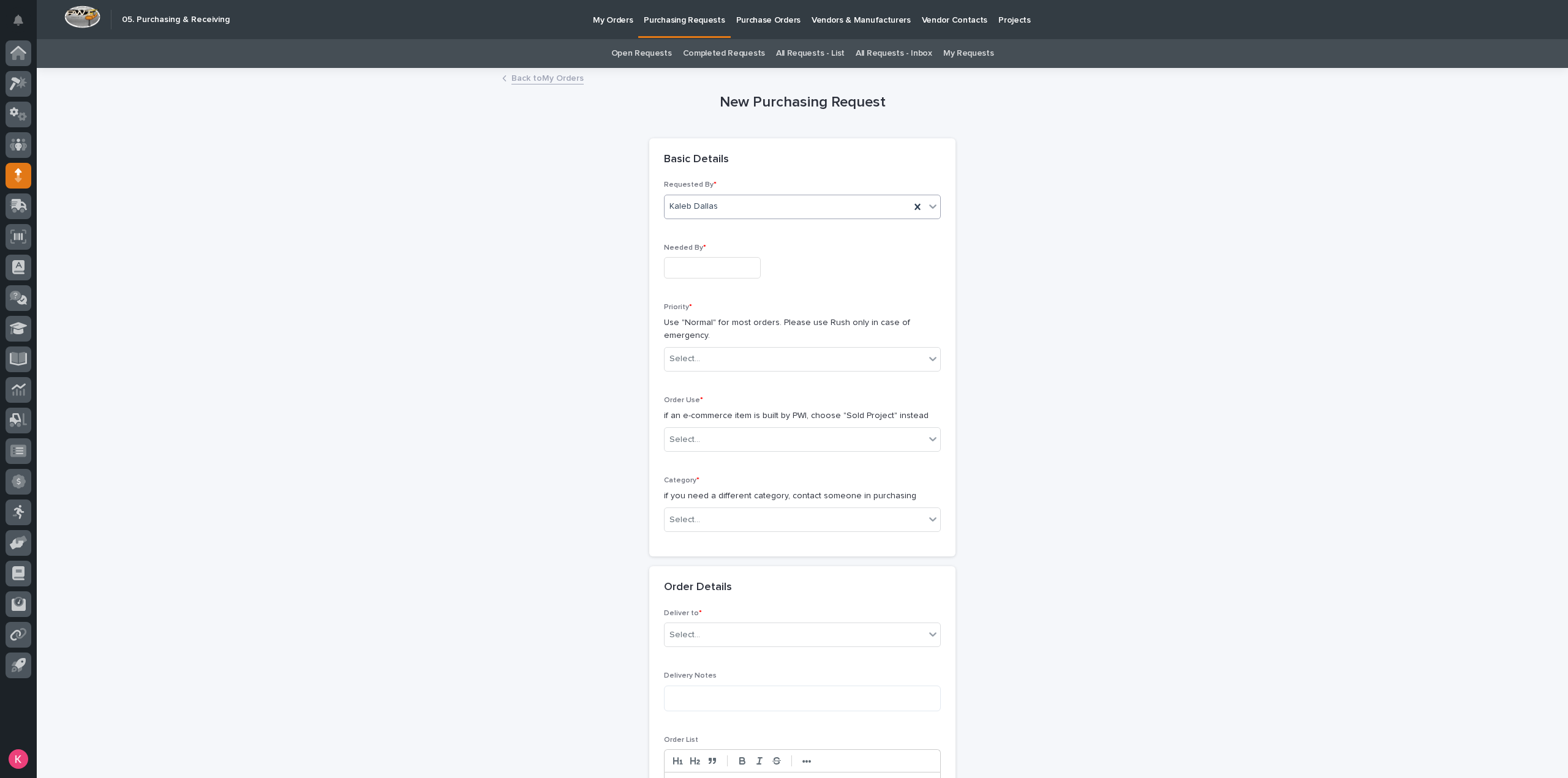
click at [716, 266] on input "text" at bounding box center [712, 268] width 96 height 21
click at [667, 192] on div "18" at bounding box center [664, 187] width 16 height 16
type input "**********"
click at [725, 360] on div "Select..." at bounding box center [794, 359] width 260 height 20
click at [726, 407] on div "Hard Date" at bounding box center [797, 402] width 275 height 21
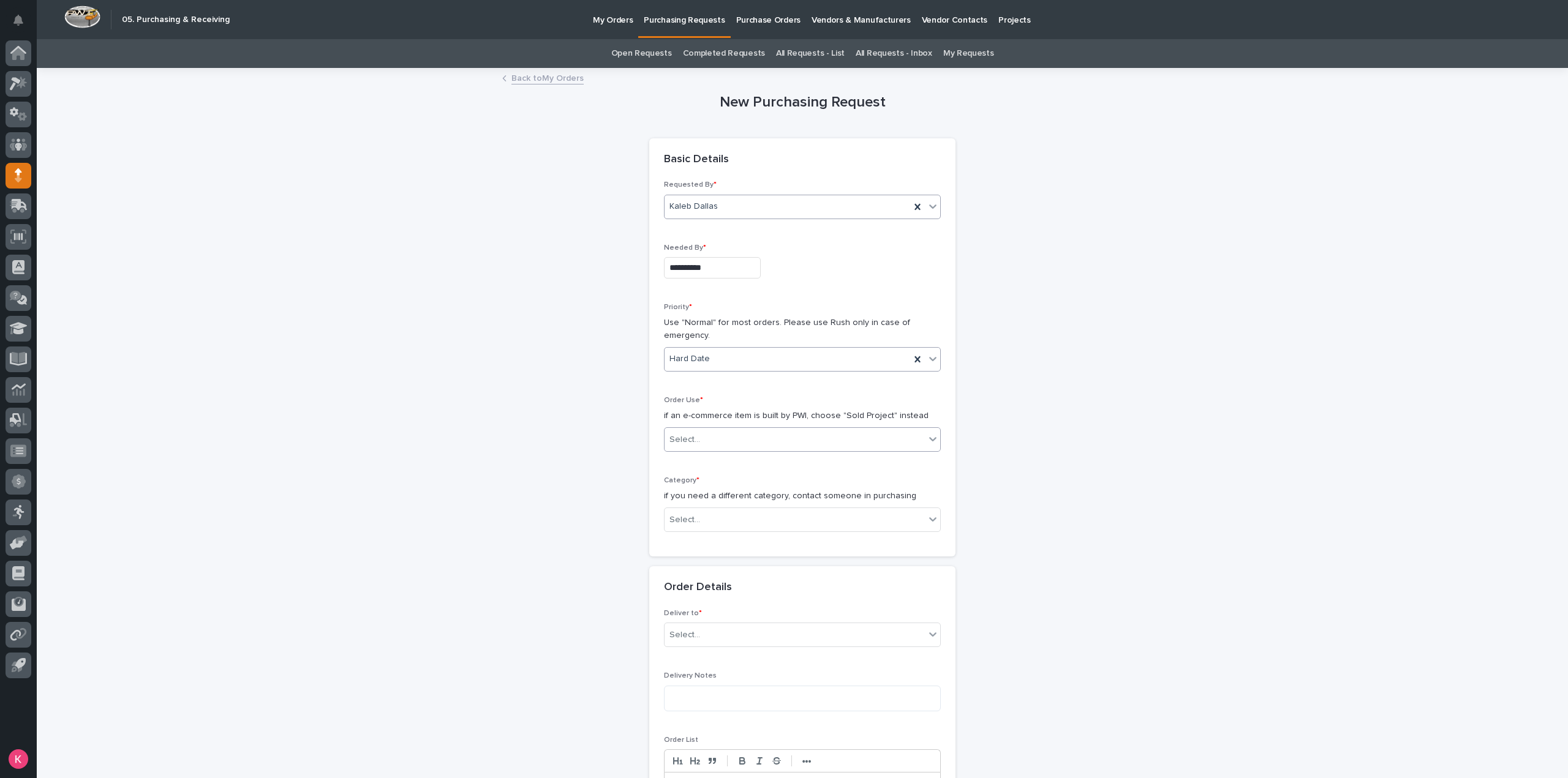
click at [726, 433] on div "Select..." at bounding box center [794, 440] width 260 height 20
drag, startPoint x: 734, startPoint y: 463, endPoint x: 742, endPoint y: 466, distance: 8.5
click at [734, 463] on div "Sold Project" at bounding box center [797, 461] width 275 height 21
click at [748, 513] on div "Select..." at bounding box center [794, 520] width 260 height 20
click at [742, 695] on div "Steel" at bounding box center [797, 691] width 275 height 21
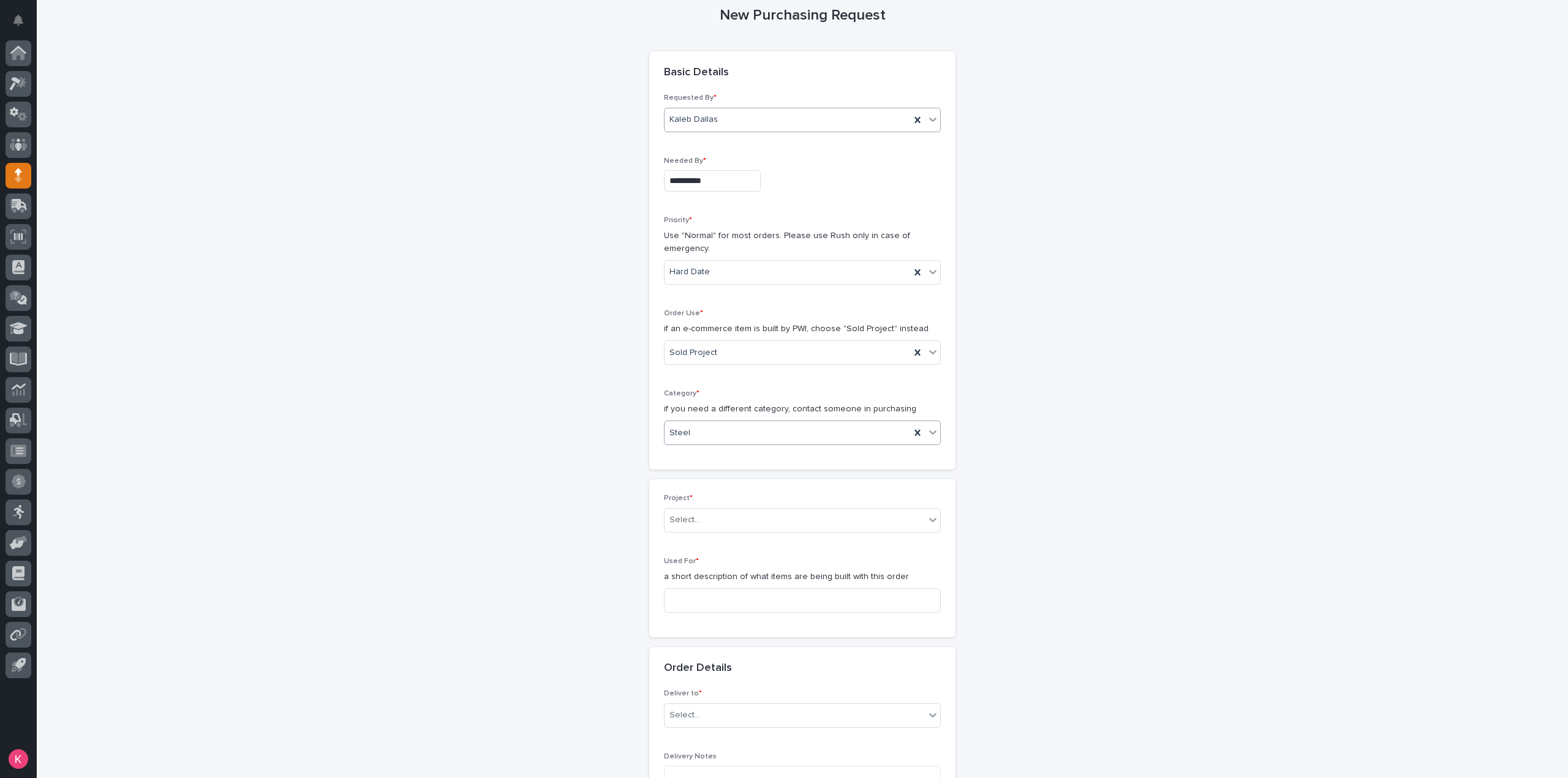
scroll to position [184, 0]
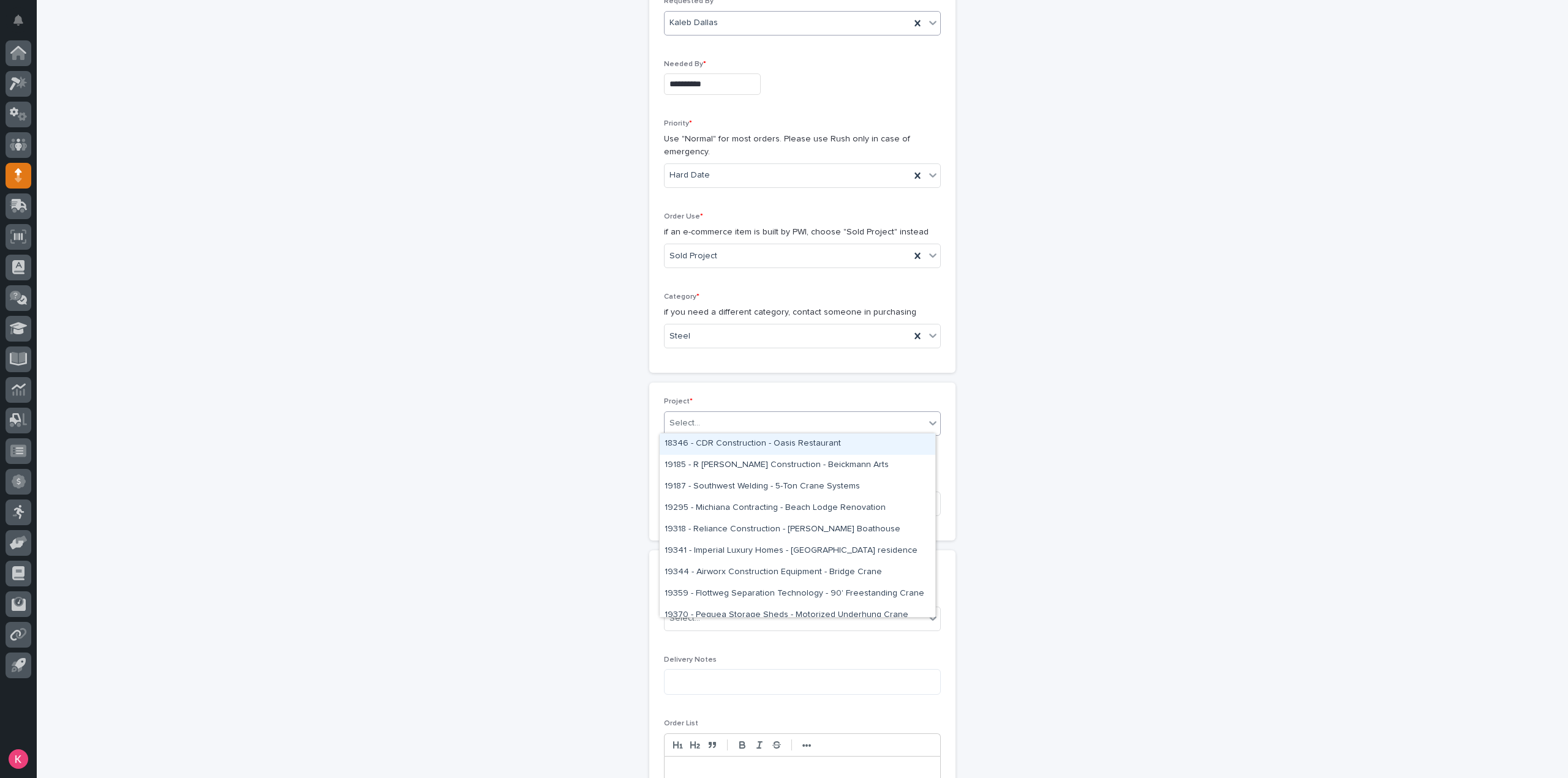
click at [725, 415] on div "Select..." at bounding box center [794, 423] width 260 height 20
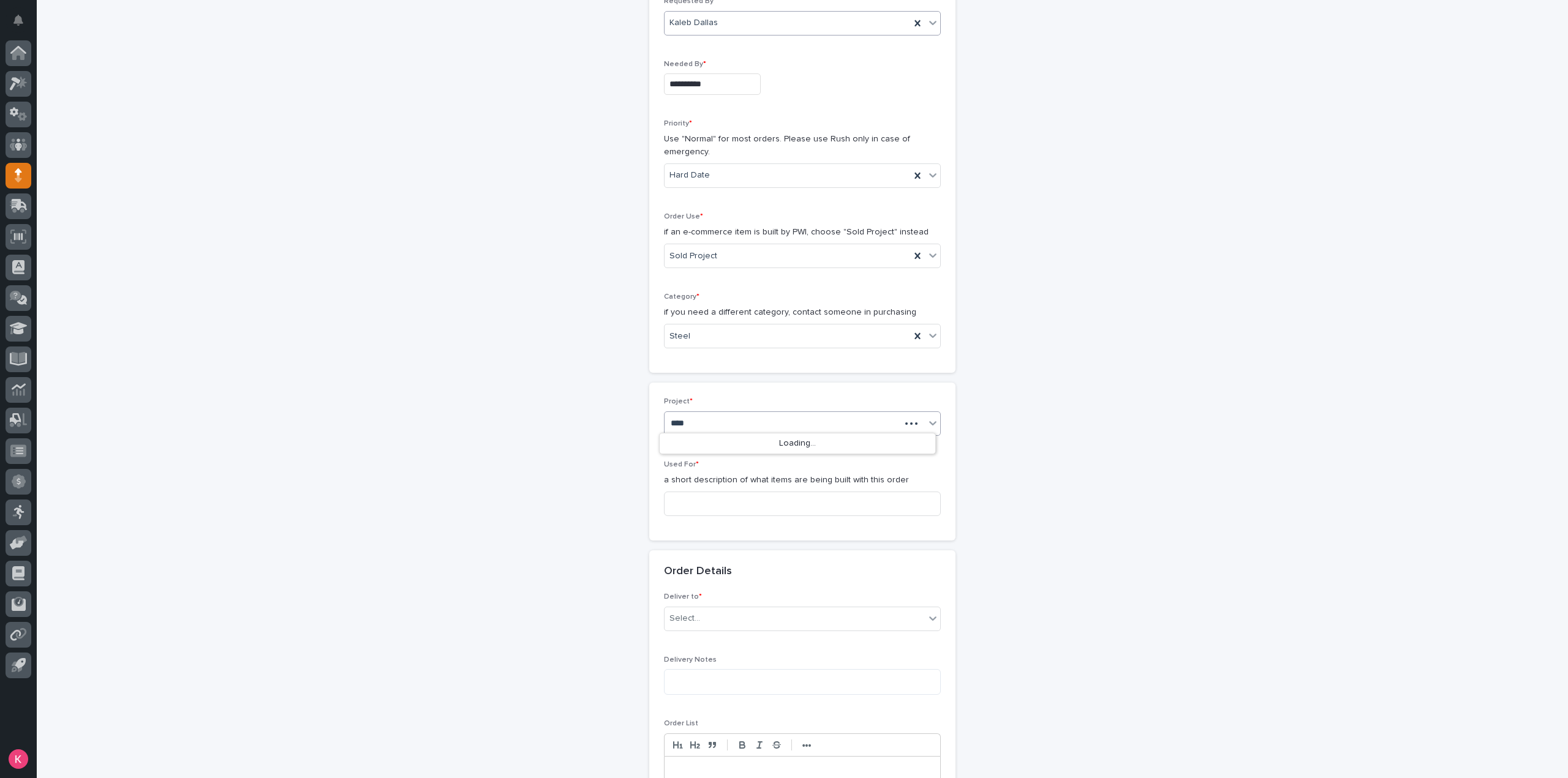
type input "*****"
click at [737, 436] on div "26741 - Stair Zone - Cytec Engineered Materials - Custom Crossover" at bounding box center [797, 444] width 275 height 21
click at [710, 508] on input at bounding box center [803, 504] width 277 height 24
type input "Custom Crossover"
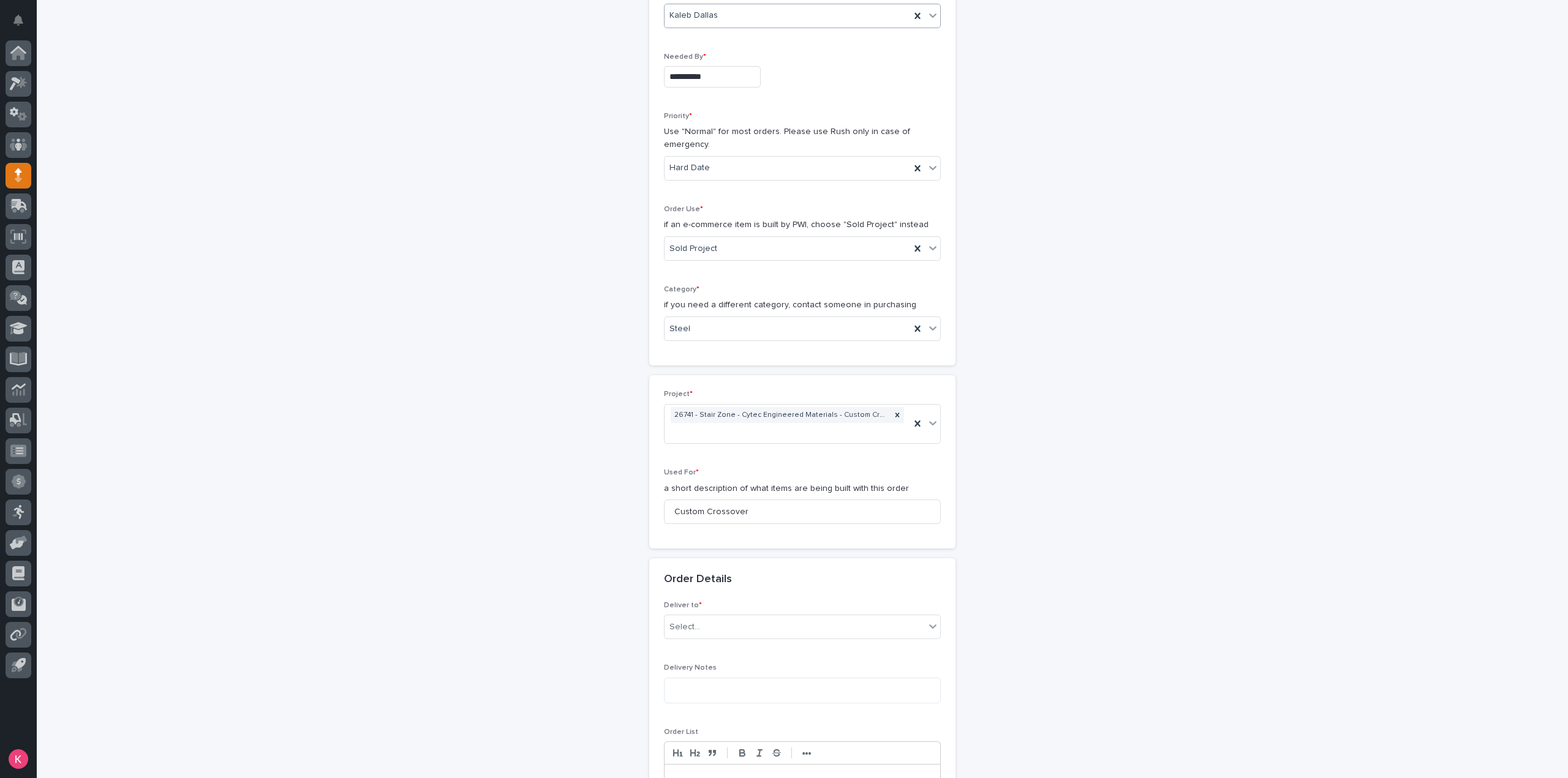
click at [763, 637] on div "Deliver to * Select..." at bounding box center [803, 624] width 277 height 48
click at [765, 628] on div "Select..." at bounding box center [794, 627] width 260 height 20
click at [752, 650] on div "PWI" at bounding box center [797, 647] width 275 height 21
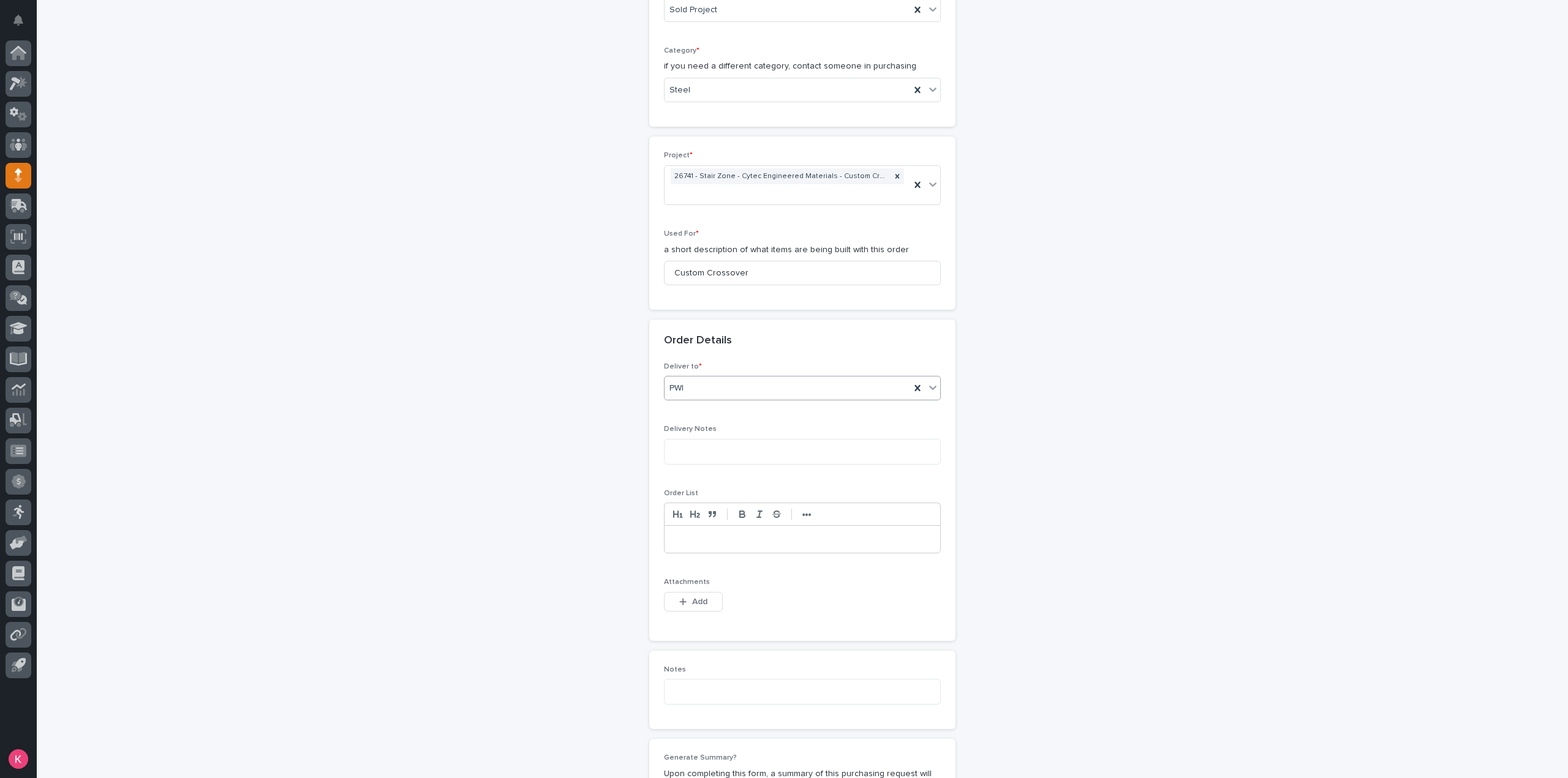
scroll to position [436, 0]
click at [688, 586] on button "Add" at bounding box center [693, 596] width 59 height 19
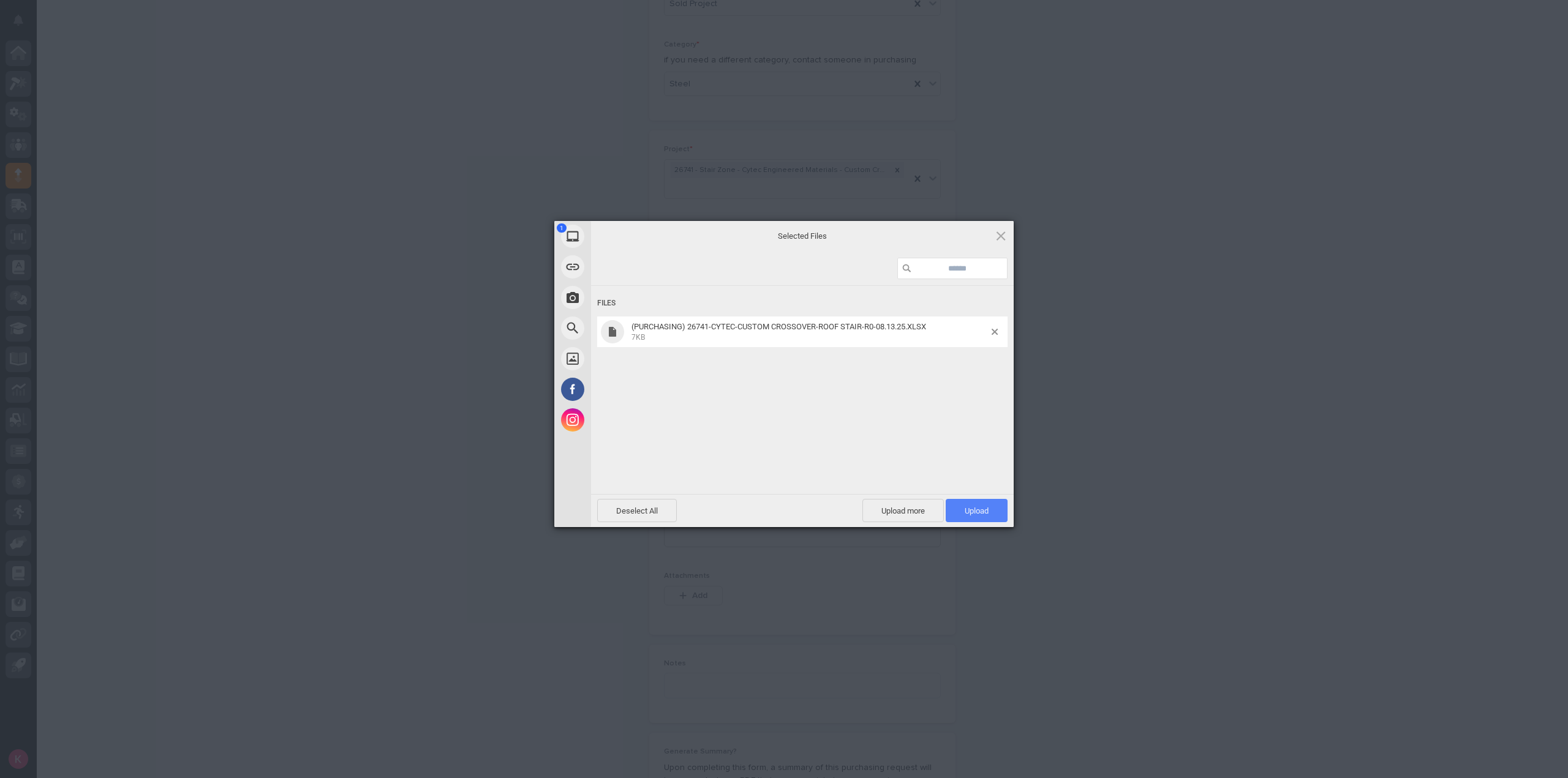
drag, startPoint x: 992, startPoint y: 513, endPoint x: 994, endPoint y: 525, distance: 12.2
click at [993, 513] on span "Upload 1" at bounding box center [976, 510] width 62 height 23
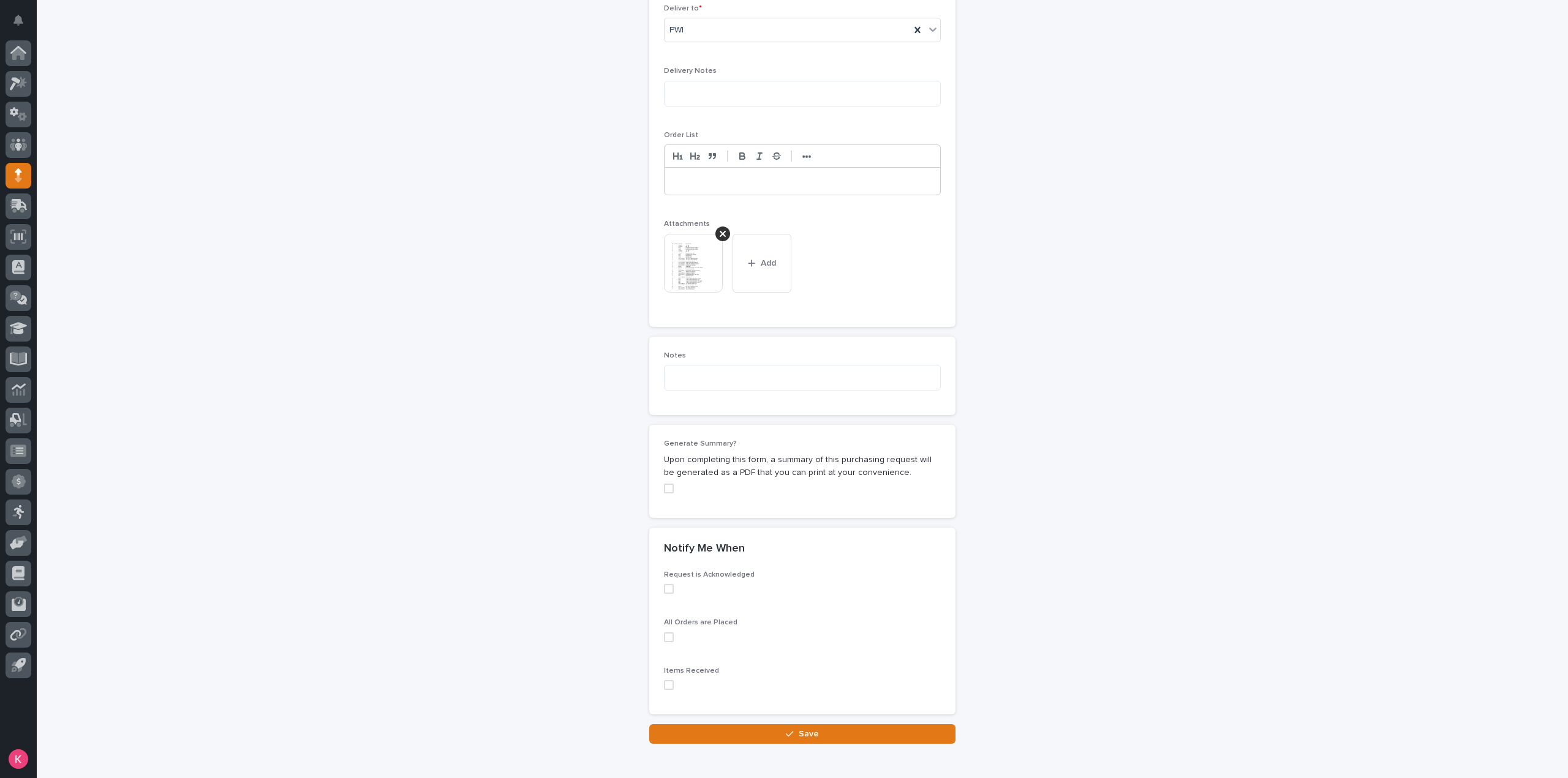
scroll to position [846, 0]
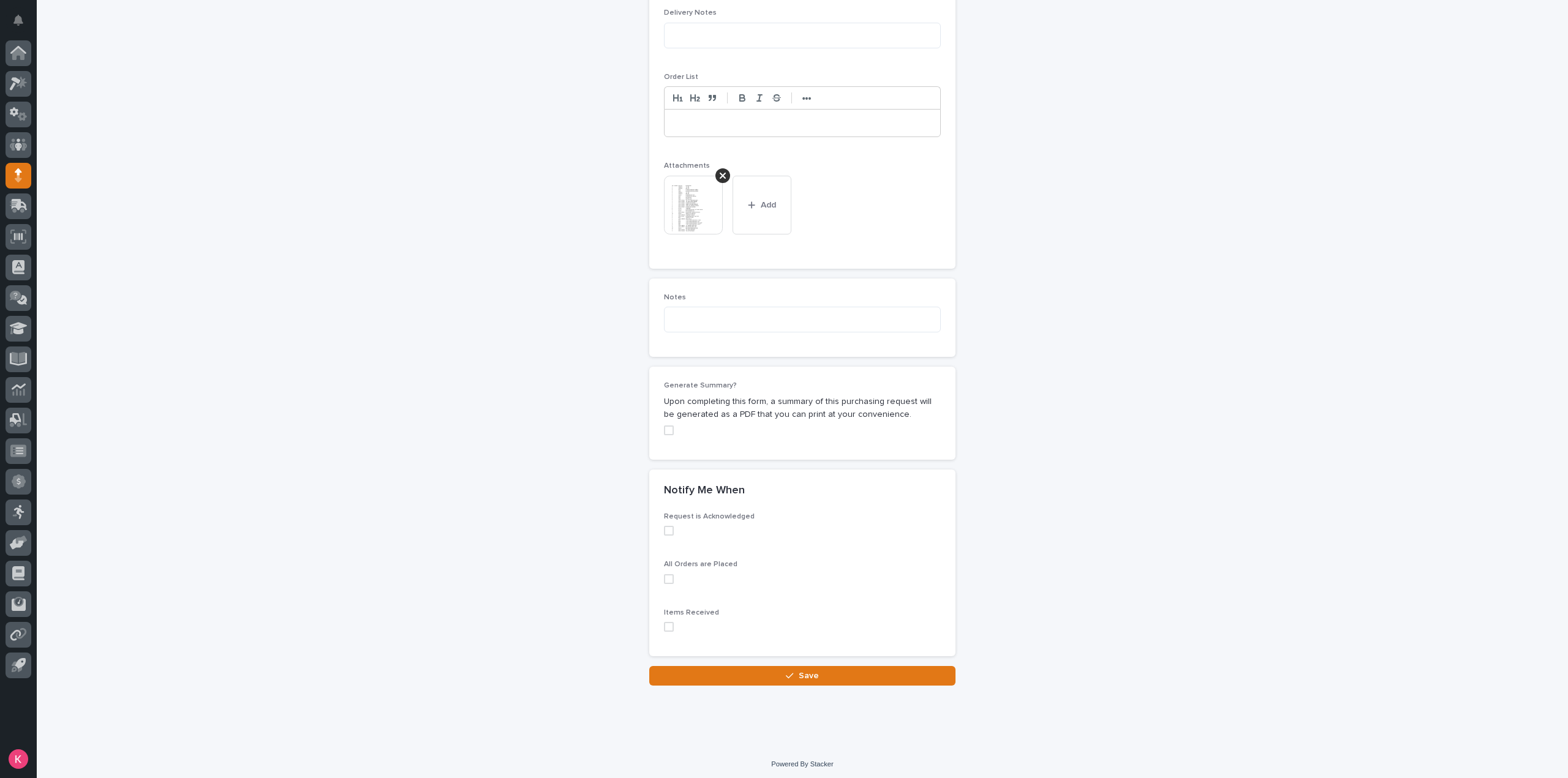
drag, startPoint x: 715, startPoint y: 682, endPoint x: 737, endPoint y: 687, distance: 22.6
click at [768, 678] on button "Save" at bounding box center [802, 676] width 306 height 19
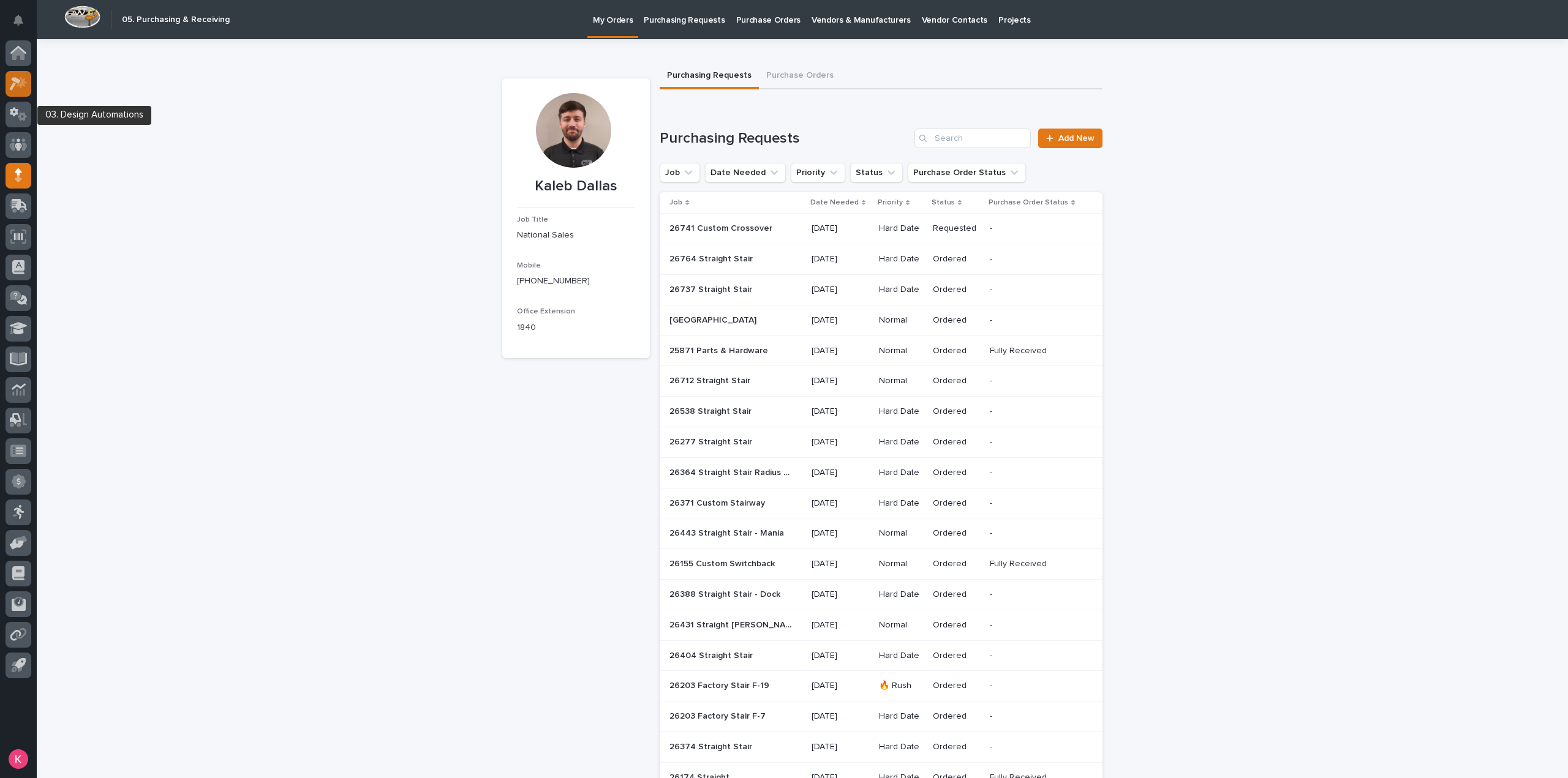
click at [23, 87] on icon at bounding box center [19, 83] width 18 height 14
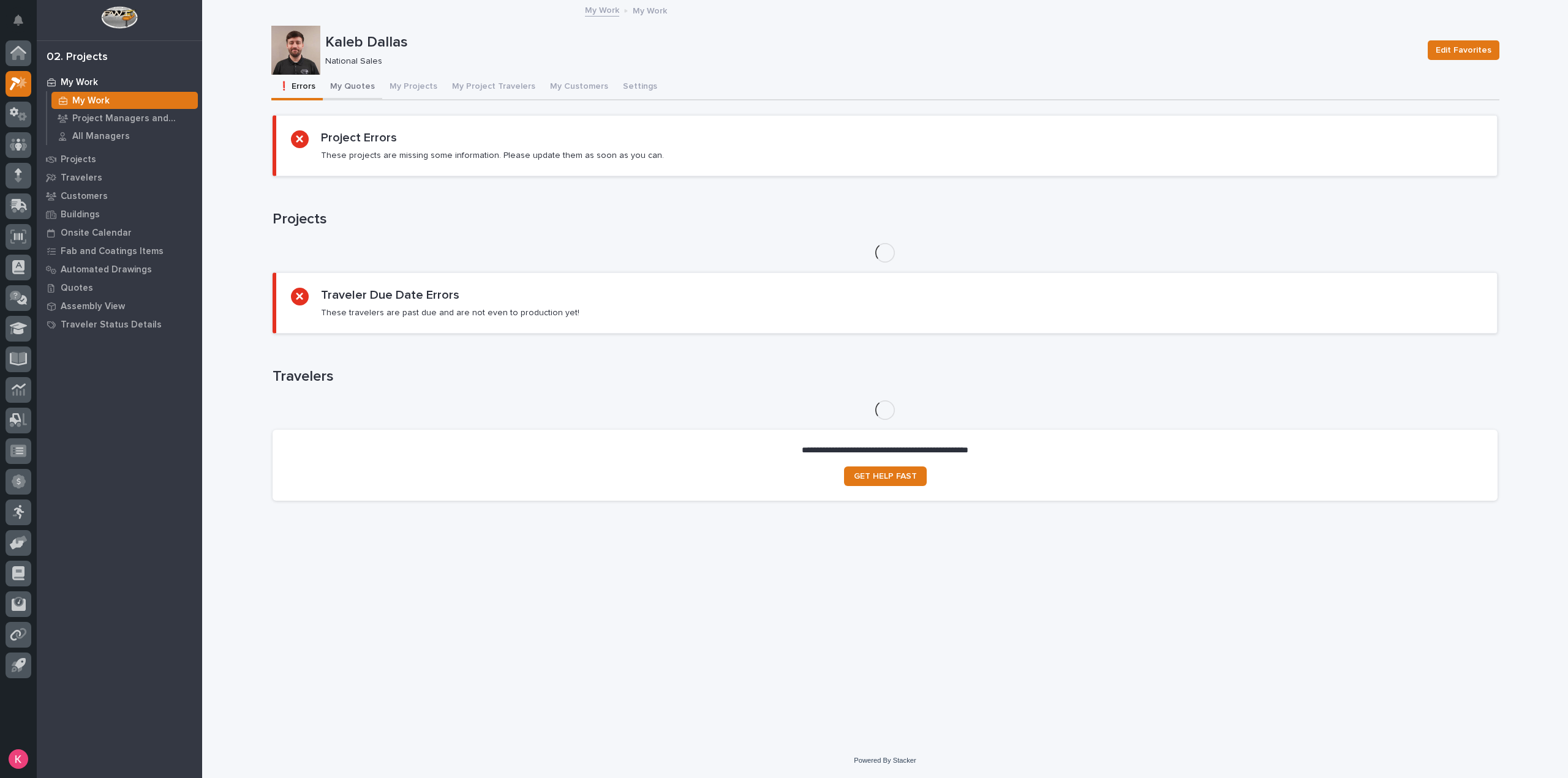
click at [362, 85] on button "My Quotes" at bounding box center [352, 87] width 59 height 26
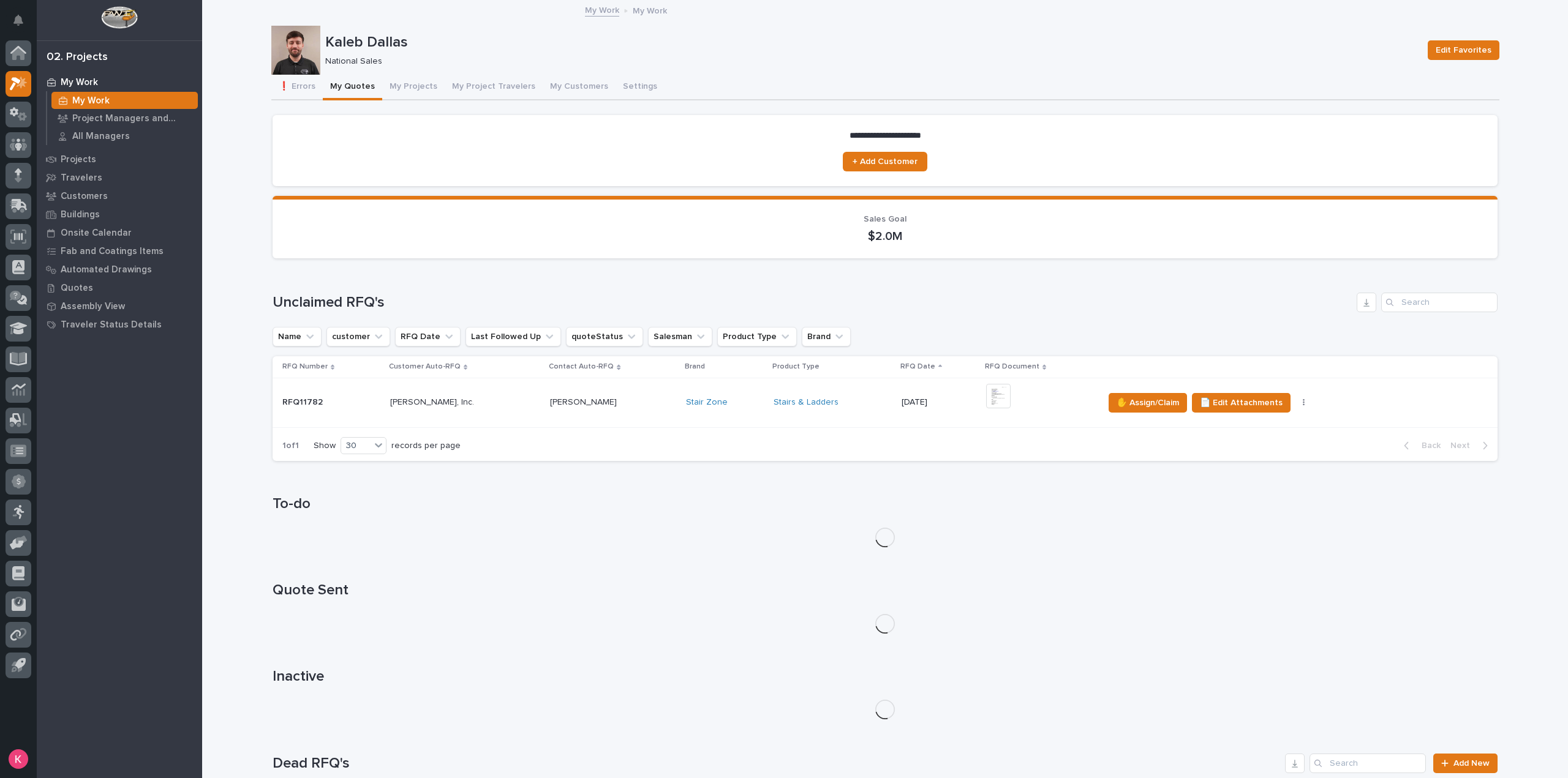
click at [643, 407] on p at bounding box center [612, 402] width 126 height 11
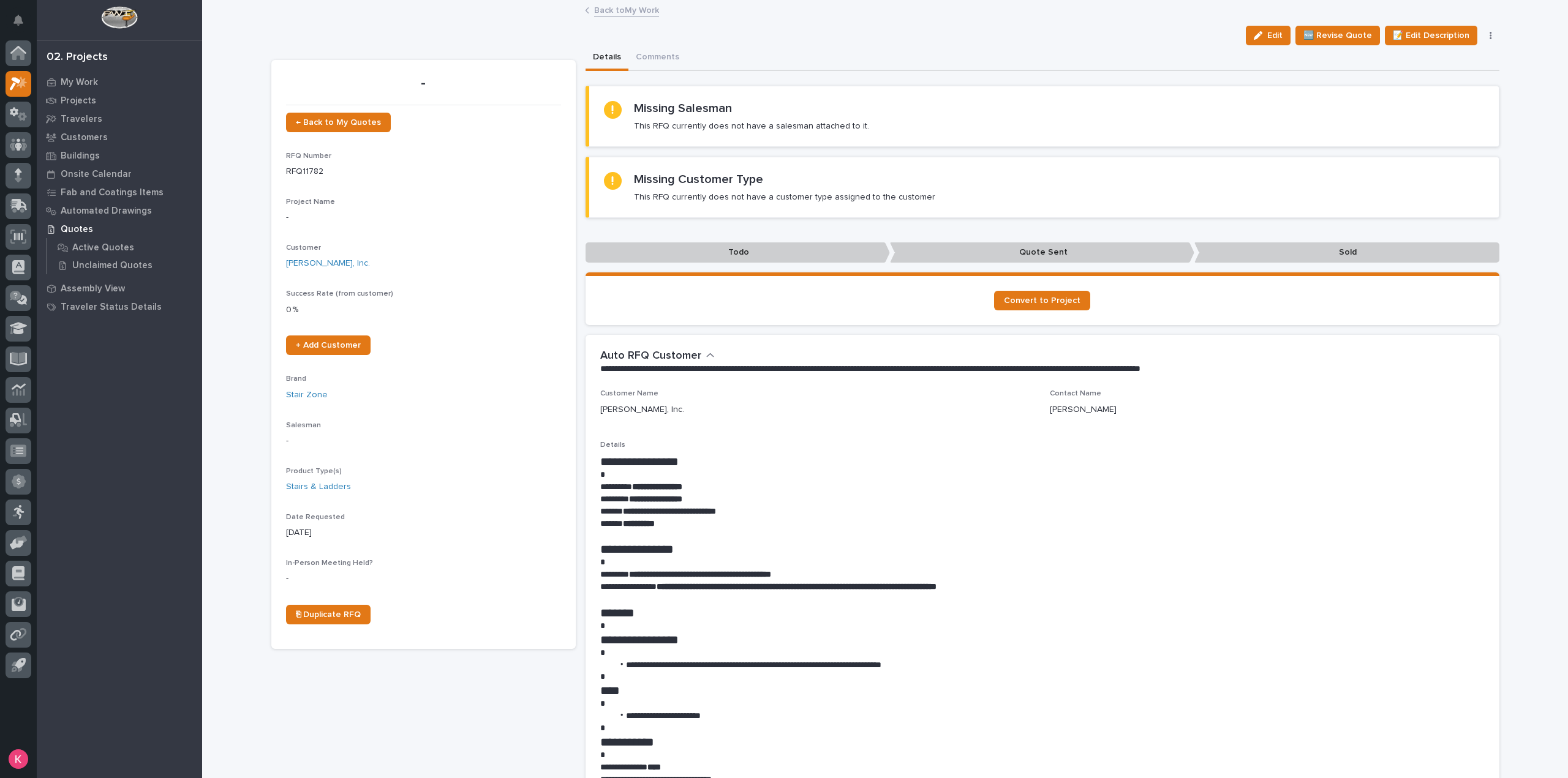
click at [624, 15] on link "Back to My Work" at bounding box center [626, 9] width 65 height 14
